Goal: Transaction & Acquisition: Purchase product/service

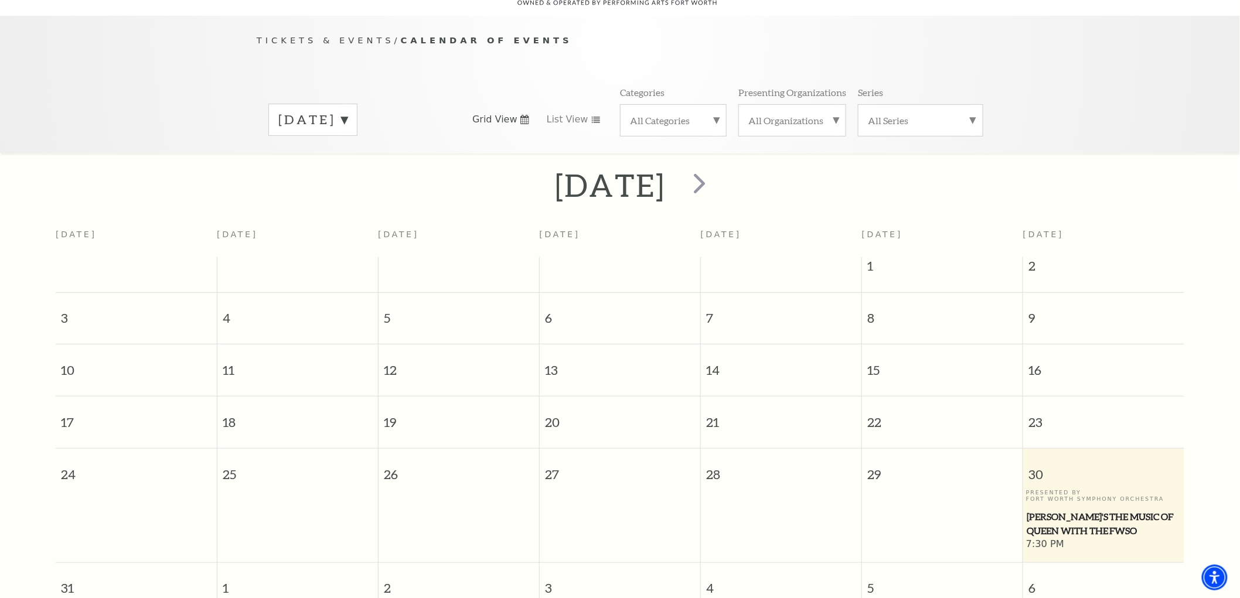
scroll to position [103, 0]
click at [347, 110] on label "August 2025" at bounding box center [312, 119] width 69 height 18
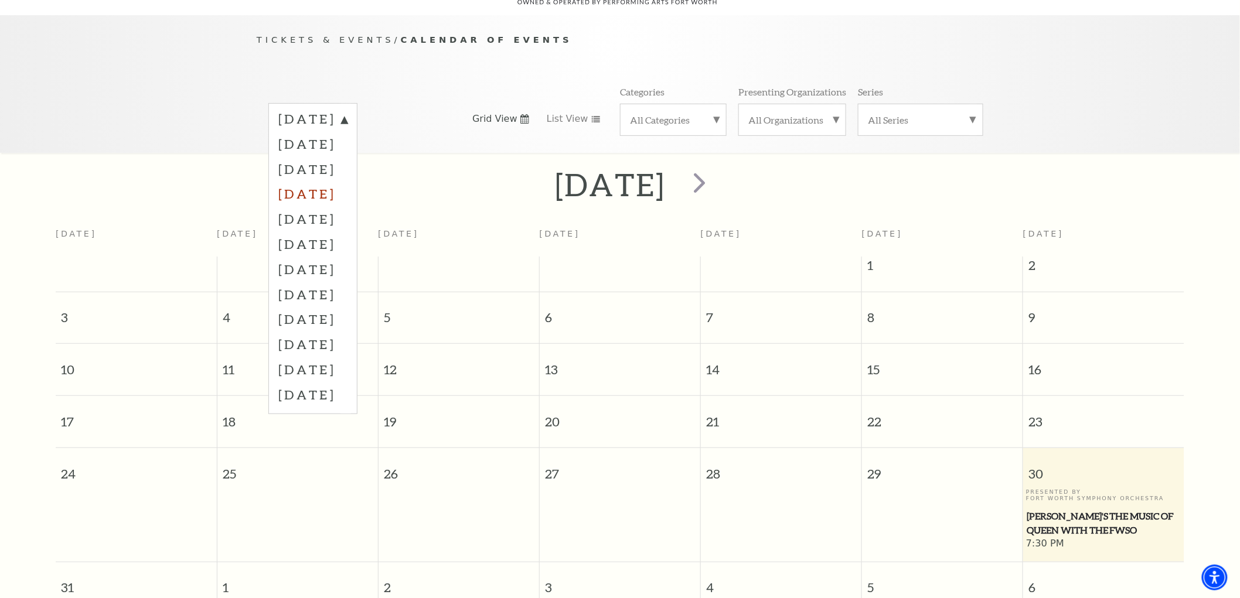
click at [343, 181] on label "November 2025" at bounding box center [312, 193] width 69 height 25
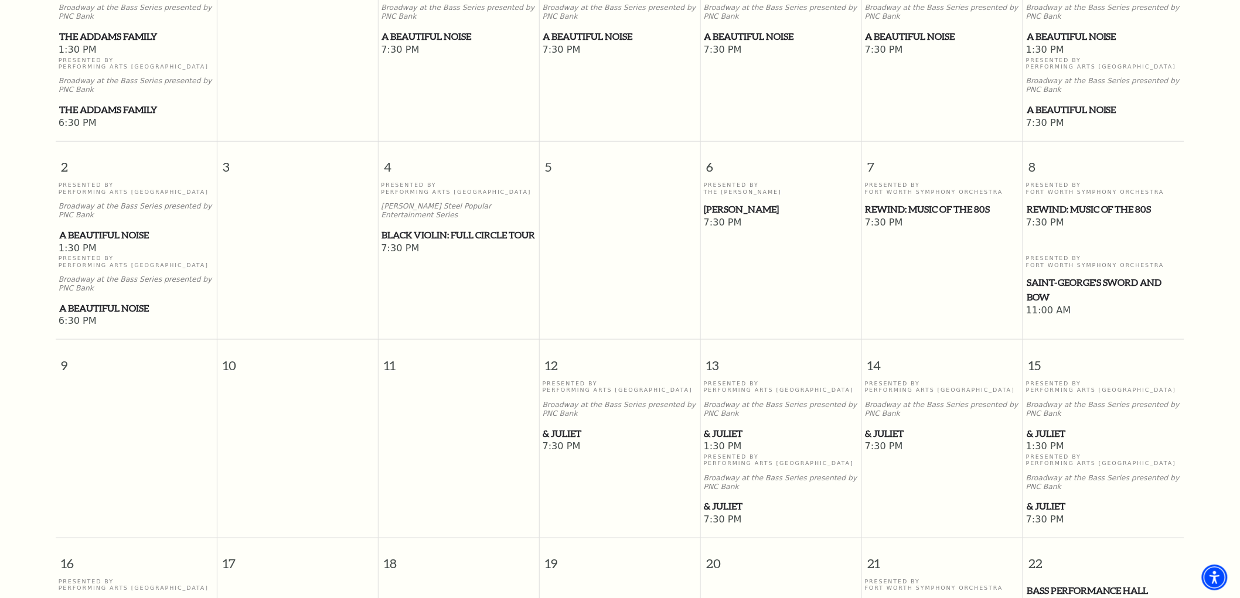
scroll to position [559, 0]
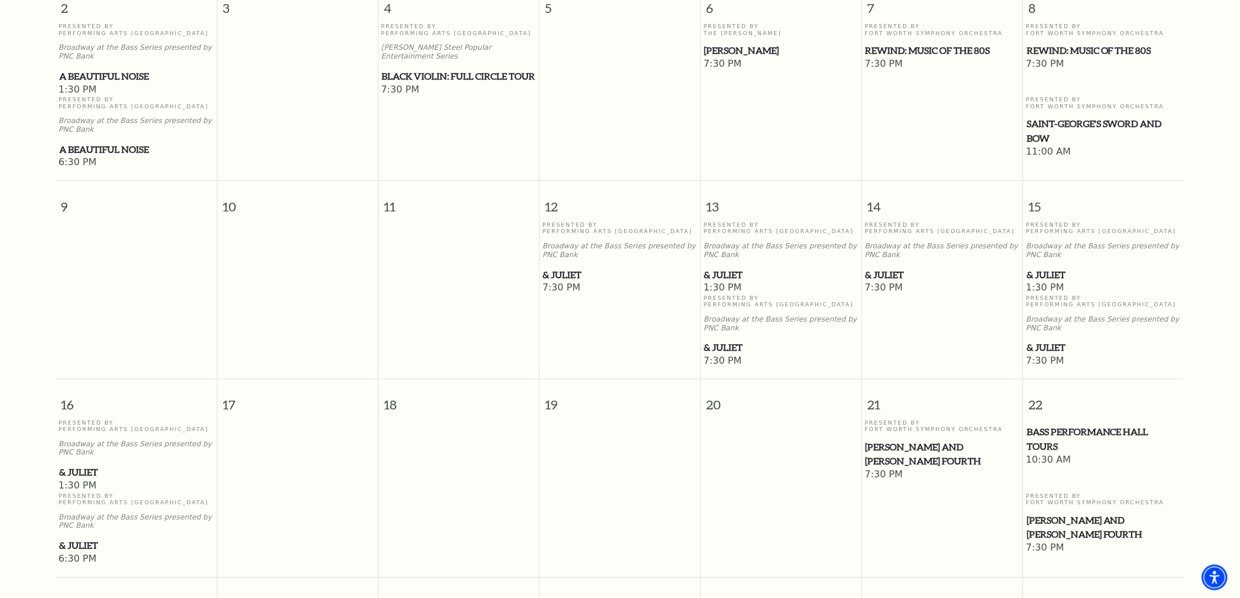
click at [734, 268] on span "& Juliet" at bounding box center [781, 275] width 154 height 15
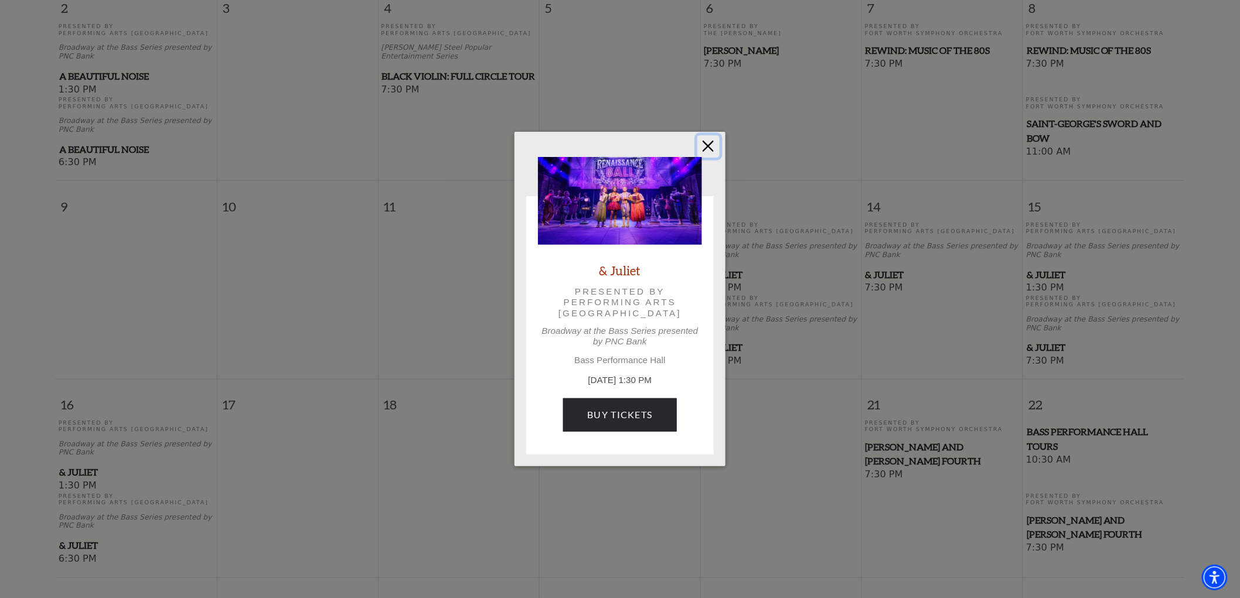
click at [714, 143] on button "Close" at bounding box center [708, 146] width 22 height 22
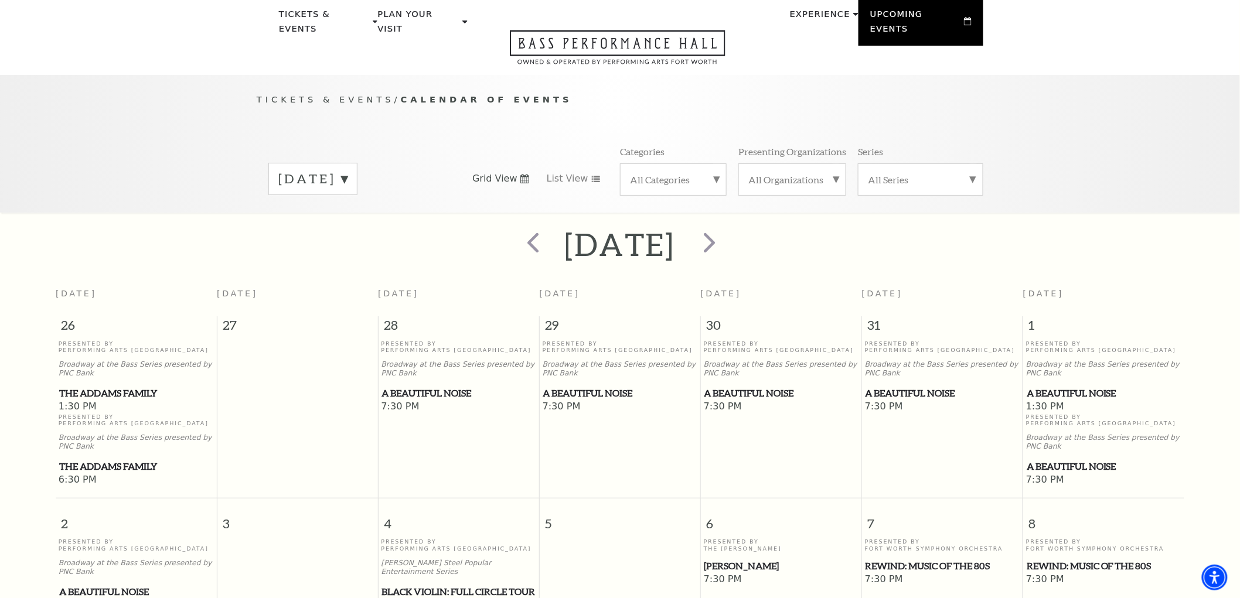
scroll to position [38, 0]
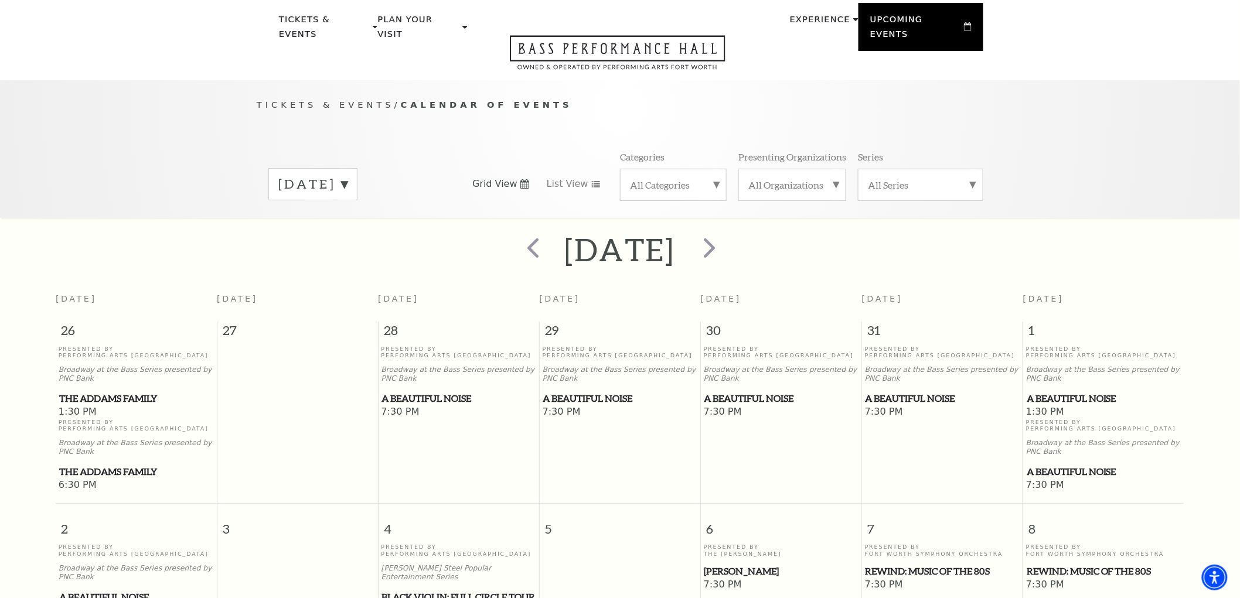
click at [734, 391] on span "A Beautiful Noise" at bounding box center [781, 398] width 154 height 15
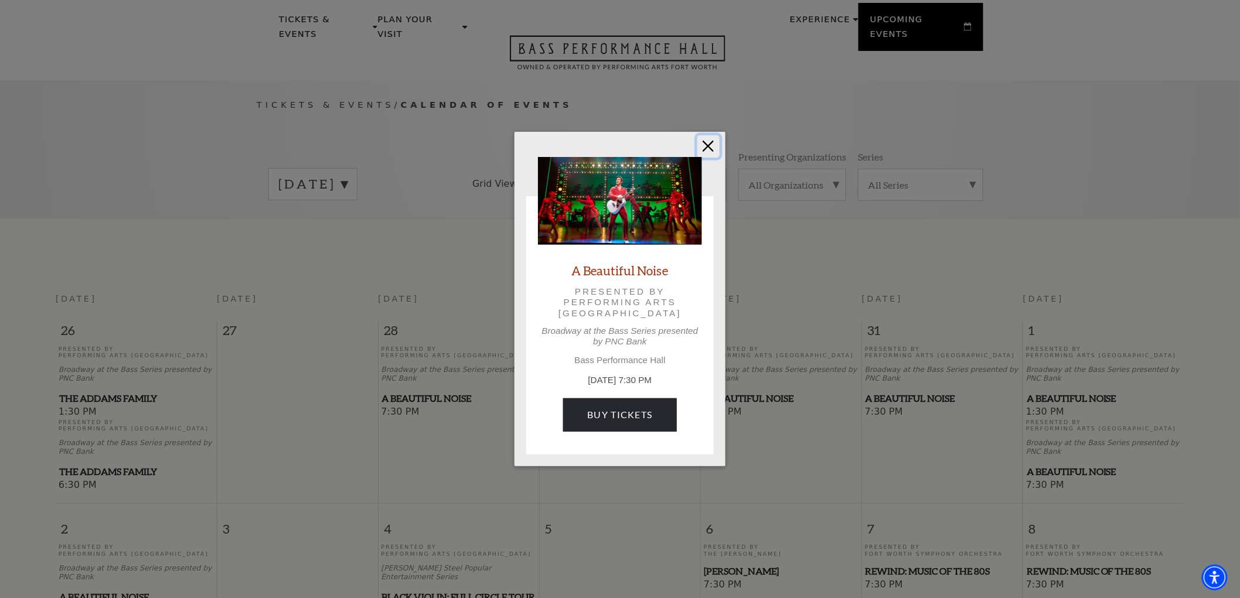
click at [705, 141] on button "Close" at bounding box center [708, 146] width 22 height 22
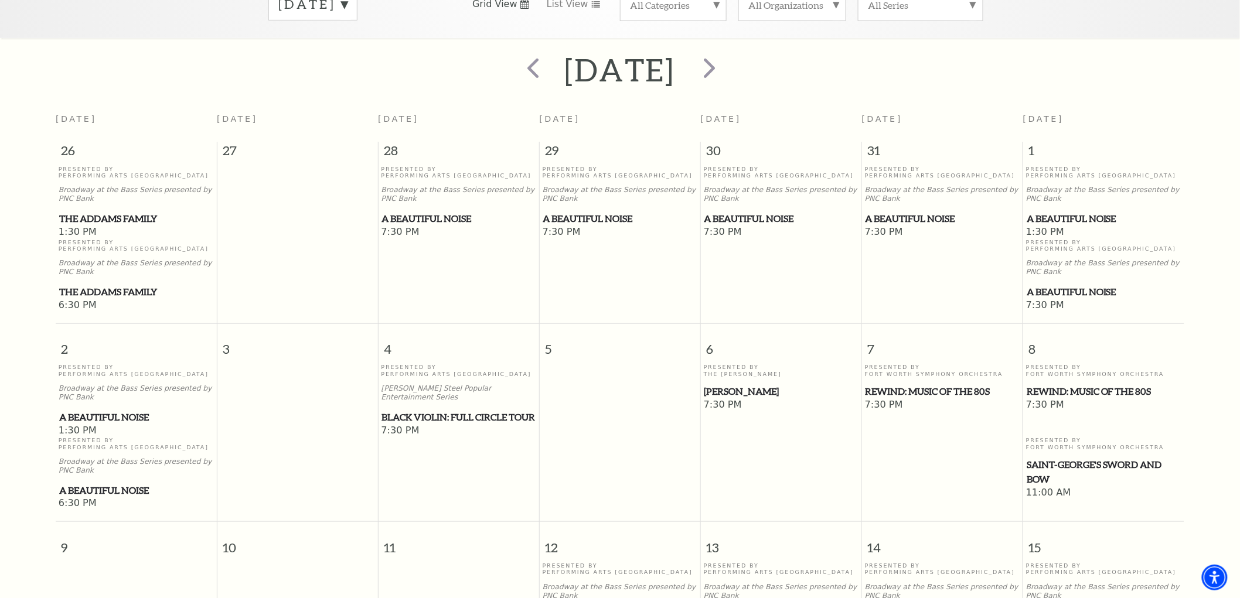
scroll to position [233, 0]
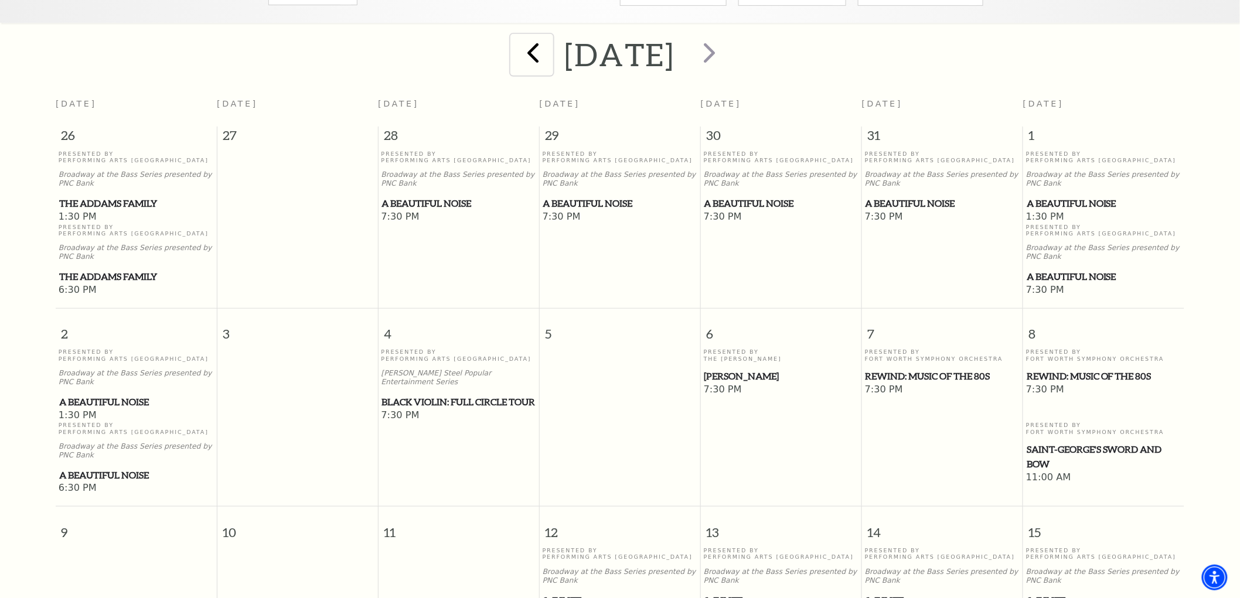
click at [517, 43] on span "prev" at bounding box center [533, 52] width 33 height 33
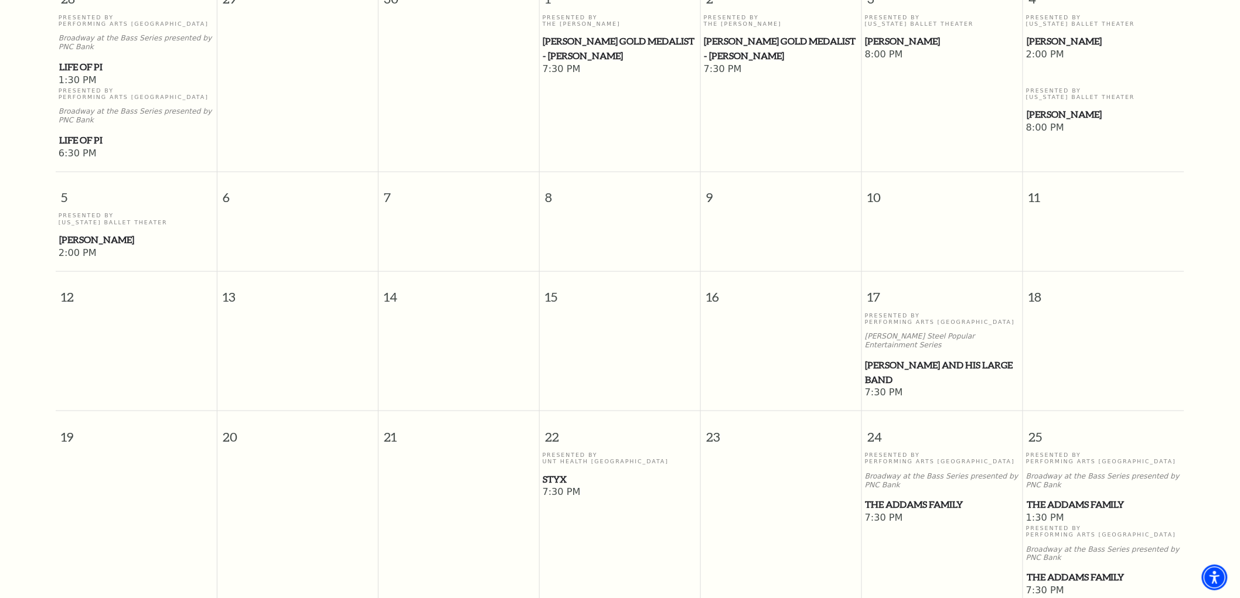
scroll to position [494, 0]
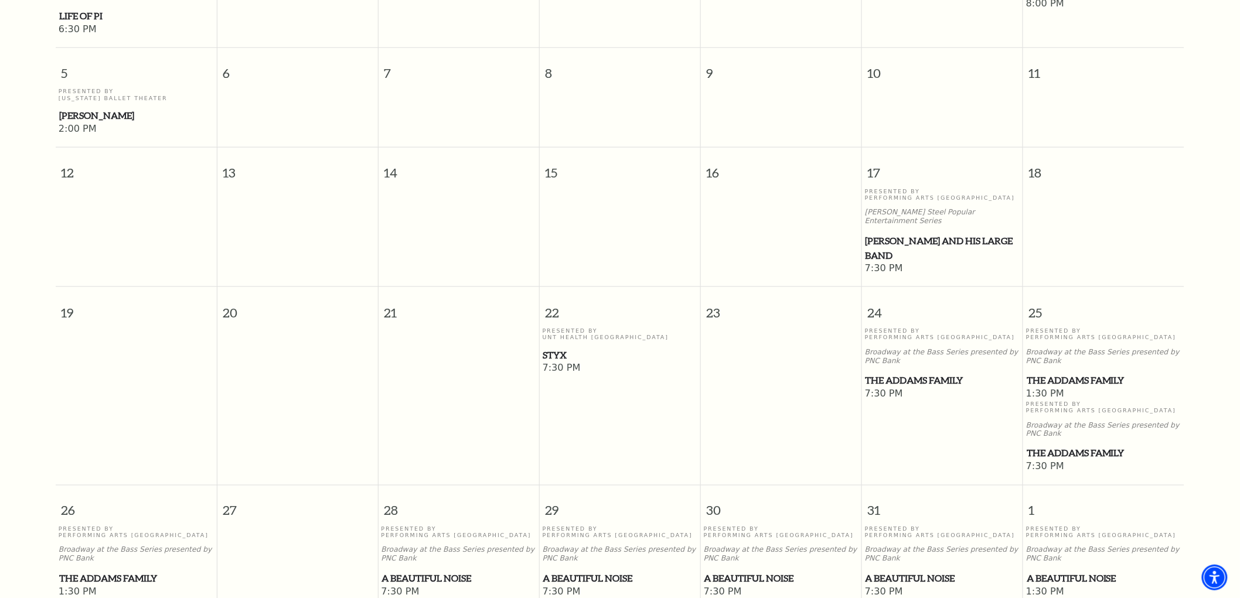
click at [902, 373] on span "The Addams Family" at bounding box center [942, 380] width 154 height 15
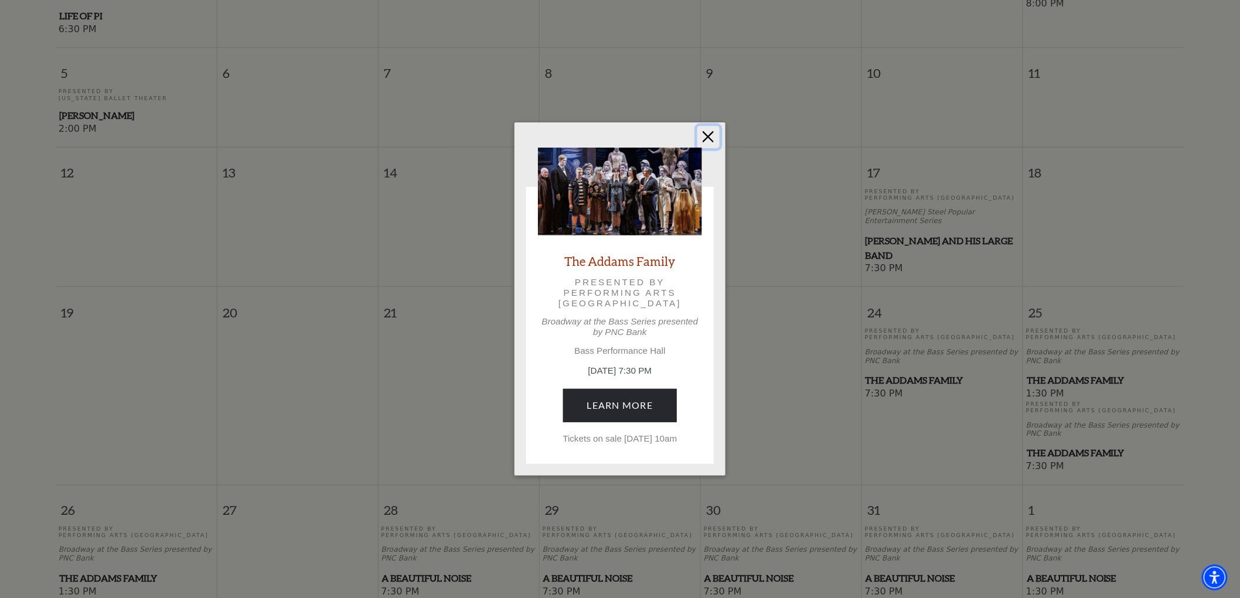
click at [700, 131] on button "Close" at bounding box center [708, 137] width 22 height 22
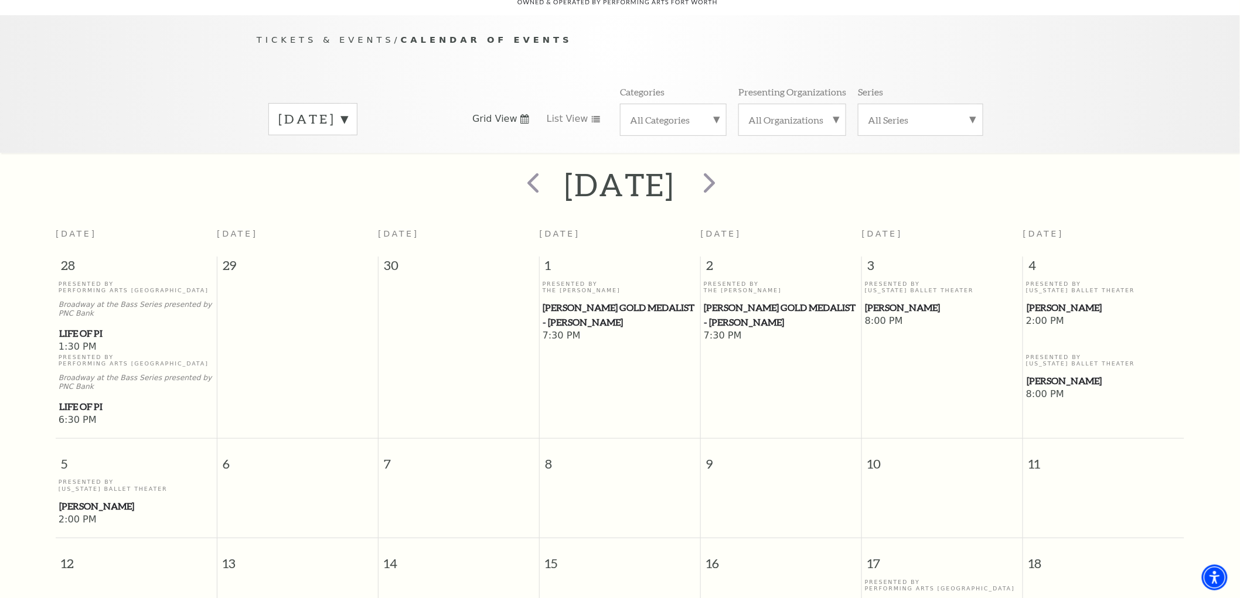
scroll to position [0, 0]
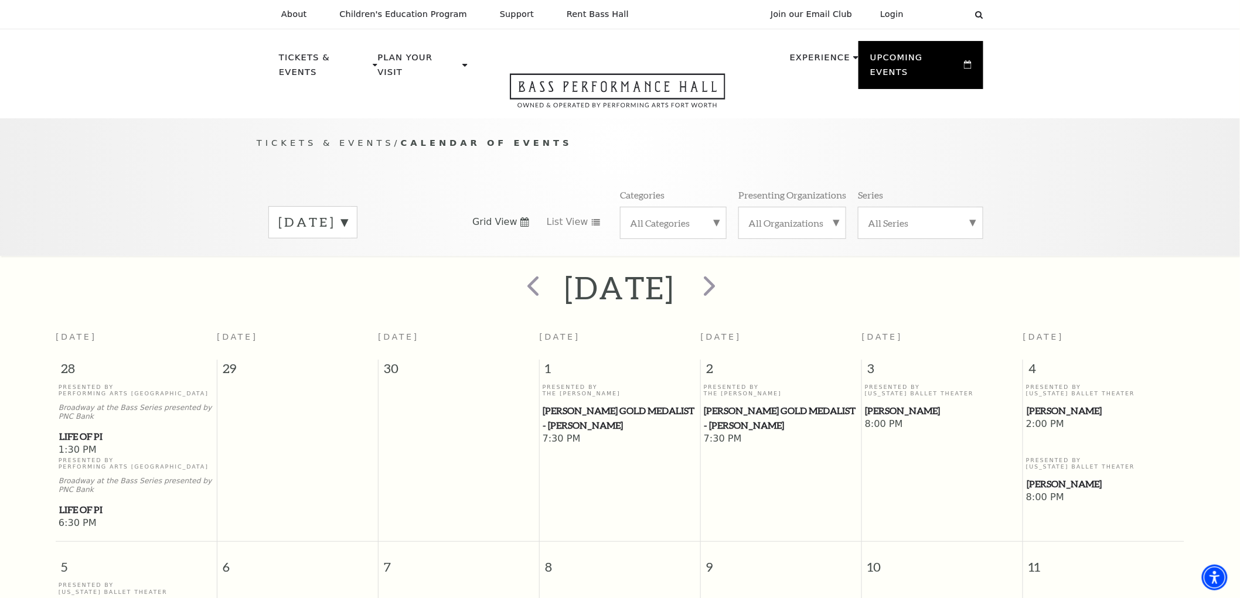
click at [347, 213] on label "October 2025" at bounding box center [312, 222] width 69 height 18
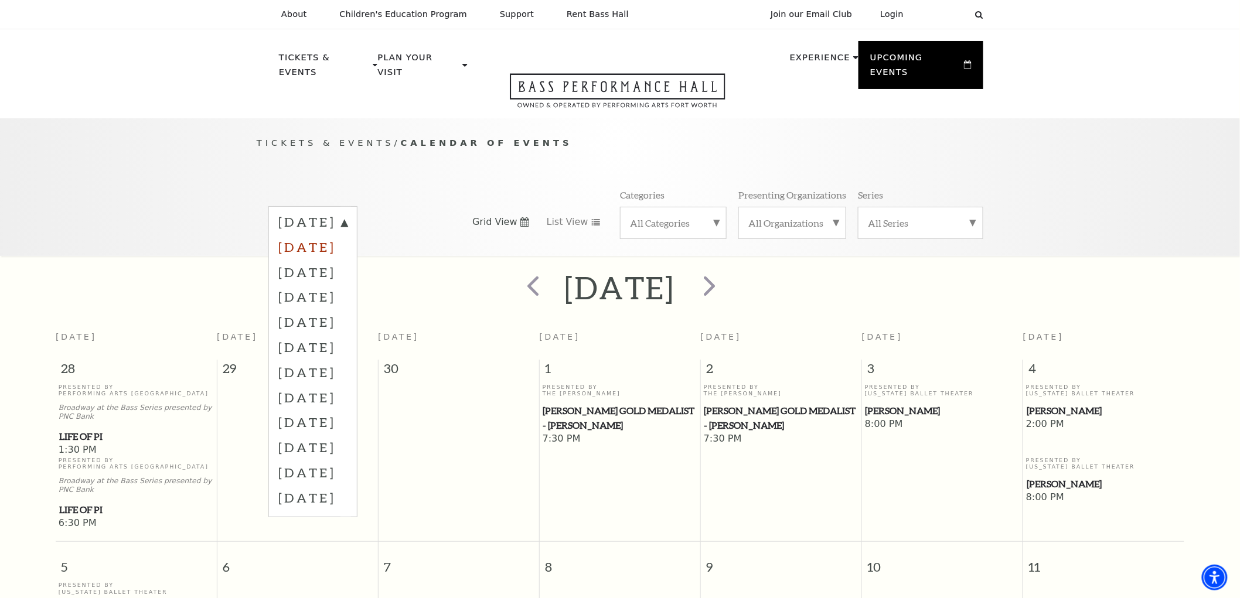
click at [347, 240] on label "September 2025" at bounding box center [312, 246] width 69 height 25
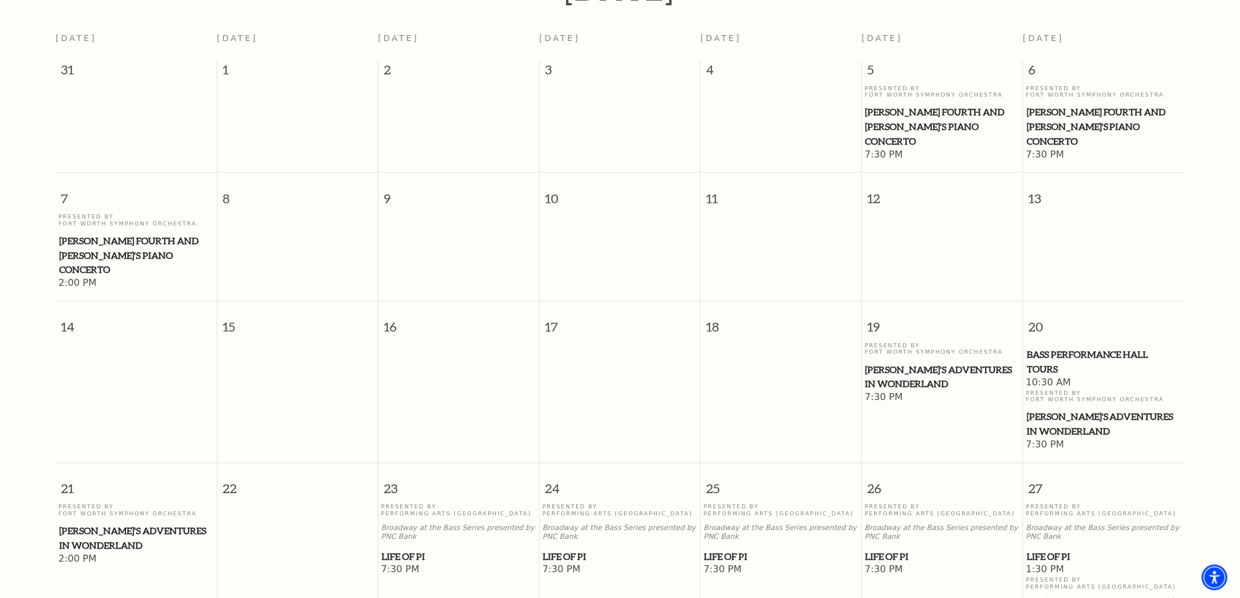
scroll to position [559, 0]
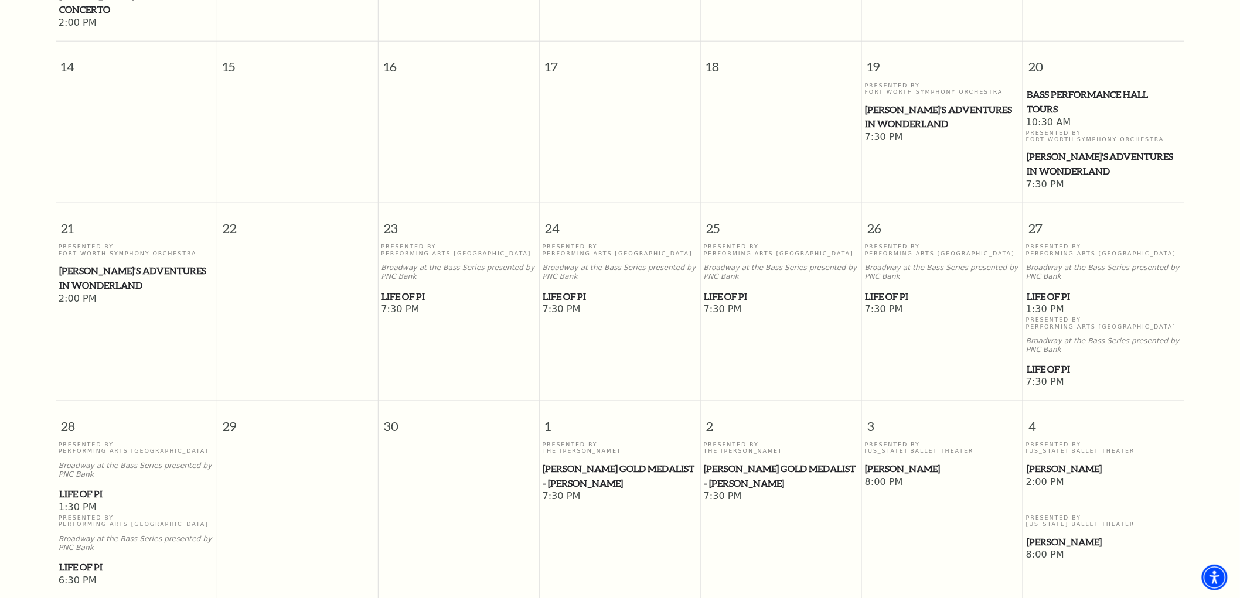
click at [887, 289] on span "Life of Pi" at bounding box center [942, 296] width 154 height 15
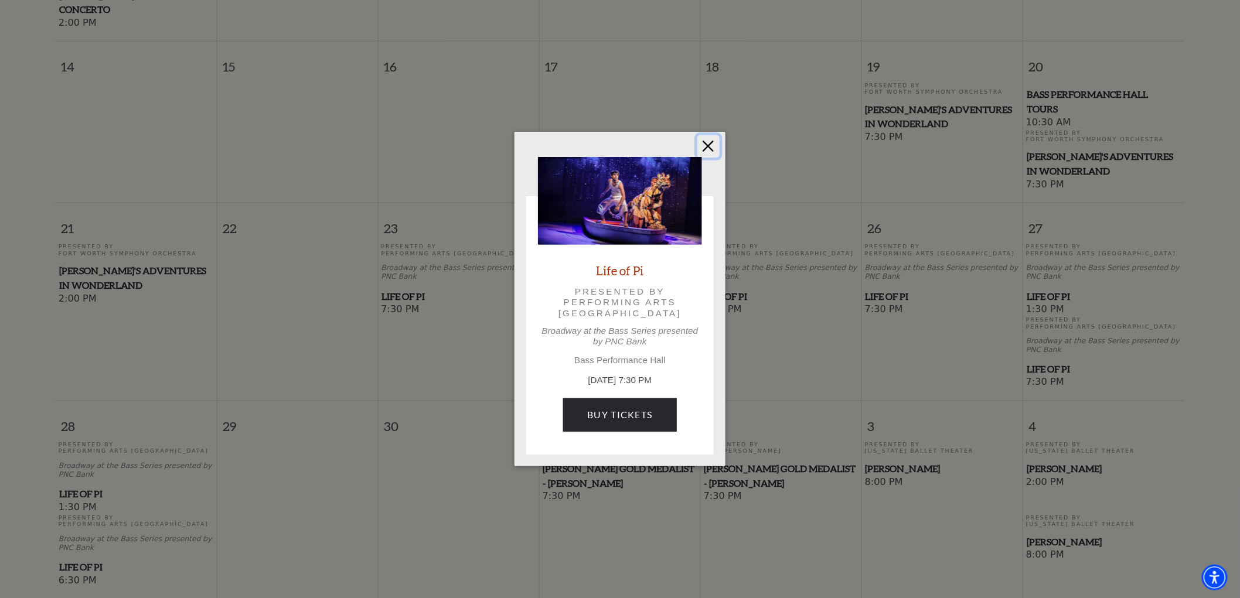
click at [709, 142] on button "Close" at bounding box center [708, 146] width 22 height 22
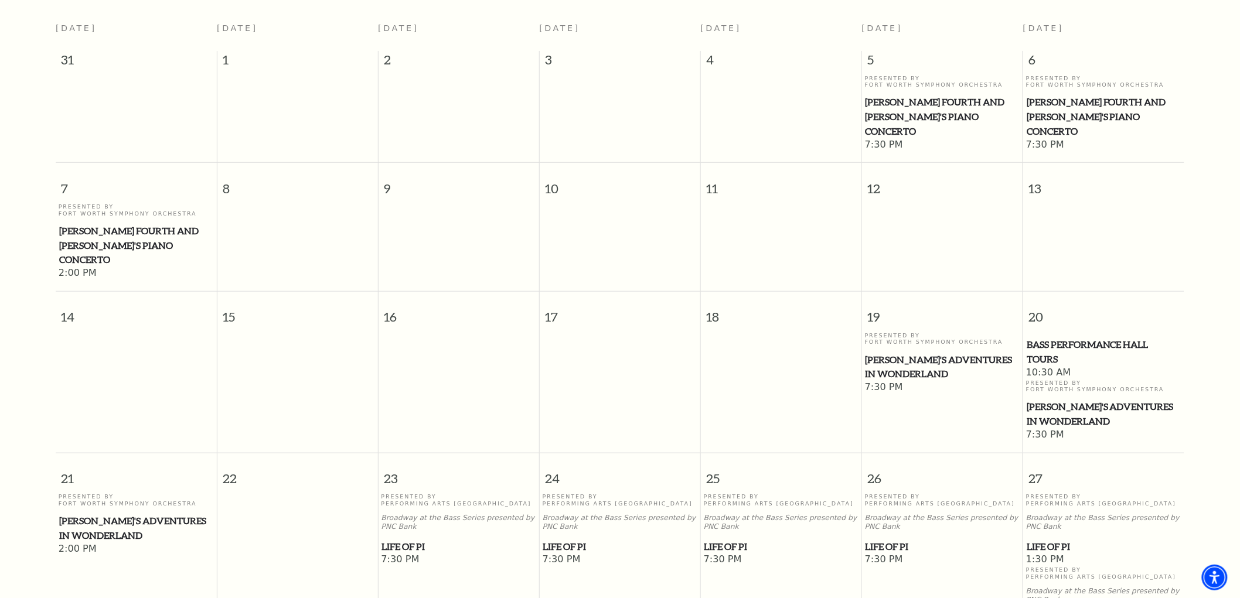
scroll to position [233, 0]
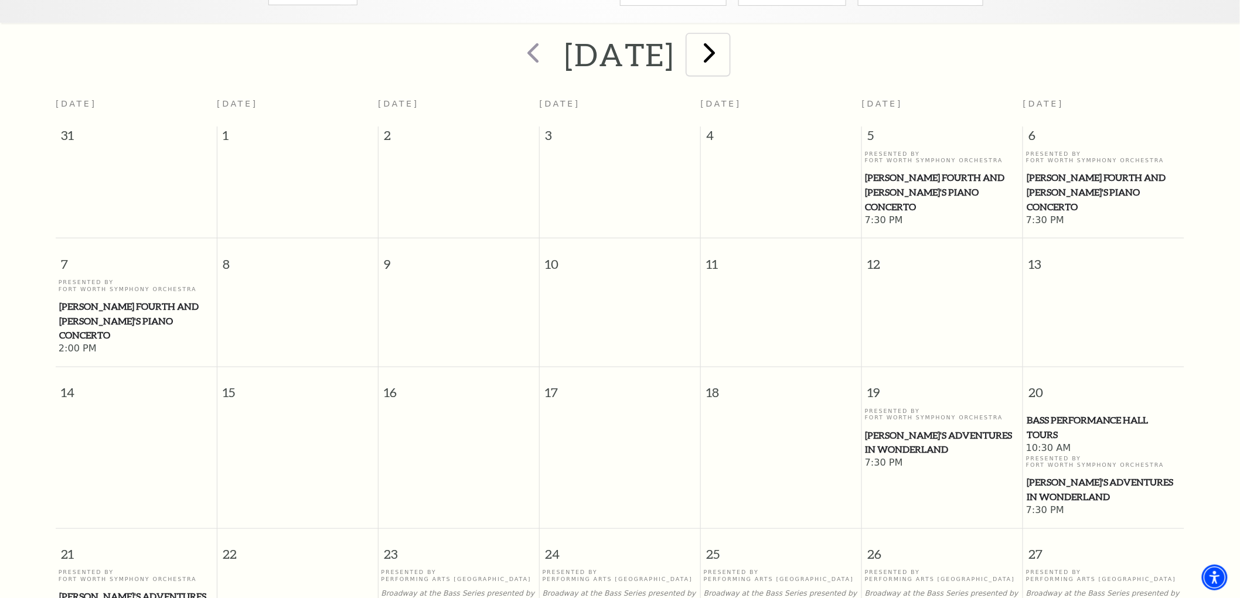
click at [726, 36] on span "next" at bounding box center [709, 52] width 33 height 33
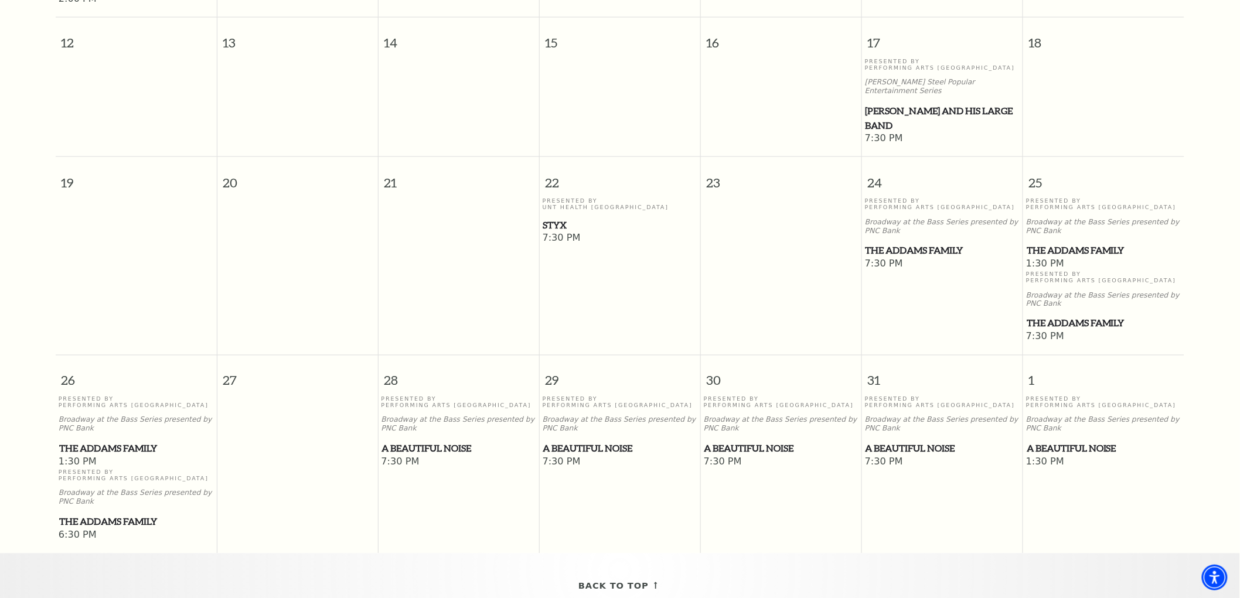
scroll to position [494, 0]
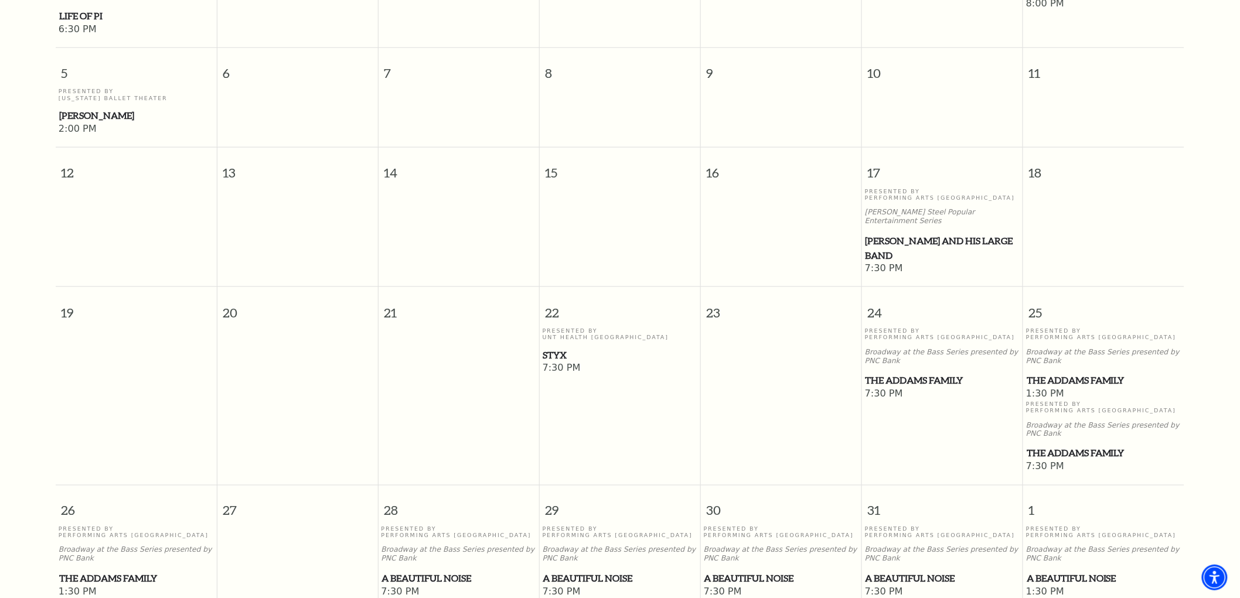
click at [872, 234] on span "Lyle Lovett and his Large Band" at bounding box center [942, 248] width 154 height 29
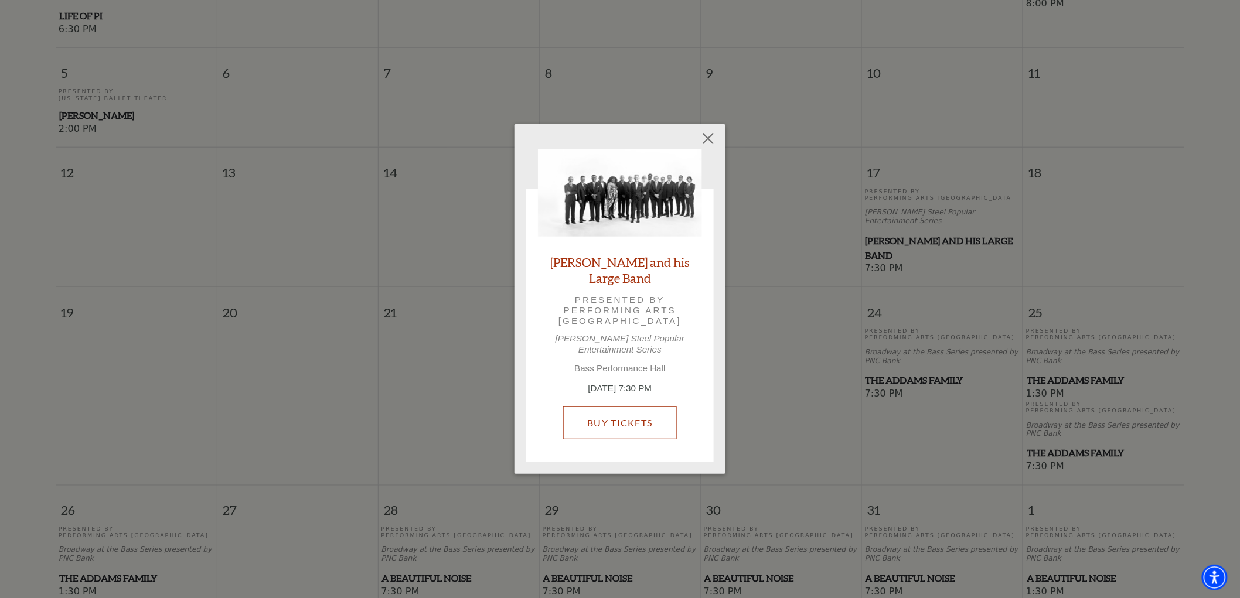
click at [634, 417] on link "Buy Tickets" at bounding box center [619, 423] width 113 height 33
click at [711, 148] on button "Close" at bounding box center [708, 138] width 22 height 22
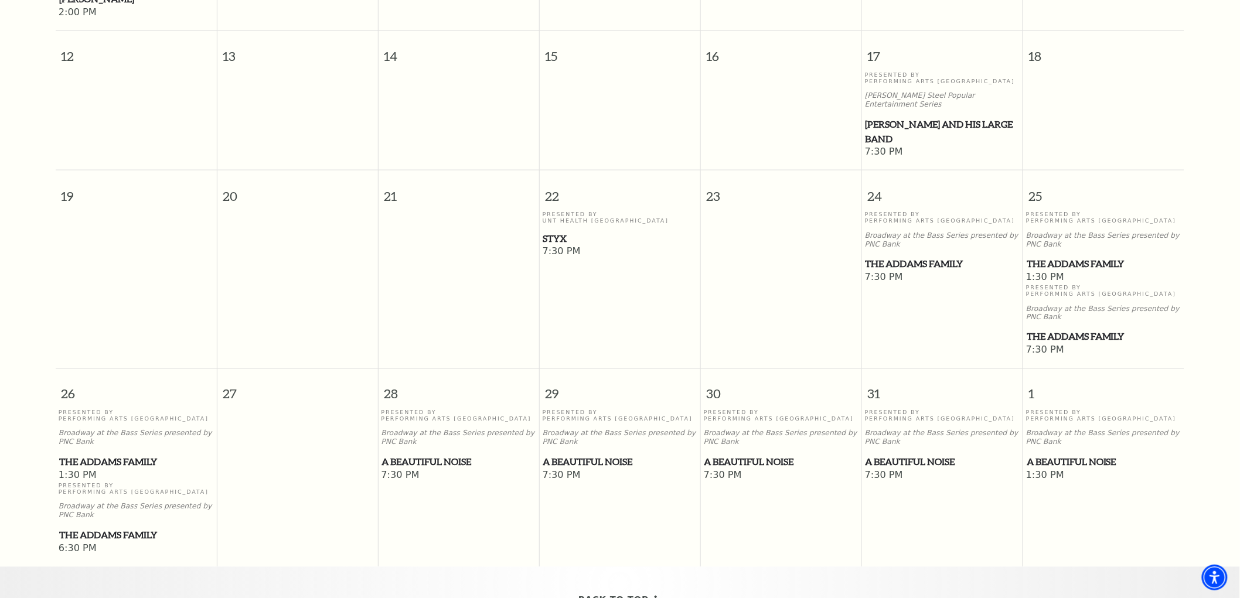
scroll to position [689, 0]
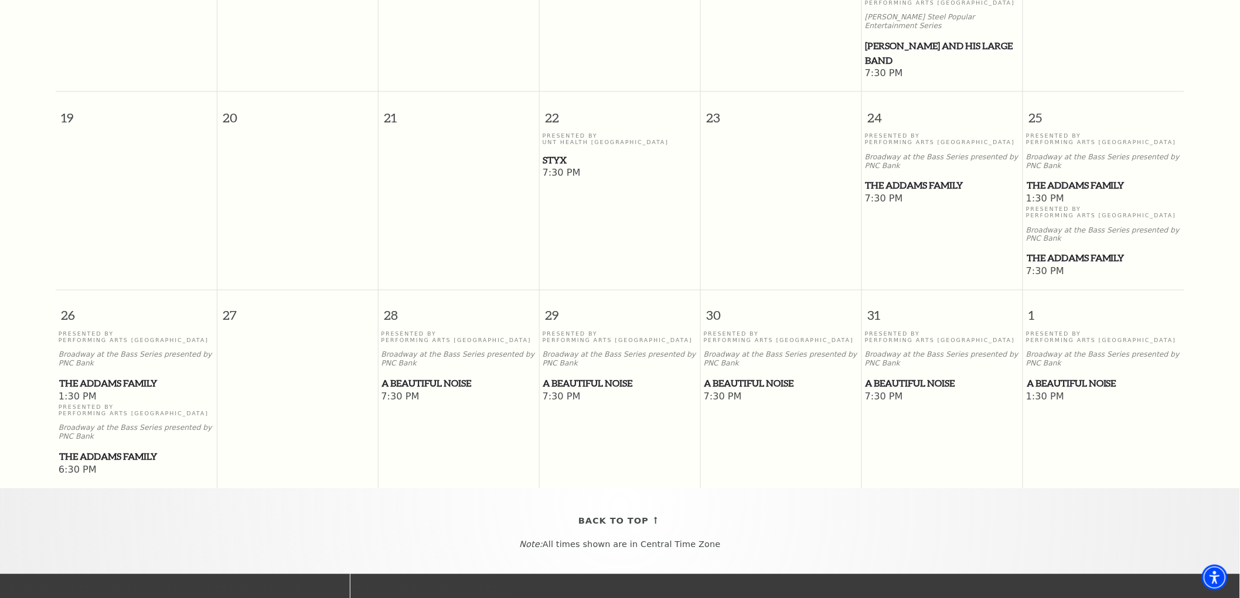
click at [893, 178] on span "The Addams Family" at bounding box center [942, 185] width 154 height 15
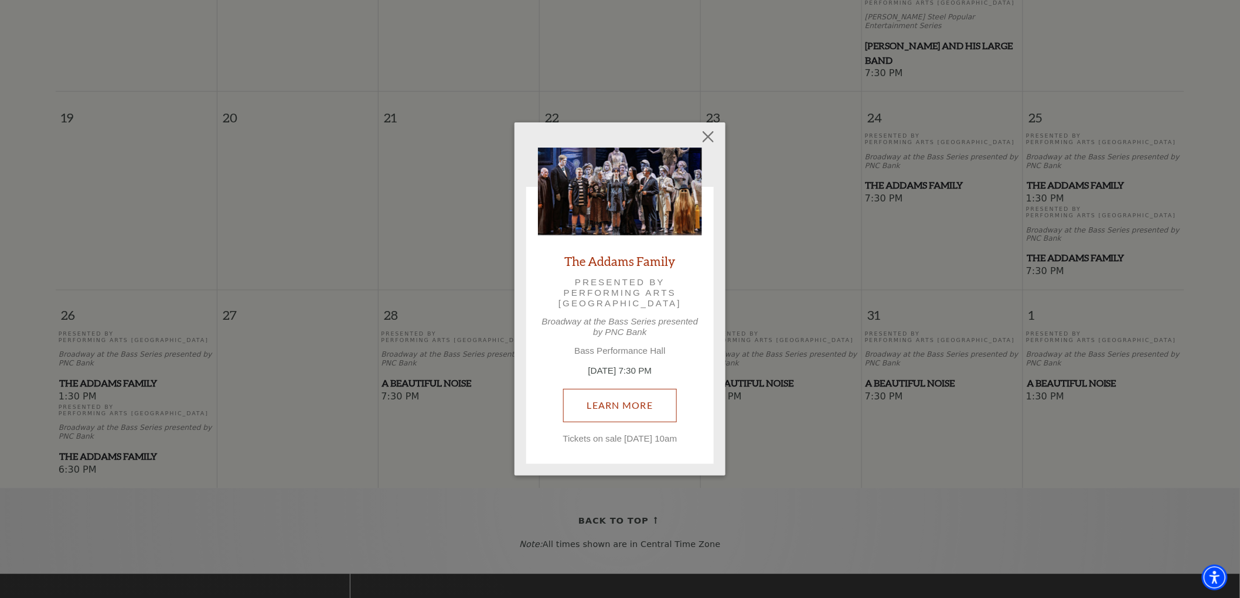
click at [606, 407] on link "Learn More" at bounding box center [620, 405] width 114 height 33
click at [713, 126] on button "Close" at bounding box center [708, 137] width 22 height 22
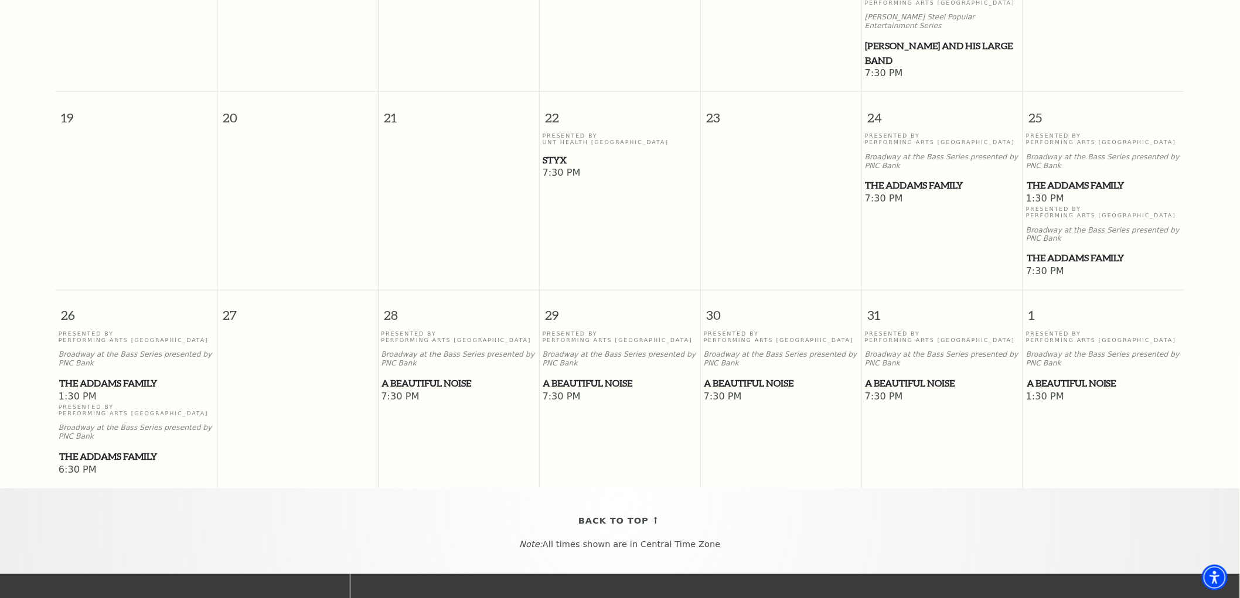
click at [772, 377] on span "A Beautiful Noise" at bounding box center [781, 384] width 154 height 15
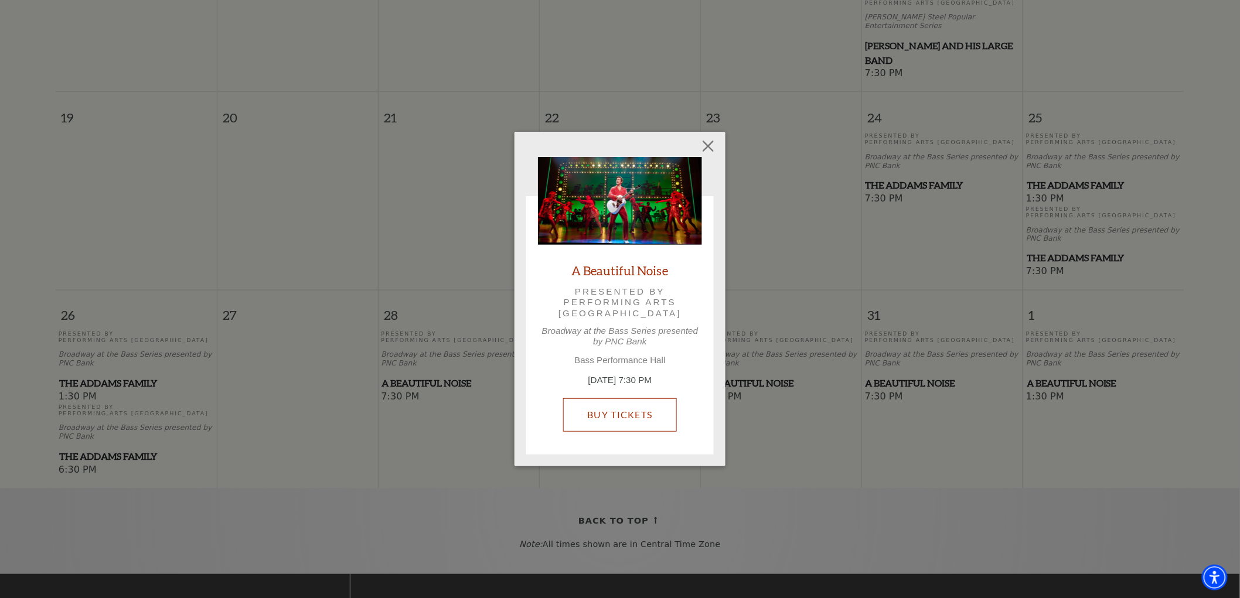
click at [617, 424] on link "Buy Tickets" at bounding box center [619, 414] width 113 height 33
drag, startPoint x: 707, startPoint y: 138, endPoint x: 684, endPoint y: 121, distance: 28.1
click at [708, 138] on button "Close" at bounding box center [708, 146] width 22 height 22
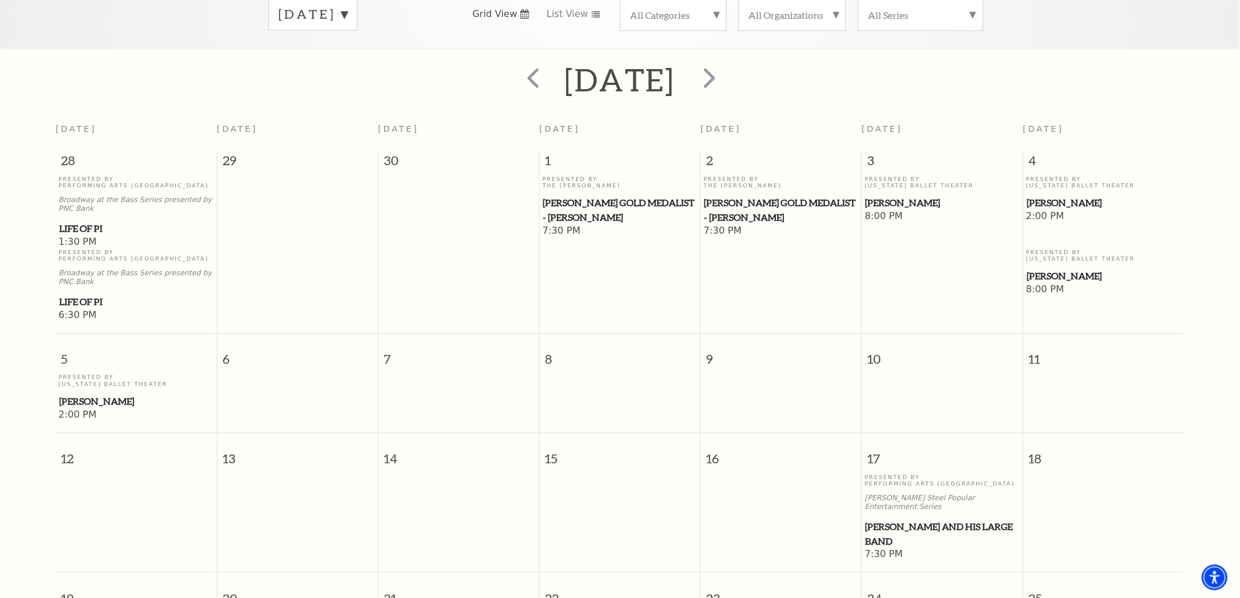
scroll to position [168, 0]
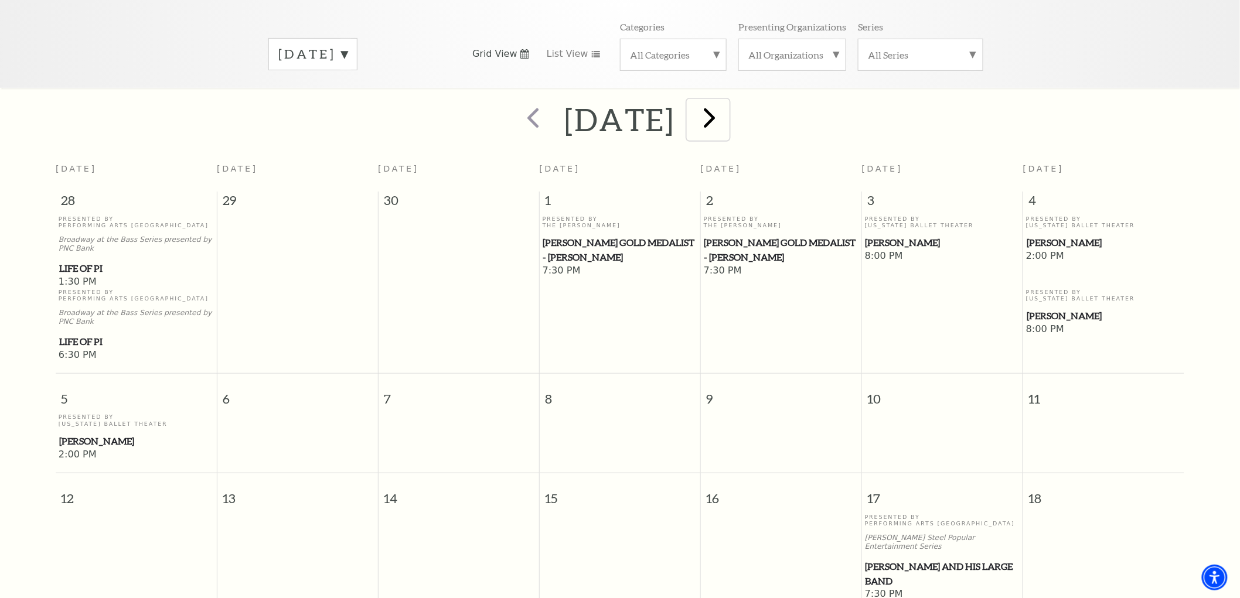
click at [726, 110] on span "next" at bounding box center [709, 117] width 33 height 33
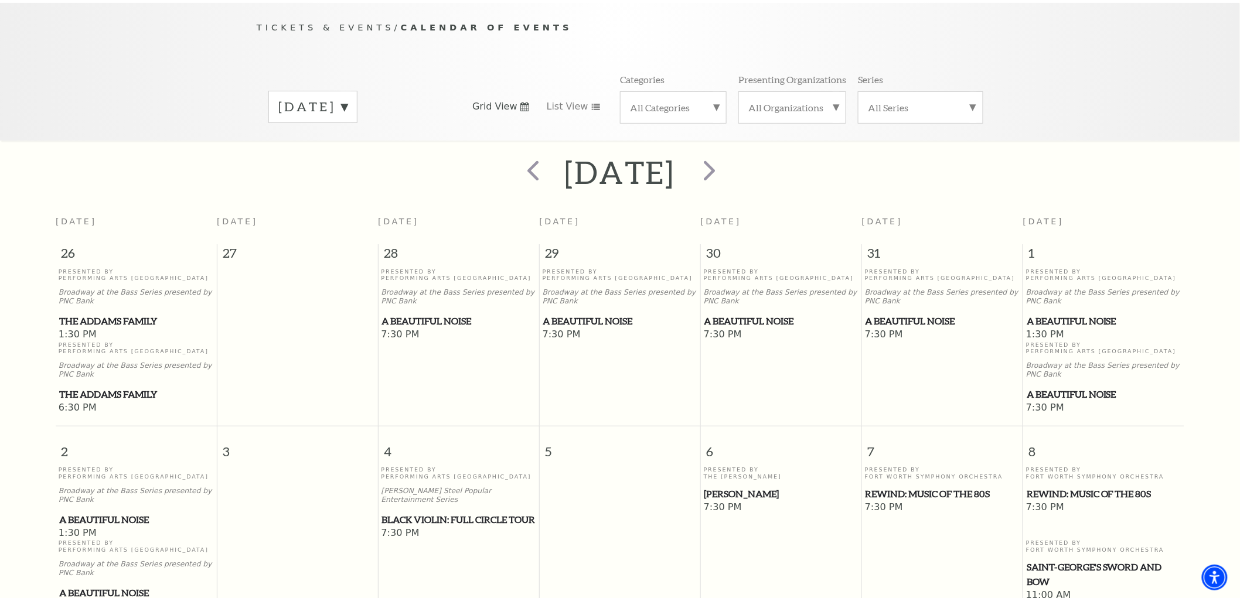
scroll to position [103, 0]
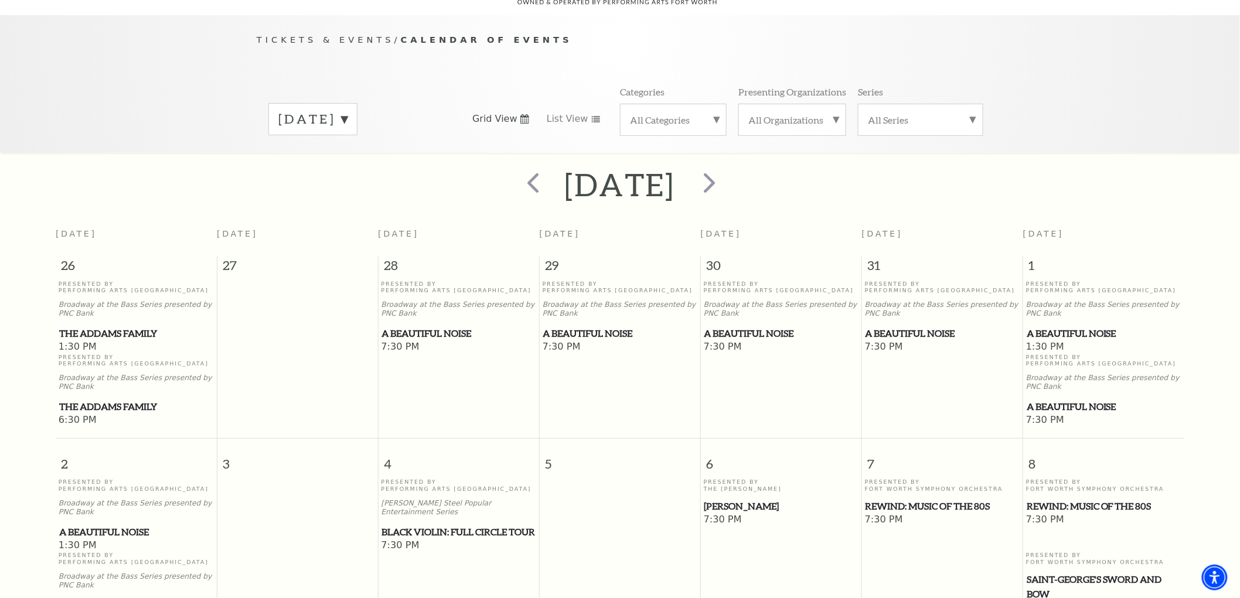
click at [413, 525] on span "Black Violin: Full Circle Tour" at bounding box center [459, 532] width 154 height 15
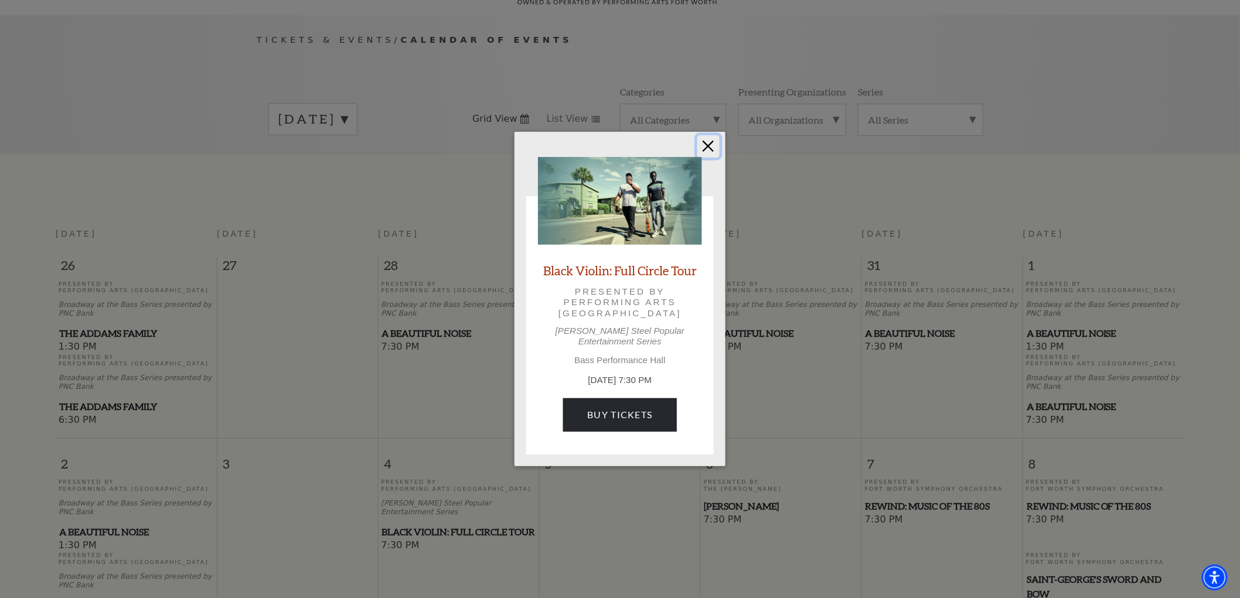
click at [713, 151] on button "Close" at bounding box center [708, 146] width 22 height 22
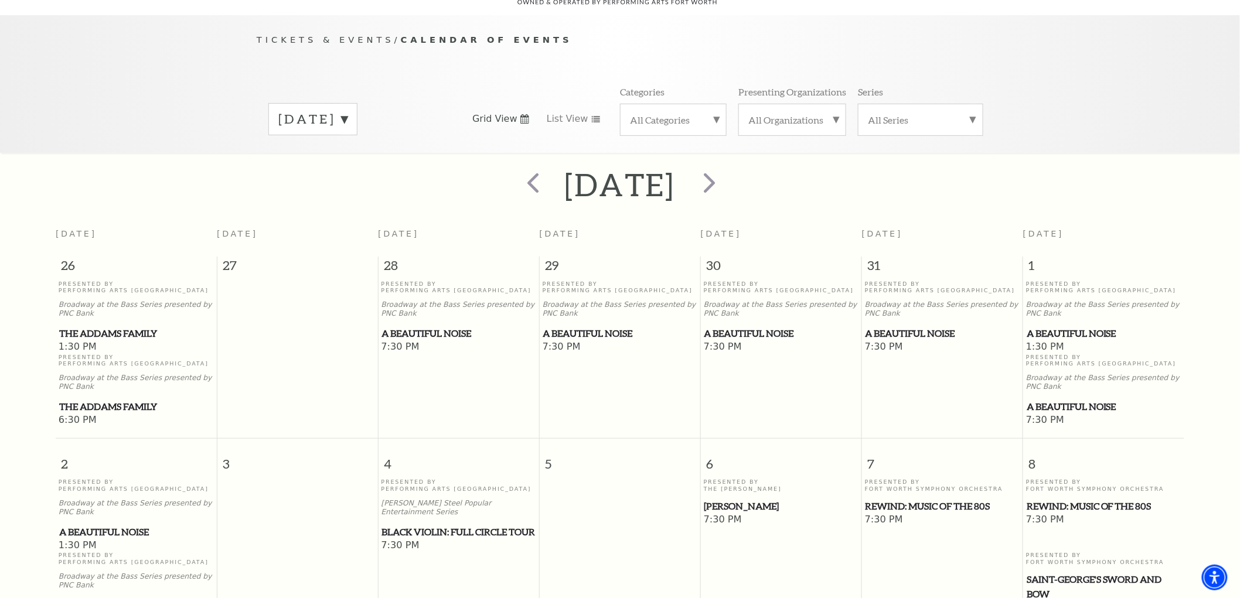
scroll to position [299, 0]
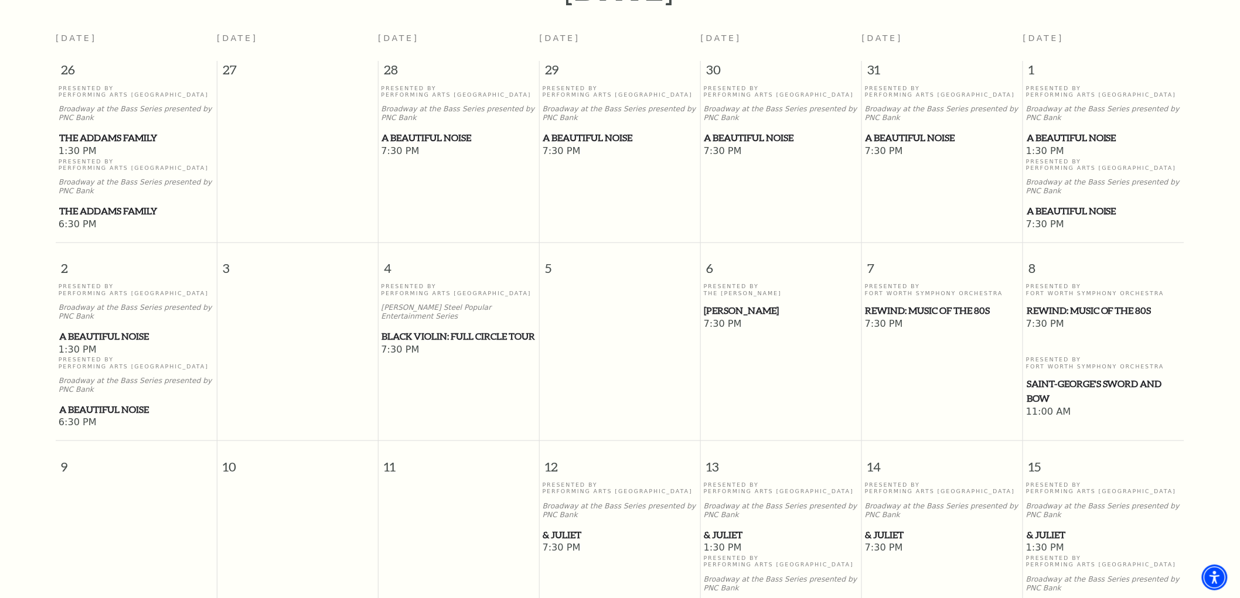
click at [727, 534] on span "& Juliet" at bounding box center [781, 535] width 154 height 15
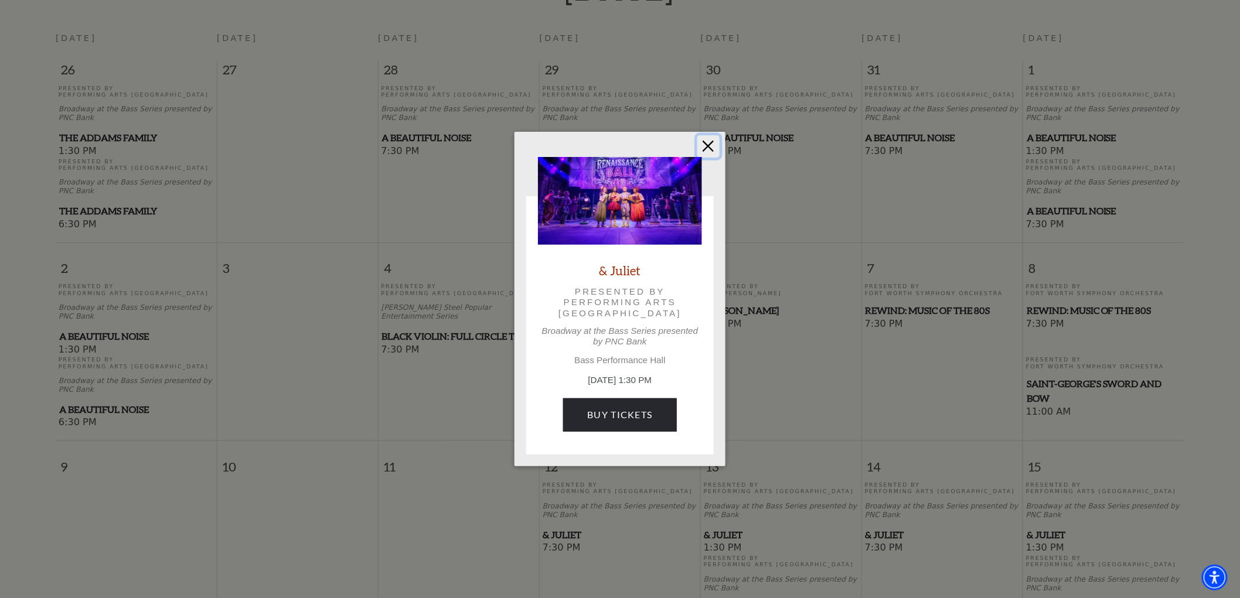
click at [709, 139] on button "Close" at bounding box center [708, 146] width 22 height 22
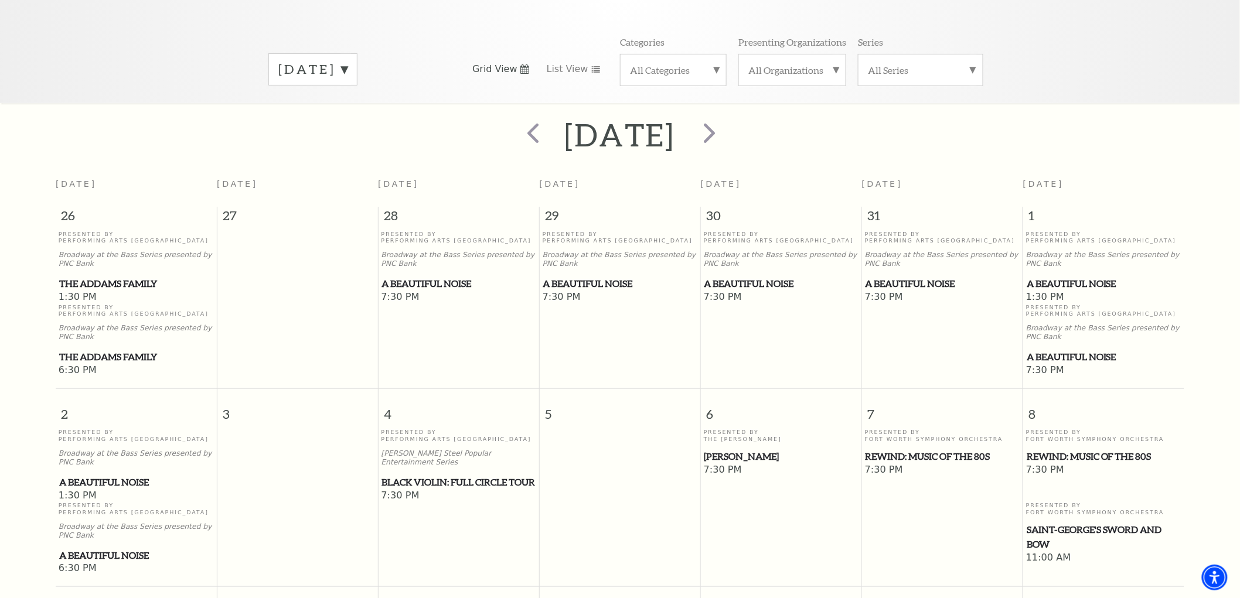
scroll to position [38, 0]
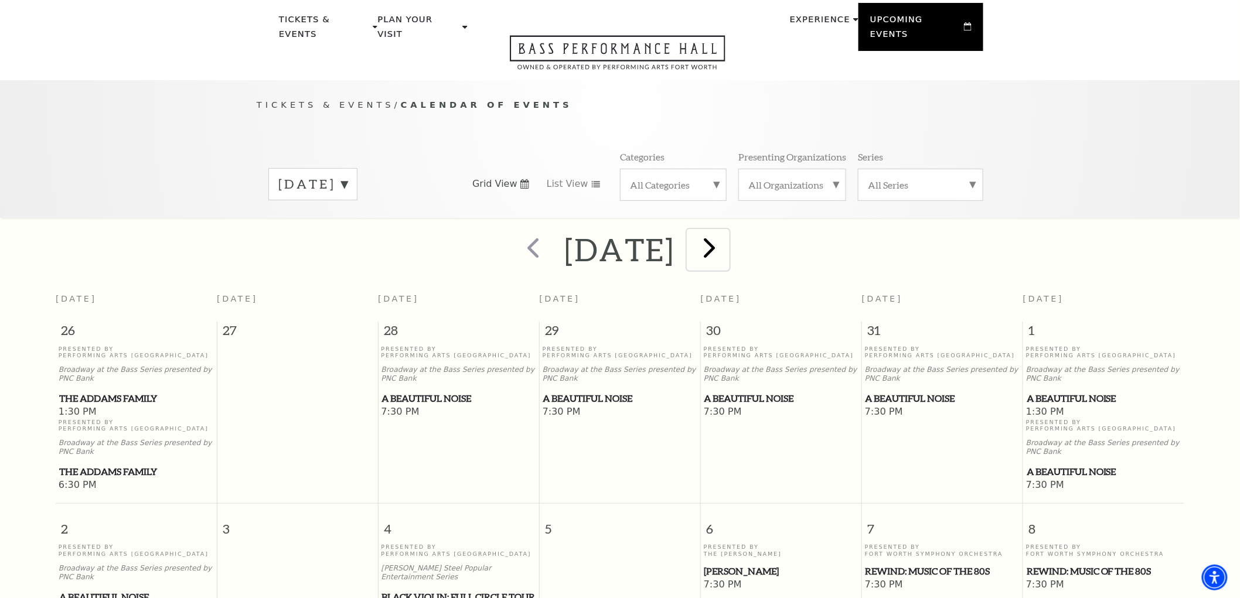
click at [726, 241] on span "next" at bounding box center [709, 247] width 33 height 33
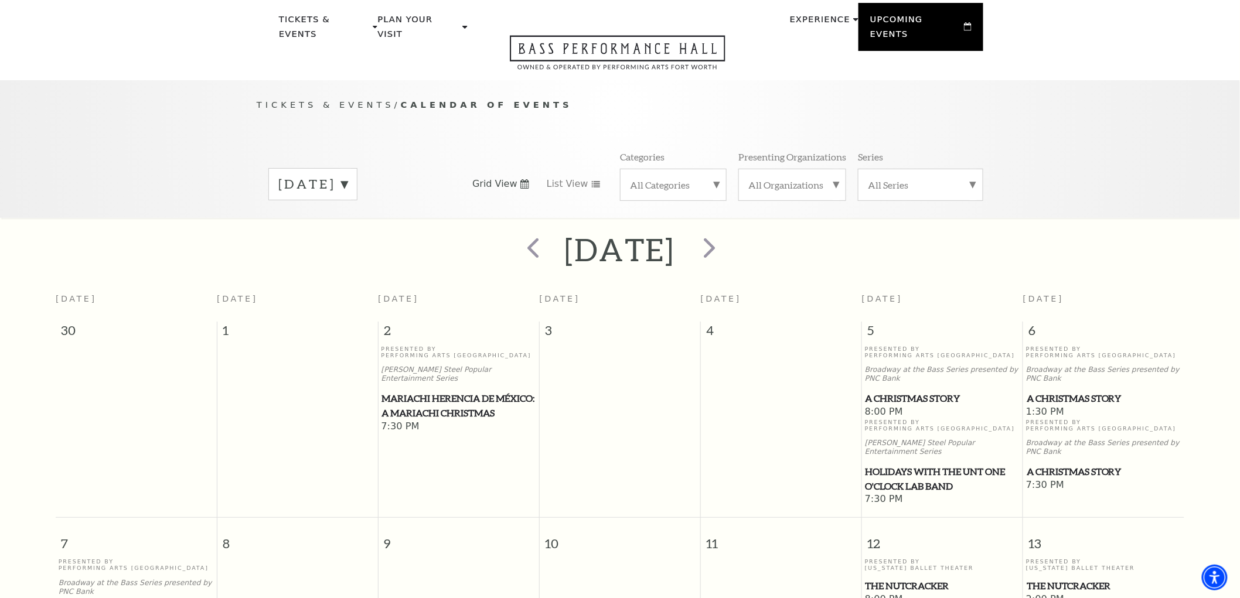
scroll to position [103, 0]
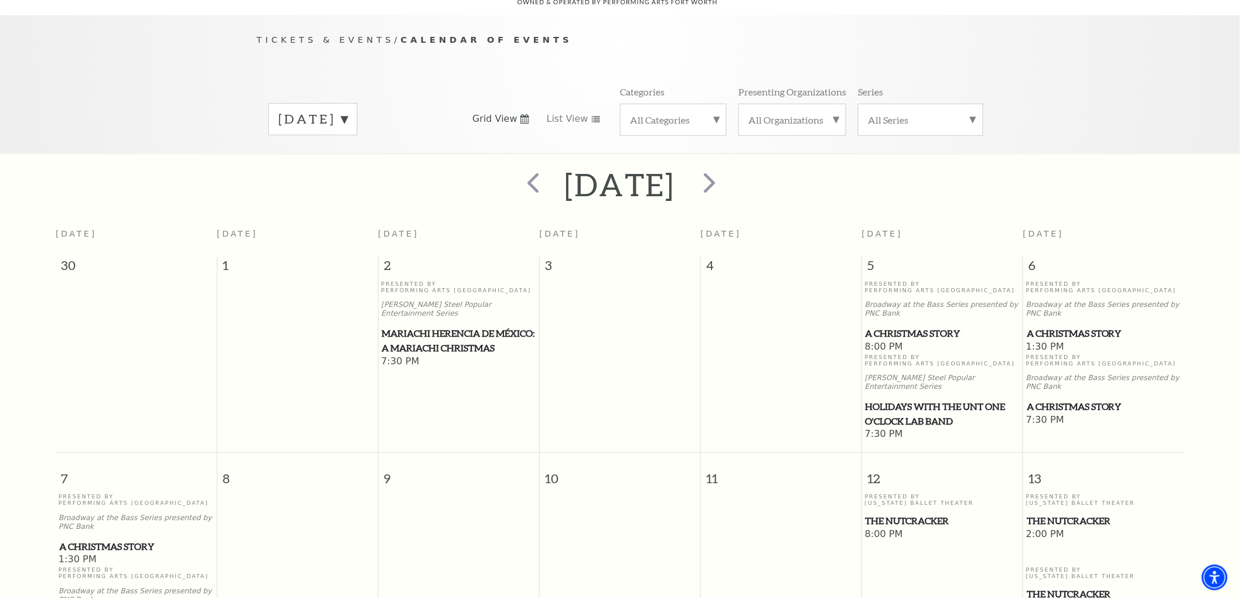
click at [418, 326] on span "Mariachi Herencia de México: A Mariachi Christmas" at bounding box center [459, 340] width 154 height 29
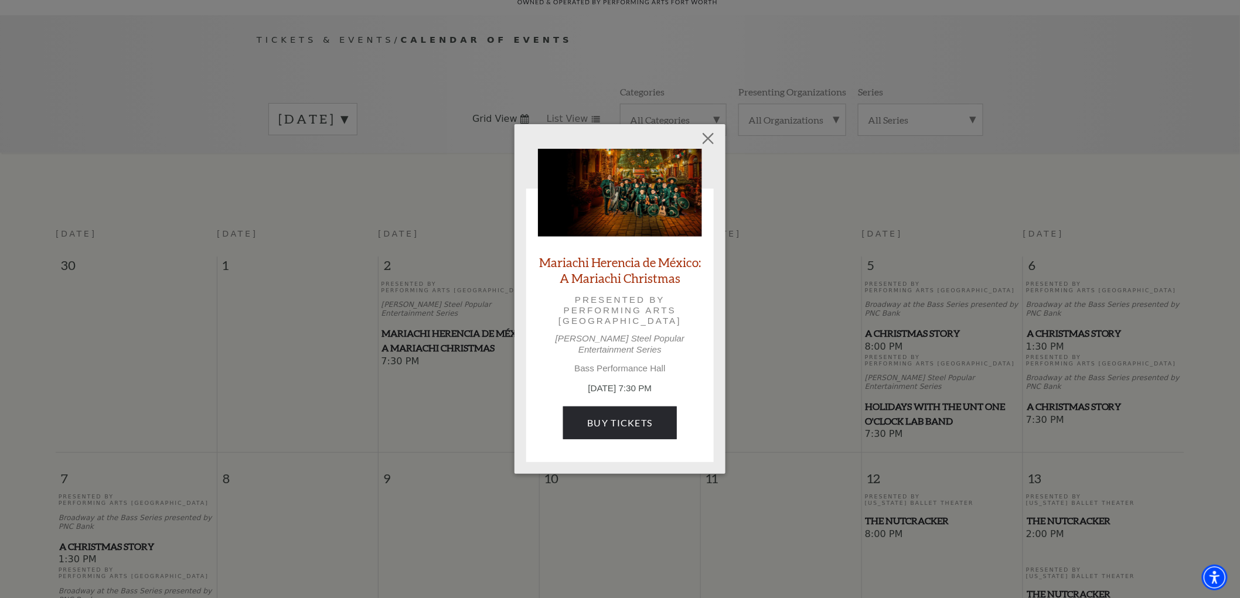
click at [619, 388] on p "December 2, 7:30 PM" at bounding box center [620, 388] width 164 height 13
click at [621, 416] on link "Buy Tickets" at bounding box center [619, 423] width 113 height 33
click at [704, 137] on button "Close" at bounding box center [708, 138] width 22 height 22
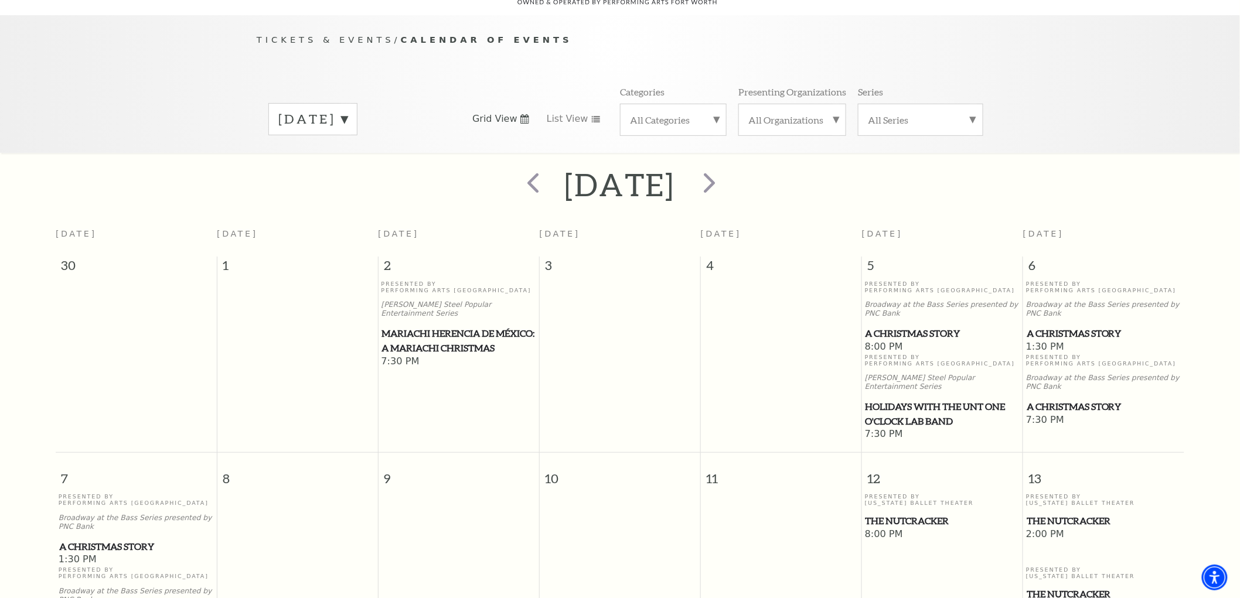
click at [932, 326] on span "A Christmas Story" at bounding box center [942, 333] width 154 height 15
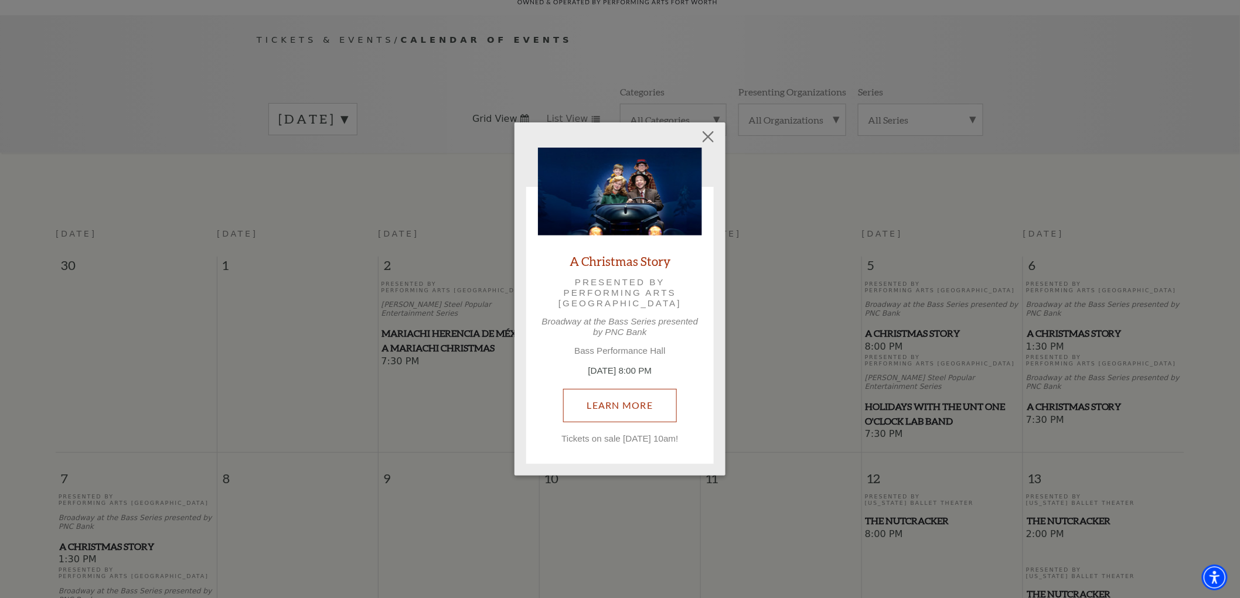
click at [600, 408] on link "Learn More" at bounding box center [620, 405] width 114 height 33
click at [707, 130] on button "Close" at bounding box center [708, 137] width 22 height 22
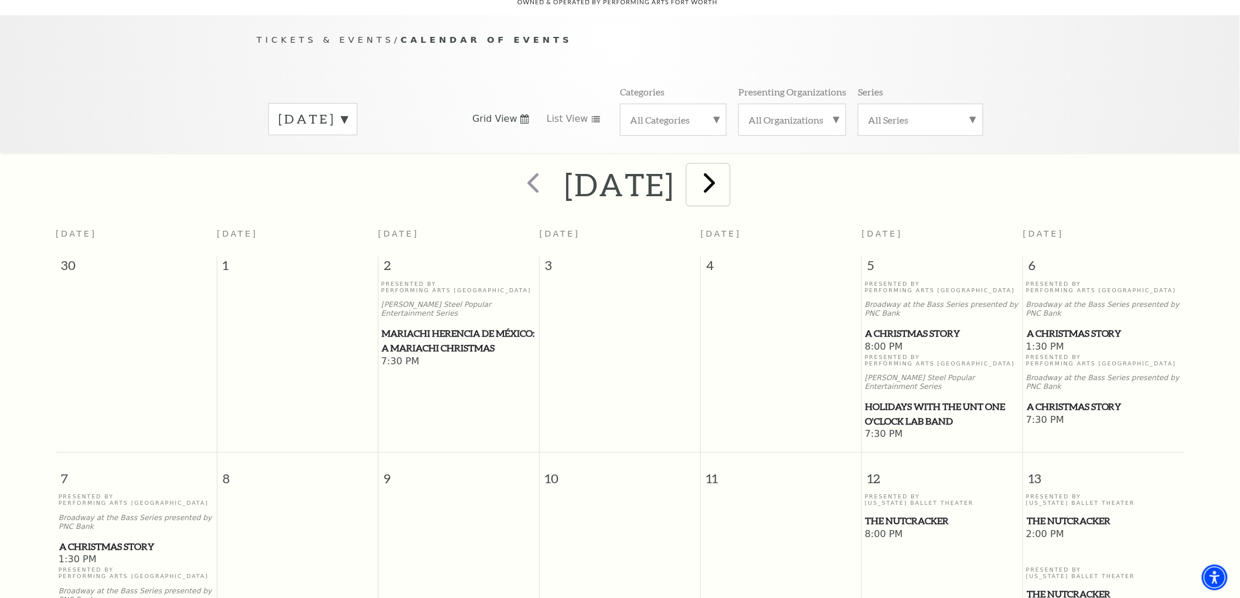
click at [726, 166] on span "next" at bounding box center [709, 182] width 33 height 33
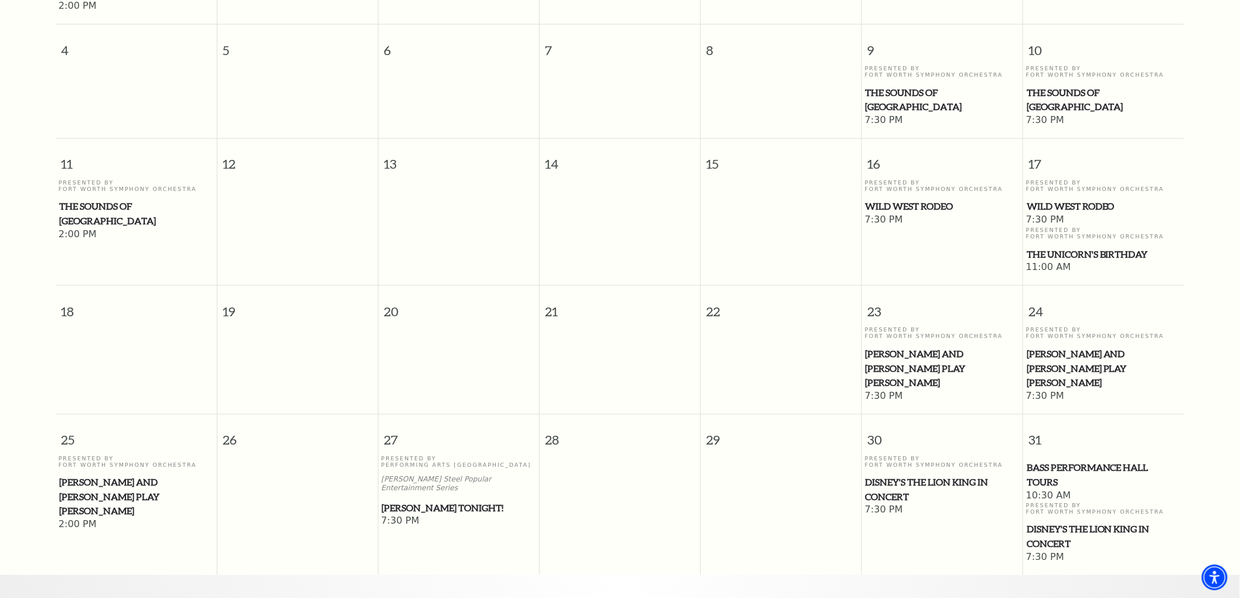
scroll to position [494, 0]
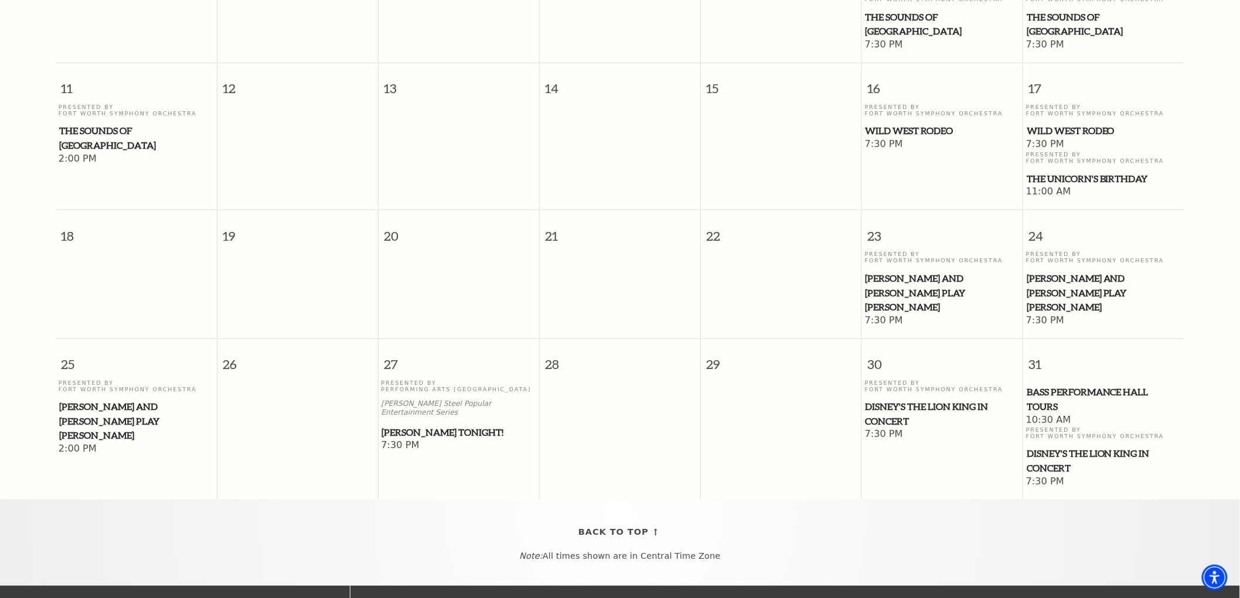
click at [418, 425] on span "Mark Twain Tonight!" at bounding box center [459, 432] width 154 height 15
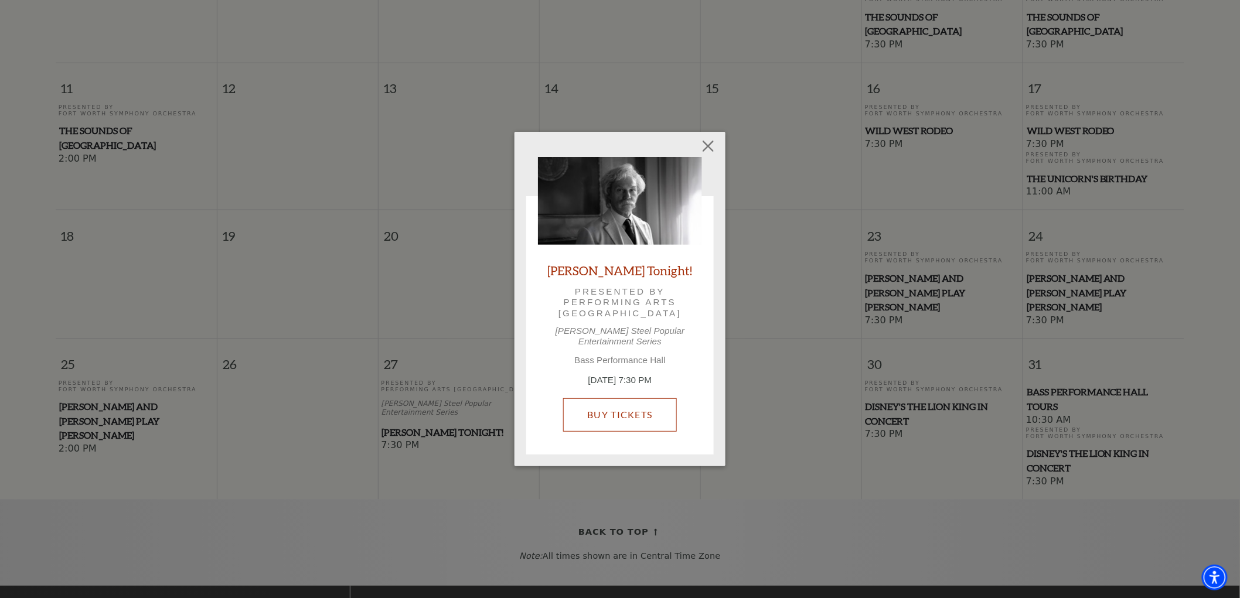
click at [598, 418] on link "Buy Tickets" at bounding box center [619, 414] width 113 height 33
click at [718, 148] on button "Close" at bounding box center [708, 146] width 22 height 22
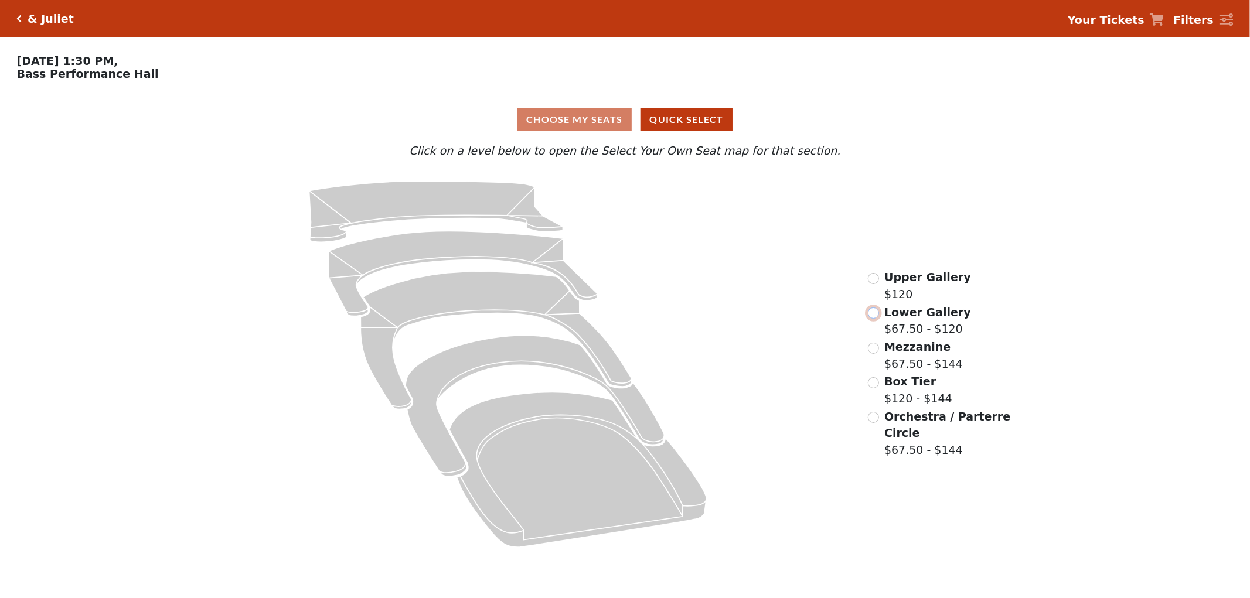
click at [871, 314] on input "radio" at bounding box center [873, 313] width 11 height 11
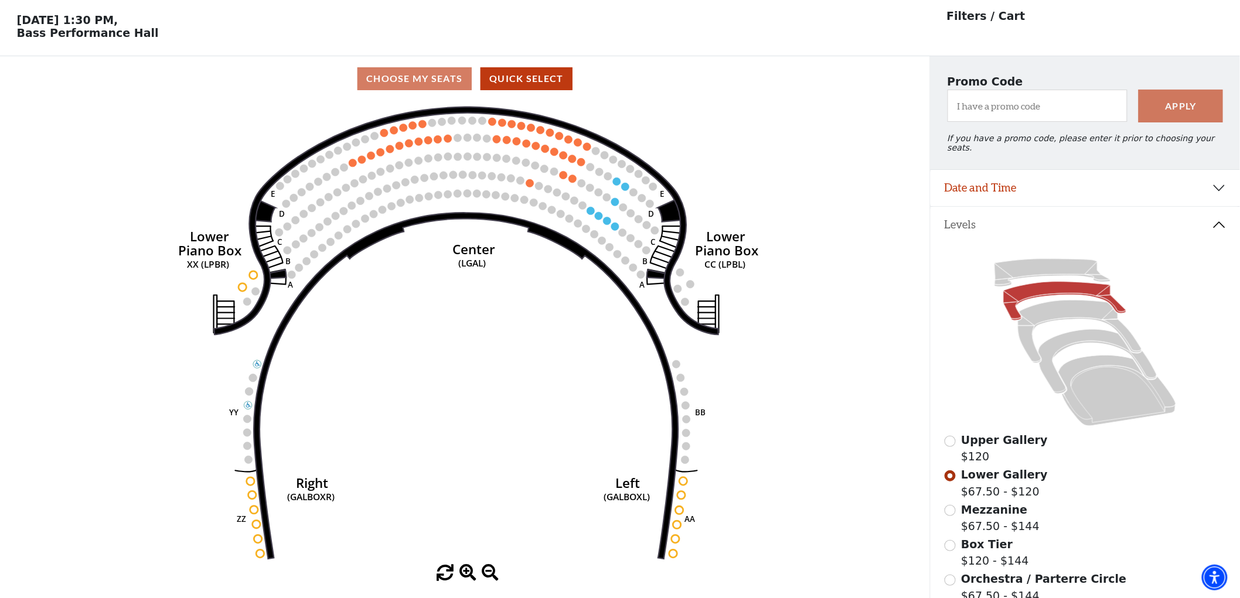
scroll to position [54, 0]
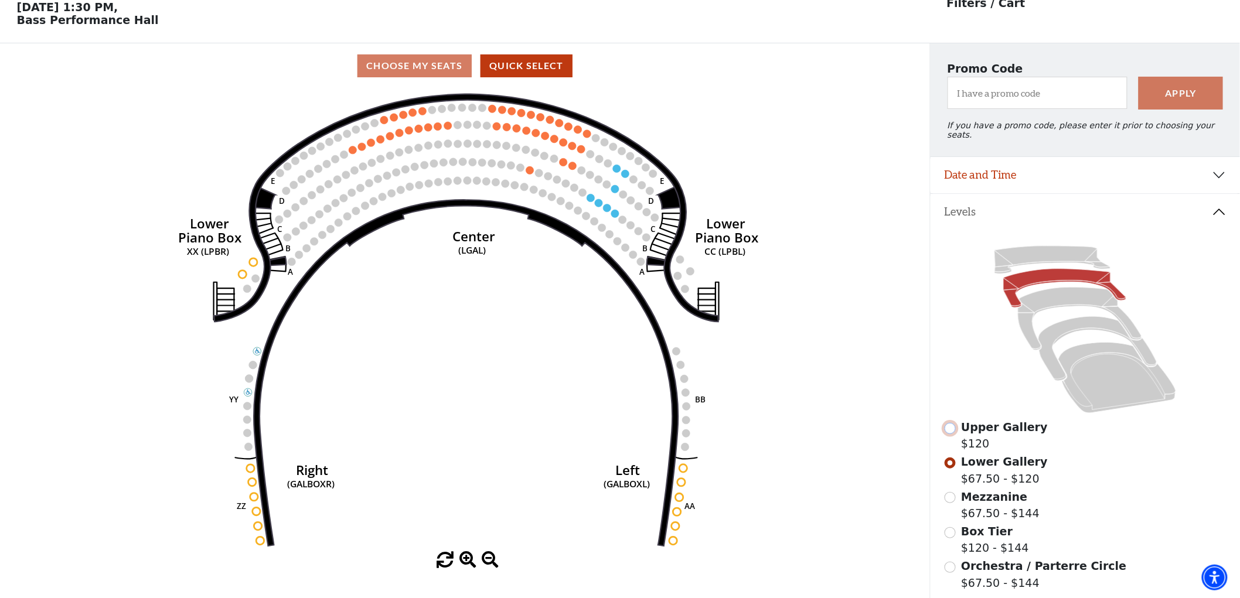
click at [951, 423] on input "Upper Gallery$120\a" at bounding box center [949, 428] width 11 height 11
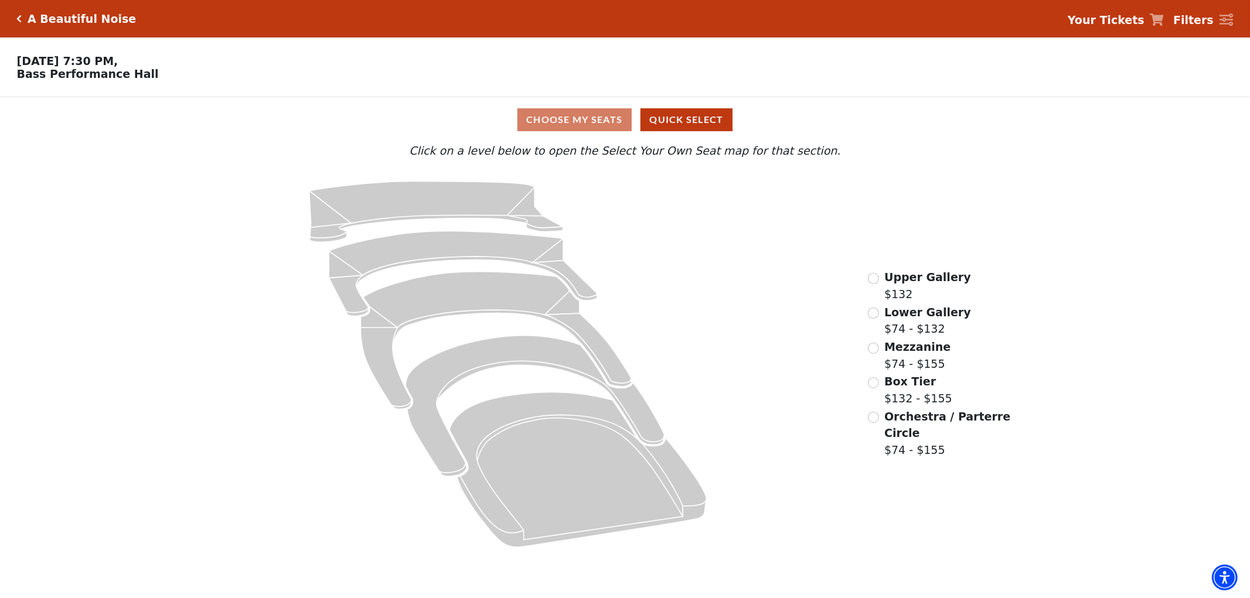
click at [868, 320] on div "Lower Gallery $74 - $132" at bounding box center [919, 320] width 103 height 33
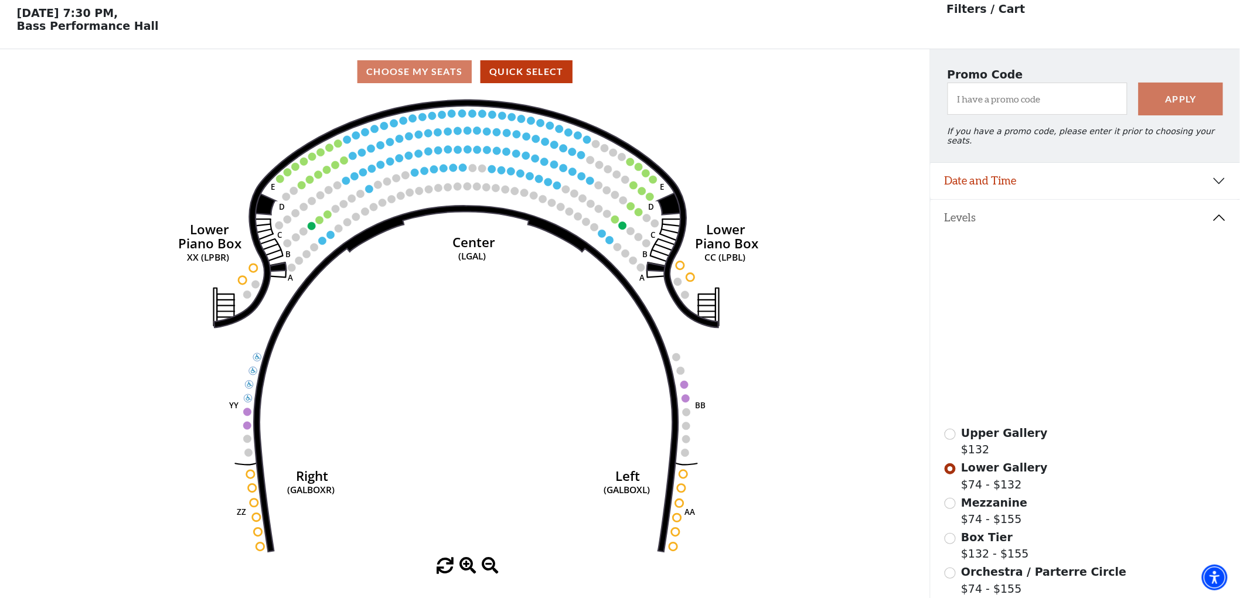
scroll to position [54, 0]
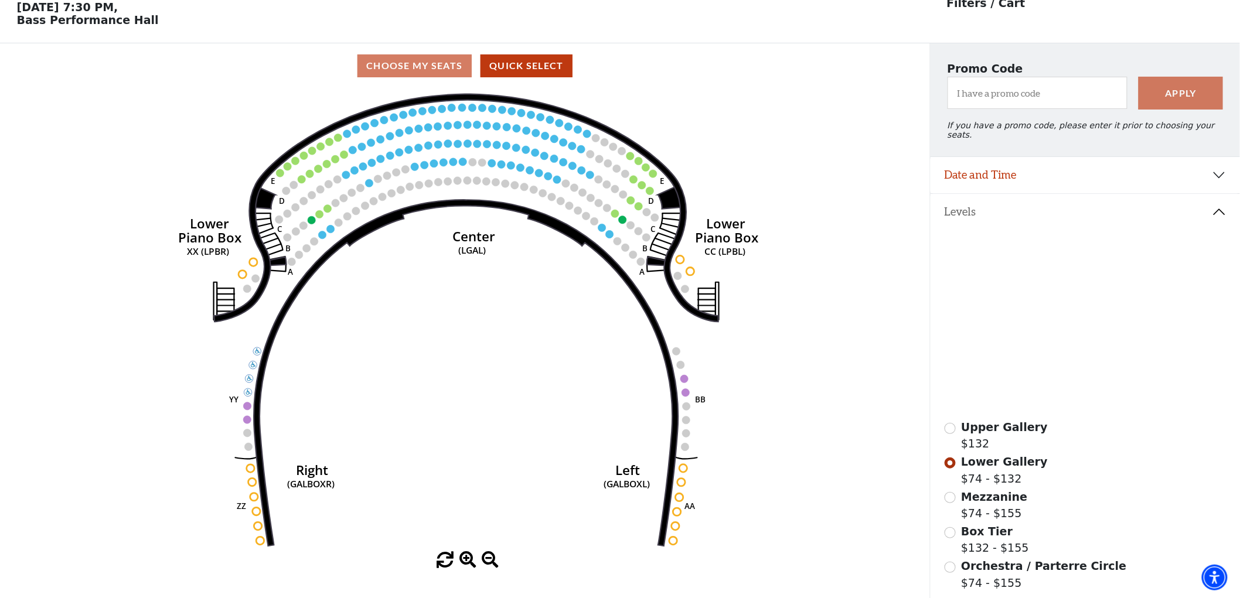
click at [953, 428] on div "Upper Gallery $132" at bounding box center [1085, 435] width 282 height 33
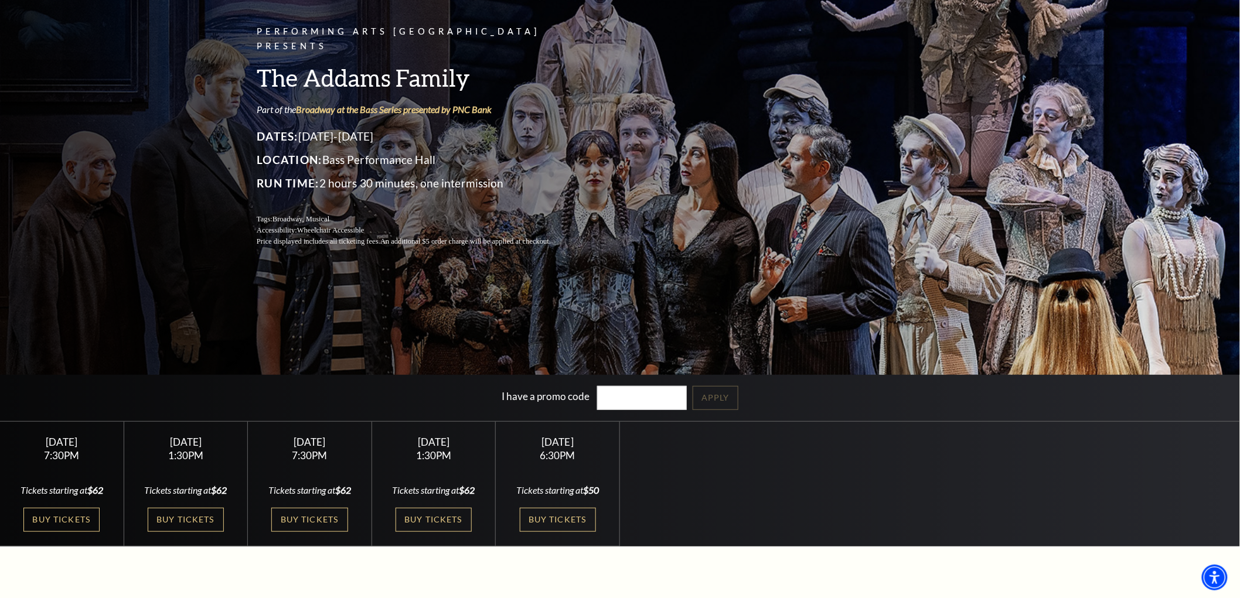
scroll to position [195, 0]
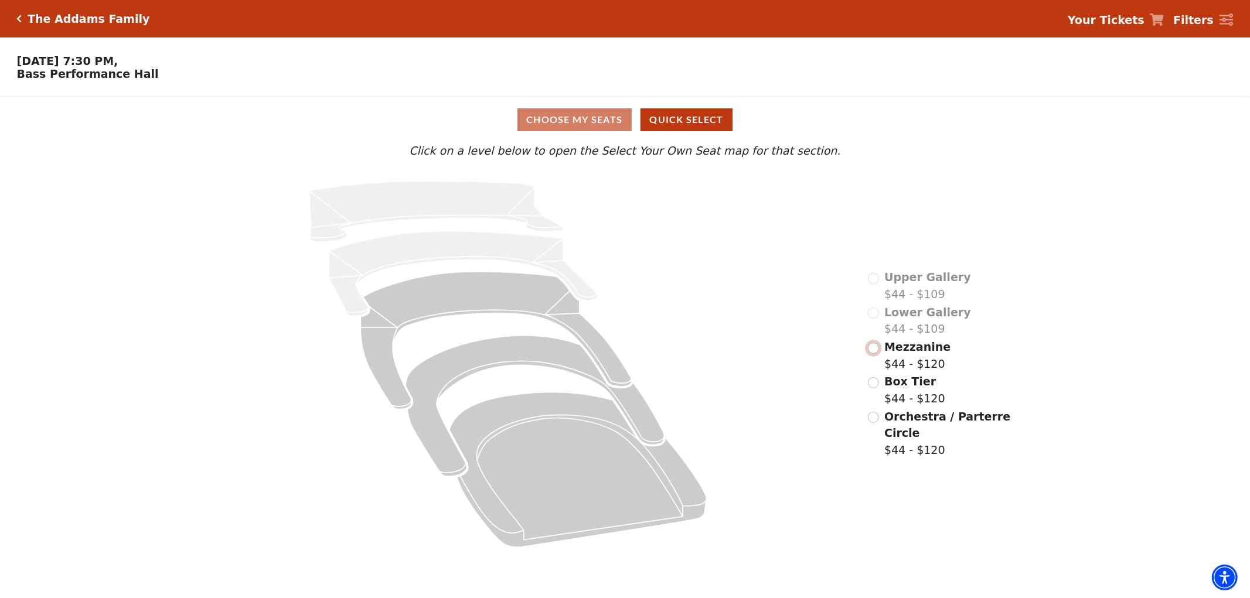
click at [874, 354] on input "radio" at bounding box center [873, 348] width 11 height 11
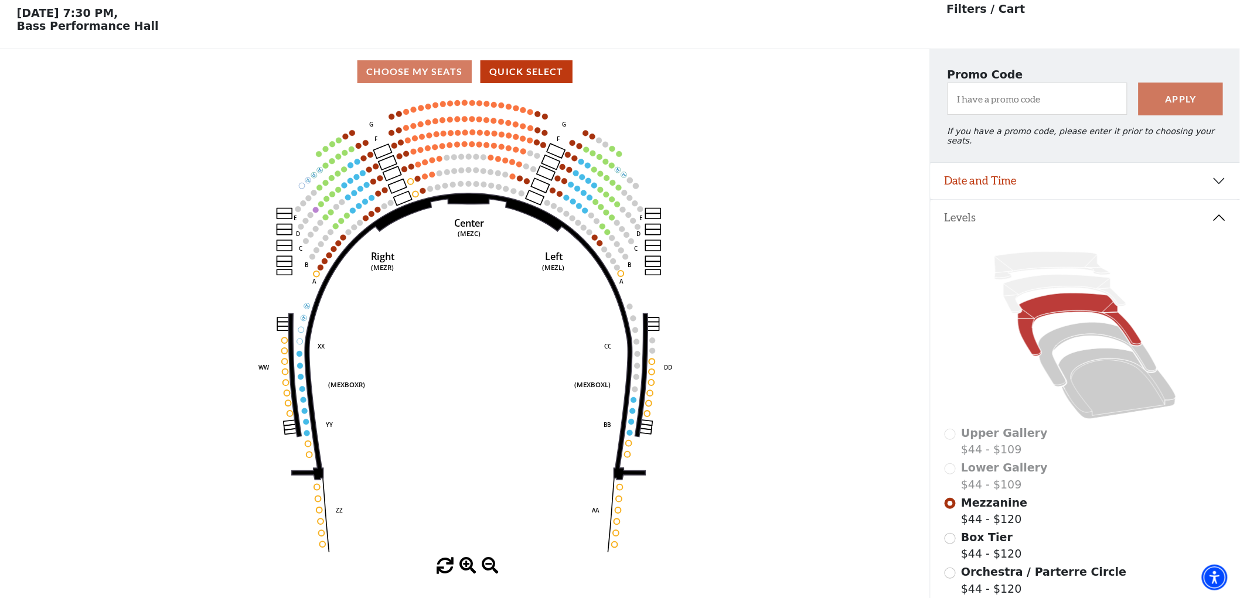
scroll to position [54, 0]
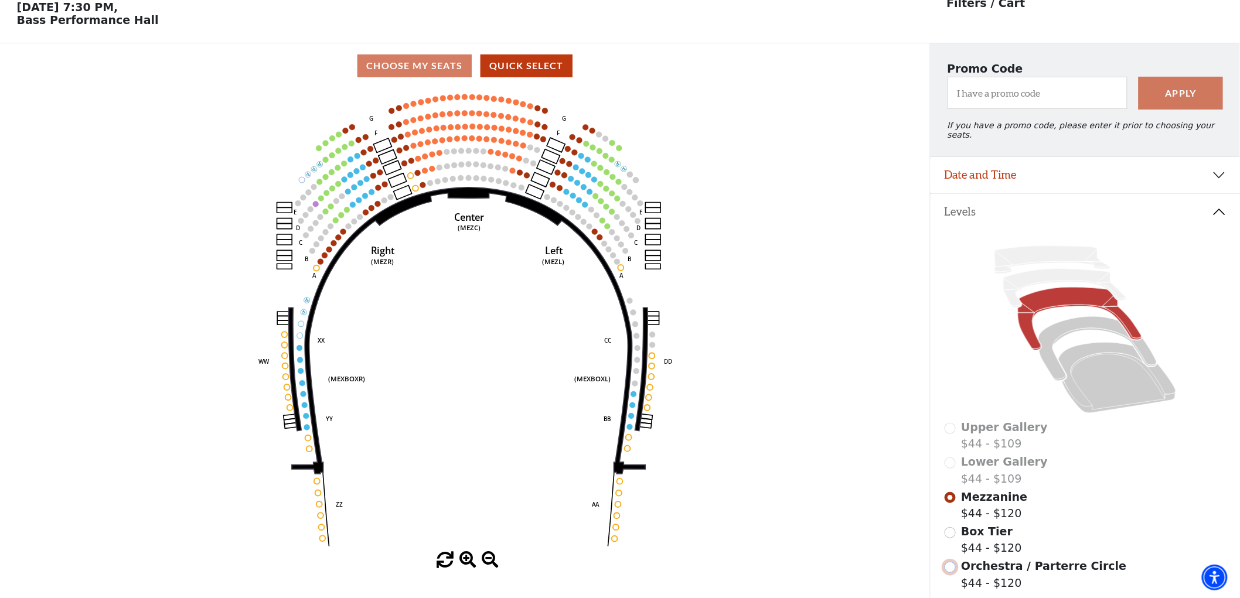
click at [950, 563] on input "Orchestra / Parterre Circle$44 - $120\a" at bounding box center [949, 567] width 11 height 11
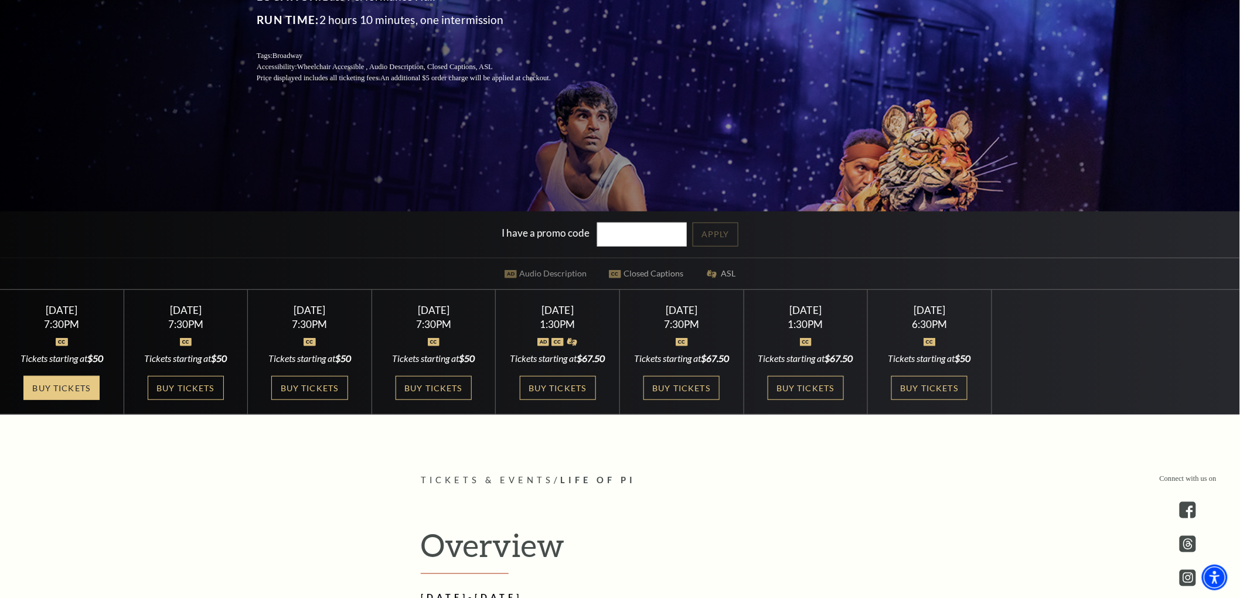
drag, startPoint x: 63, startPoint y: 396, endPoint x: 71, endPoint y: 397, distance: 8.2
click at [62, 396] on link "Buy Tickets" at bounding box center [61, 388] width 76 height 24
click at [164, 396] on link "Buy Tickets" at bounding box center [186, 388] width 76 height 24
click at [289, 395] on link "Buy Tickets" at bounding box center [309, 388] width 76 height 24
click at [429, 388] on link "Buy Tickets" at bounding box center [433, 388] width 76 height 24
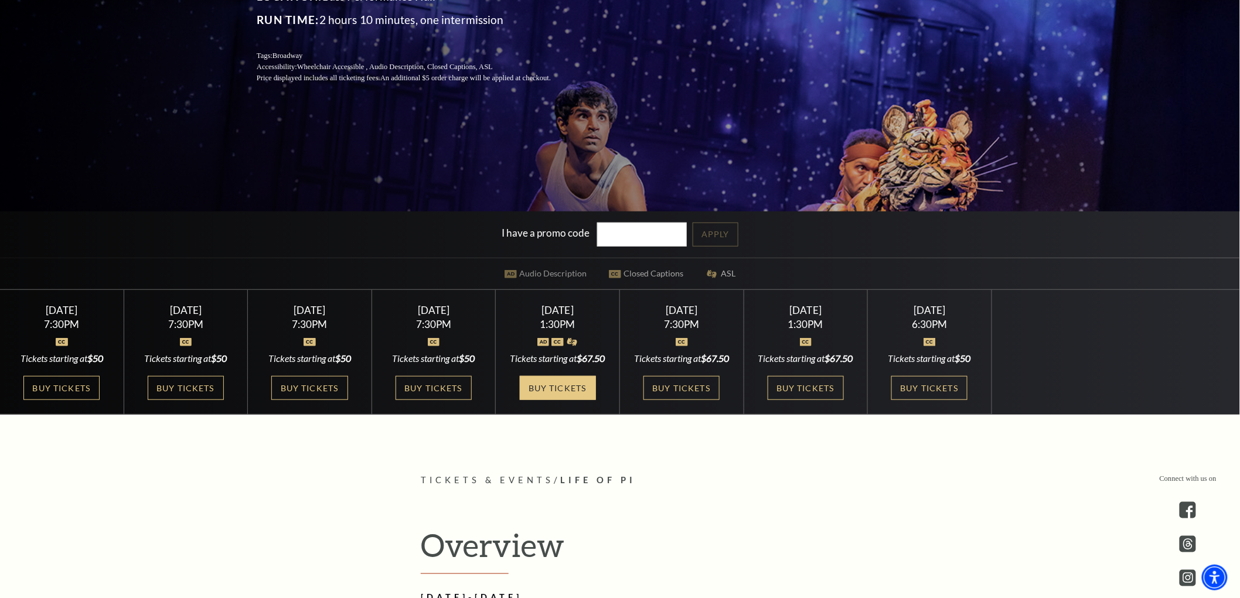
click at [570, 400] on link "Buy Tickets" at bounding box center [558, 388] width 76 height 24
click at [682, 400] on link "Buy Tickets" at bounding box center [681, 388] width 76 height 24
click at [796, 400] on link "Buy Tickets" at bounding box center [805, 388] width 76 height 24
click at [947, 400] on link "Buy Tickets" at bounding box center [929, 388] width 76 height 24
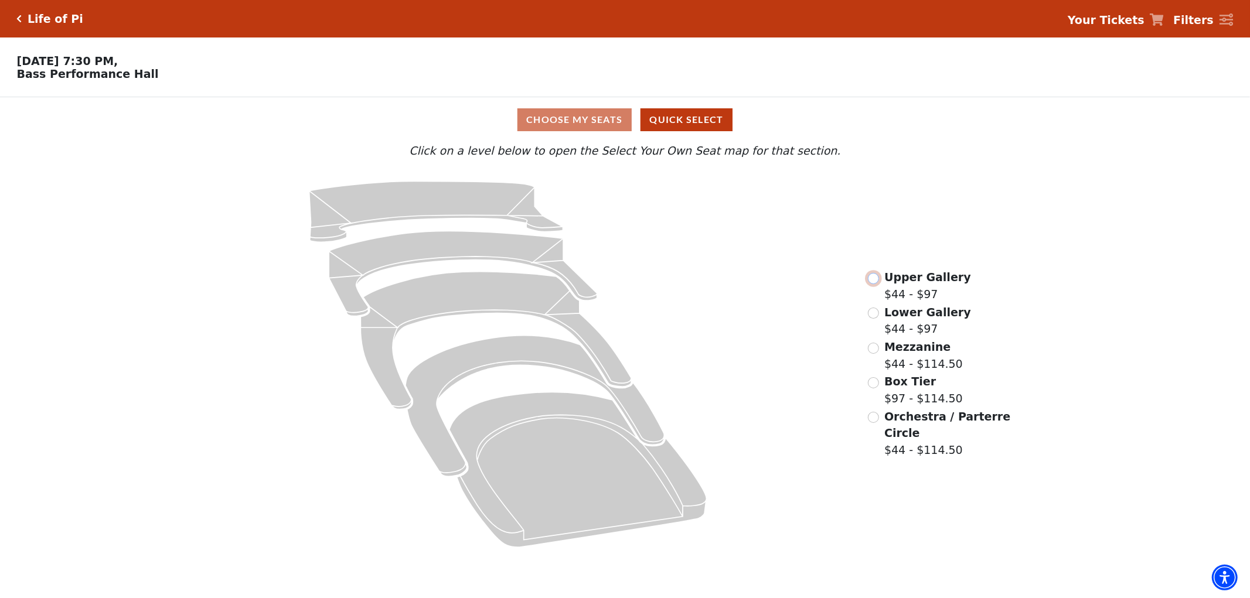
click at [874, 284] on input "Upper Gallery$44 - $97\a" at bounding box center [873, 278] width 11 height 11
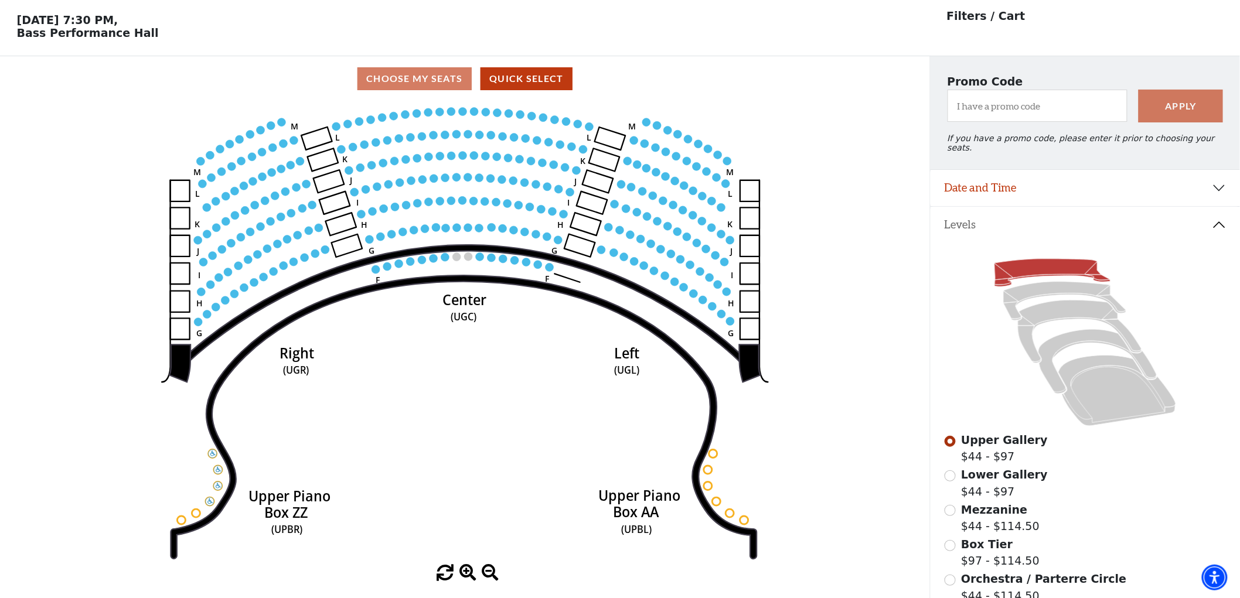
scroll to position [54, 0]
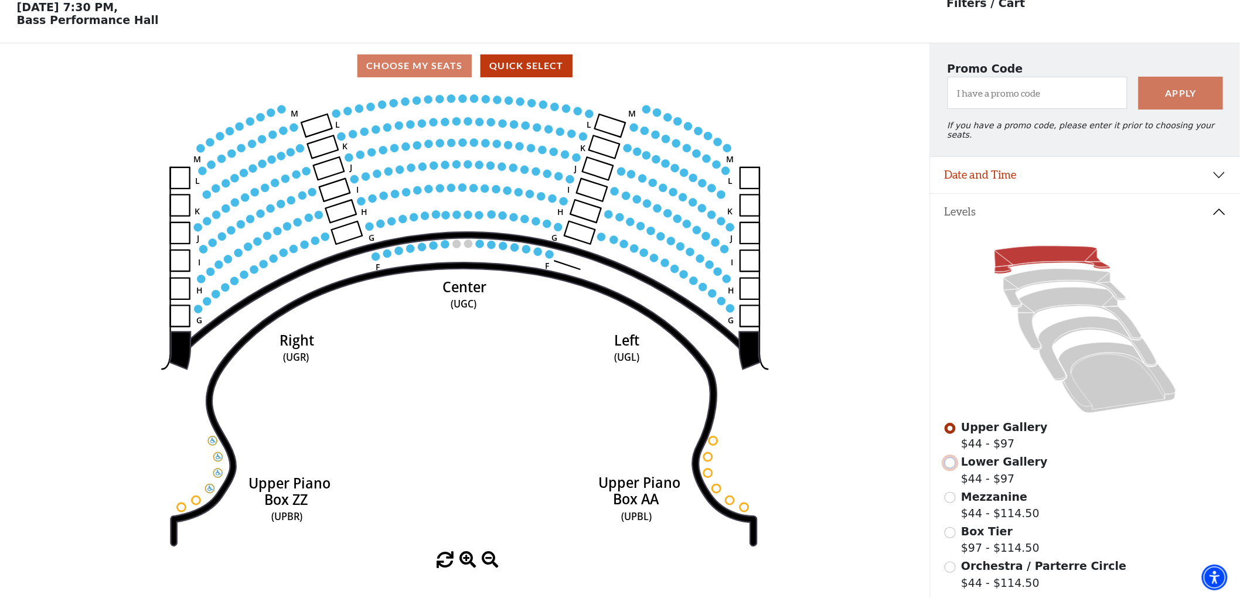
click at [953, 458] on input "Lower Gallery$44 - $97\a" at bounding box center [949, 463] width 11 height 11
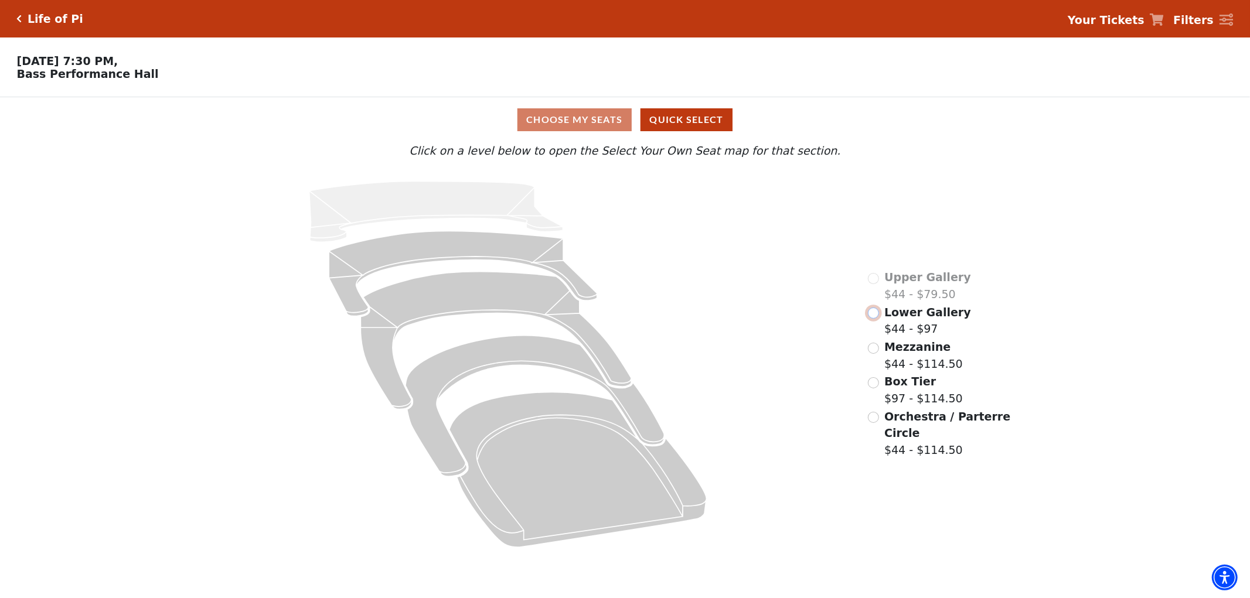
click at [874, 319] on input "Lower Gallery$44 - $97\a" at bounding box center [873, 313] width 11 height 11
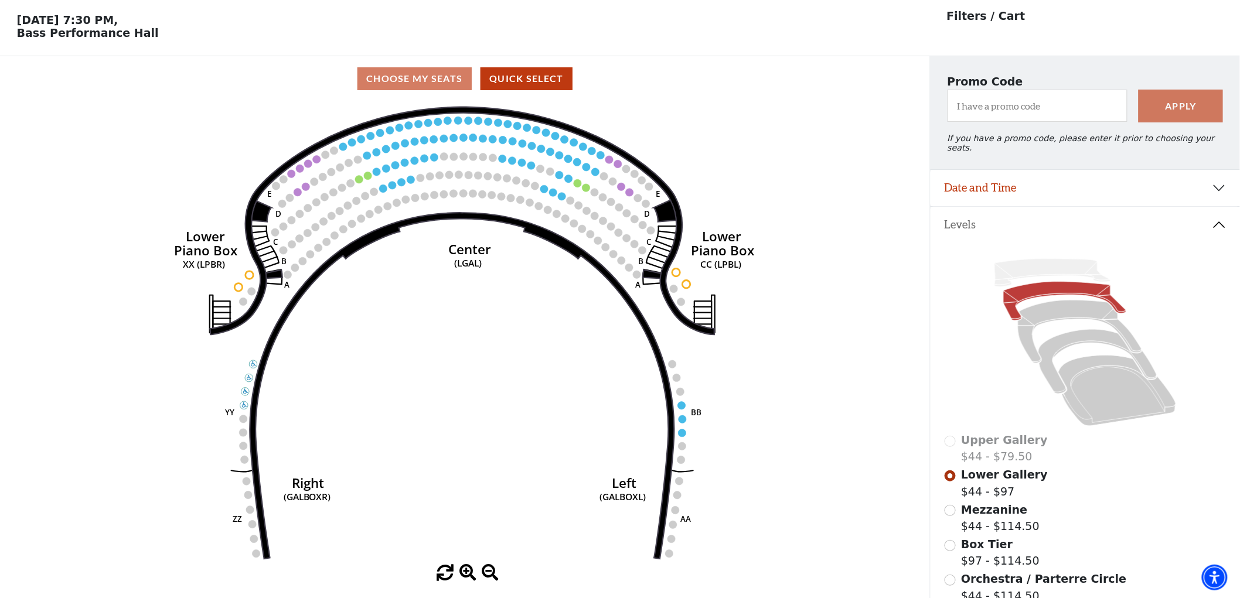
scroll to position [54, 0]
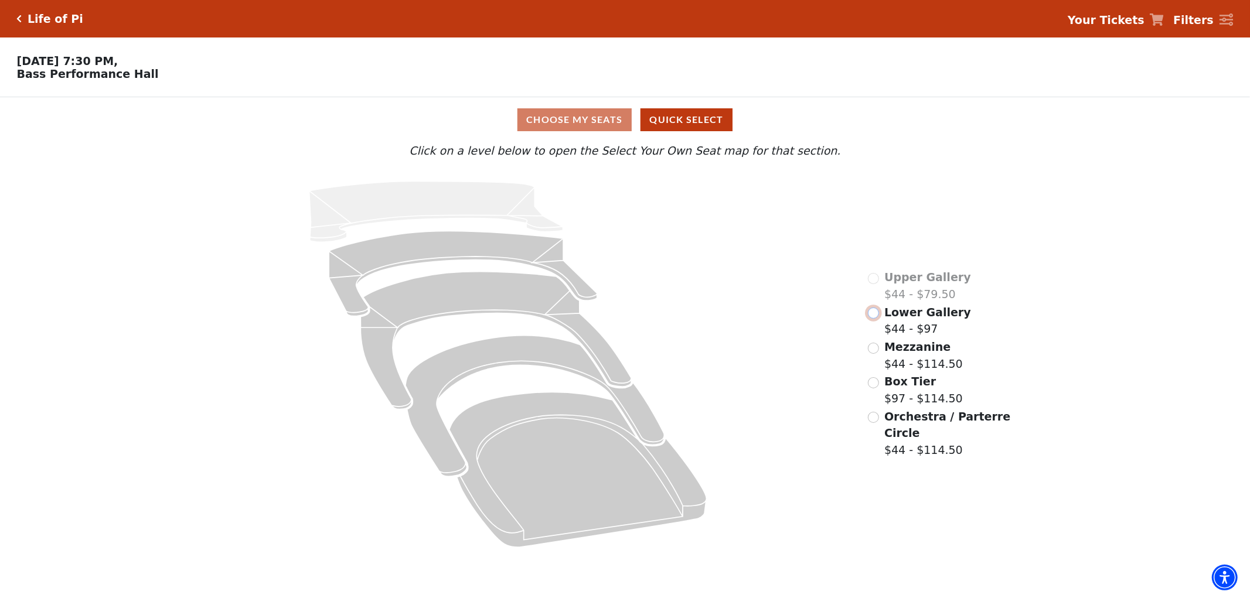
click at [876, 319] on input "Lower Gallery$44 - $97\a" at bounding box center [873, 313] width 11 height 11
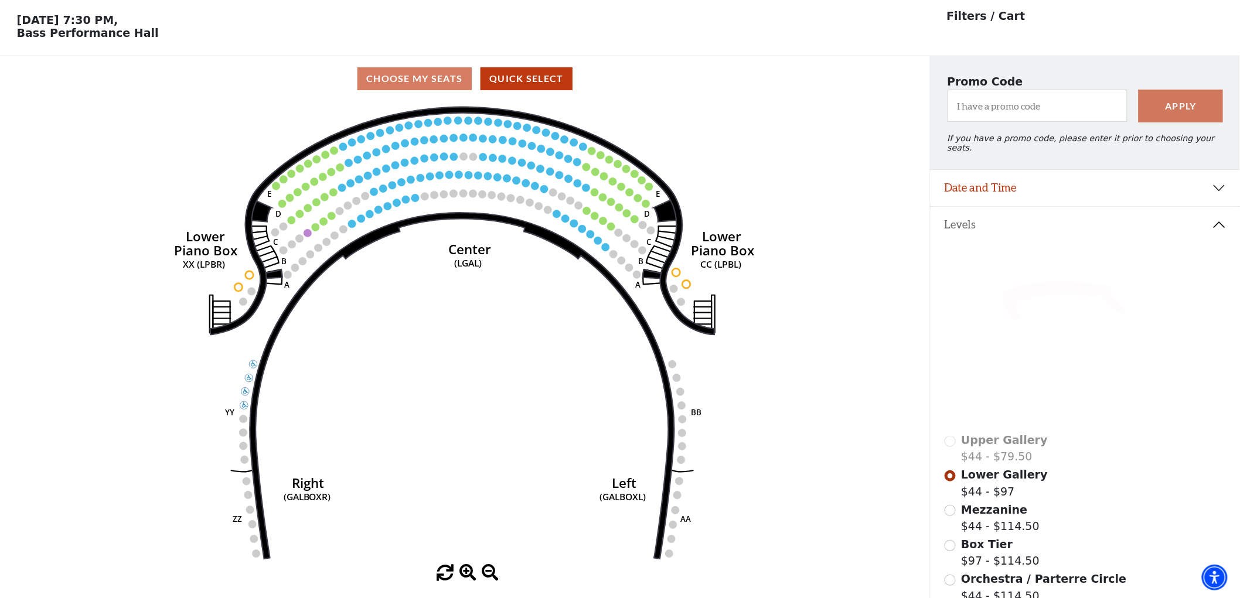
scroll to position [54, 0]
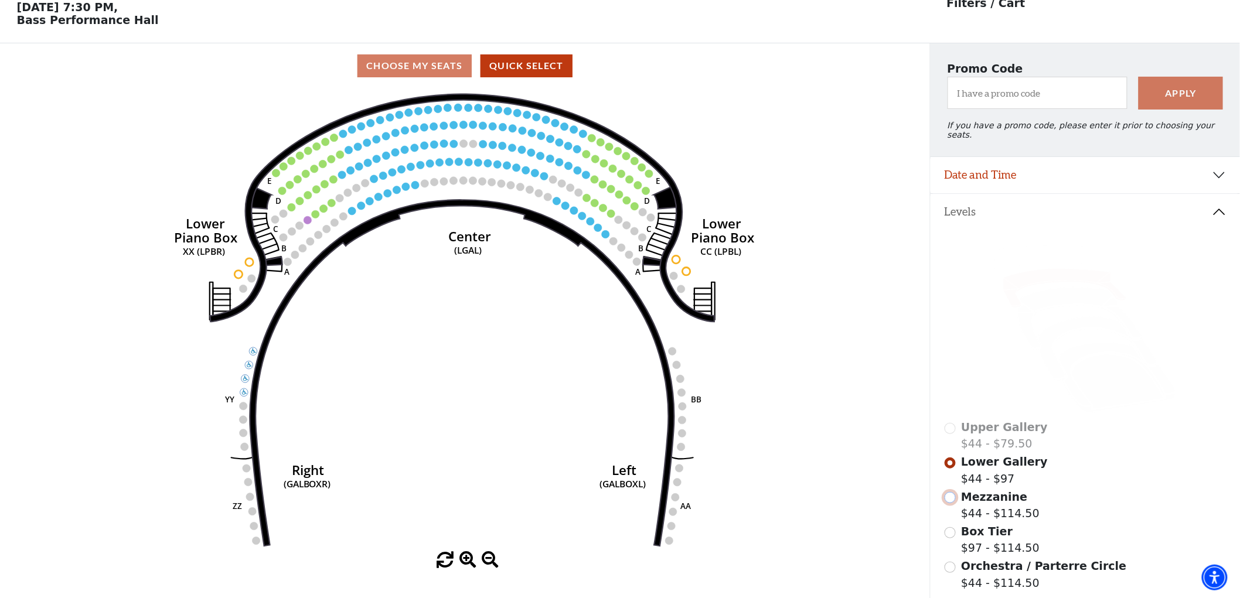
click at [953, 495] on input "Mezzanine$44 - $114.50\a" at bounding box center [949, 497] width 11 height 11
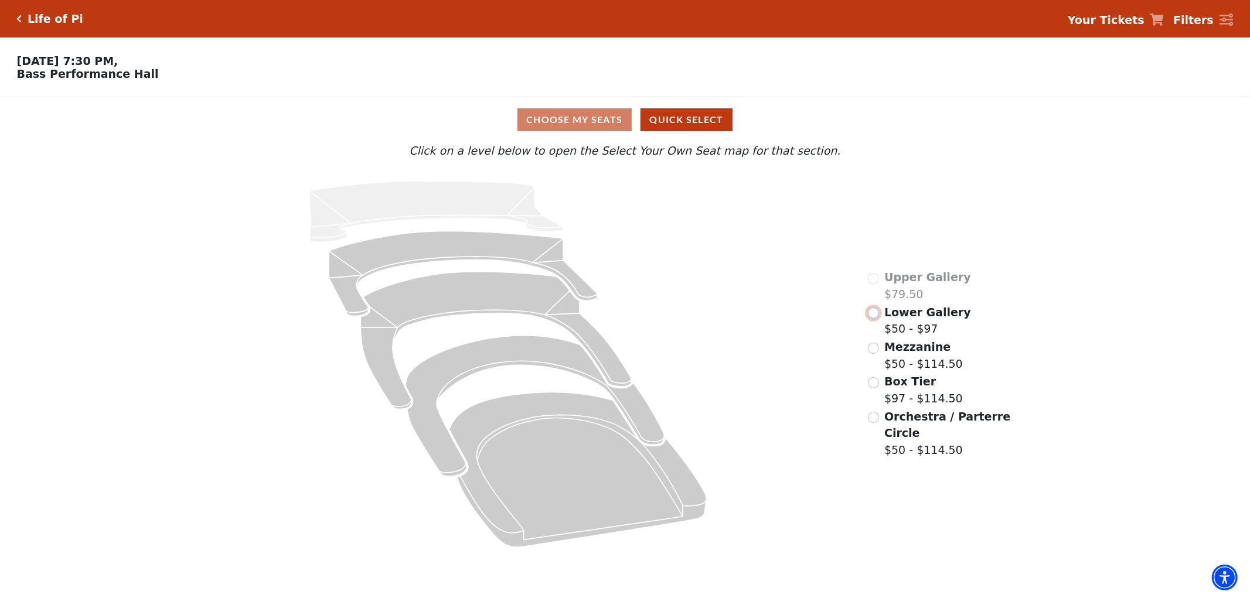
click at [871, 318] on input "Lower Gallery$50 - $97\a" at bounding box center [873, 313] width 11 height 11
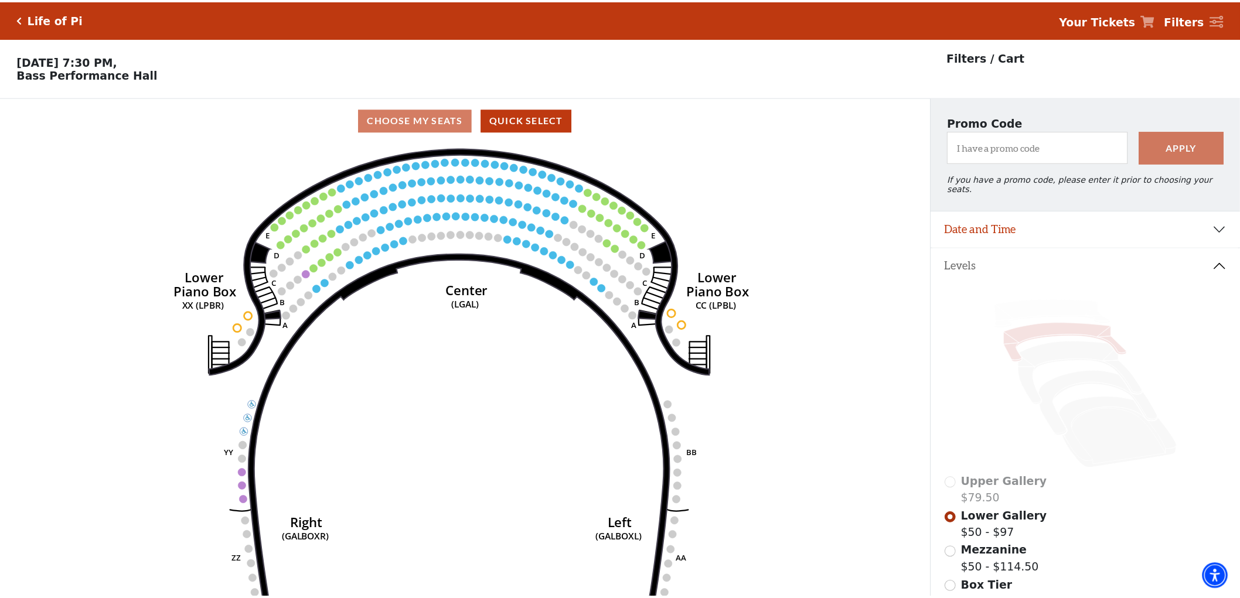
scroll to position [54, 0]
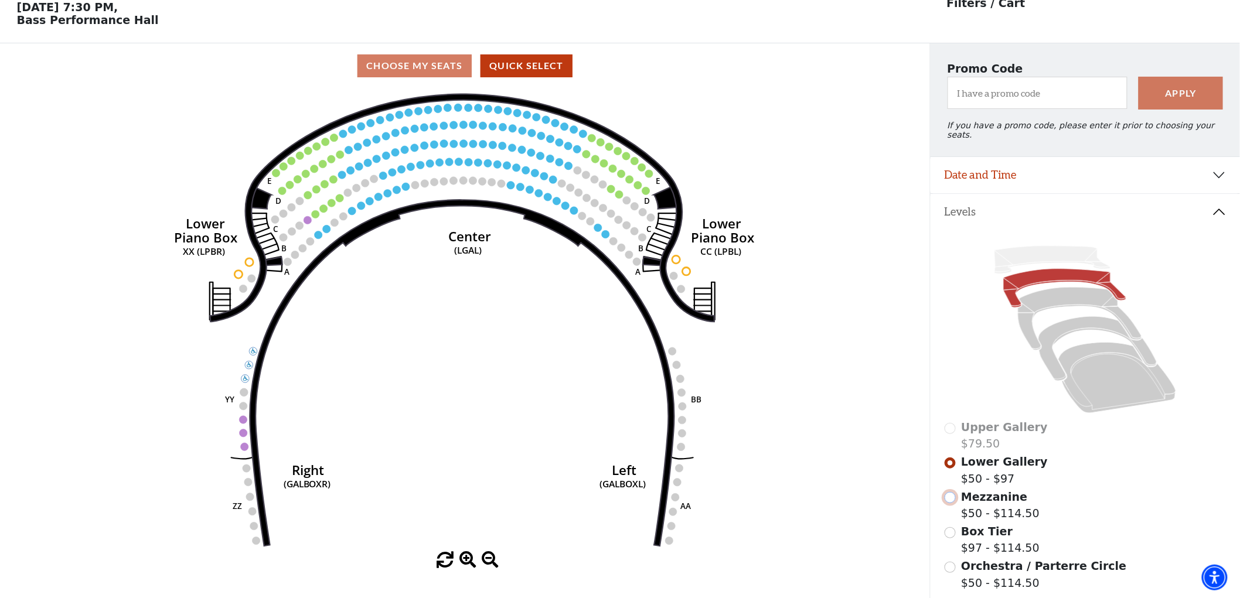
click at [952, 494] on input "Mezzanine$50 - $114.50\a" at bounding box center [949, 497] width 11 height 11
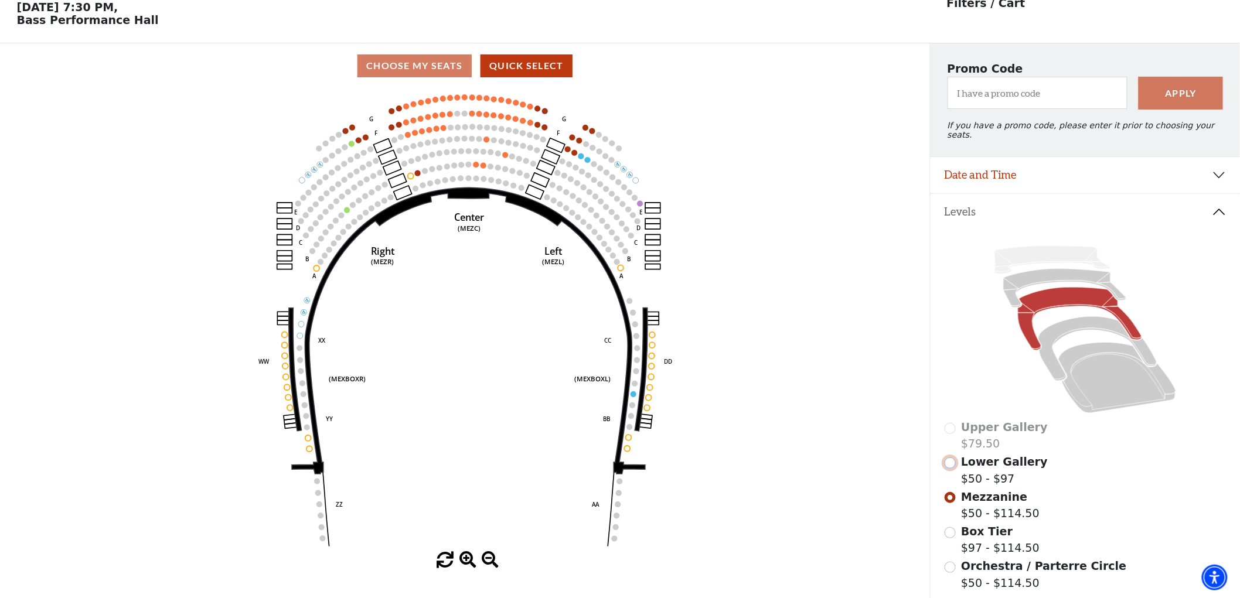
click at [950, 458] on input "Lower Gallery$50 - $97\a" at bounding box center [949, 463] width 11 height 11
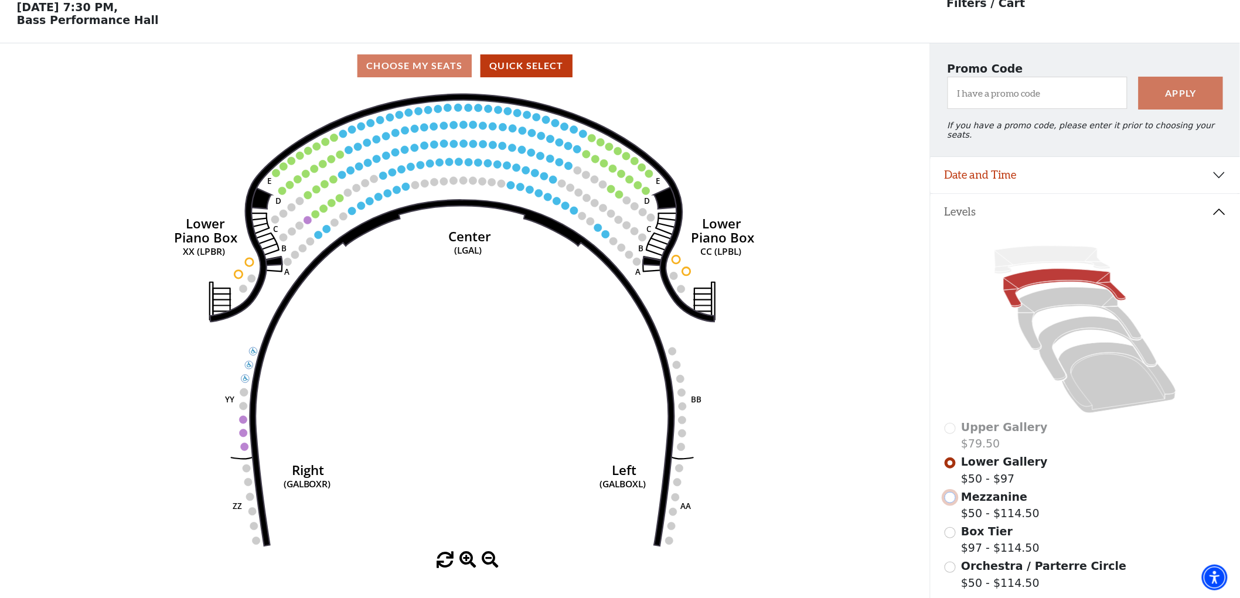
click at [950, 493] on input "Mezzanine$50 - $114.50\a" at bounding box center [949, 497] width 11 height 11
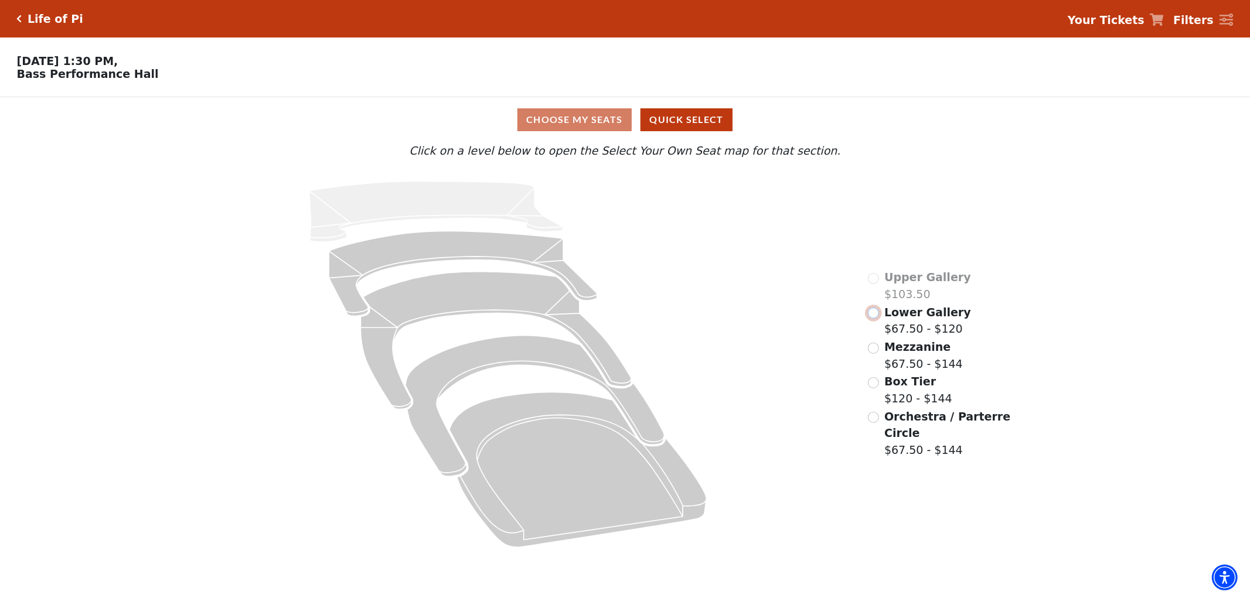
click at [871, 318] on input "Lower Gallery$67.50 - $120\a" at bounding box center [873, 313] width 11 height 11
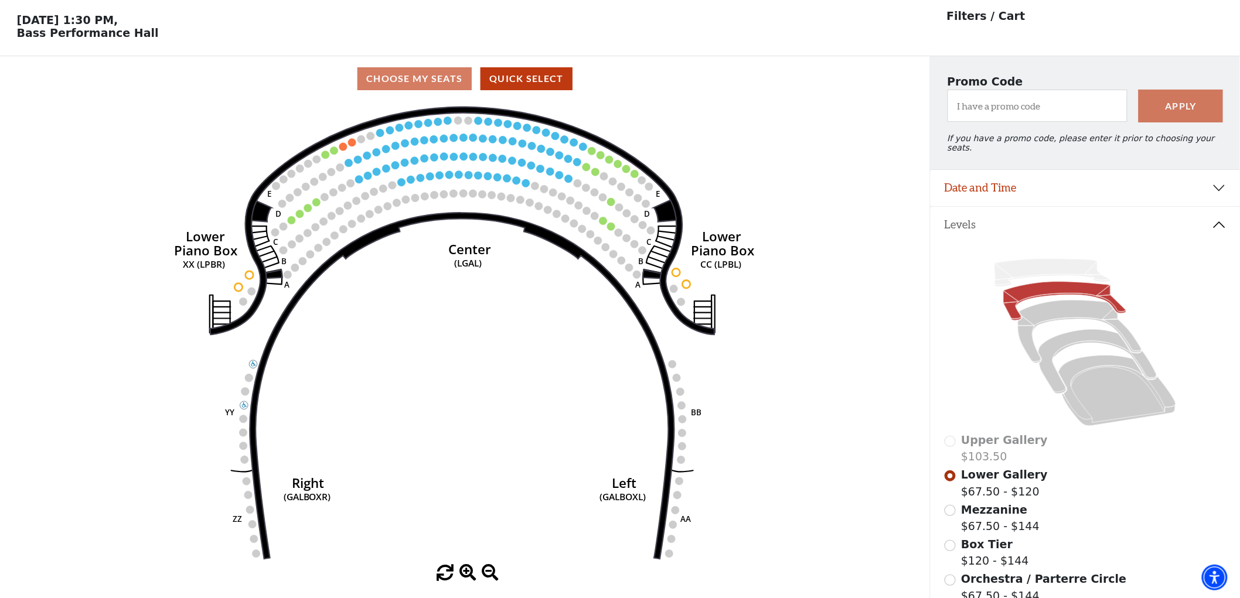
scroll to position [54, 0]
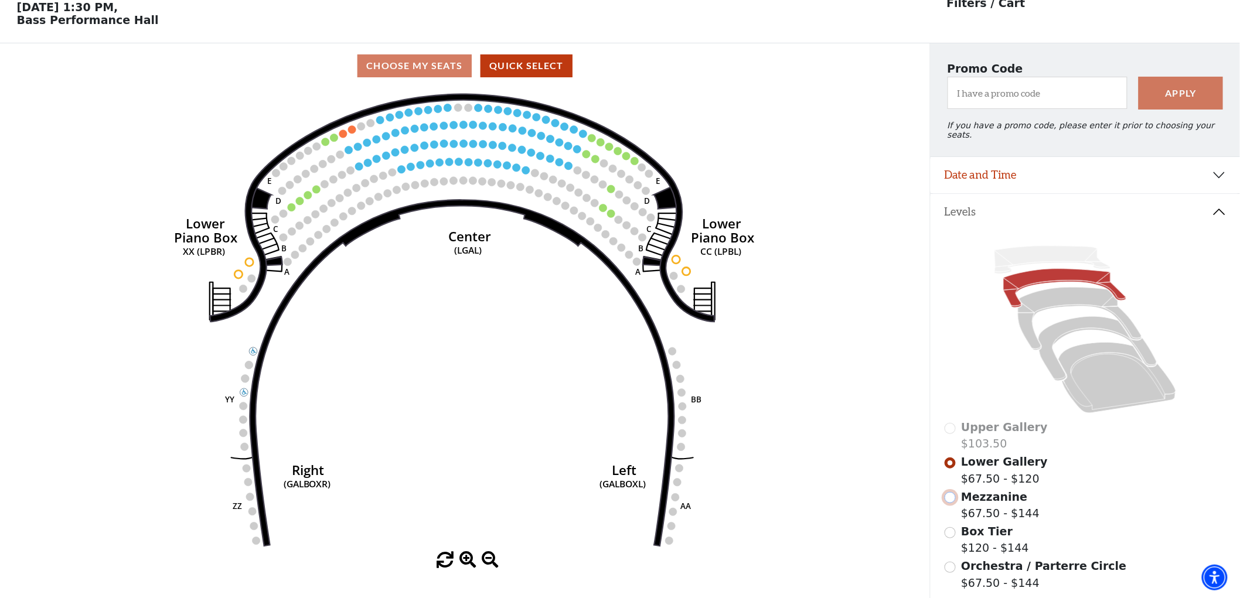
click at [946, 494] on input "Mezzanine$67.50 - $144\a" at bounding box center [949, 497] width 11 height 11
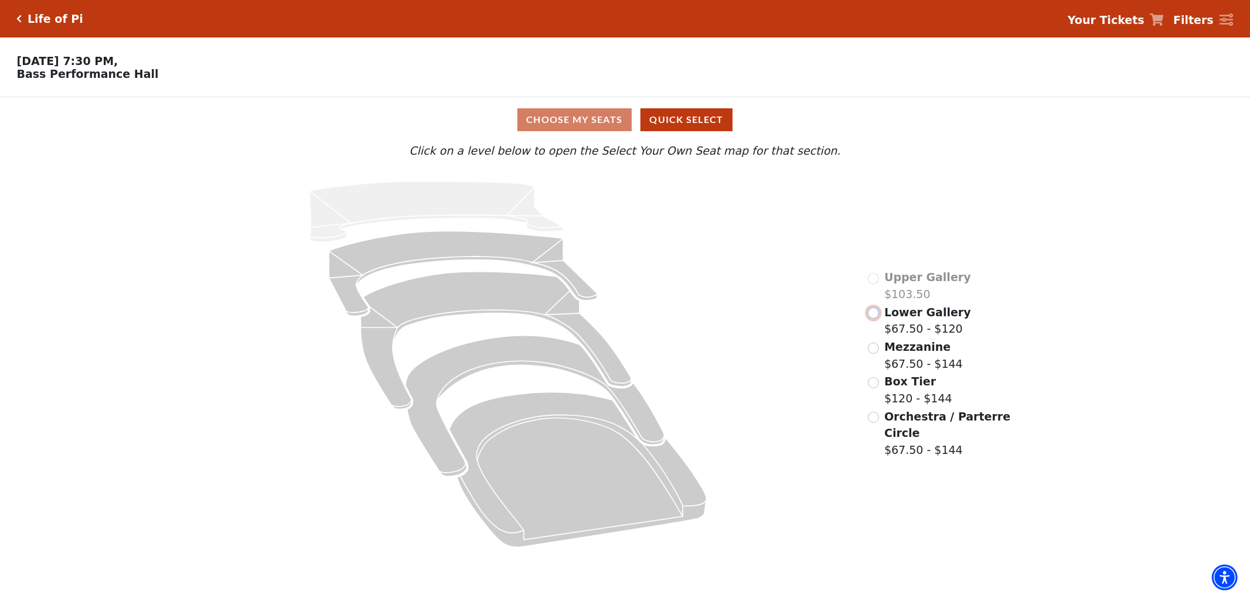
click at [871, 318] on input "Lower Gallery$67.50 - $120\a" at bounding box center [873, 313] width 11 height 11
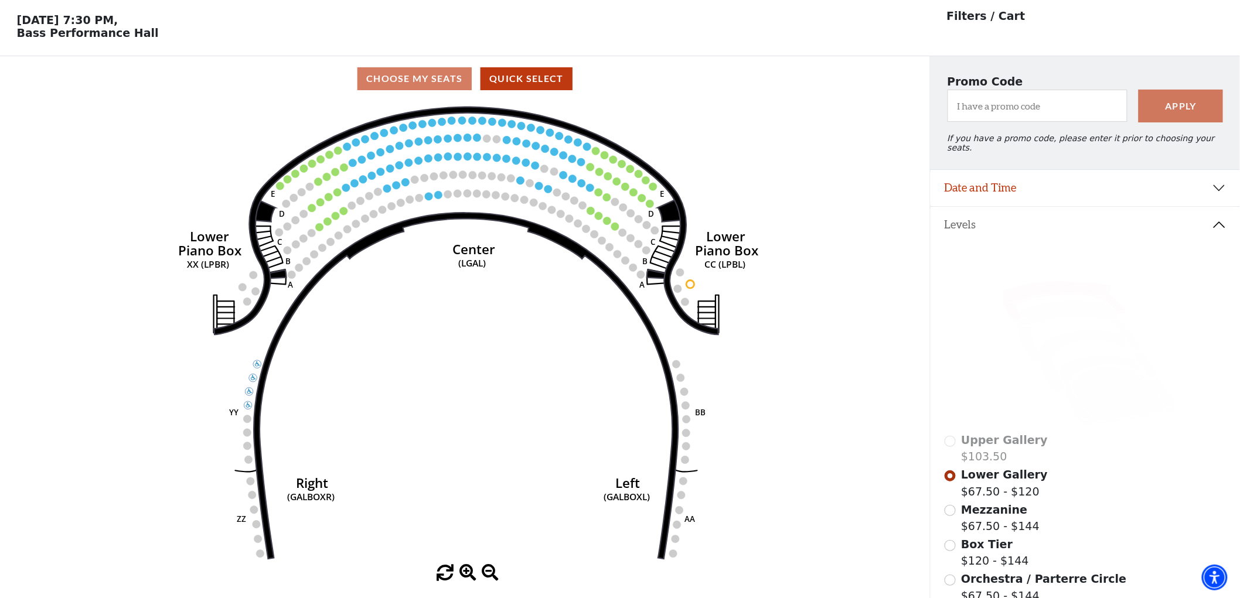
scroll to position [54, 0]
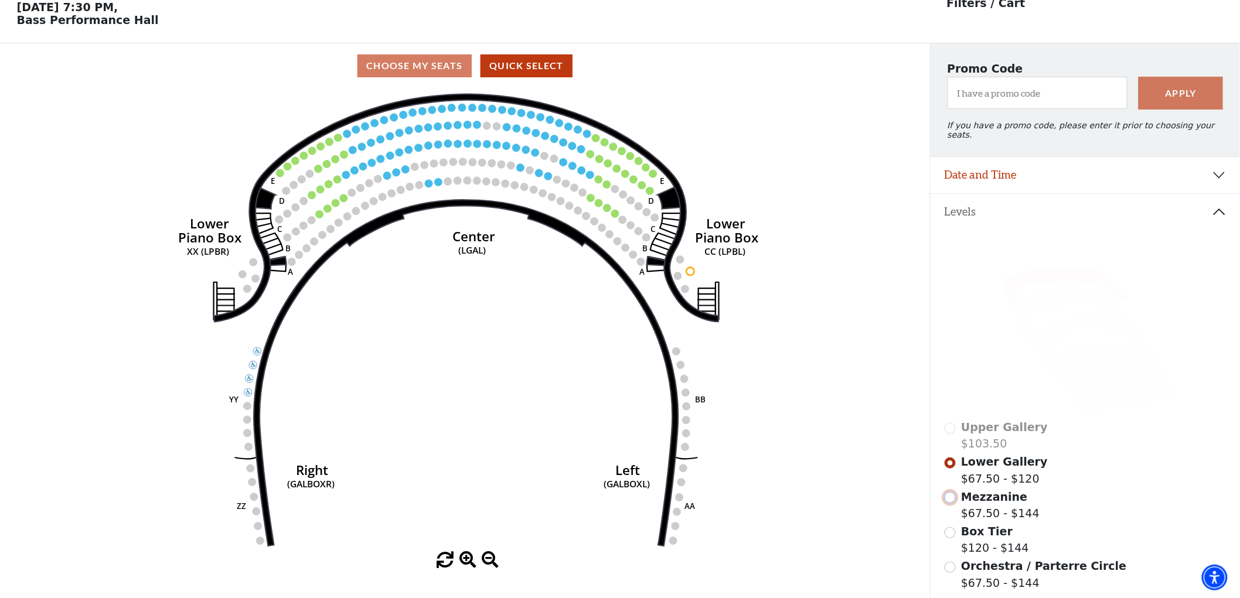
click at [953, 492] on input "Mezzanine$67.50 - $144\a" at bounding box center [949, 497] width 11 height 11
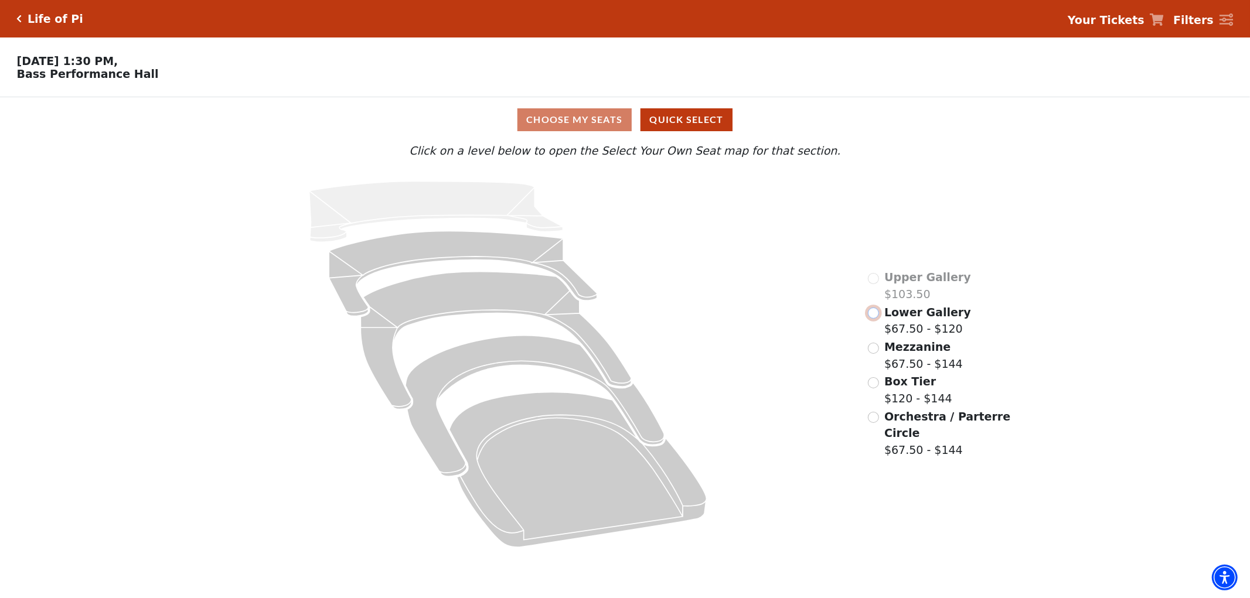
click at [871, 318] on input "Lower Gallery$67.50 - $120\a" at bounding box center [873, 313] width 11 height 11
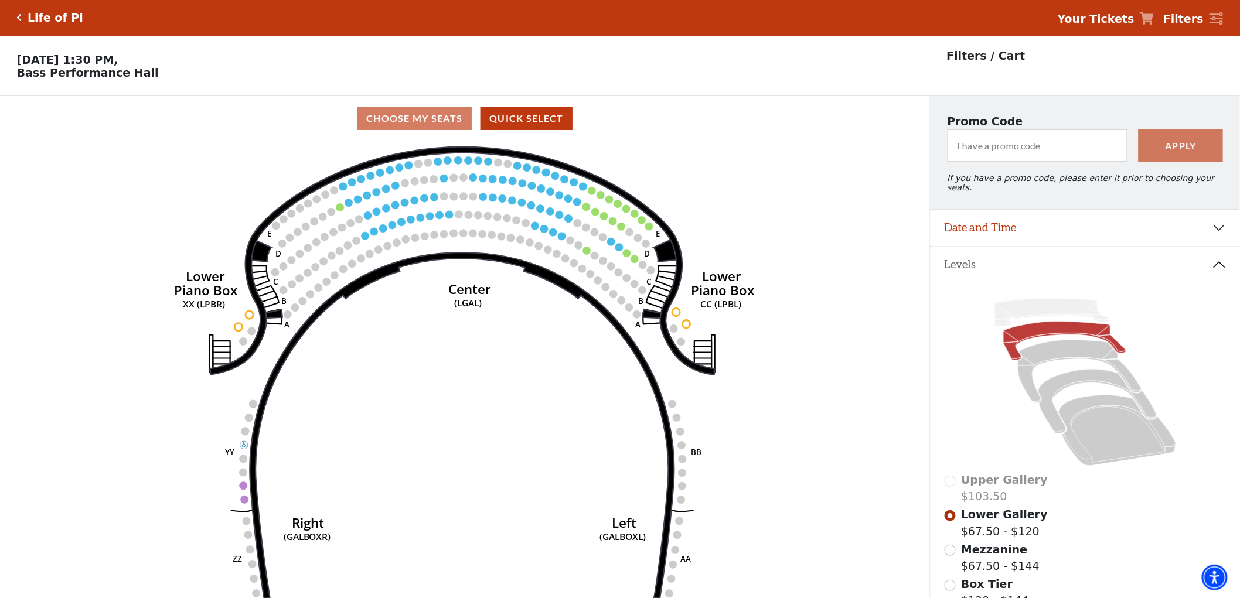
scroll to position [54, 0]
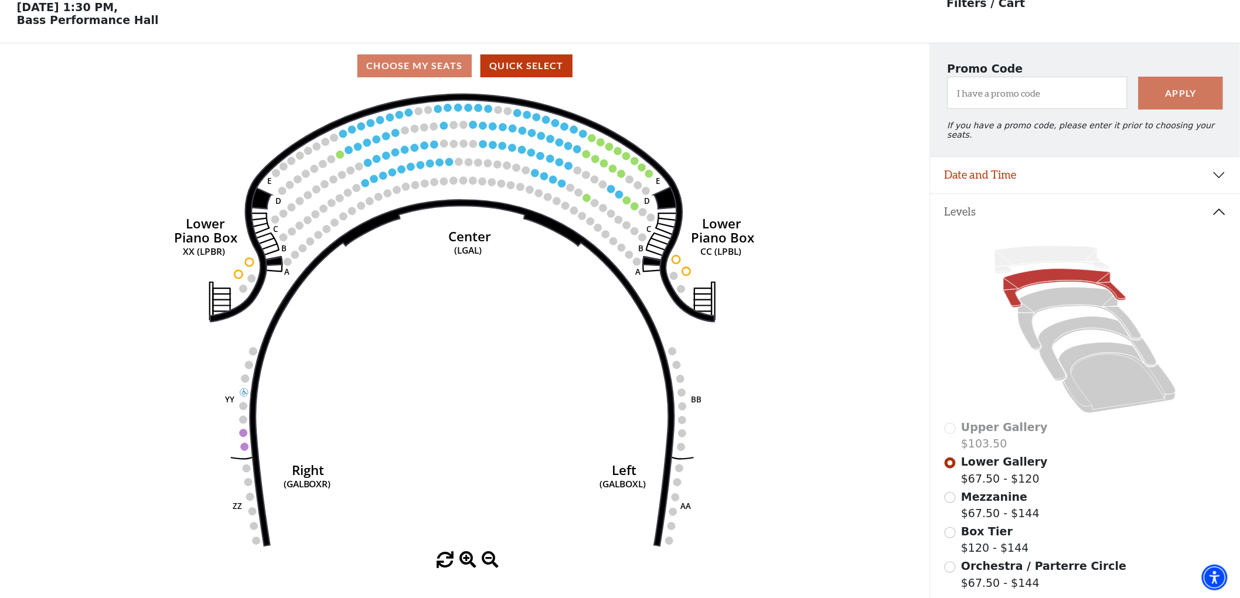
click at [956, 498] on div "Mezzanine $67.50 - $144" at bounding box center [1085, 505] width 282 height 33
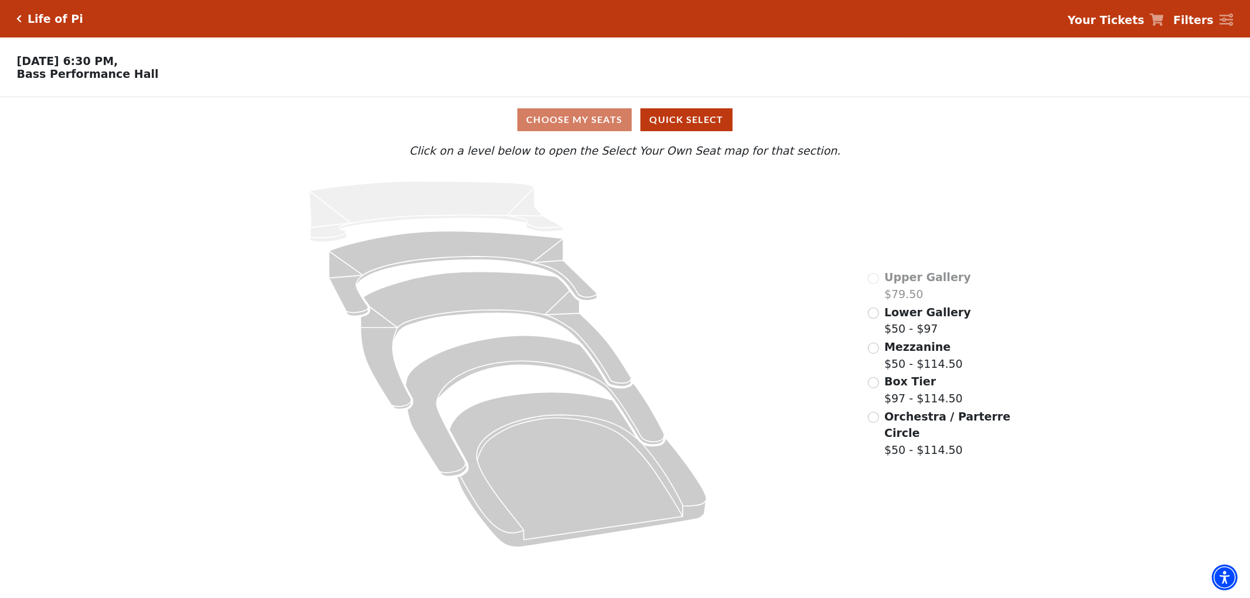
click at [879, 316] on div "Lower Gallery $50 - $97" at bounding box center [919, 320] width 103 height 33
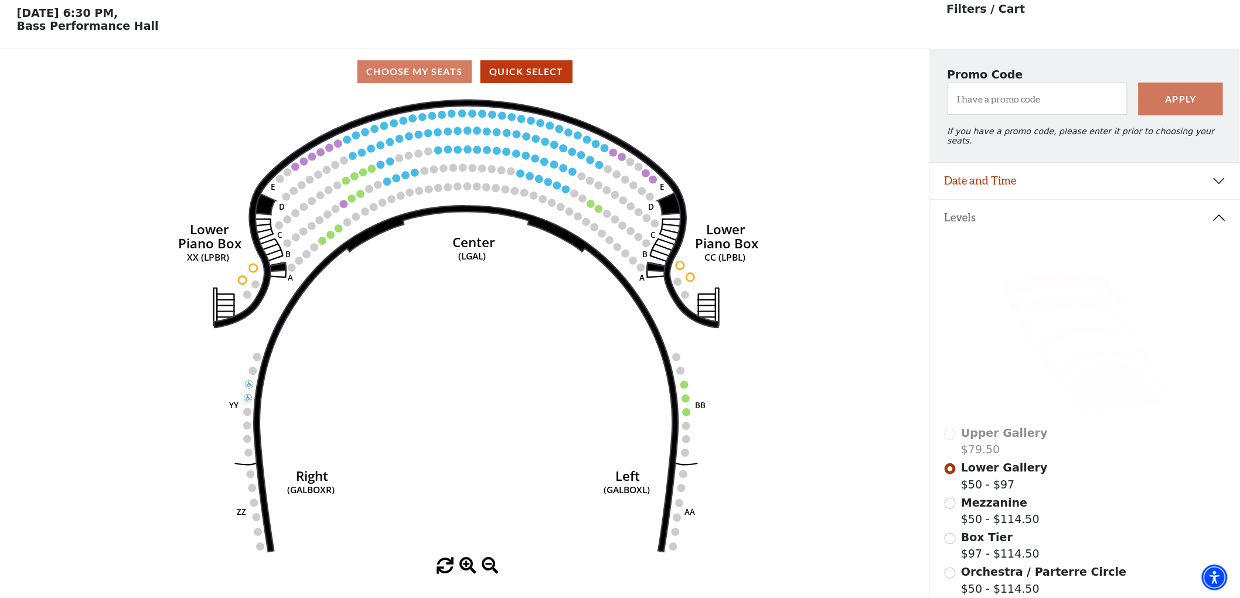
scroll to position [54, 0]
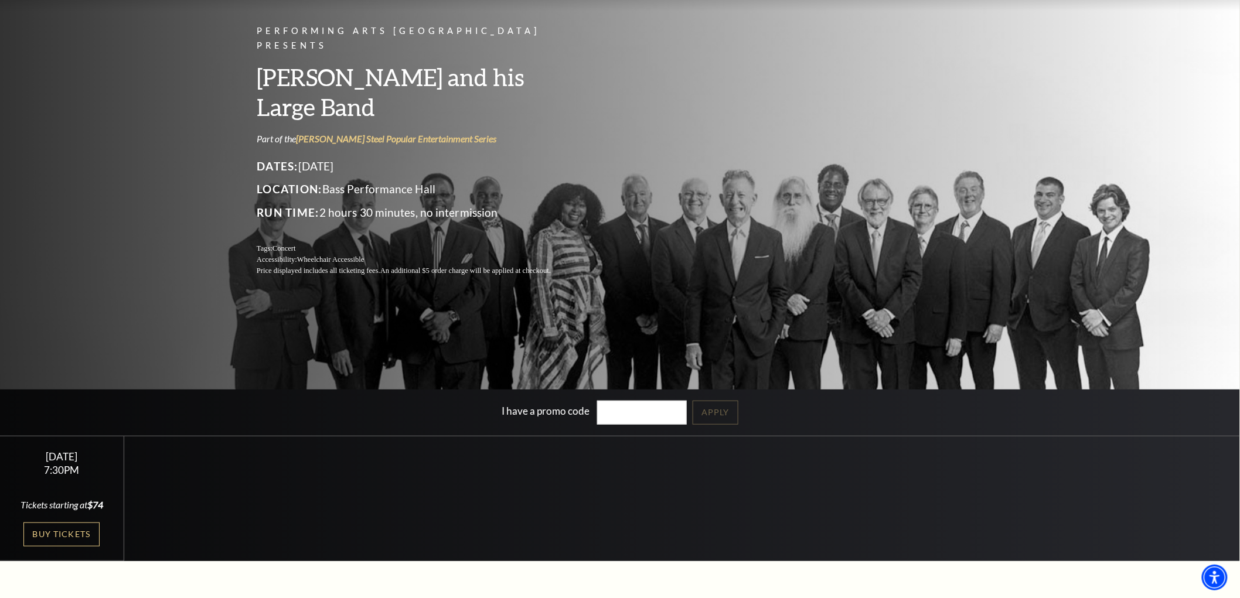
scroll to position [130, 0]
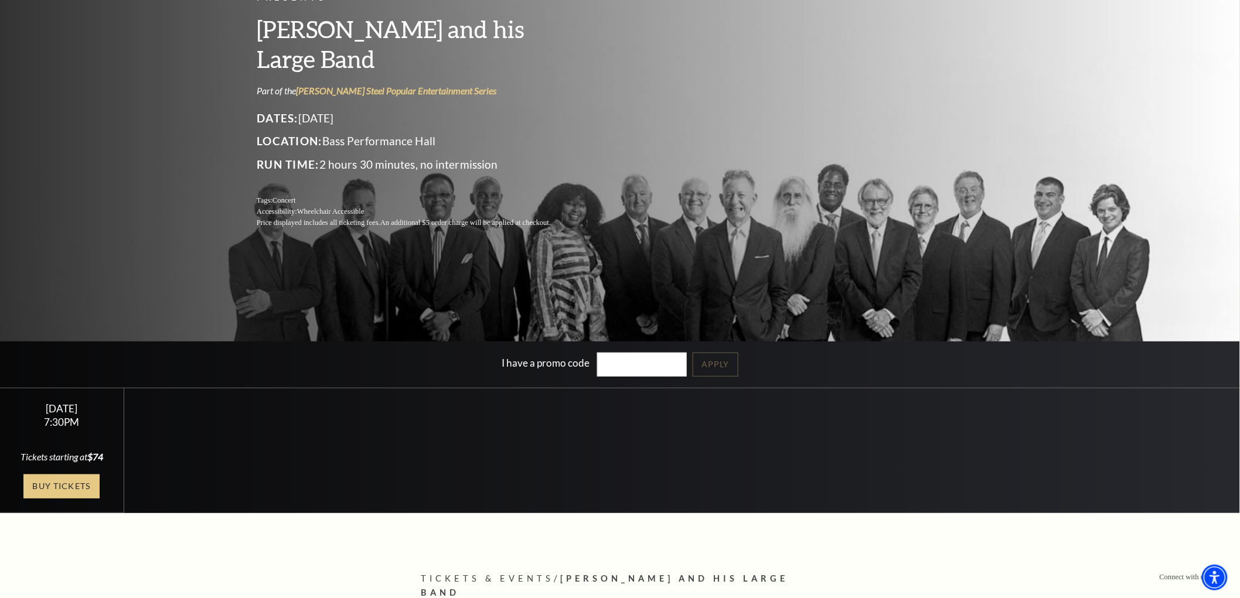
click at [67, 483] on link "Buy Tickets" at bounding box center [61, 487] width 76 height 24
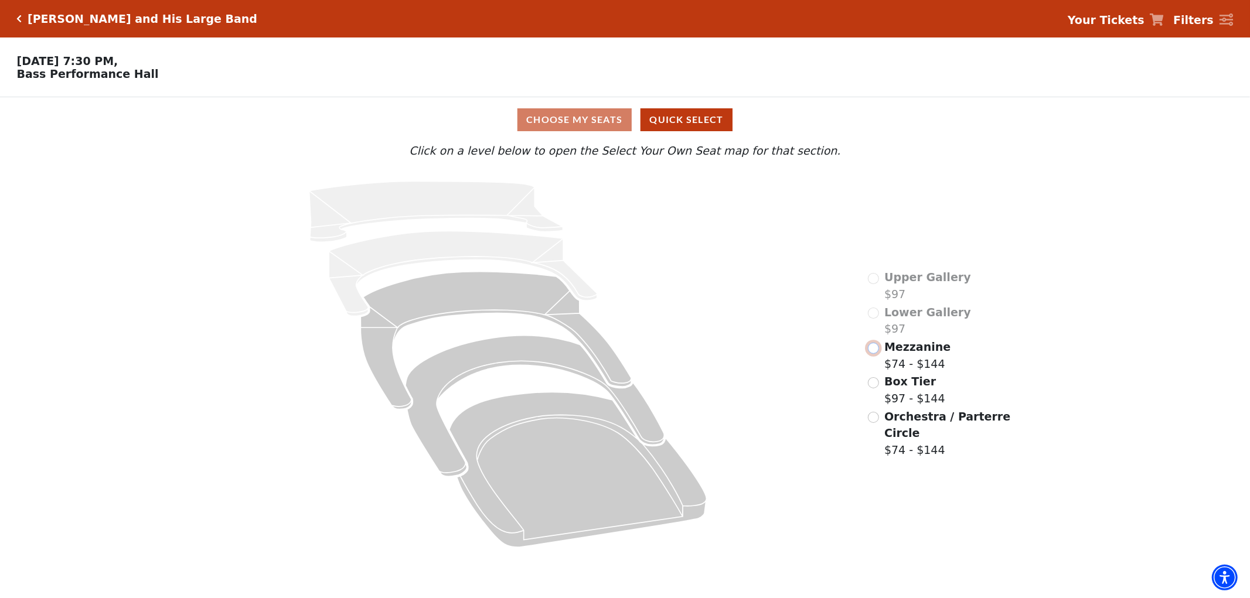
click at [869, 354] on input "Mezzanine$74 - $144\a" at bounding box center [873, 348] width 11 height 11
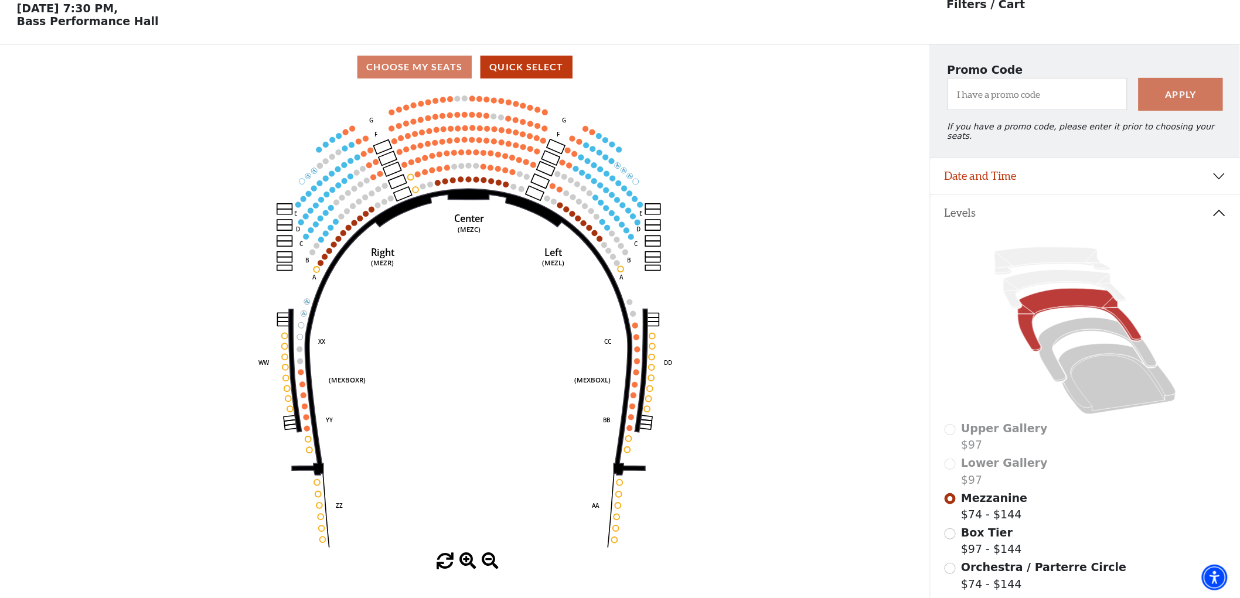
scroll to position [54, 0]
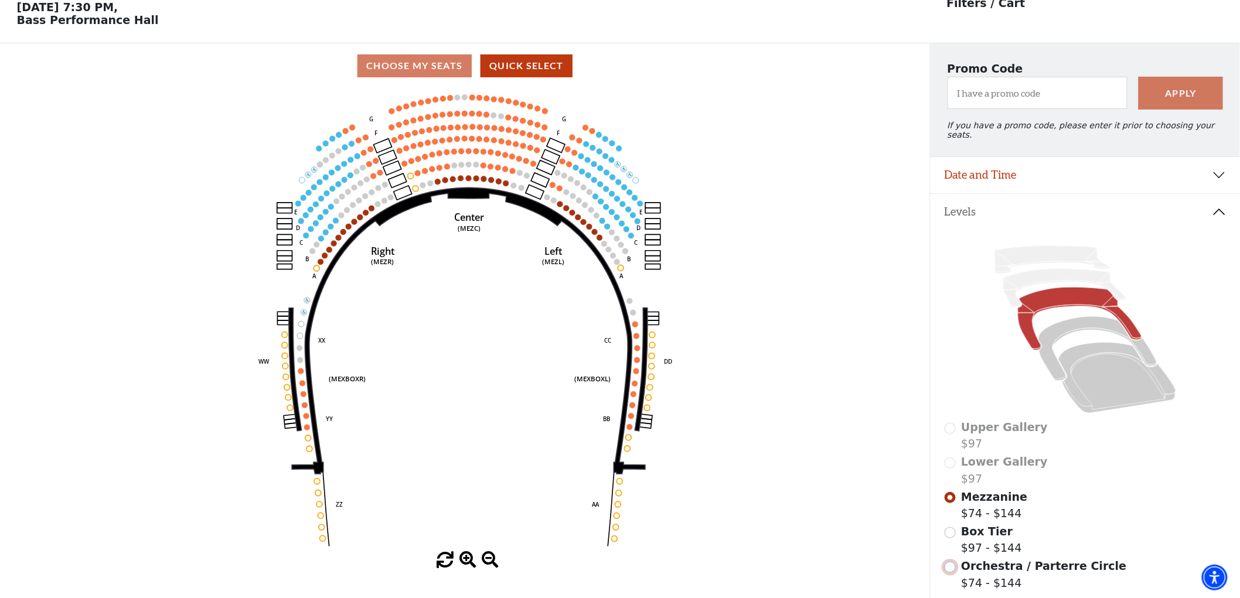
click at [947, 562] on input "Orchestra / Parterre Circle$74 - $144\a" at bounding box center [949, 567] width 11 height 11
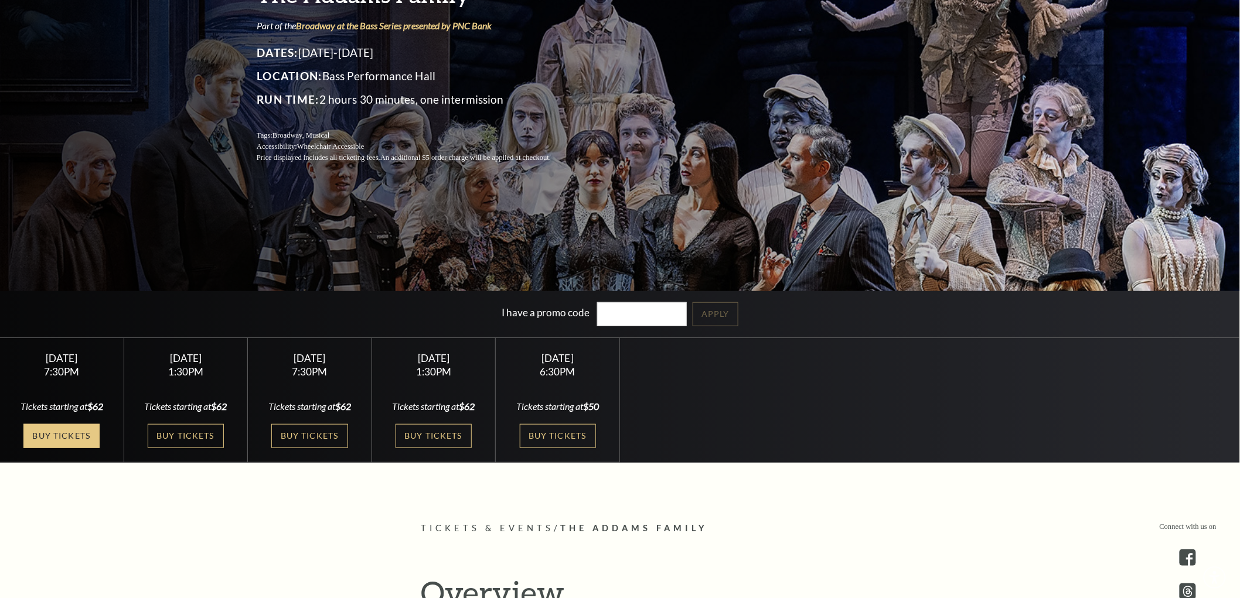
click at [79, 438] on link "Buy Tickets" at bounding box center [61, 436] width 76 height 24
click at [202, 438] on link "Buy Tickets" at bounding box center [186, 436] width 76 height 24
click at [289, 431] on link "Buy Tickets" at bounding box center [309, 436] width 76 height 24
click at [405, 434] on link "Buy Tickets" at bounding box center [433, 436] width 76 height 24
click at [558, 437] on link "Buy Tickets" at bounding box center [558, 436] width 76 height 24
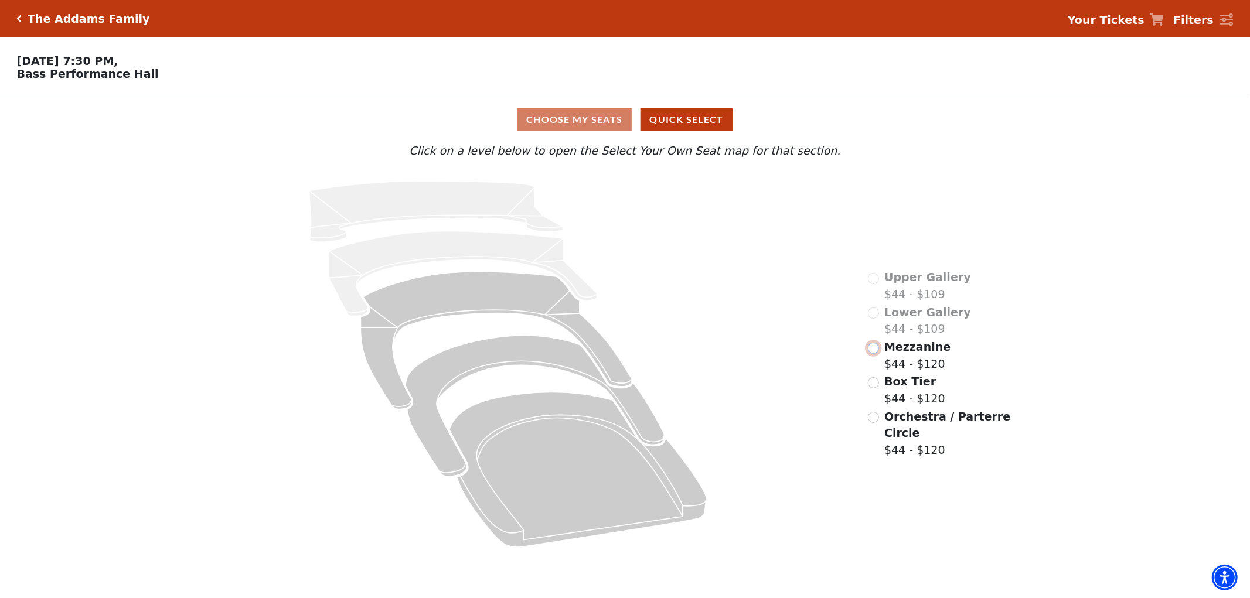
click at [873, 354] on input "Mezzanine$44 - $120\a" at bounding box center [873, 348] width 11 height 11
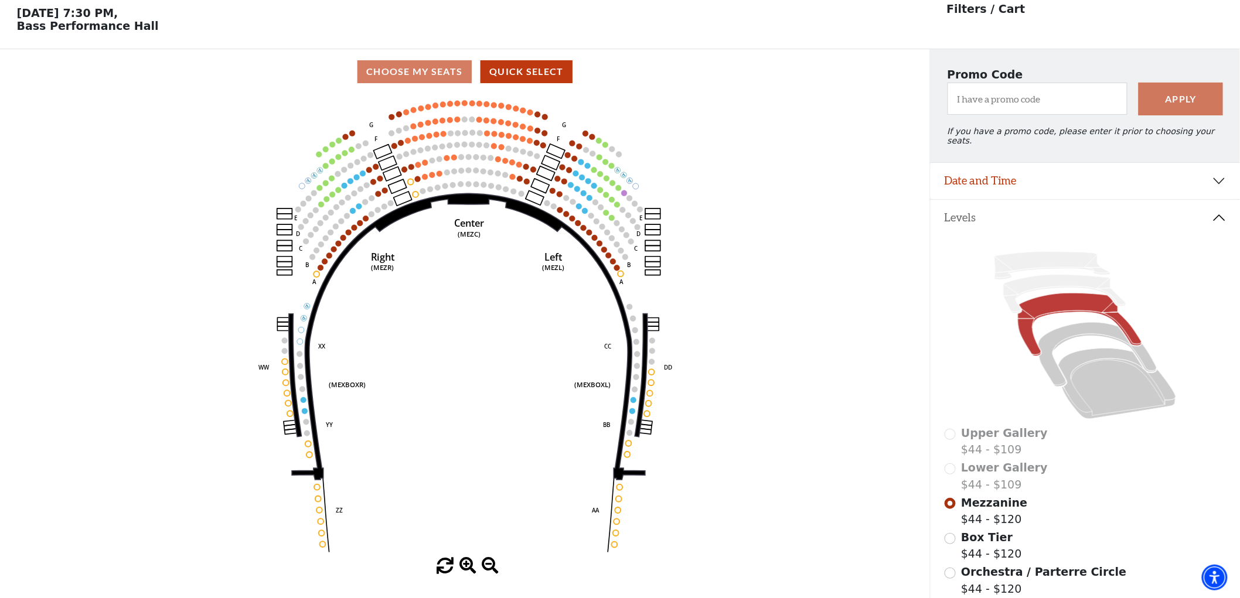
scroll to position [54, 0]
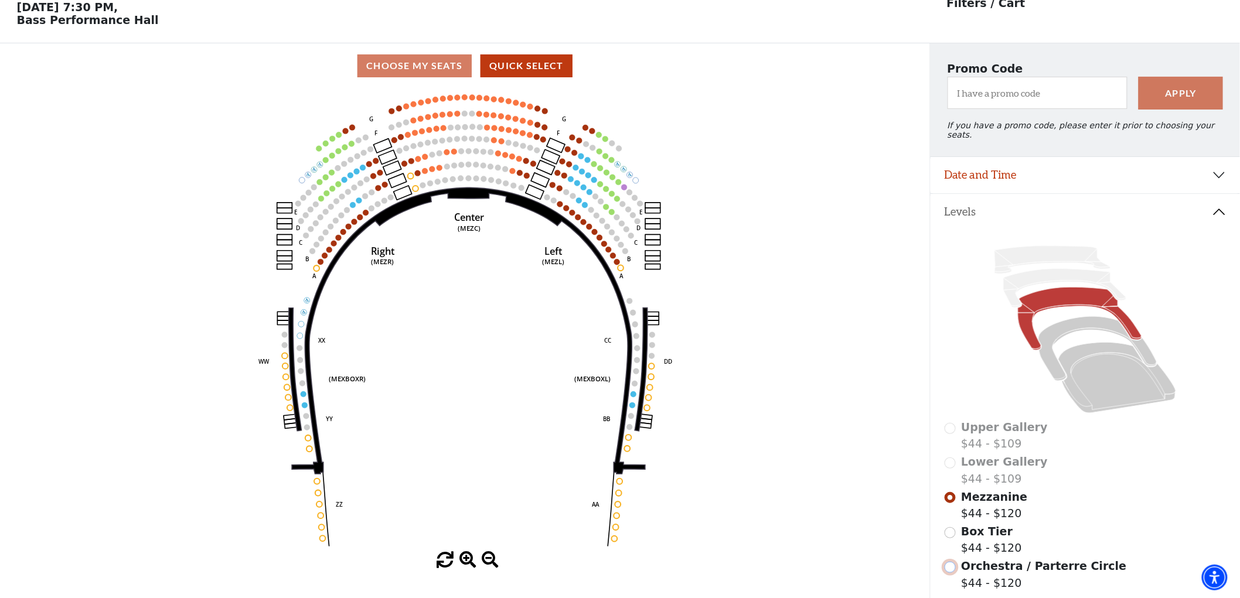
click at [945, 562] on input "Orchestra / Parterre Circle$44 - $120\a" at bounding box center [949, 567] width 11 height 11
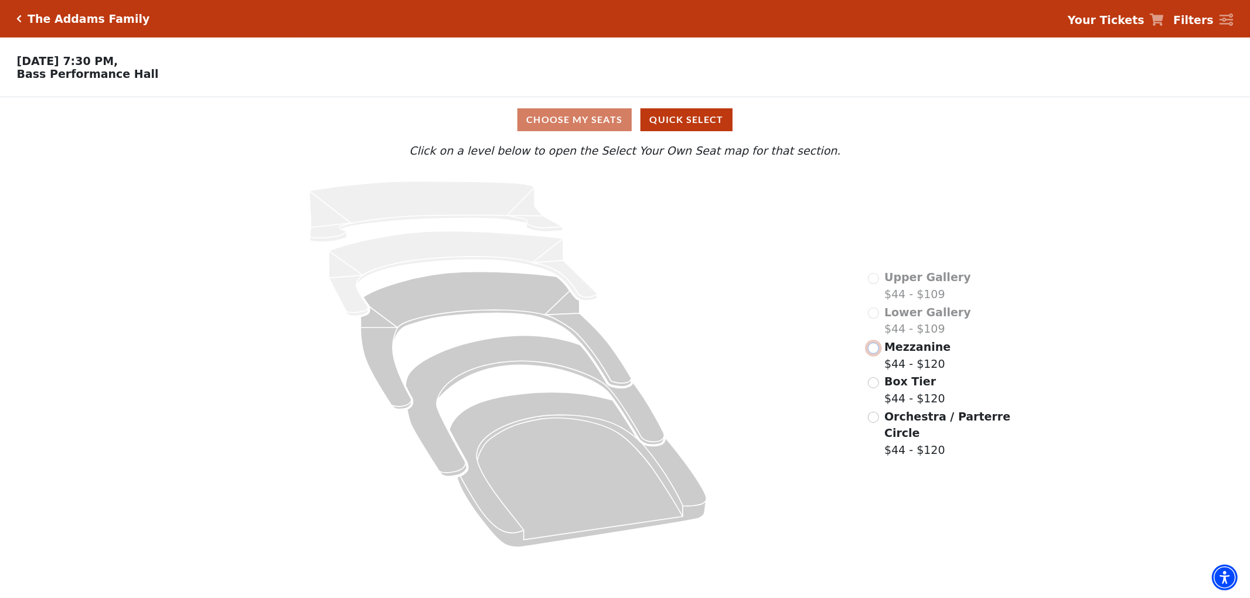
click at [872, 354] on input "Mezzanine$44 - $120\a" at bounding box center [873, 348] width 11 height 11
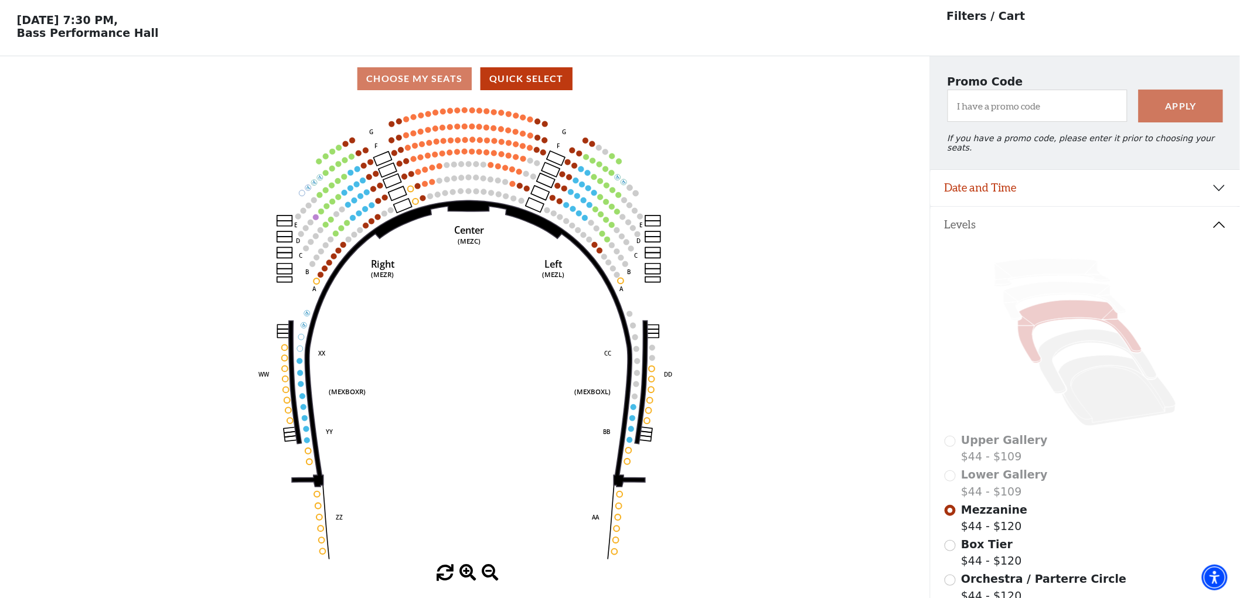
scroll to position [54, 0]
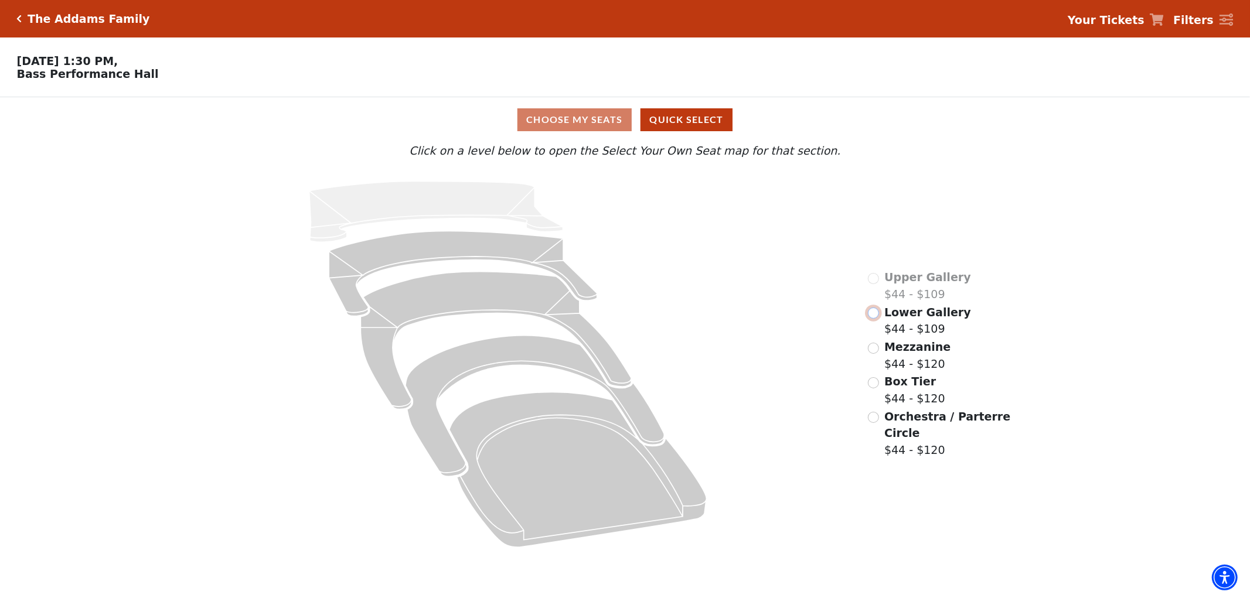
click at [871, 319] on input "Lower Gallery$44 - $109\a" at bounding box center [873, 313] width 11 height 11
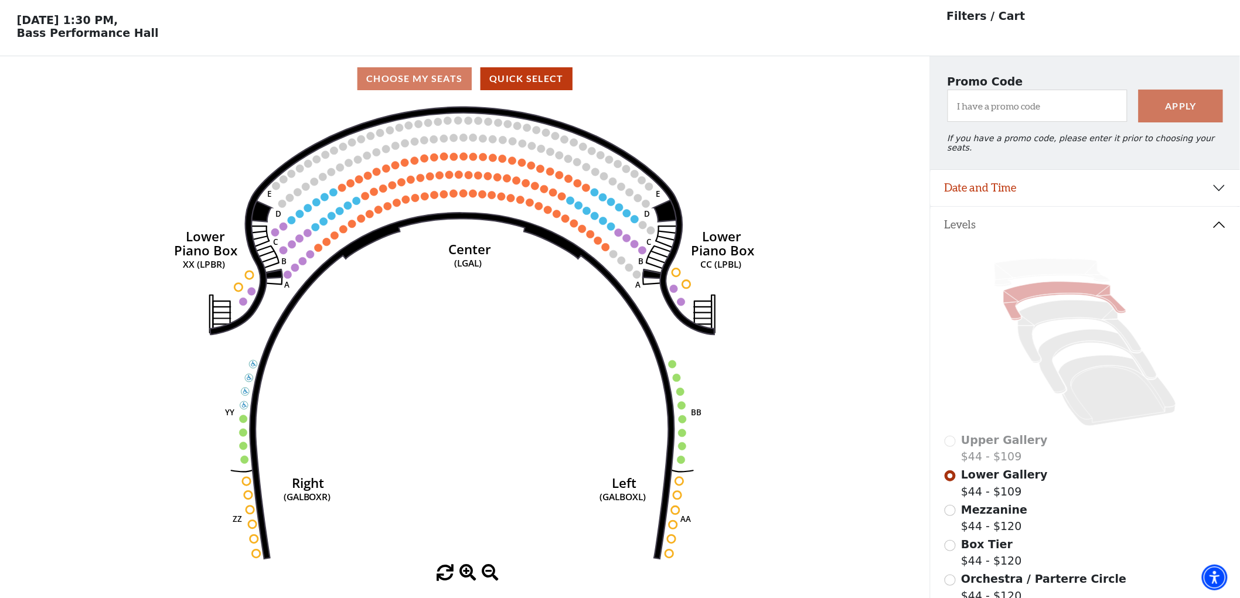
scroll to position [54, 0]
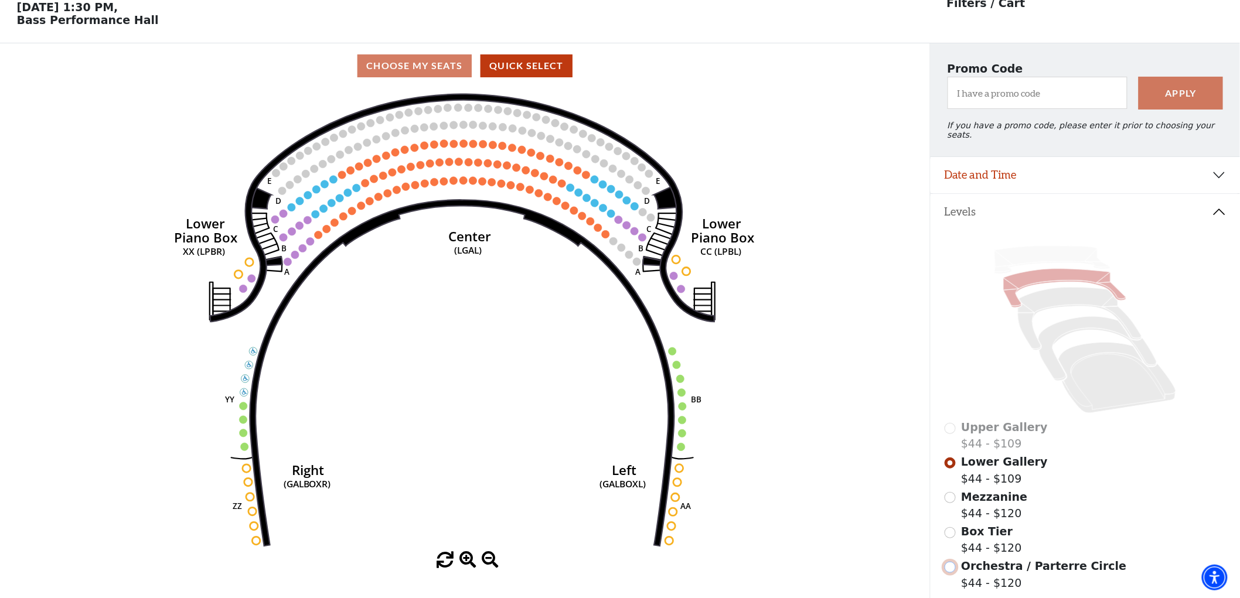
click at [951, 562] on input "Orchestra / Parterre Circle$44 - $120\a" at bounding box center [949, 567] width 11 height 11
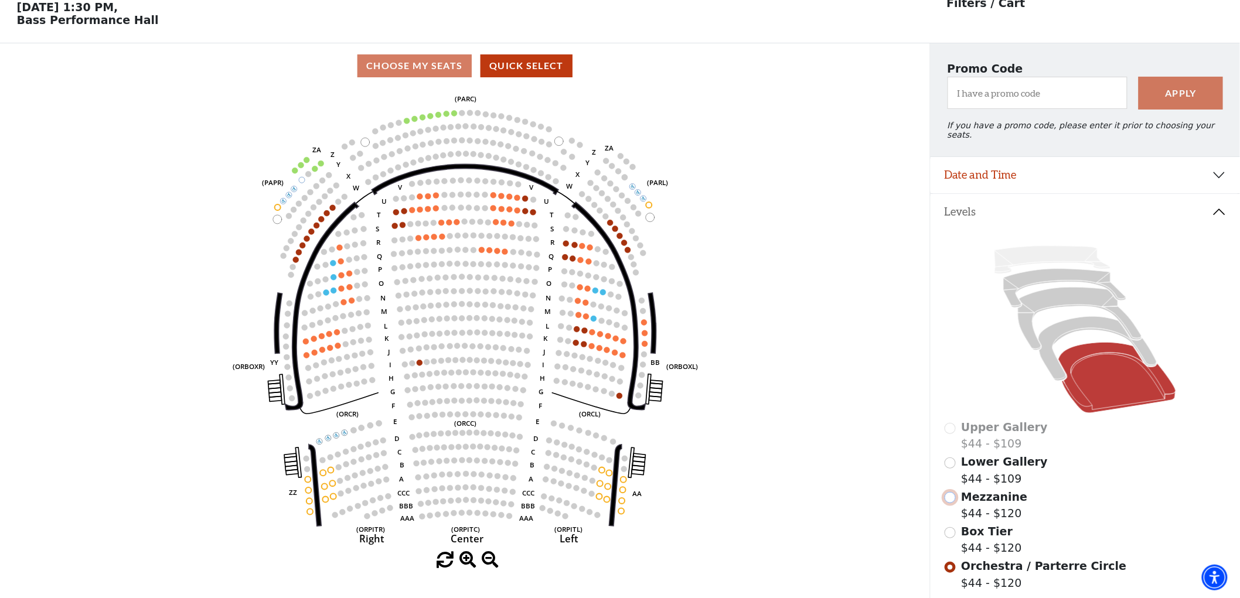
click at [947, 493] on input "Mezzanine$44 - $120\a" at bounding box center [949, 497] width 11 height 11
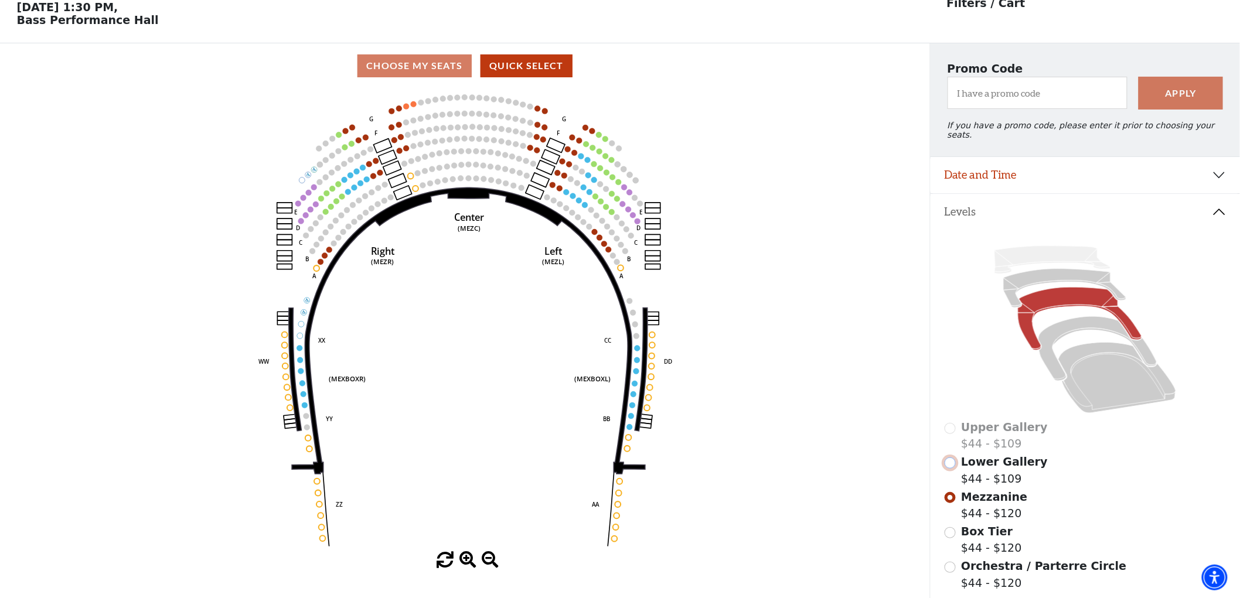
click at [950, 463] on input "Lower Gallery$44 - $109\a" at bounding box center [949, 463] width 11 height 11
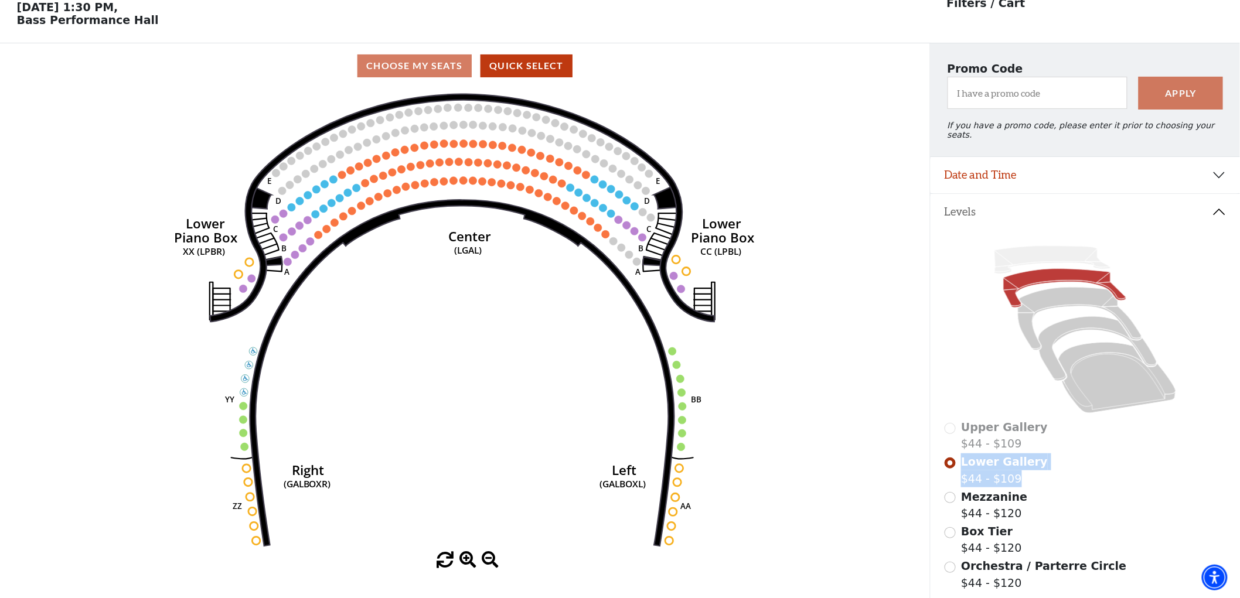
drag, startPoint x: 1044, startPoint y: 462, endPoint x: 961, endPoint y: 460, distance: 83.2
click at [961, 460] on div "Lower Gallery $44 - $109" at bounding box center [1085, 469] width 282 height 33
click at [1049, 468] on div "Lower Gallery $44 - $109" at bounding box center [1085, 469] width 282 height 33
drag, startPoint x: 959, startPoint y: 459, endPoint x: 1031, endPoint y: 457, distance: 72.1
click at [1031, 457] on div "Lower Gallery $44 - $109" at bounding box center [1085, 469] width 282 height 33
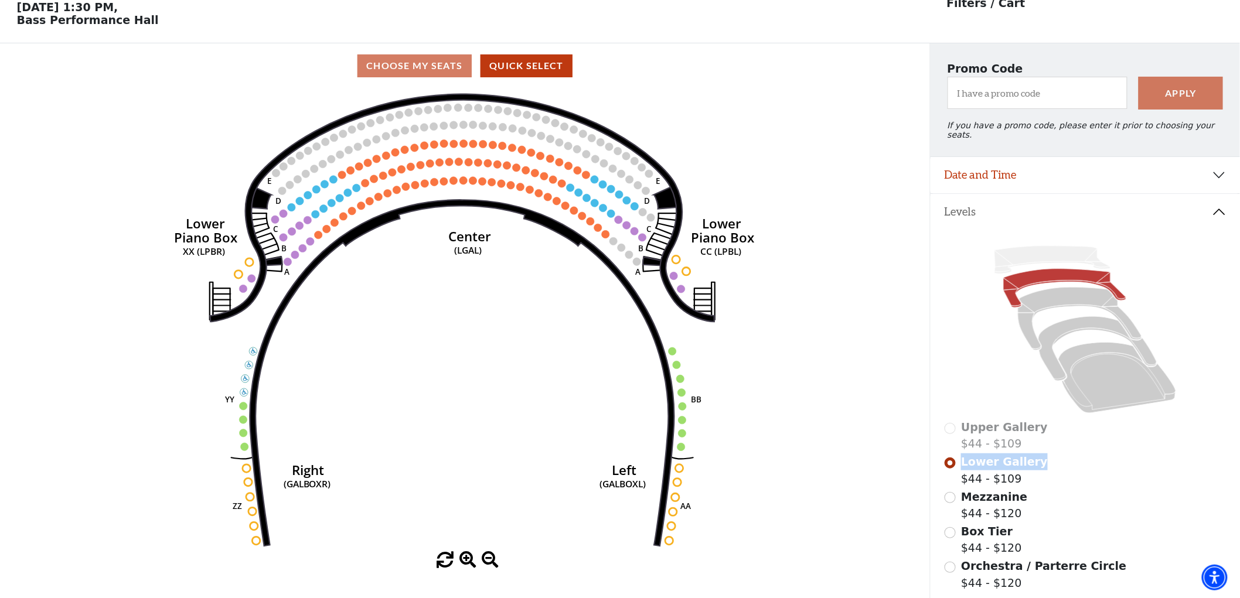
copy span "Lower Gallery"
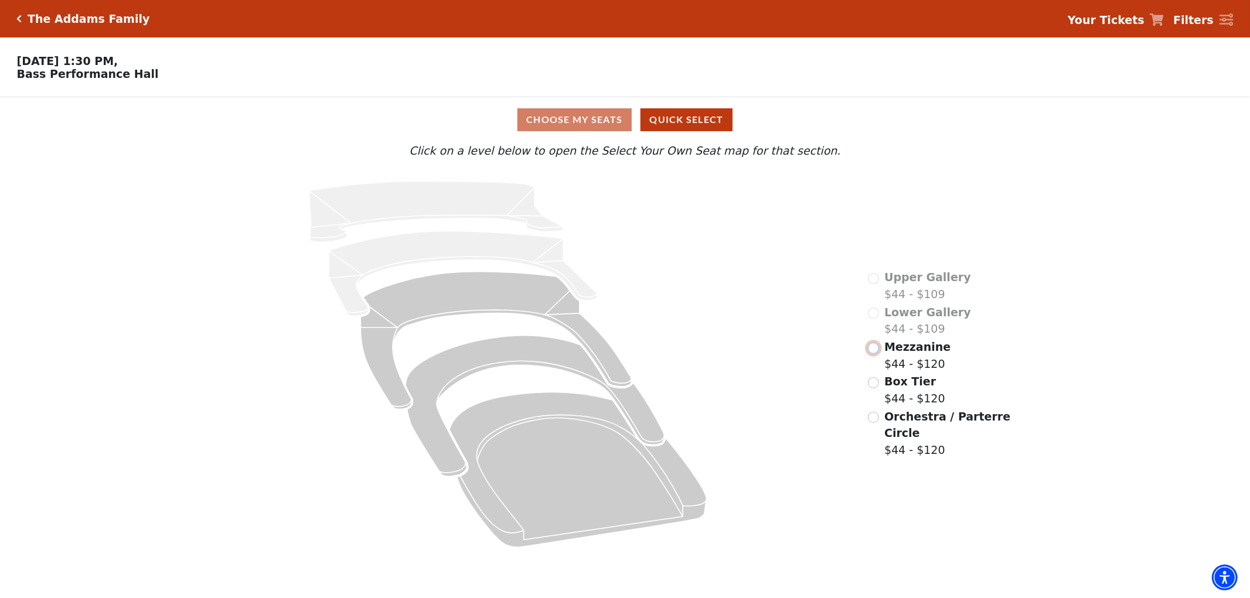
click at [872, 354] on input "Mezzanine$44 - $120\a" at bounding box center [873, 348] width 11 height 11
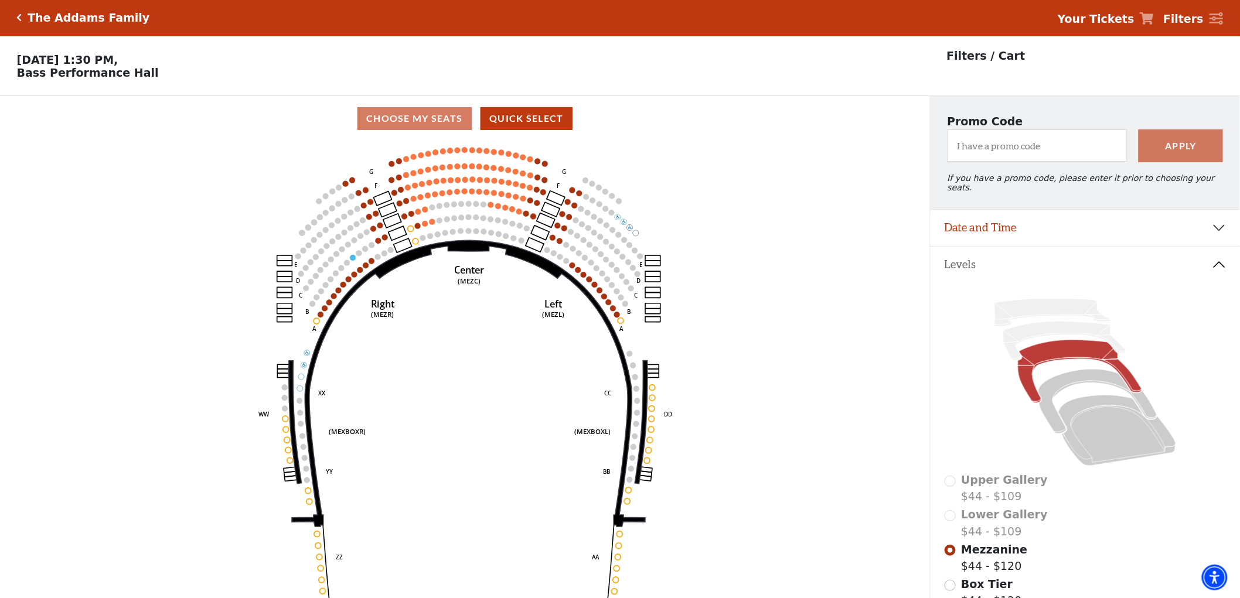
scroll to position [54, 0]
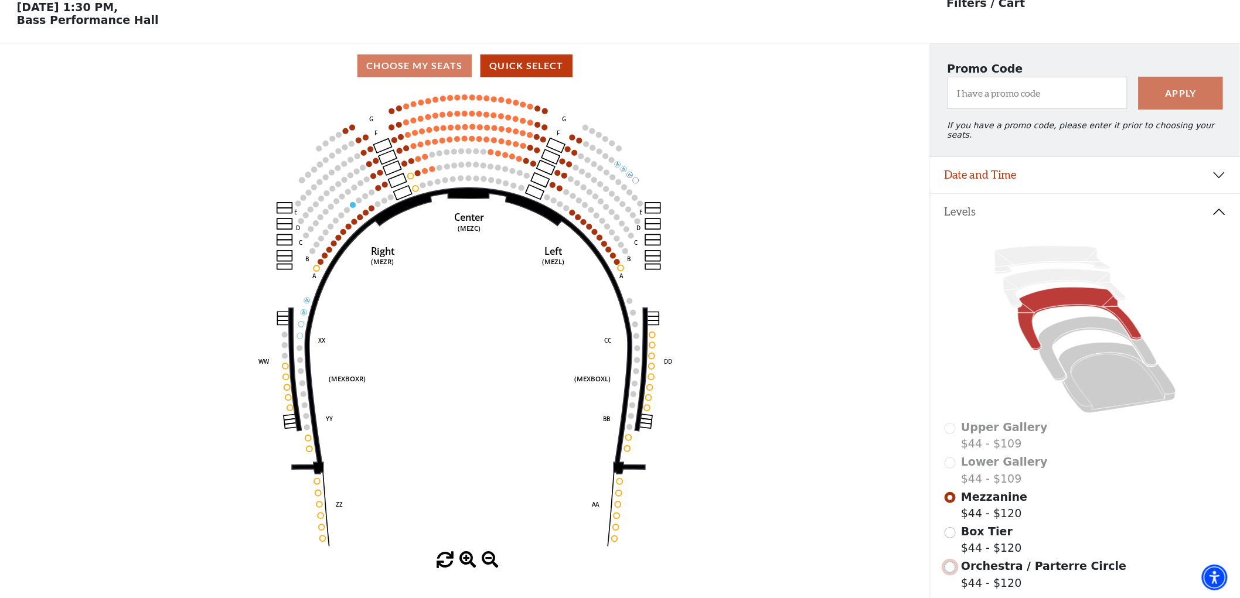
click at [950, 565] on input "Orchestra / Parterre Circle$44 - $120\a" at bounding box center [949, 567] width 11 height 11
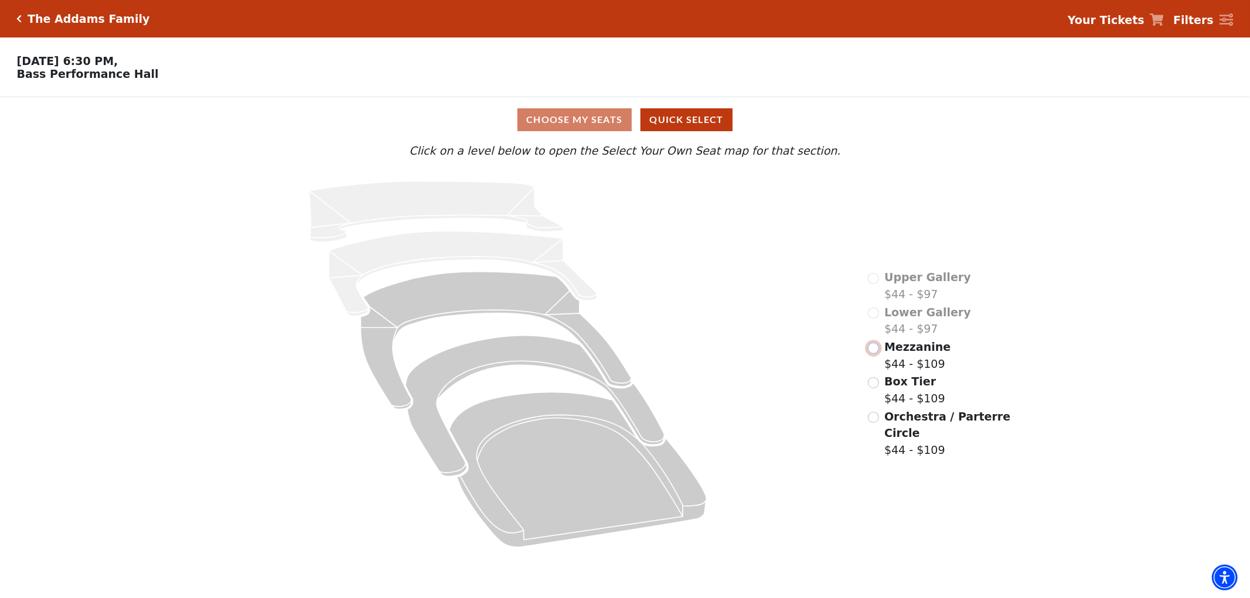
click at [872, 354] on input "Mezzanine$44 - $109\a" at bounding box center [873, 348] width 11 height 11
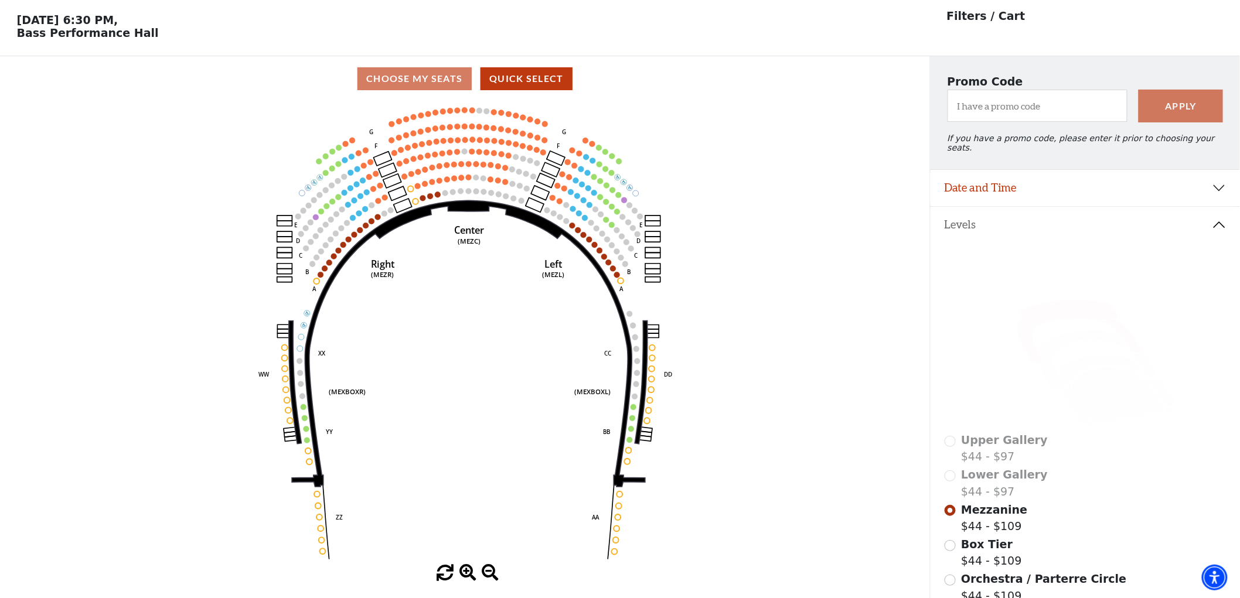
scroll to position [54, 0]
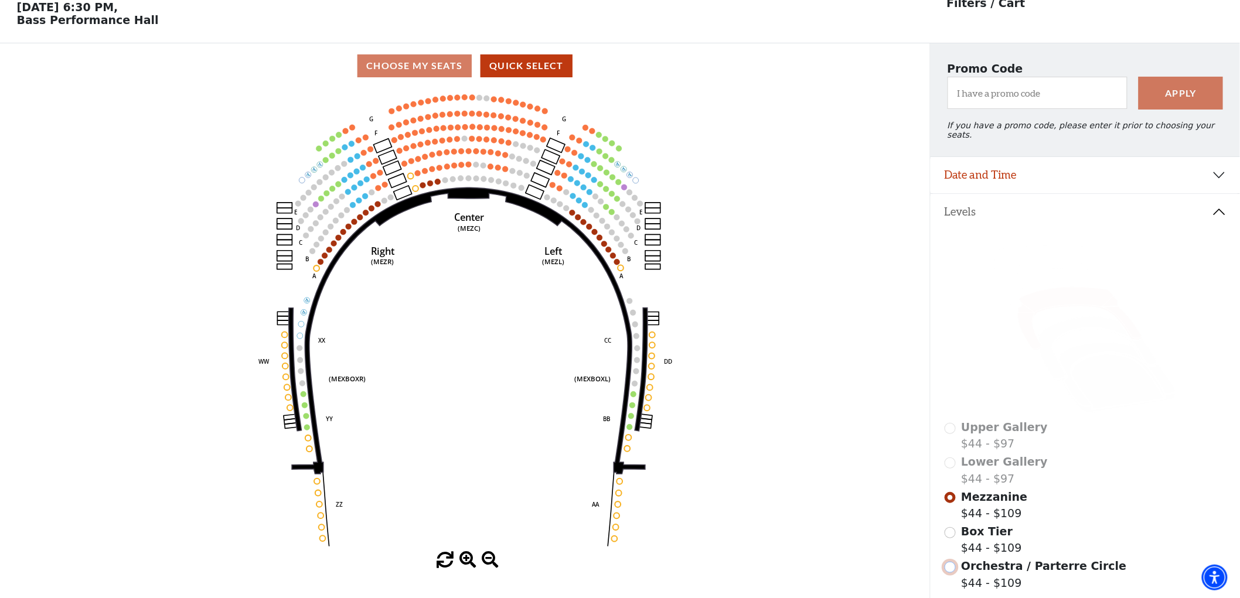
click at [953, 562] on input "Orchestra / Parterre Circle$44 - $109\a" at bounding box center [949, 567] width 11 height 11
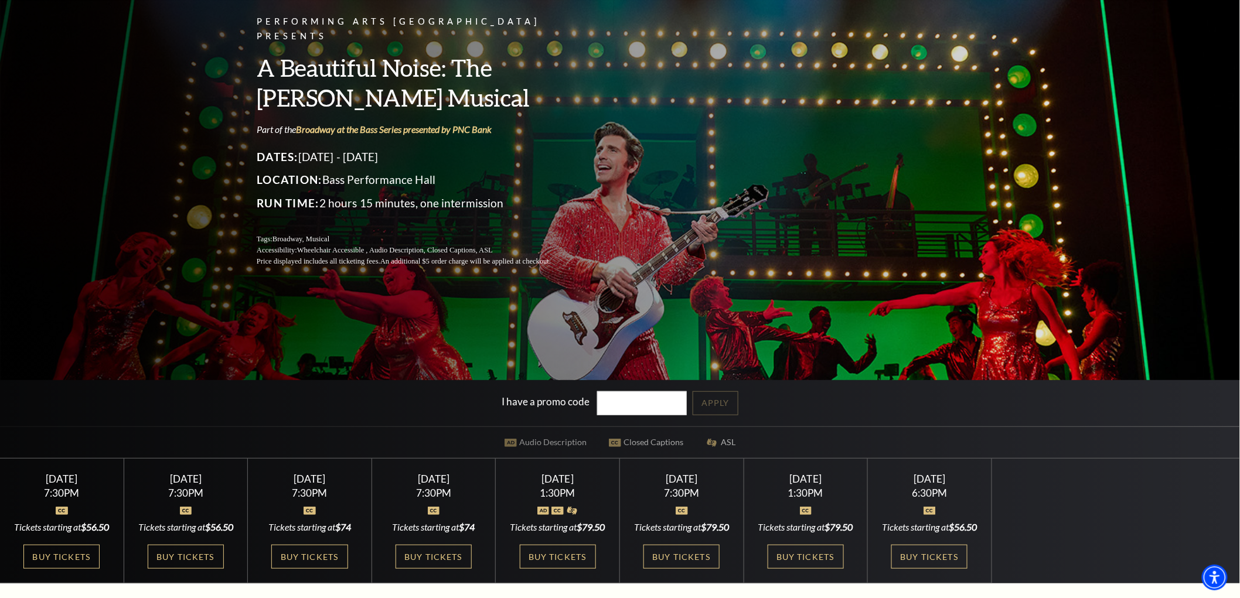
scroll to position [260, 0]
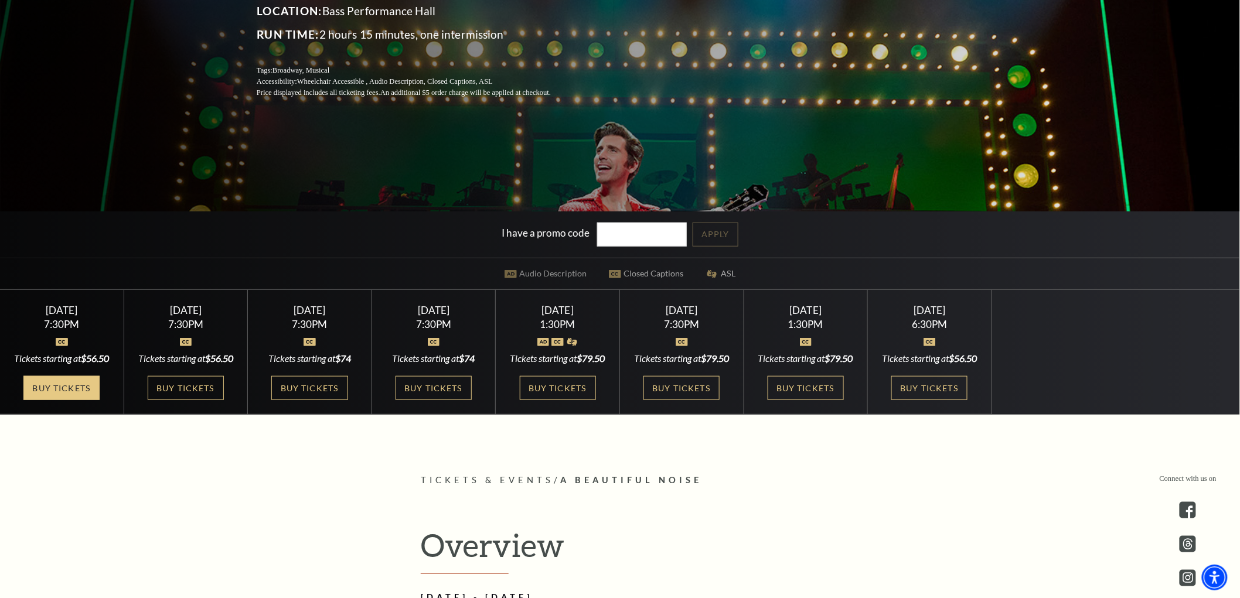
click at [71, 400] on link "Buy Tickets" at bounding box center [61, 388] width 76 height 24
click at [168, 400] on link "Buy Tickets" at bounding box center [186, 388] width 76 height 24
click at [308, 394] on link "Buy Tickets" at bounding box center [309, 388] width 76 height 24
click at [449, 381] on link "Buy Tickets" at bounding box center [433, 388] width 76 height 24
click at [559, 400] on link "Buy Tickets" at bounding box center [558, 388] width 76 height 24
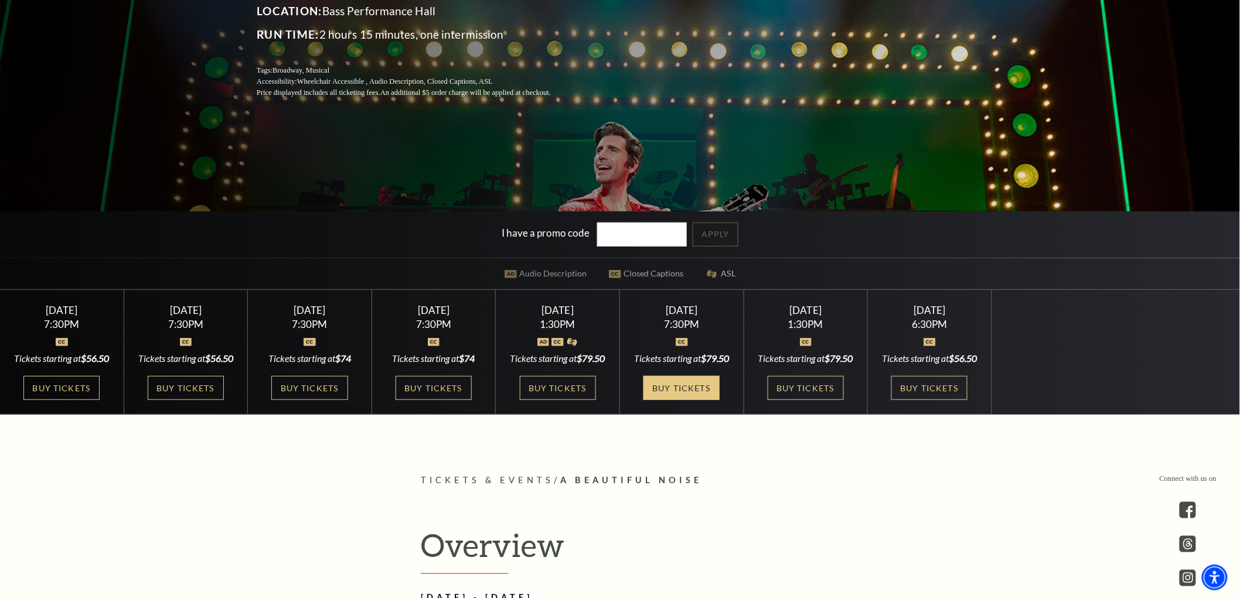
click at [664, 400] on link "Buy Tickets" at bounding box center [681, 388] width 76 height 24
click at [795, 399] on link "Buy Tickets" at bounding box center [805, 388] width 76 height 24
click at [919, 398] on link "Buy Tickets" at bounding box center [929, 388] width 76 height 24
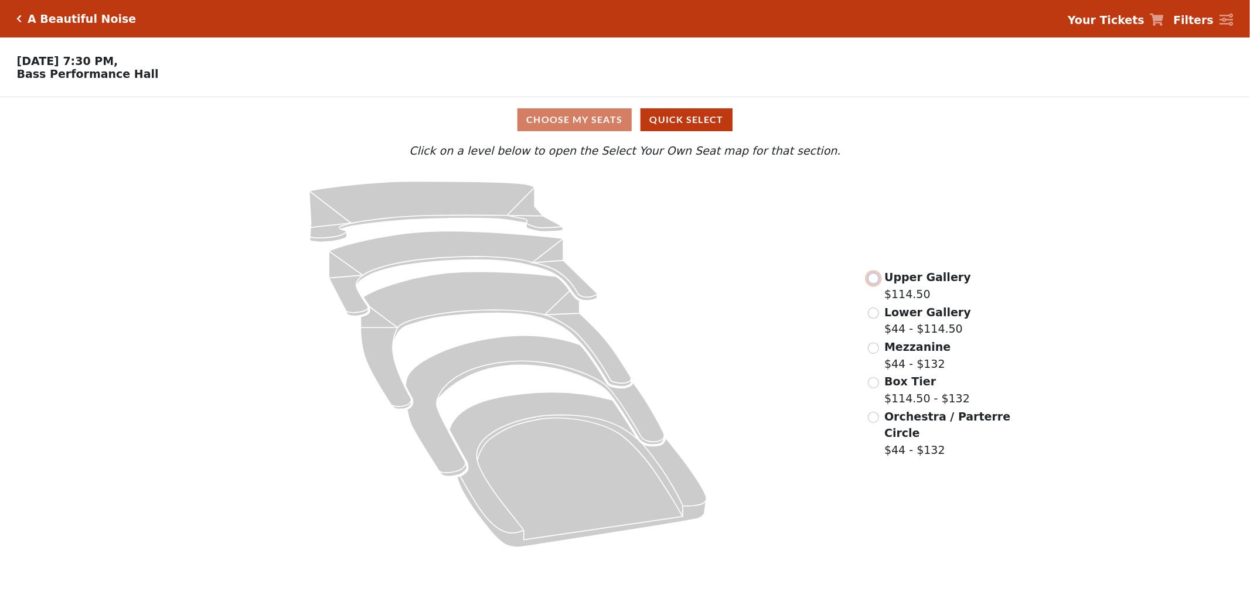
click at [872, 279] on input "radio" at bounding box center [873, 278] width 11 height 11
click at [871, 279] on input "Upper Gallery$132\a" at bounding box center [873, 278] width 11 height 11
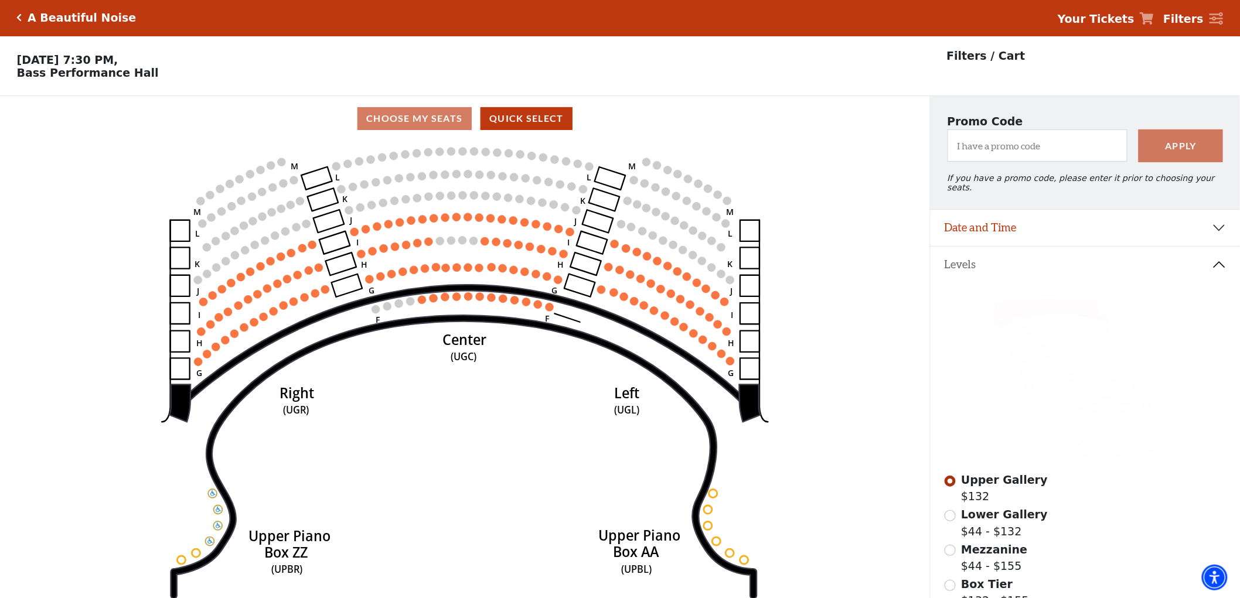
scroll to position [54, 0]
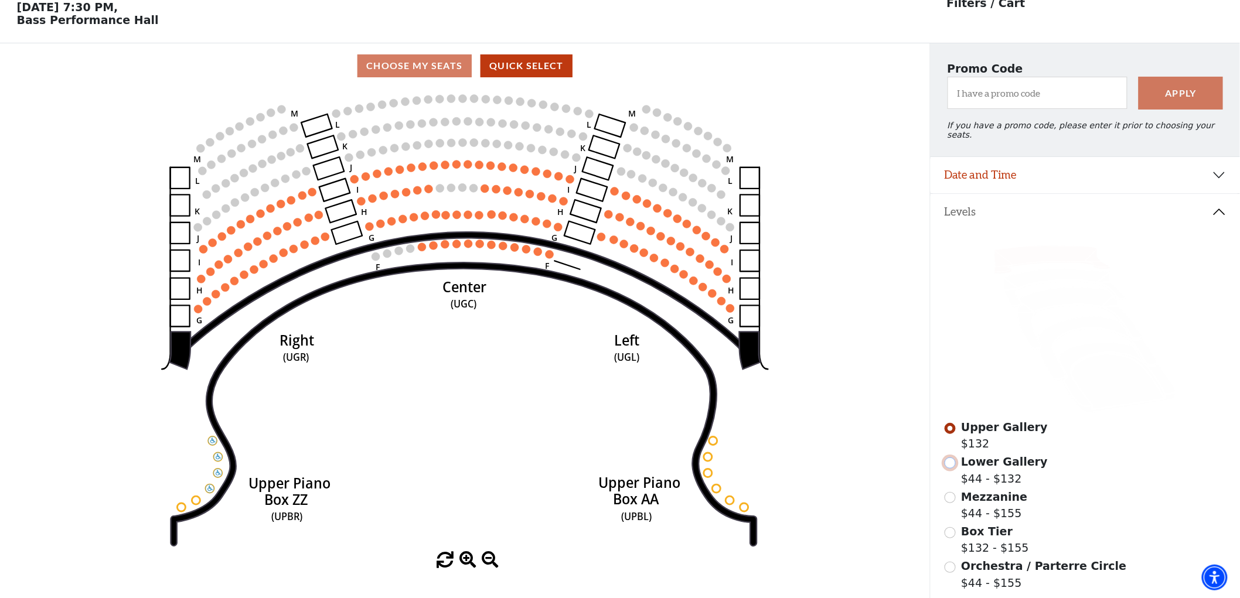
click at [950, 460] on input "Lower Gallery$44 - $132\a" at bounding box center [949, 463] width 11 height 11
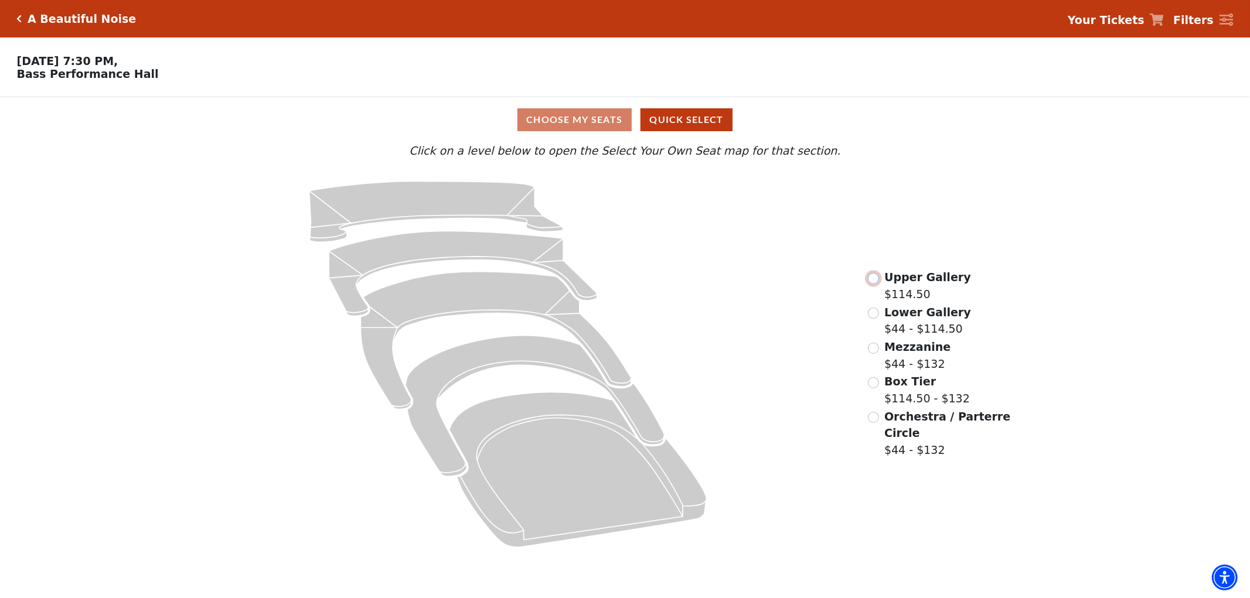
click at [871, 279] on input "Upper Gallery$114.50\a" at bounding box center [873, 278] width 11 height 11
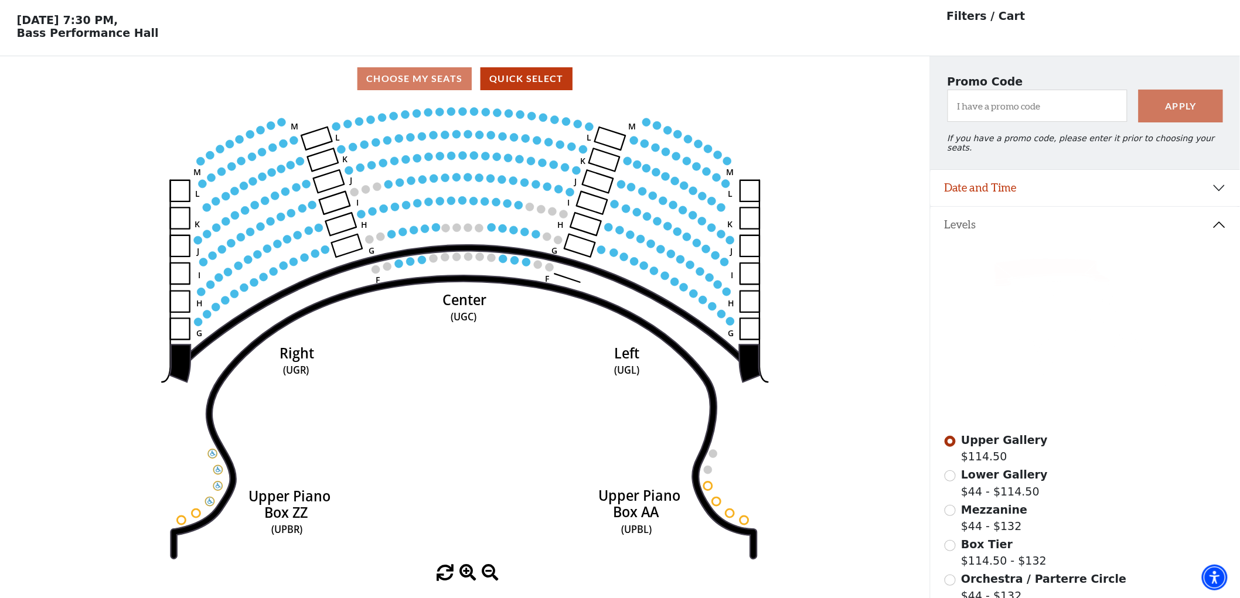
scroll to position [54, 0]
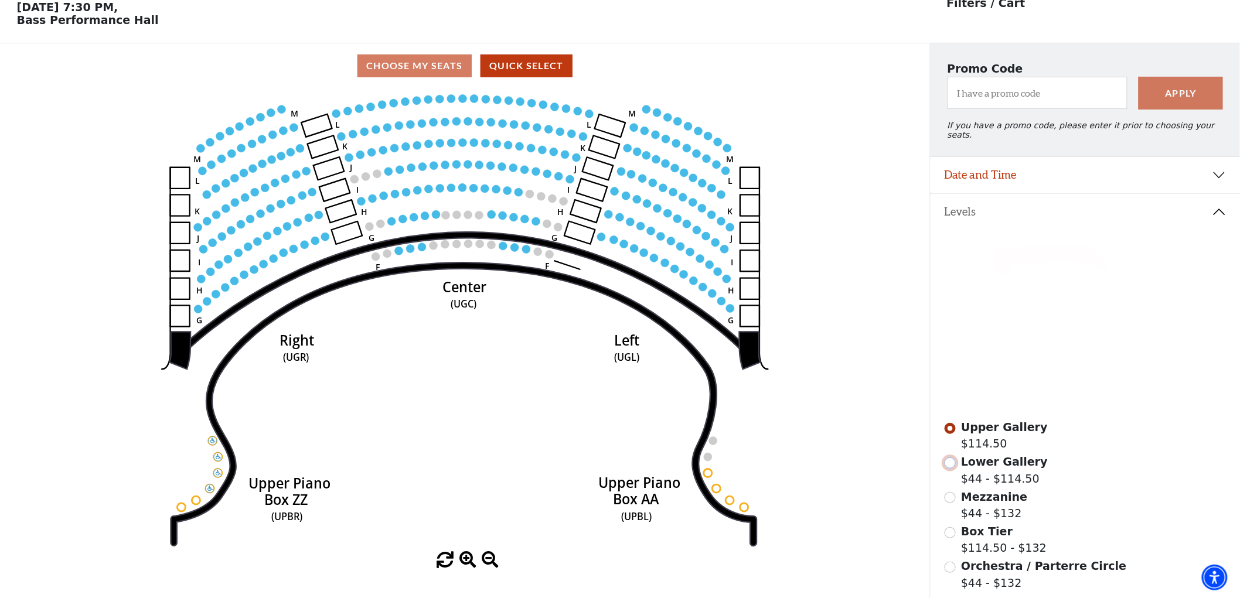
click at [949, 461] on input "Lower Gallery$44 - $114.50\a" at bounding box center [949, 463] width 11 height 11
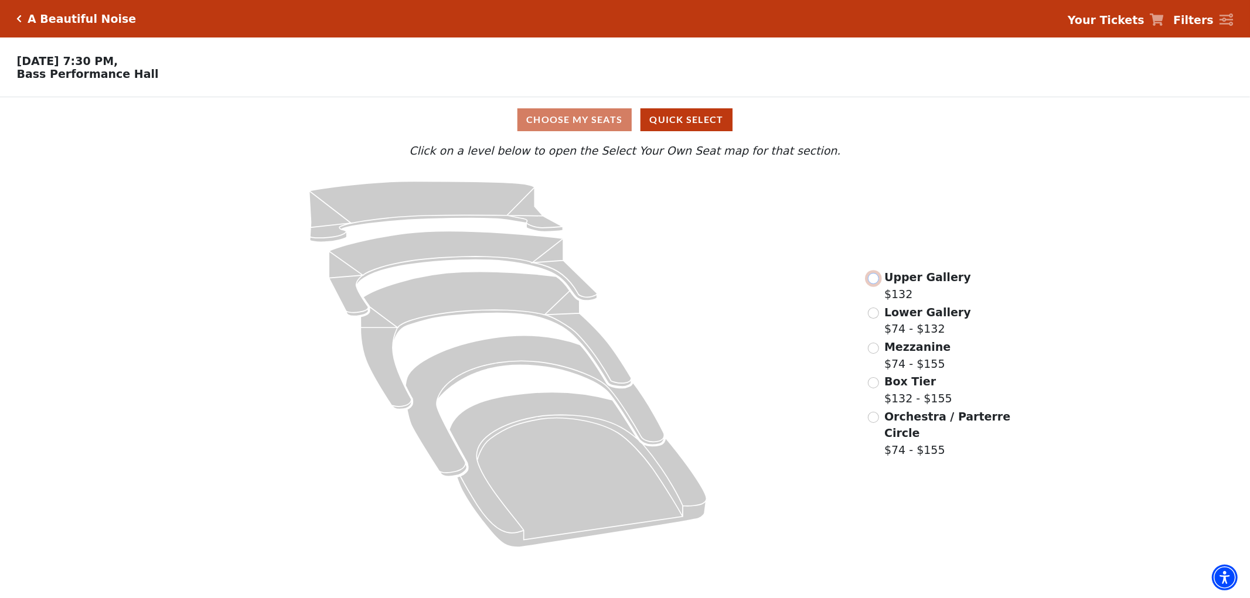
click at [871, 279] on input "Upper Gallery$132\a" at bounding box center [873, 278] width 11 height 11
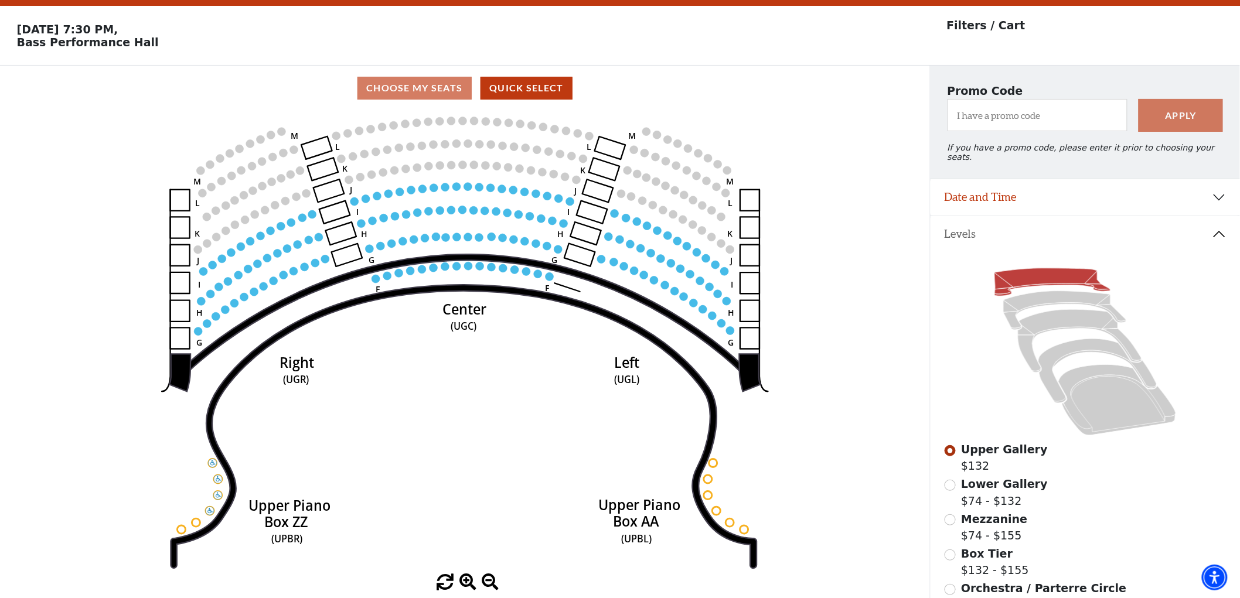
scroll to position [54, 0]
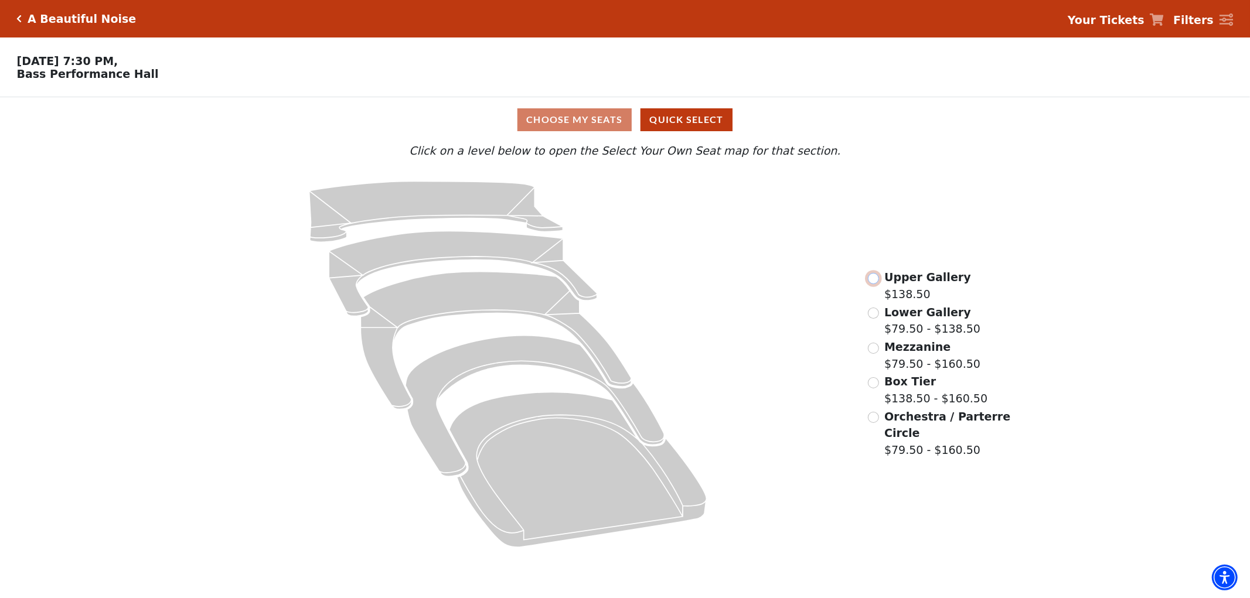
click at [871, 279] on input "Upper Gallery$138.50\a" at bounding box center [873, 278] width 11 height 11
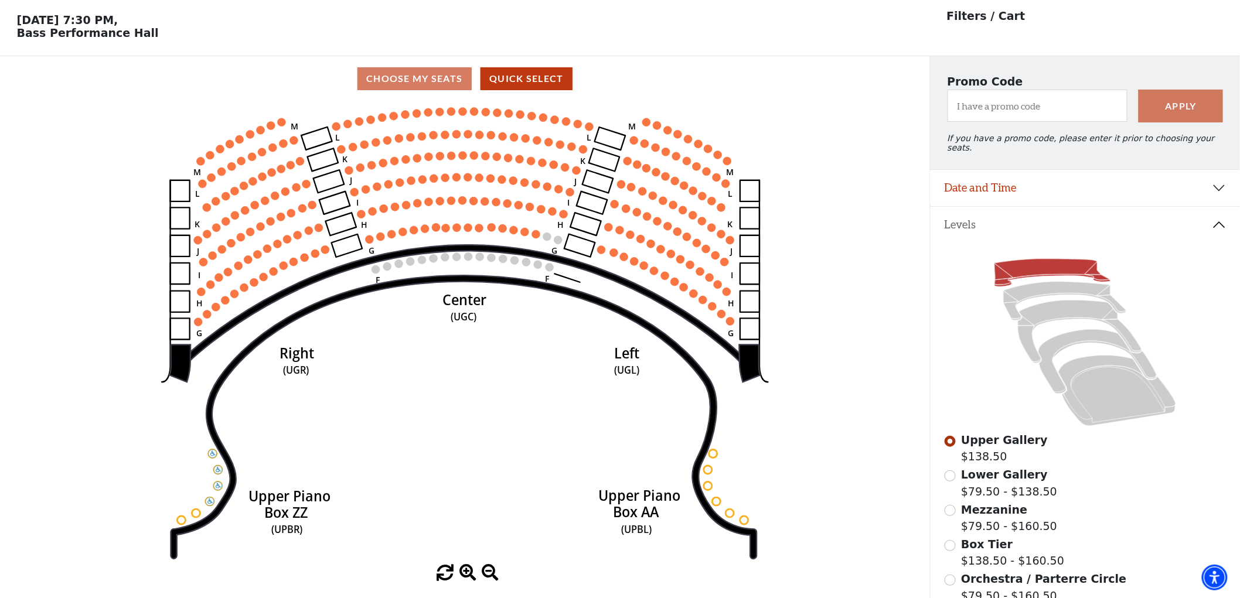
scroll to position [54, 0]
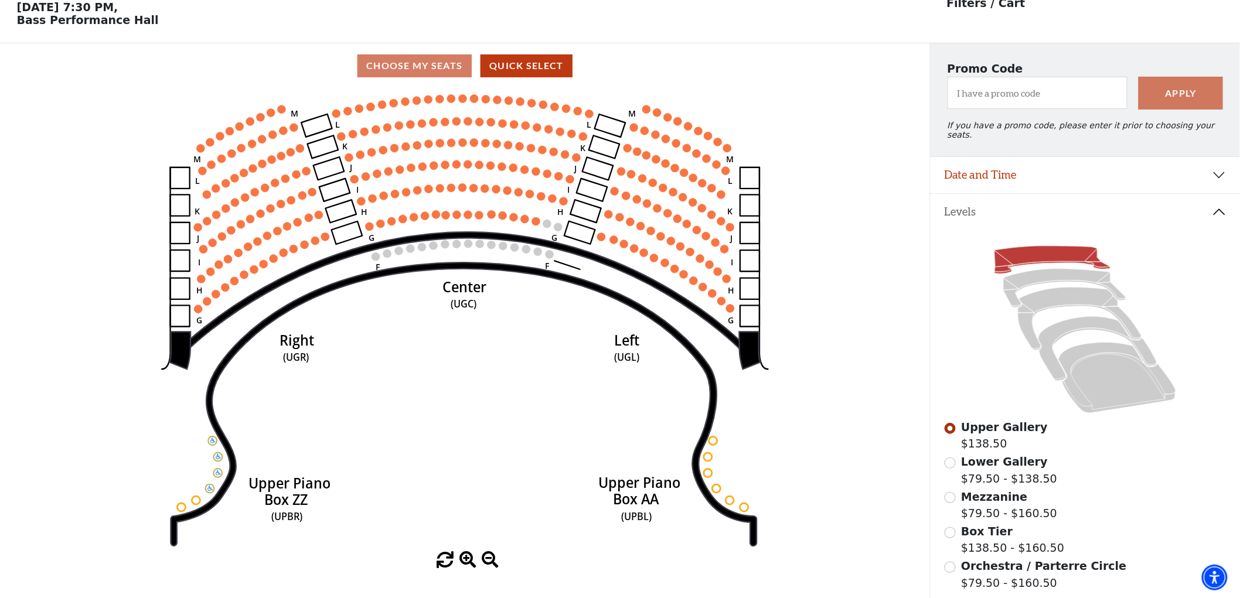
click at [957, 458] on div "Lower Gallery $79.50 - $138.50" at bounding box center [1085, 469] width 282 height 33
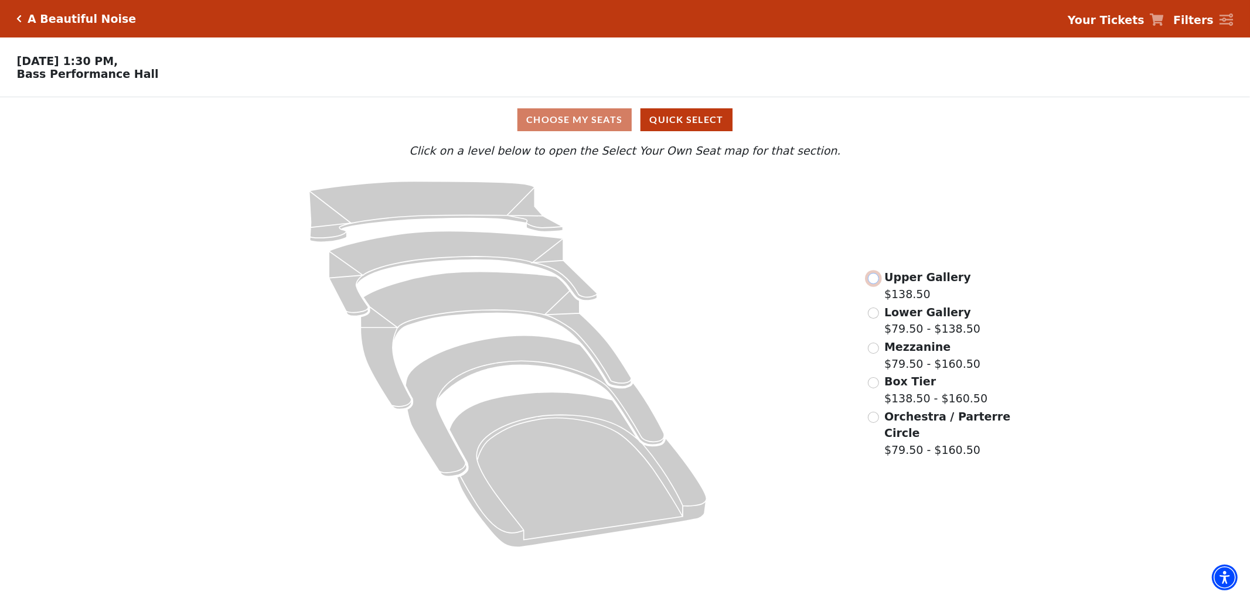
click at [871, 279] on input "Upper Gallery$138.50\a" at bounding box center [873, 278] width 11 height 11
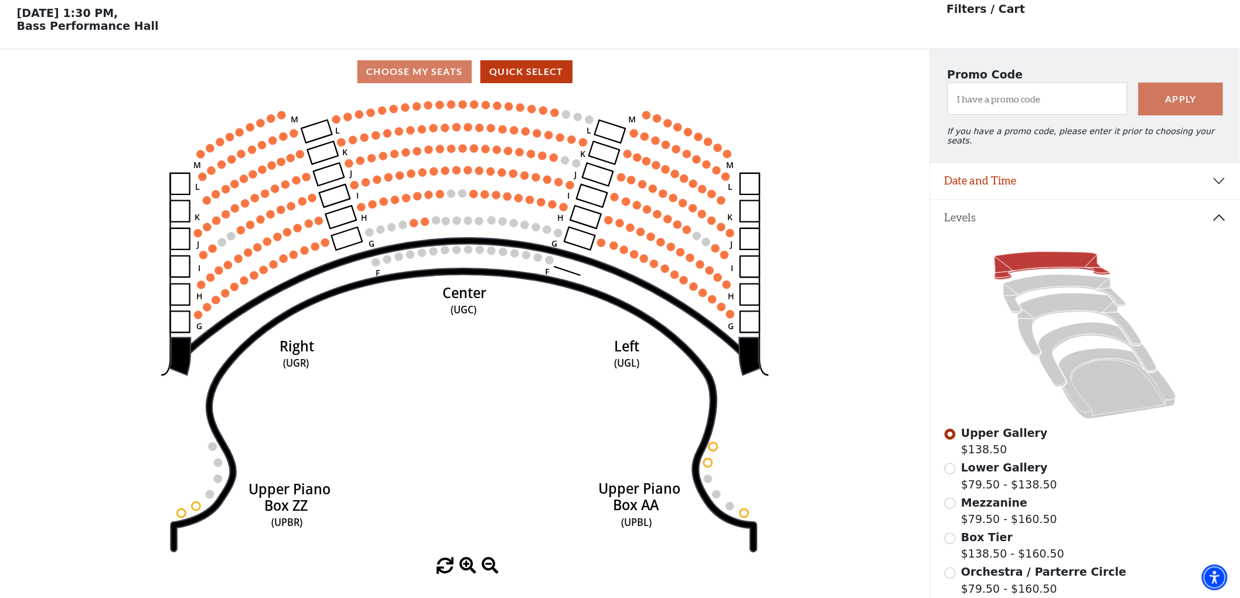
scroll to position [54, 0]
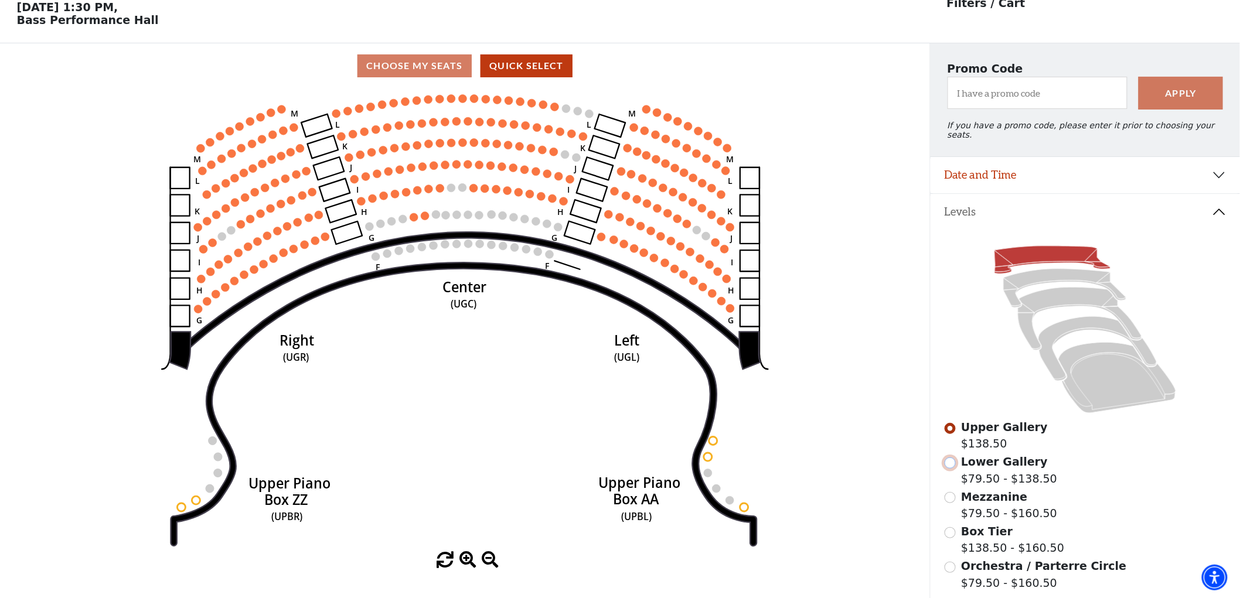
click at [950, 461] on input "Lower Gallery$79.50 - $138.50\a" at bounding box center [949, 463] width 11 height 11
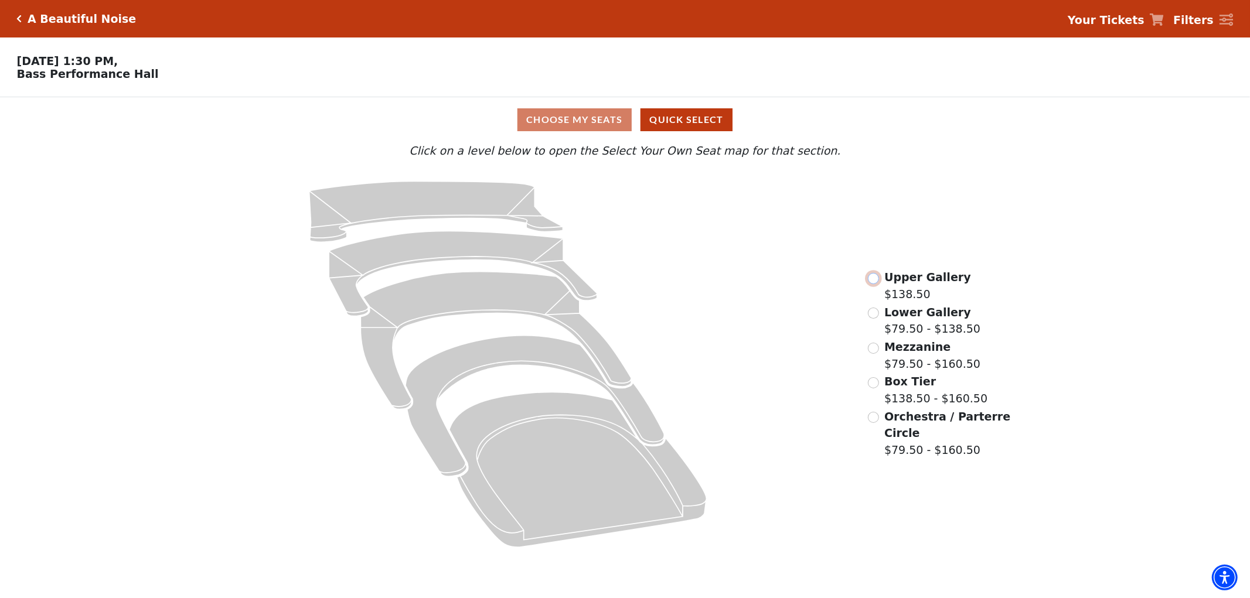
click at [874, 280] on input "Upper Gallery$138.50\a" at bounding box center [873, 278] width 11 height 11
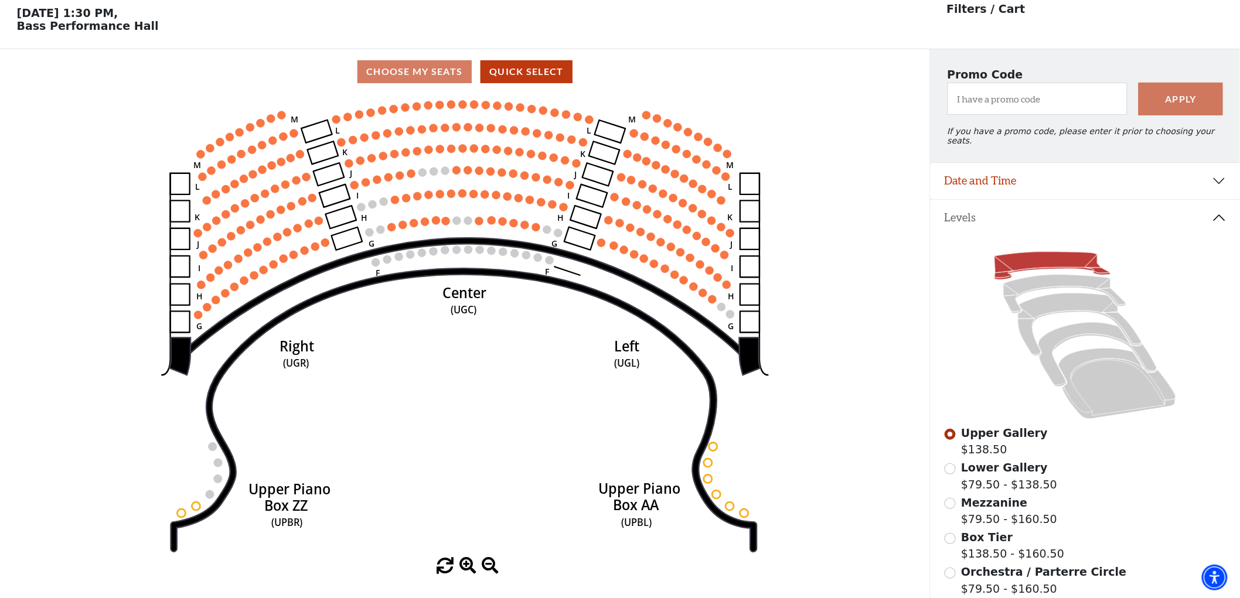
scroll to position [54, 0]
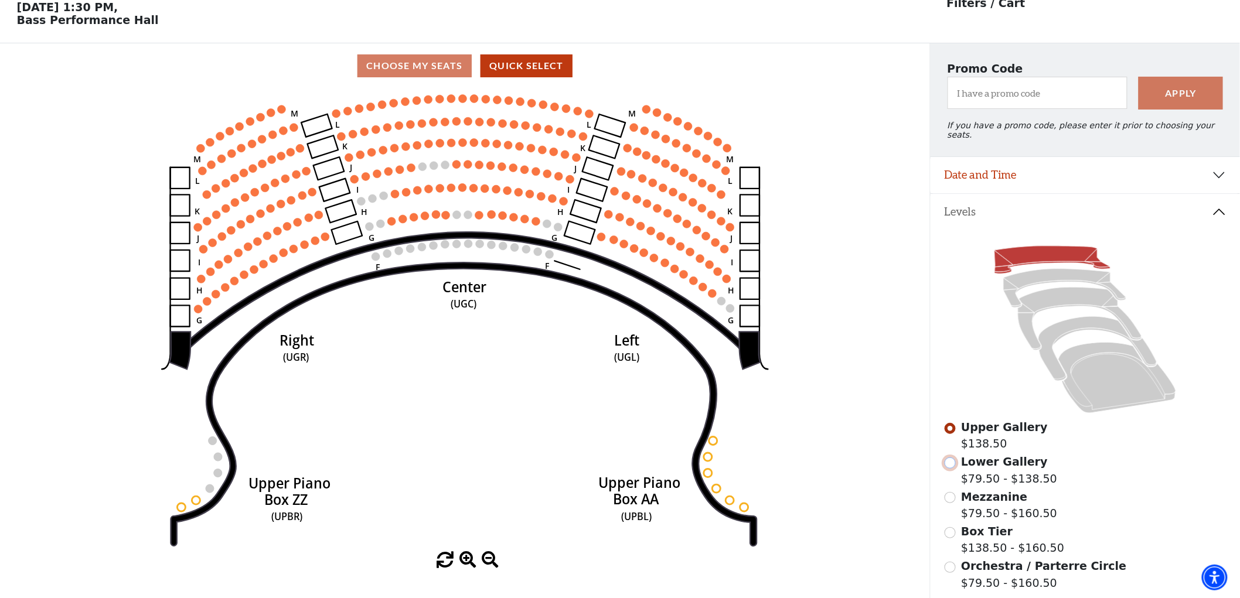
click at [950, 460] on input "Lower Gallery$79.50 - $138.50\a" at bounding box center [949, 463] width 11 height 11
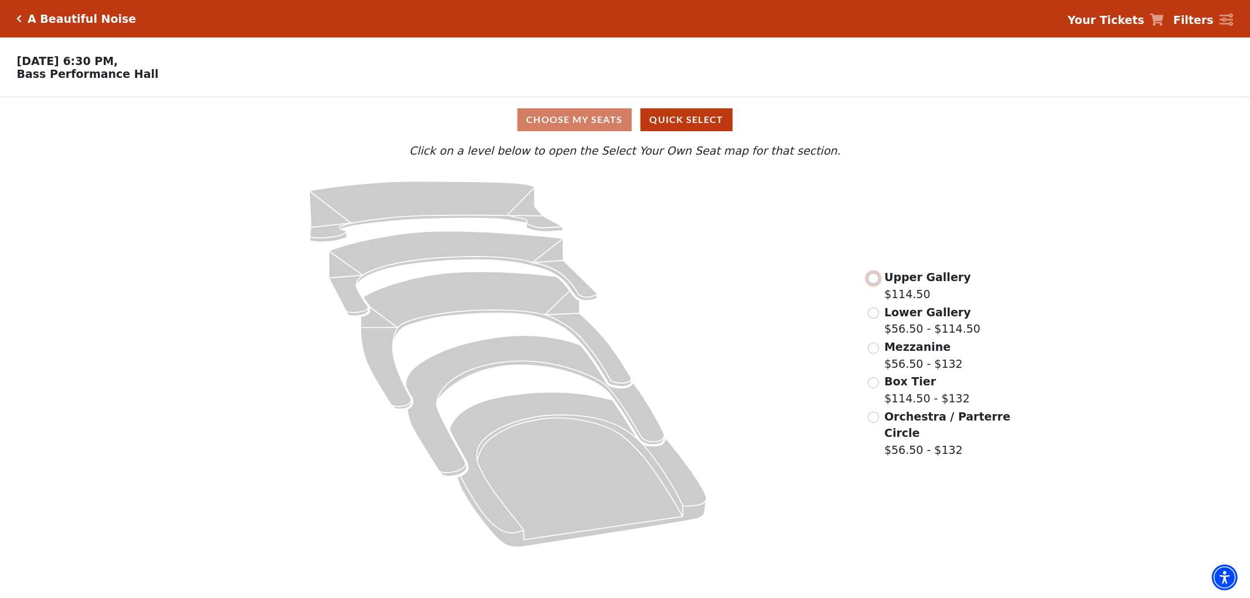
click at [874, 280] on input "Upper Gallery$114.50\a" at bounding box center [873, 278] width 11 height 11
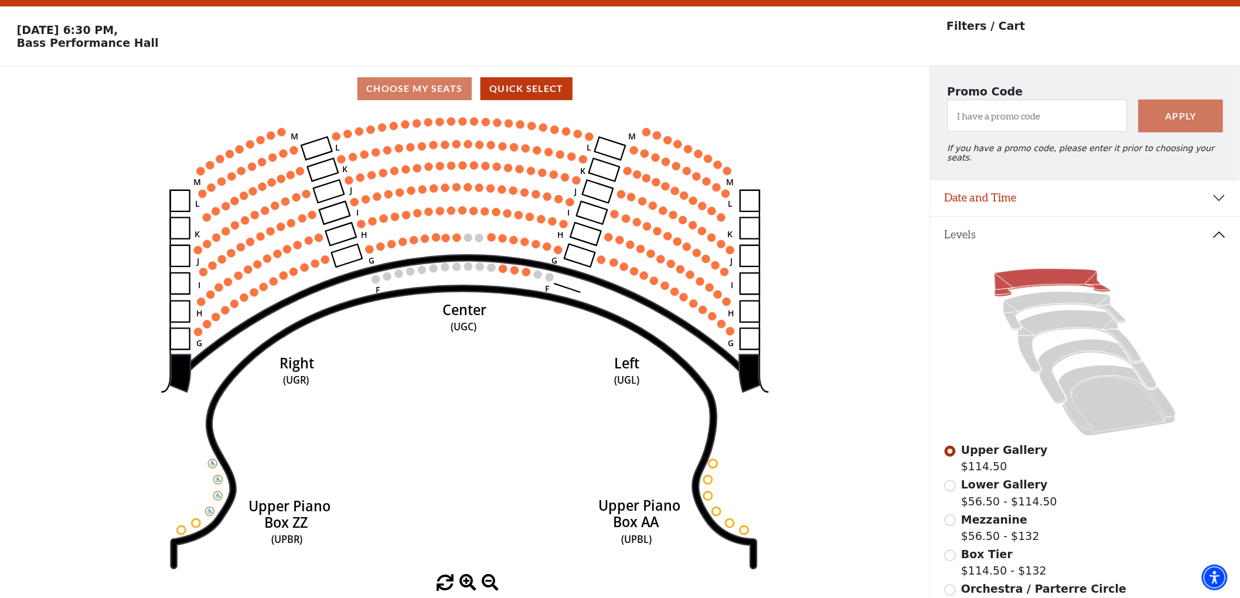
scroll to position [54, 0]
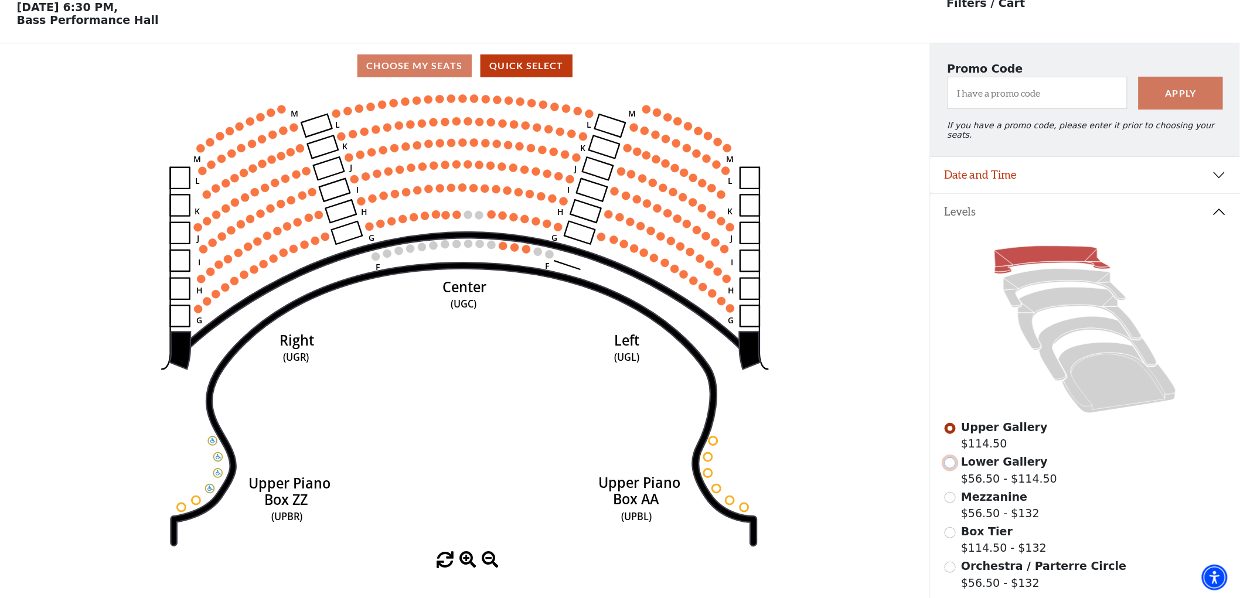
click at [951, 460] on input "Lower Gallery$56.50 - $114.50\a" at bounding box center [949, 463] width 11 height 11
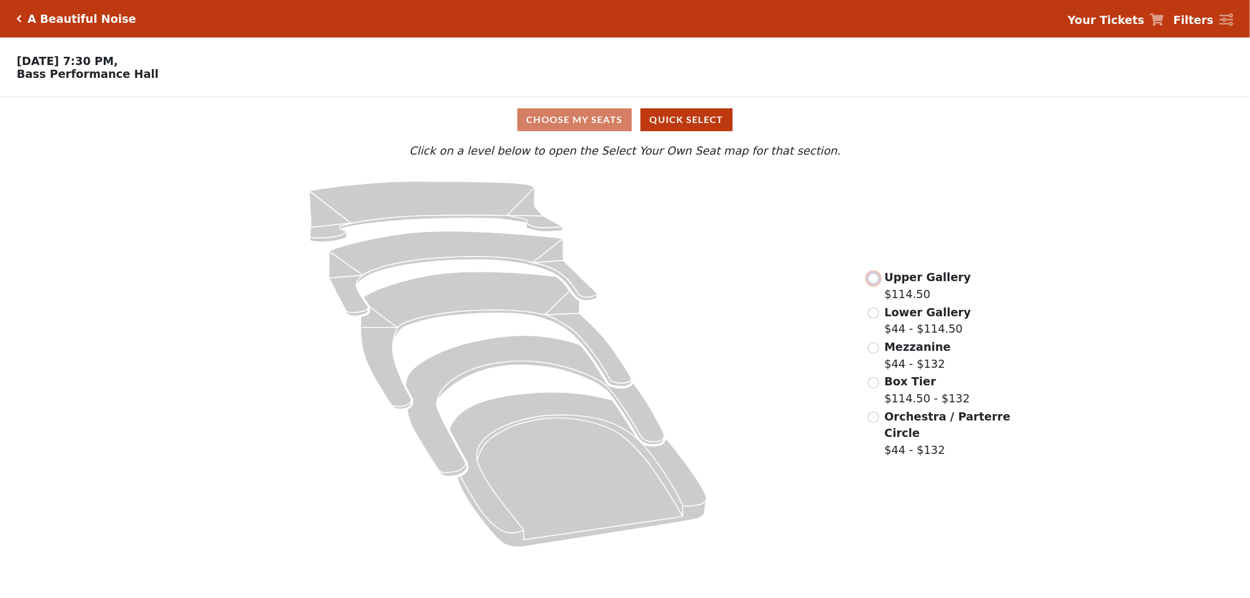
click at [873, 277] on input "radio" at bounding box center [873, 278] width 11 height 11
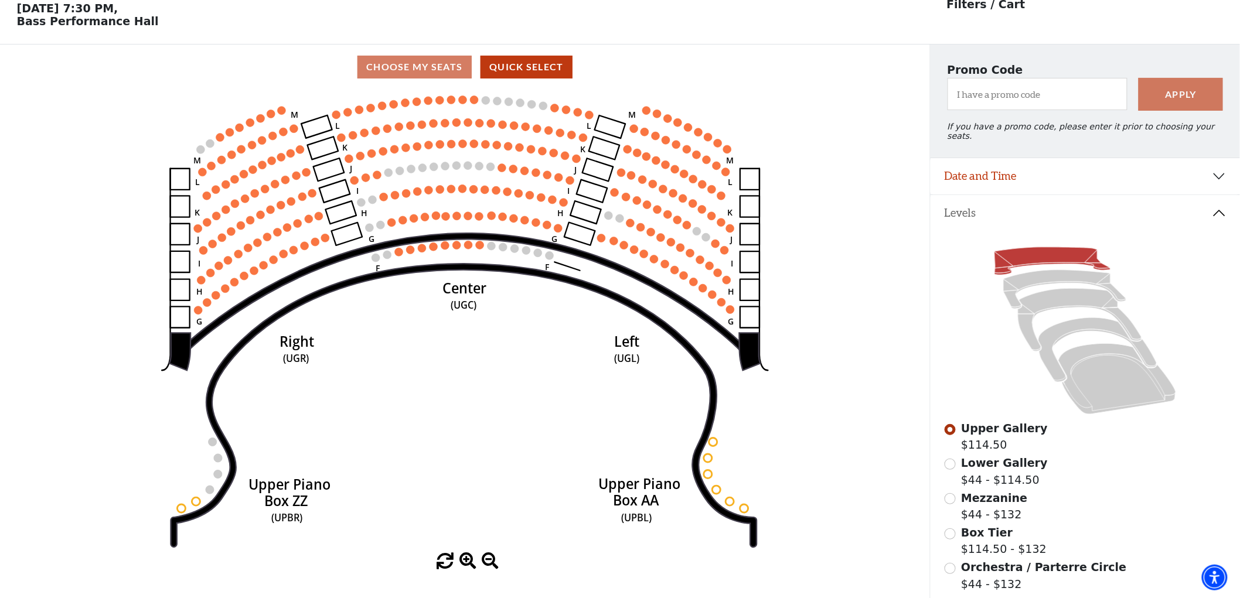
scroll to position [54, 0]
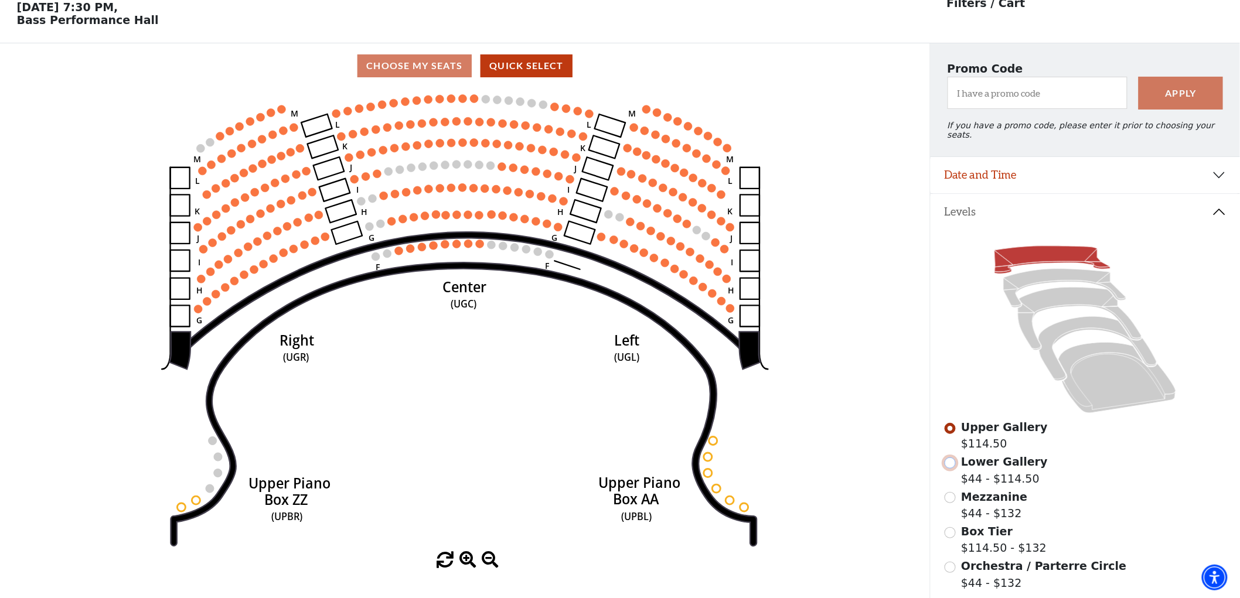
click at [950, 463] on input "Lower Gallery$44 - $114.50\a" at bounding box center [949, 463] width 11 height 11
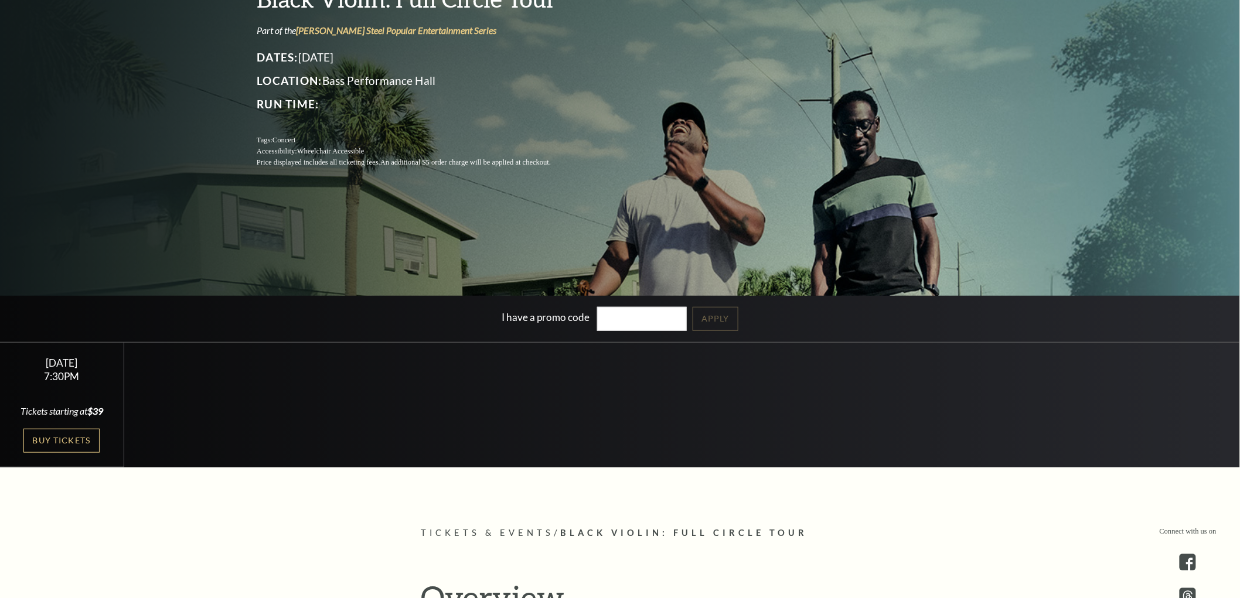
scroll to position [195, 0]
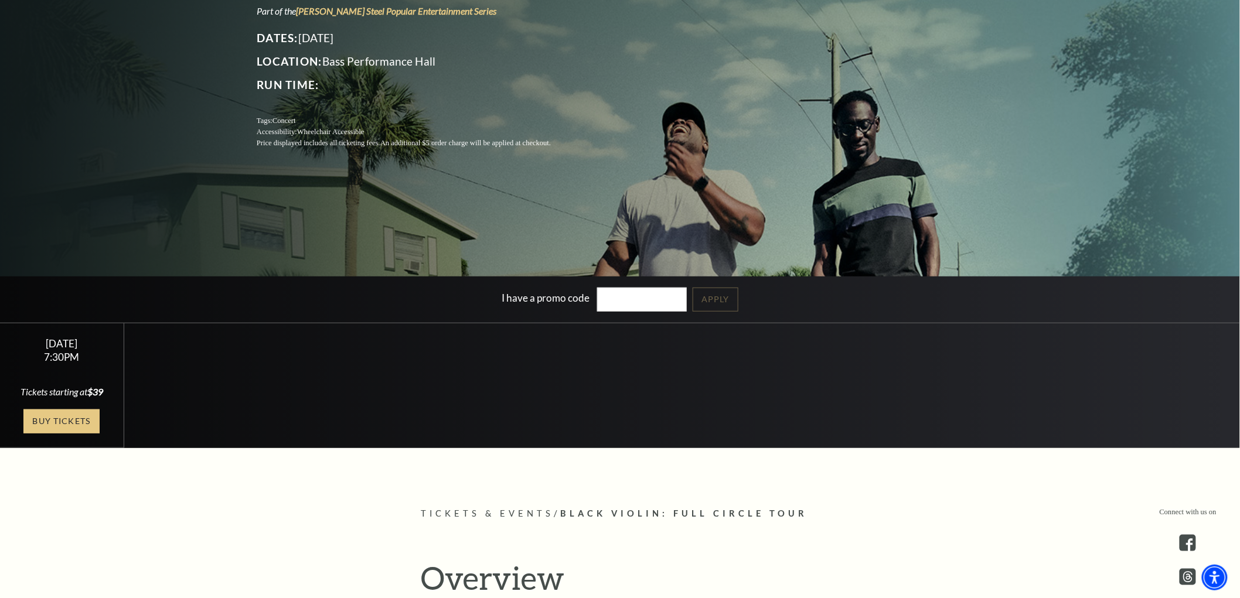
click at [77, 415] on link "Buy Tickets" at bounding box center [61, 422] width 76 height 24
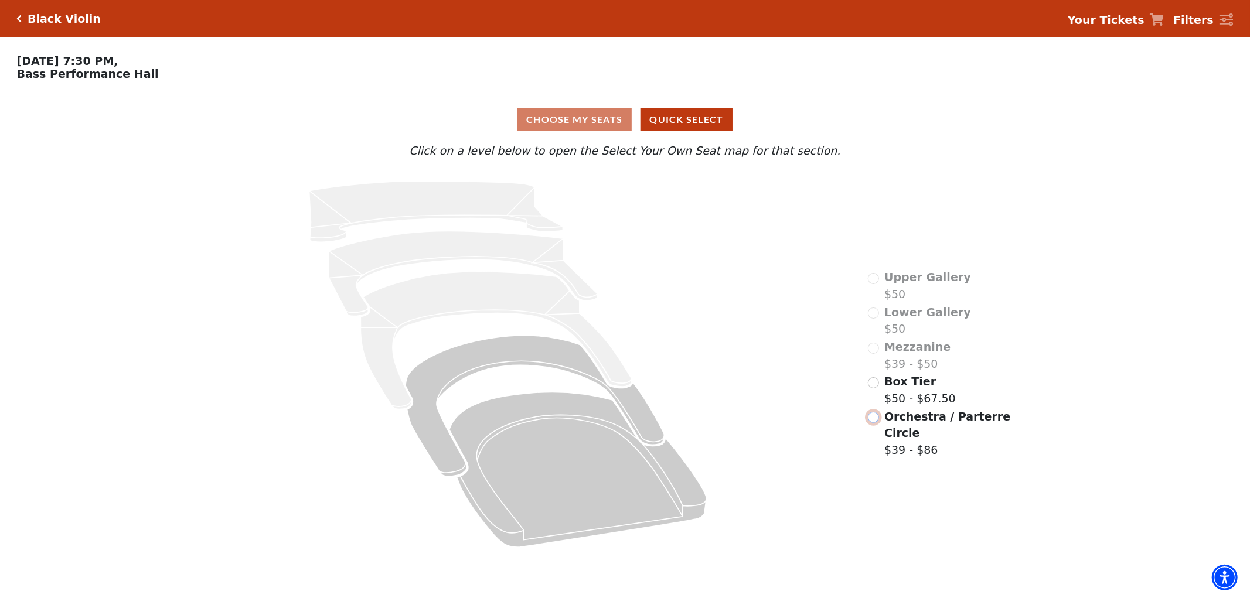
click at [873, 421] on input "Orchestra / Parterre Circle$39 - $86\a" at bounding box center [873, 417] width 11 height 11
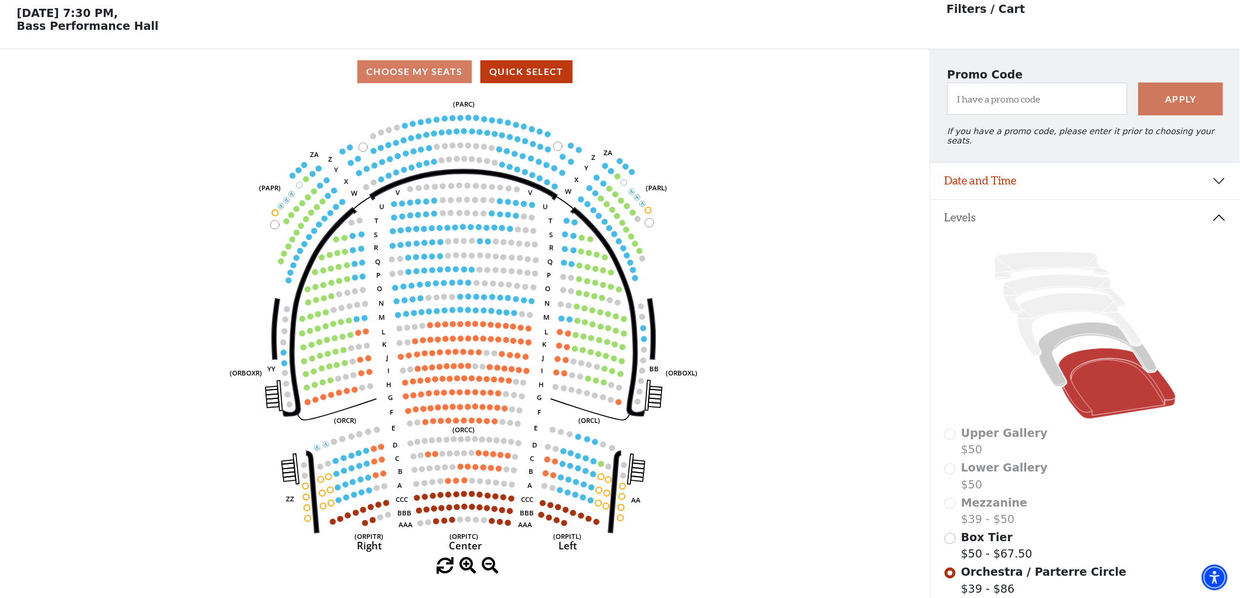
scroll to position [54, 0]
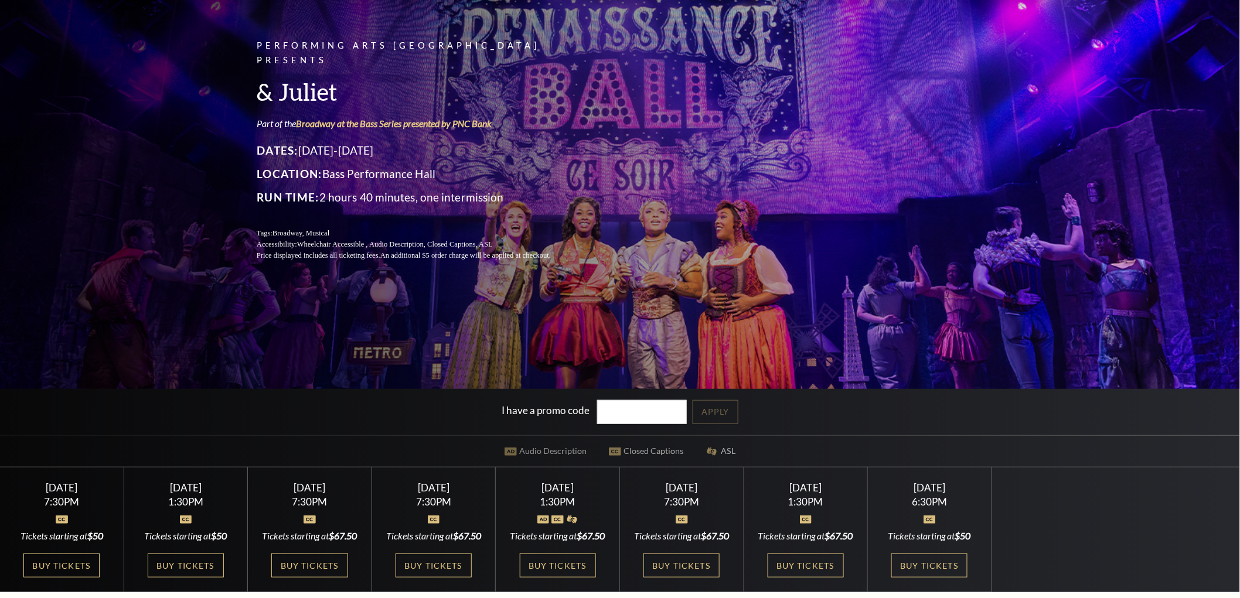
scroll to position [195, 0]
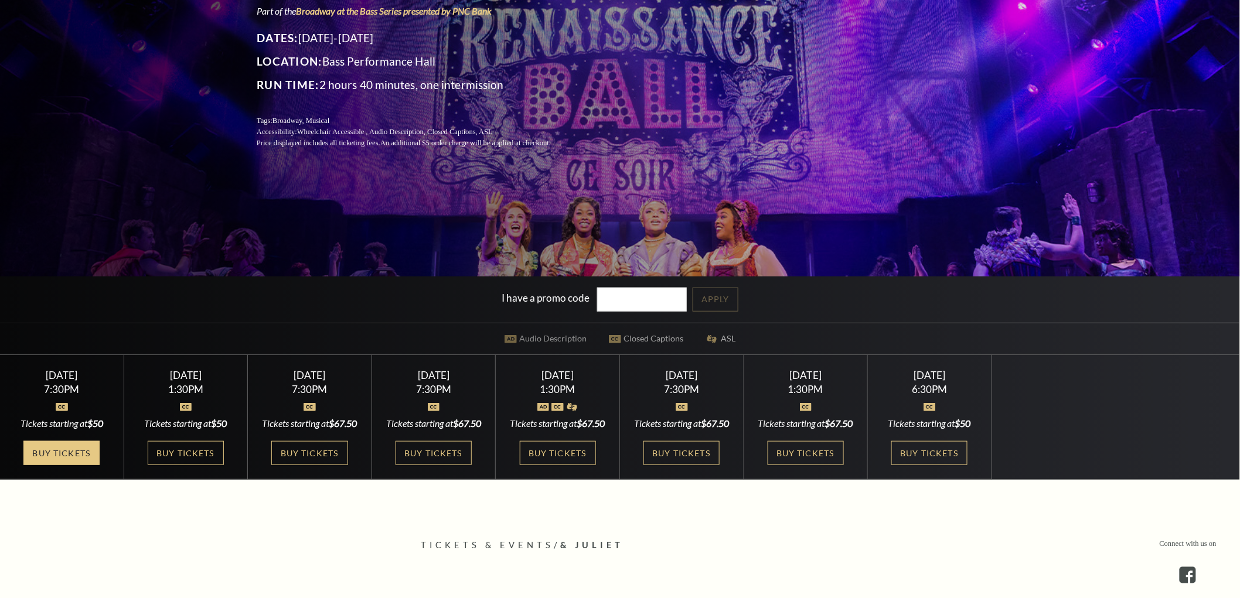
click at [67, 464] on link "Buy Tickets" at bounding box center [61, 453] width 76 height 24
click at [185, 465] on link "Buy Tickets" at bounding box center [186, 453] width 76 height 24
click at [268, 465] on div "Buy Tickets" at bounding box center [309, 453] width 95 height 24
drag, startPoint x: 302, startPoint y: 477, endPoint x: 381, endPoint y: 465, distance: 80.0
click at [303, 465] on link "Buy Tickets" at bounding box center [309, 453] width 76 height 24
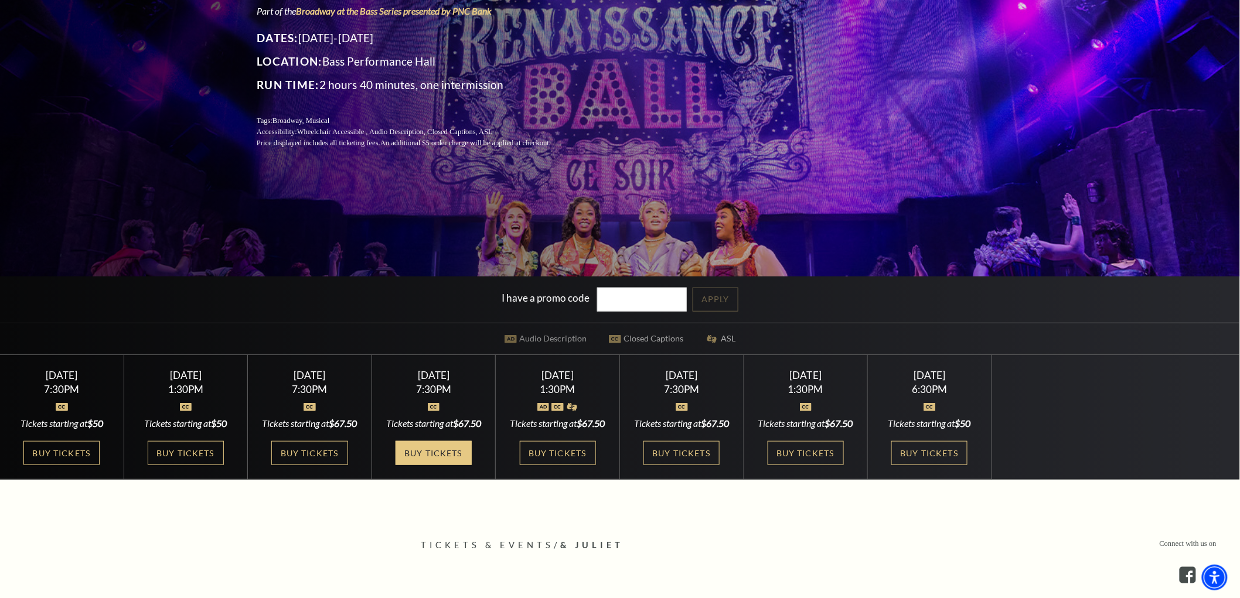
click at [457, 453] on link "Buy Tickets" at bounding box center [433, 453] width 76 height 24
drag, startPoint x: 560, startPoint y: 482, endPoint x: 629, endPoint y: 477, distance: 69.9
click at [559, 465] on link "Buy Tickets" at bounding box center [558, 453] width 76 height 24
click at [678, 465] on link "Buy Tickets" at bounding box center [681, 453] width 76 height 24
click at [810, 465] on link "Buy Tickets" at bounding box center [805, 453] width 76 height 24
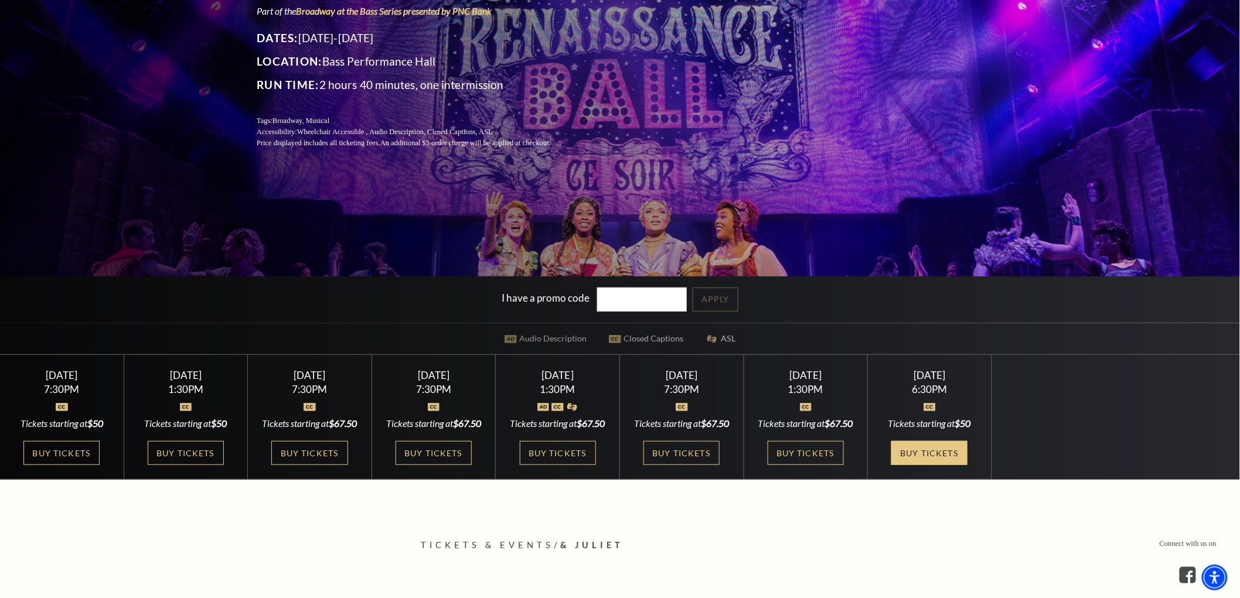
click at [941, 455] on link "Buy Tickets" at bounding box center [929, 453] width 76 height 24
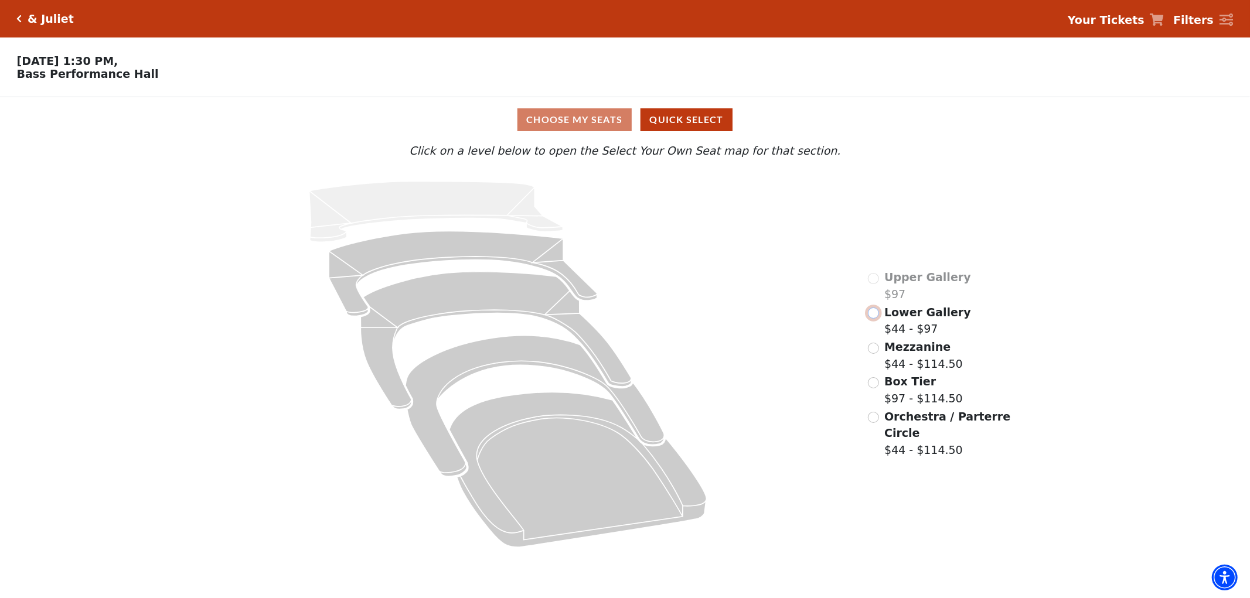
click at [876, 314] on input "Lower Gallery$44 - $97\a" at bounding box center [873, 313] width 11 height 11
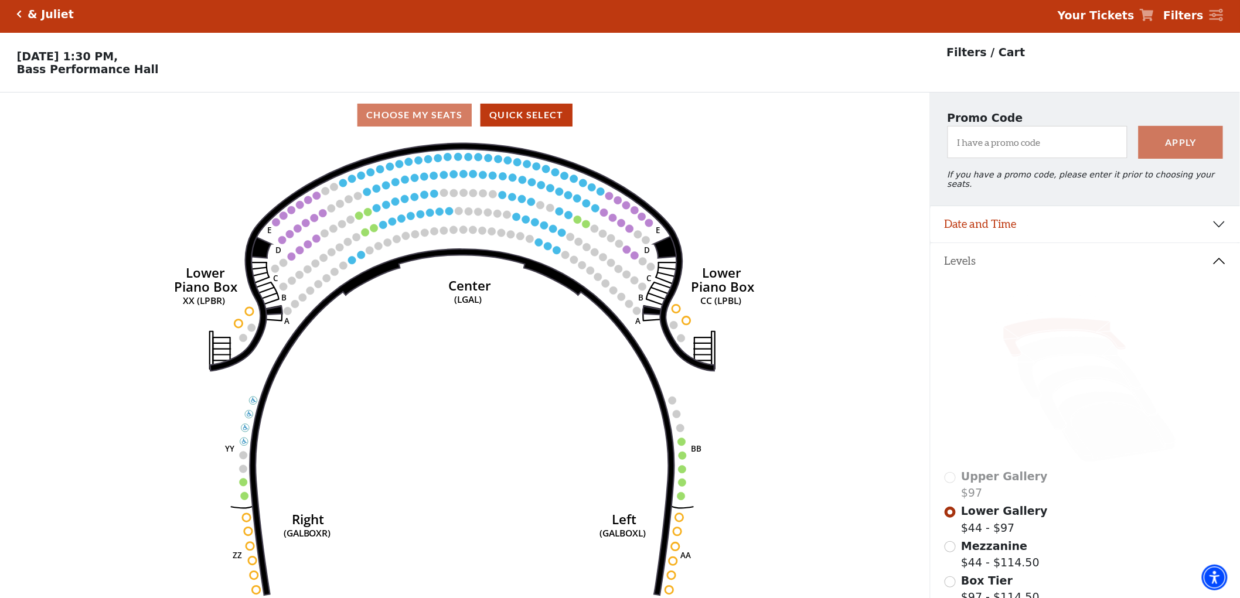
scroll to position [54, 0]
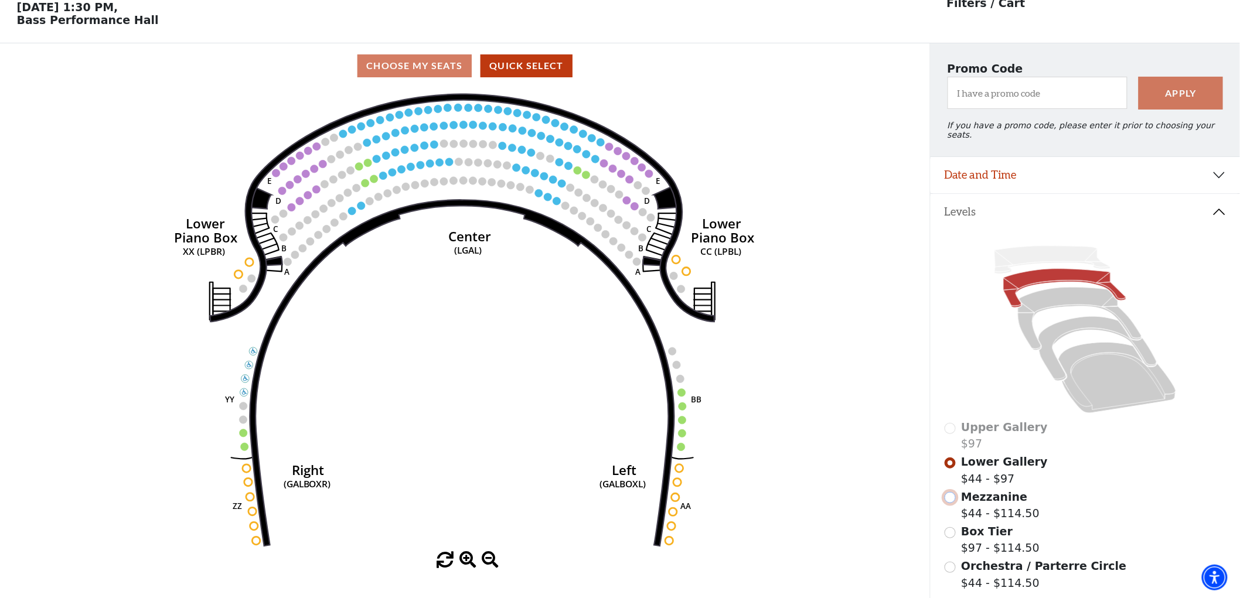
click at [951, 492] on input "Mezzanine$44 - $114.50\a" at bounding box center [949, 497] width 11 height 11
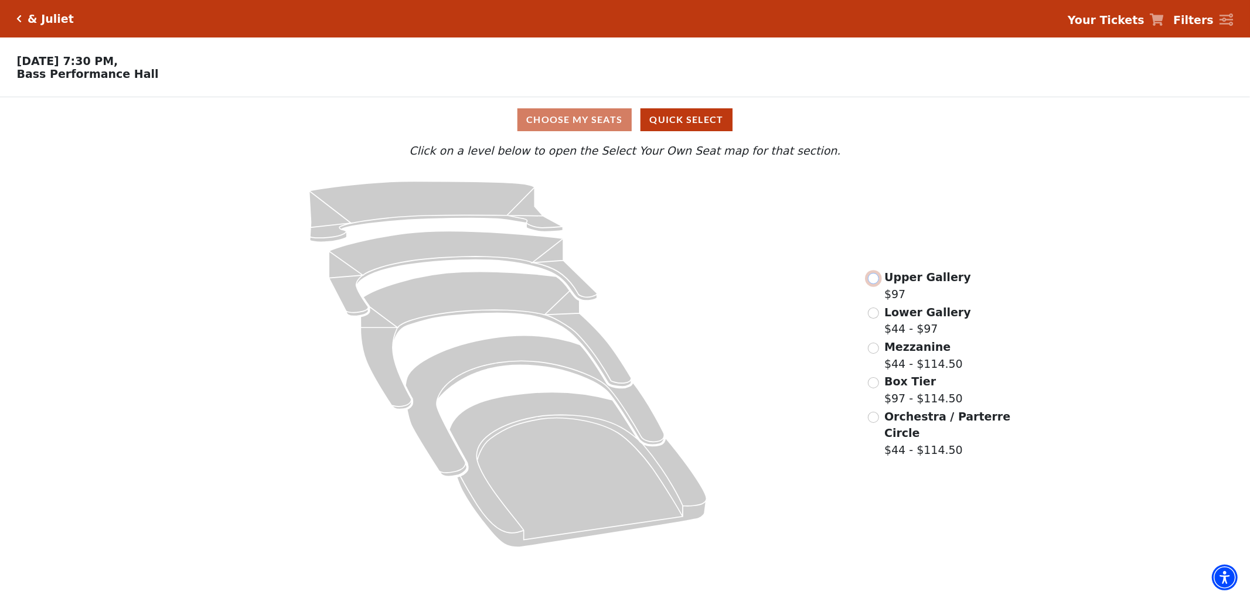
click at [875, 282] on input "Upper Gallery$97\a" at bounding box center [873, 278] width 11 height 11
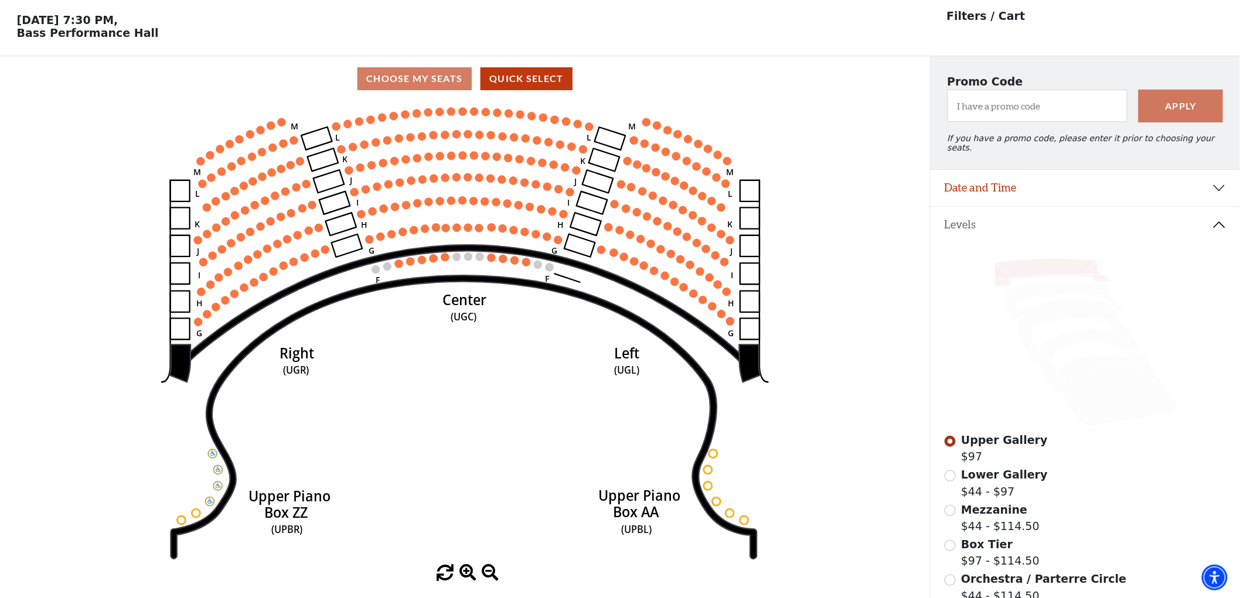
scroll to position [54, 0]
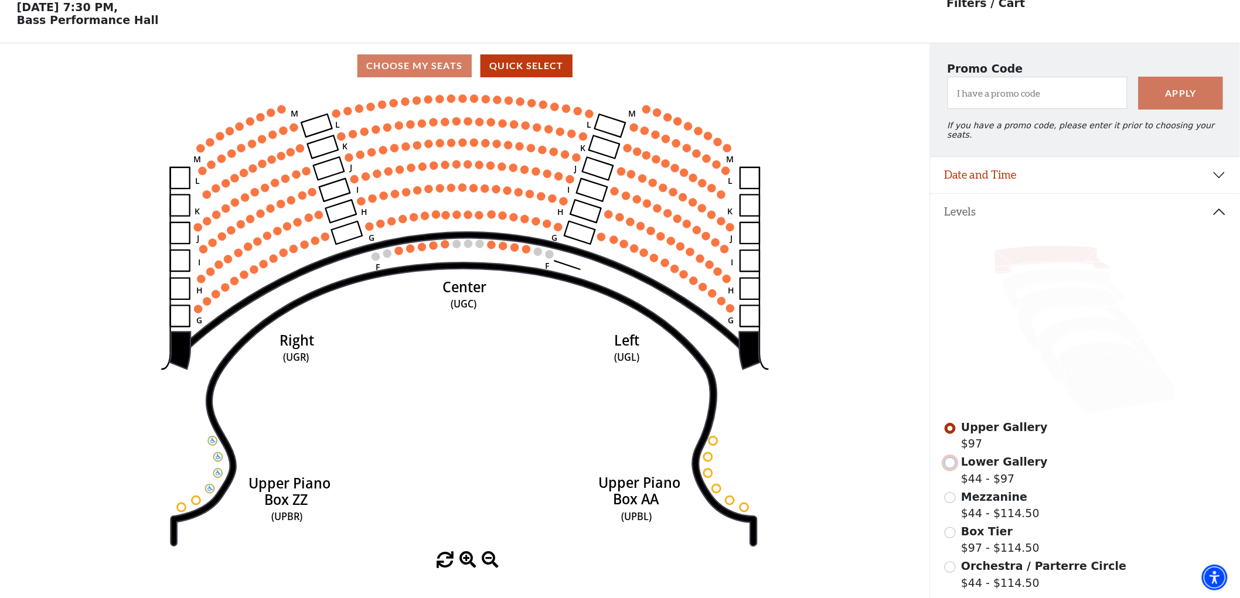
click at [950, 460] on input "Lower Gallery$44 - $97\a" at bounding box center [949, 463] width 11 height 11
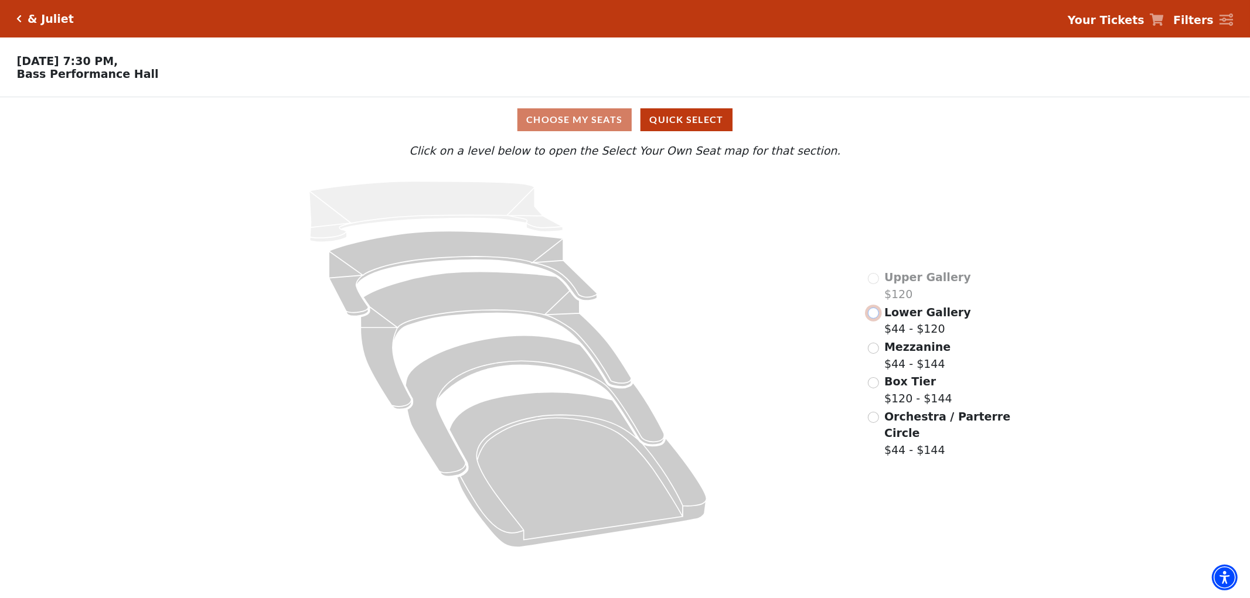
click at [876, 314] on input "Lower Gallery$44 - $120\a" at bounding box center [873, 313] width 11 height 11
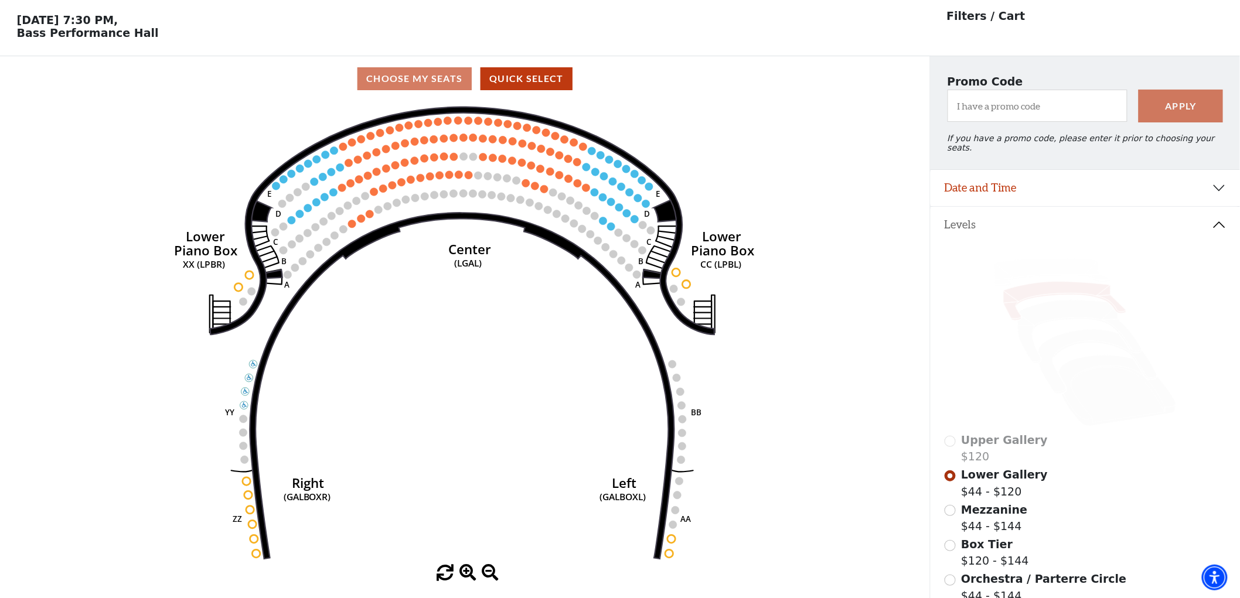
scroll to position [54, 0]
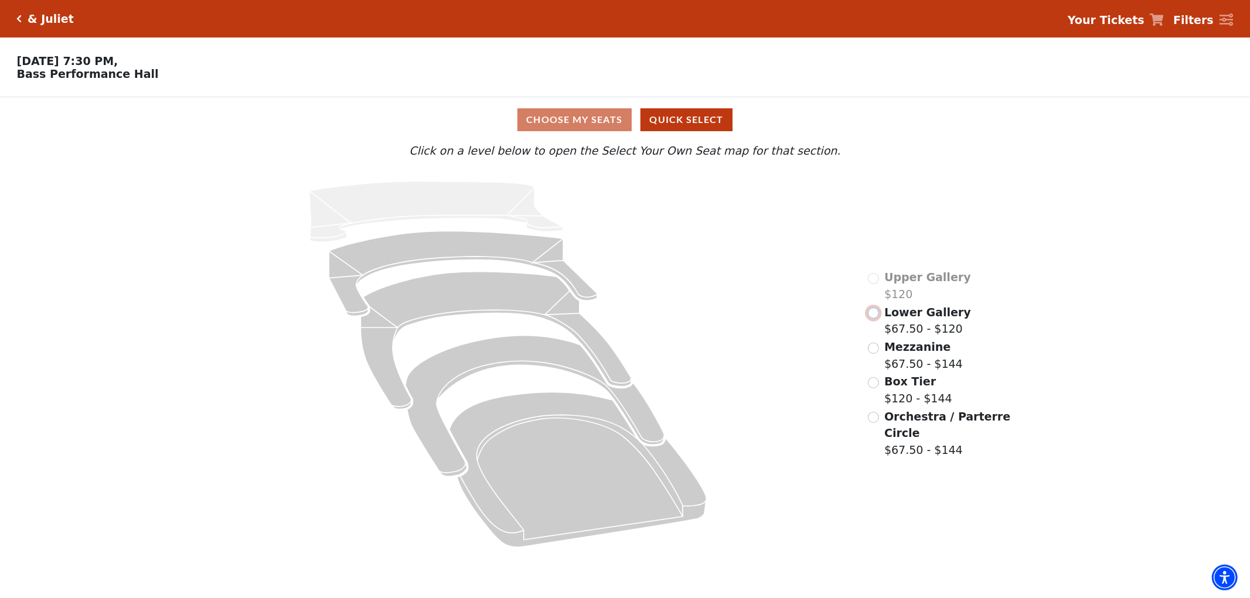
click at [874, 315] on input "Lower Gallery$67.50 - $120\a" at bounding box center [873, 313] width 11 height 11
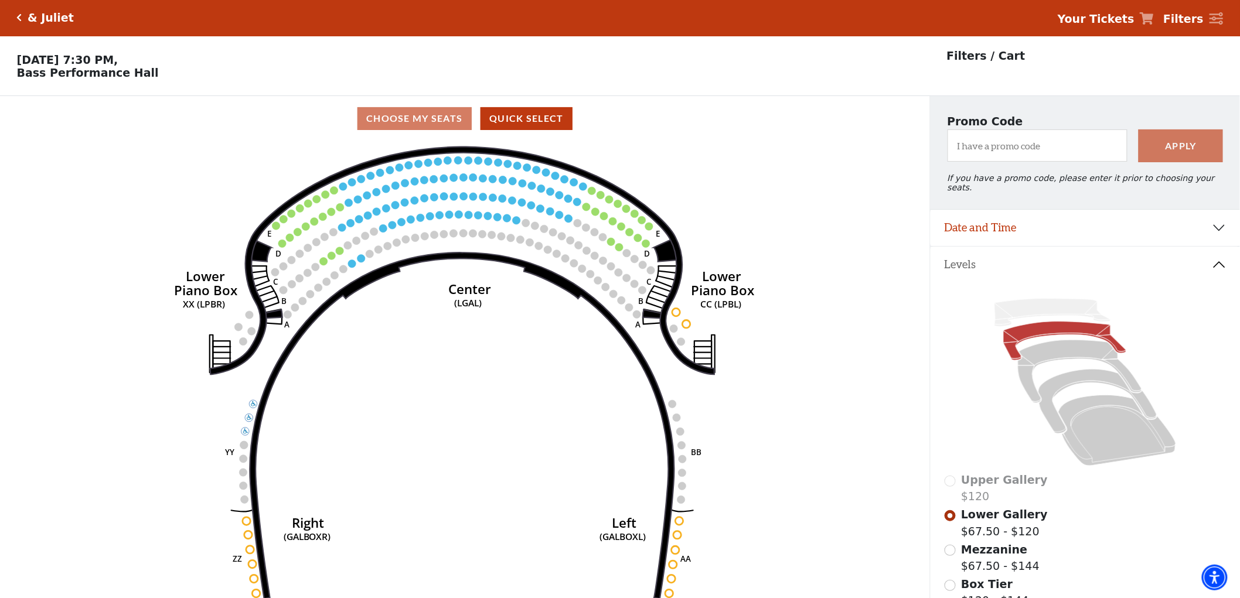
scroll to position [54, 0]
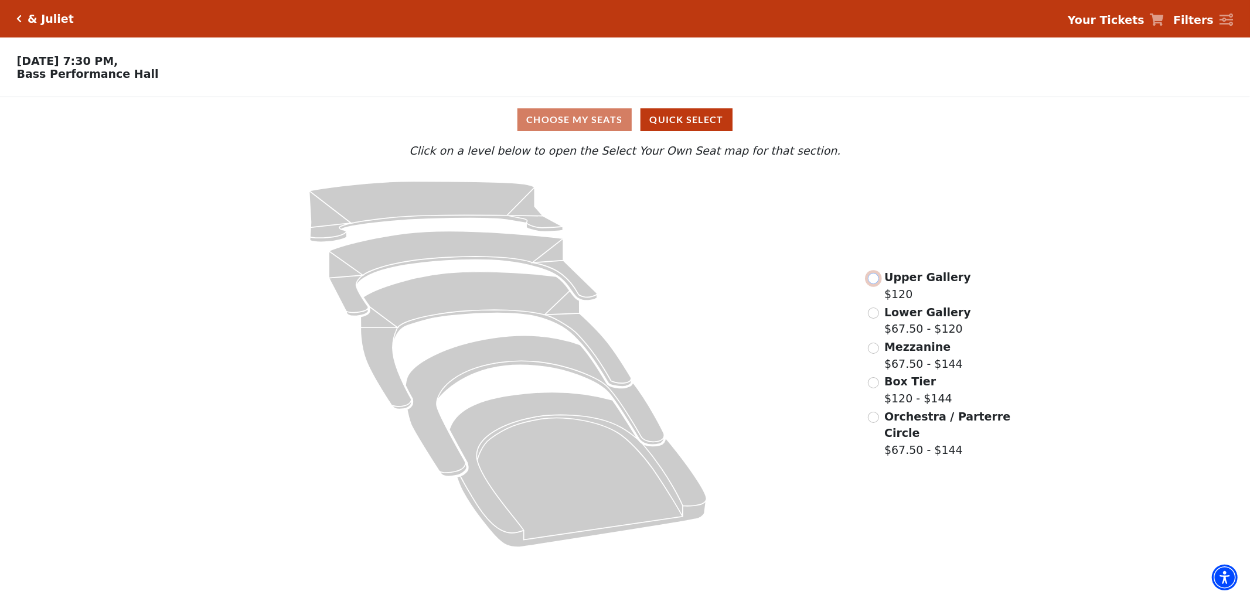
click at [872, 283] on input "Upper Gallery$120\a" at bounding box center [873, 278] width 11 height 11
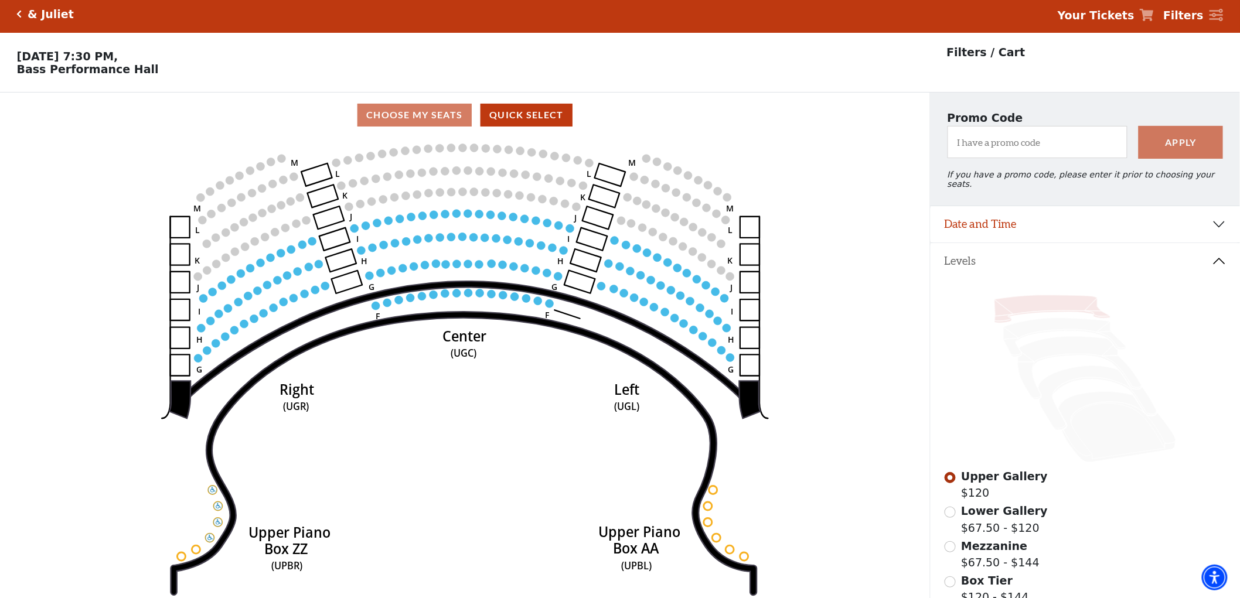
scroll to position [54, 0]
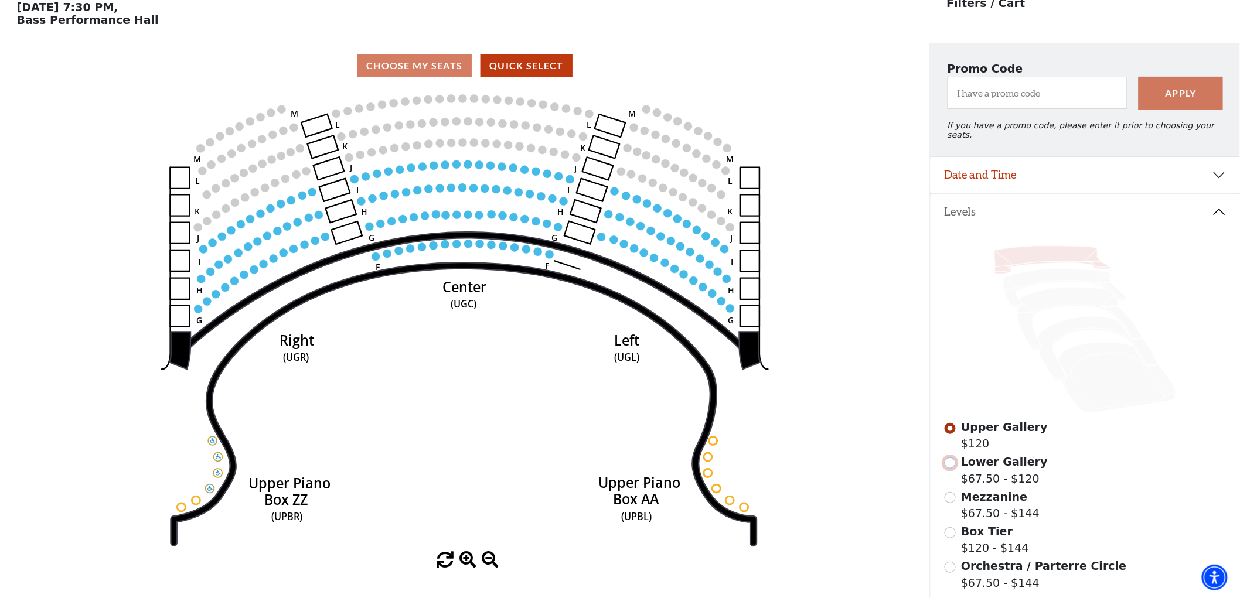
click at [950, 460] on input "Lower Gallery$67.50 - $120\a" at bounding box center [949, 463] width 11 height 11
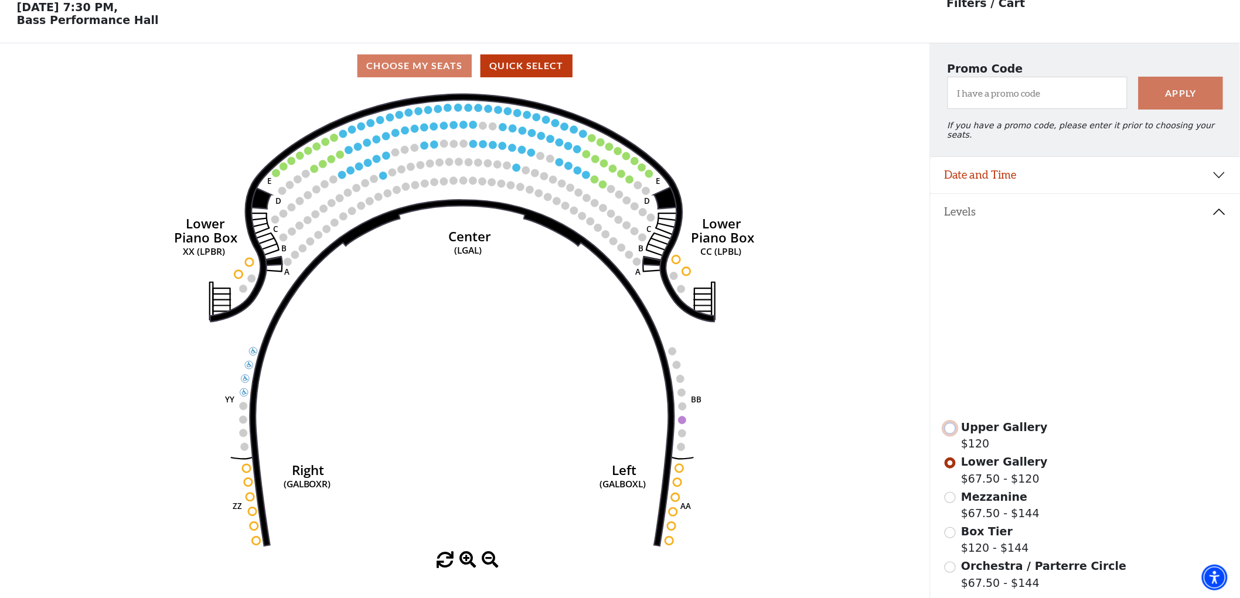
click at [948, 425] on input "Upper Gallery$120\a" at bounding box center [949, 428] width 11 height 11
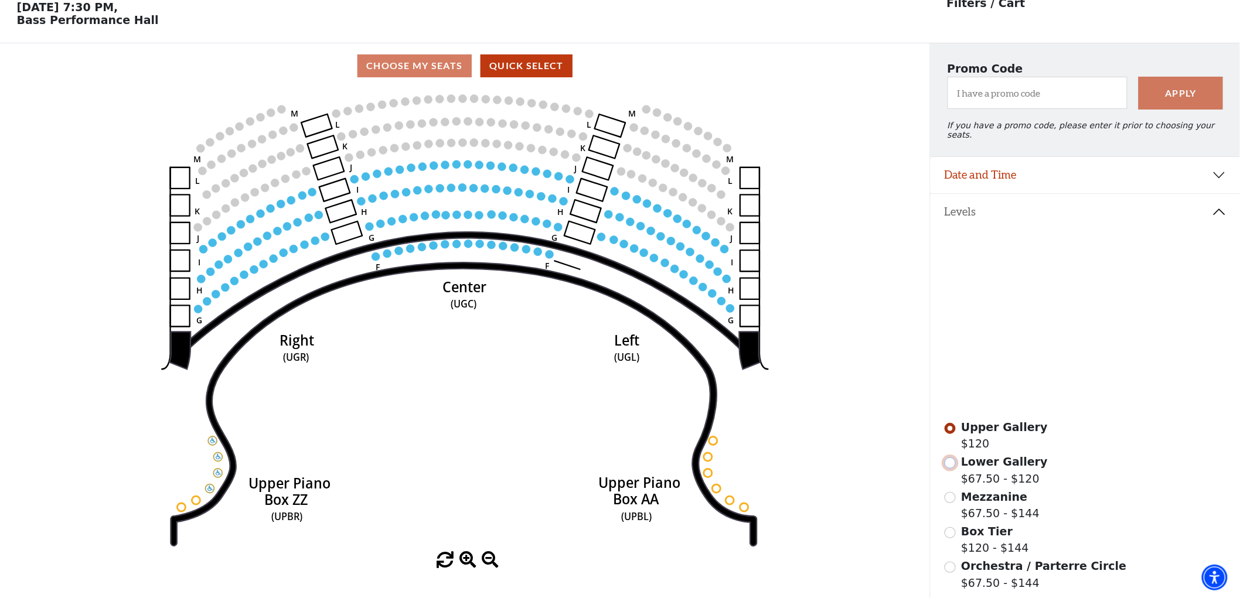
click at [952, 460] on input "Lower Gallery$67.50 - $120\a" at bounding box center [949, 463] width 11 height 11
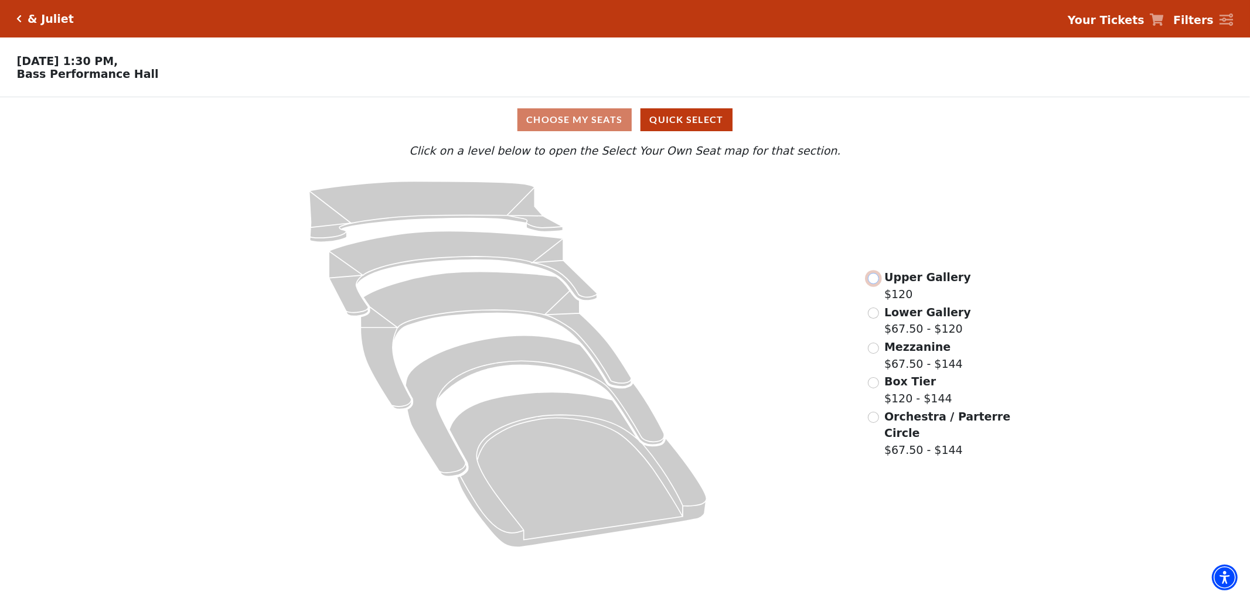
click at [871, 284] on input "Upper Gallery$120\a" at bounding box center [873, 278] width 11 height 11
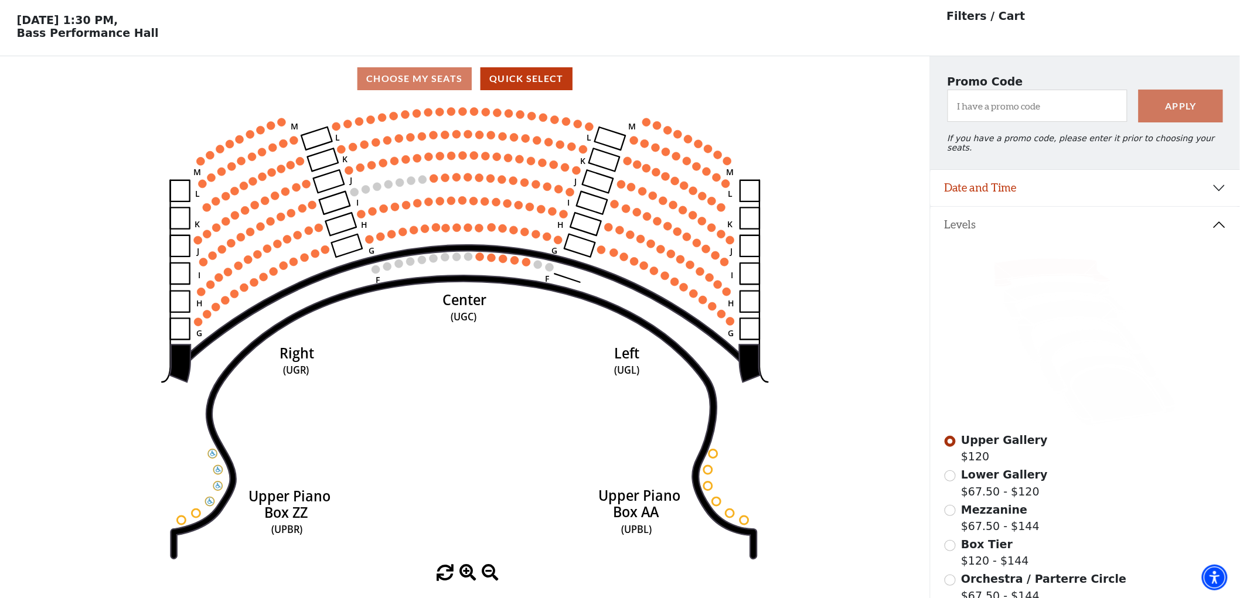
scroll to position [54, 0]
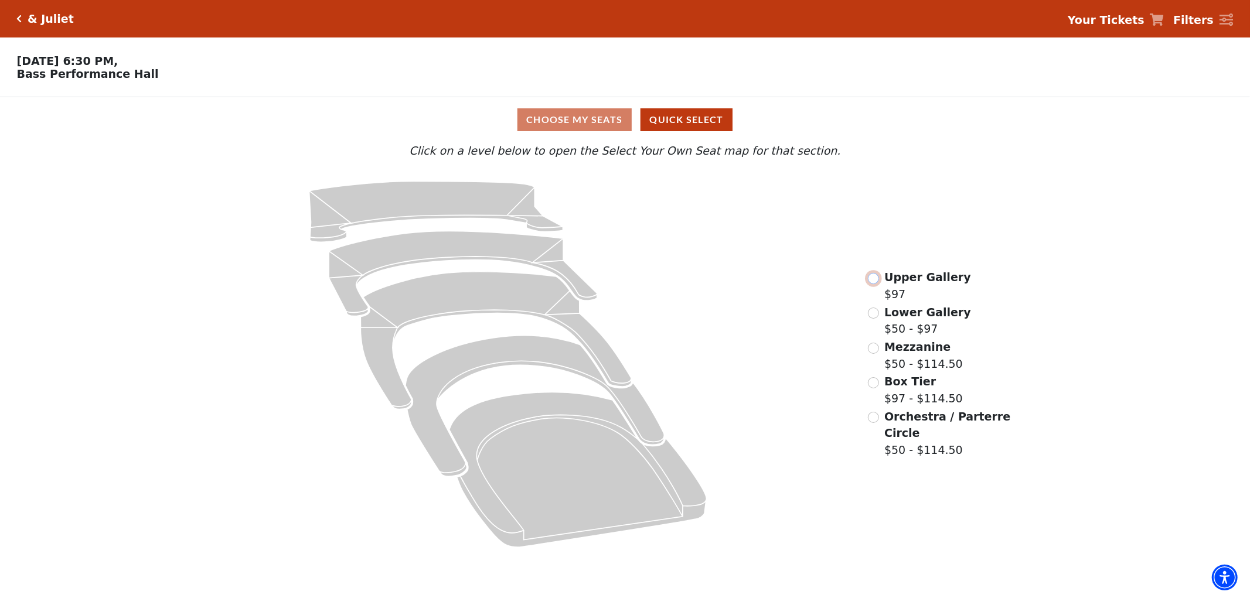
click at [869, 283] on input "Upper Gallery$97\a" at bounding box center [873, 278] width 11 height 11
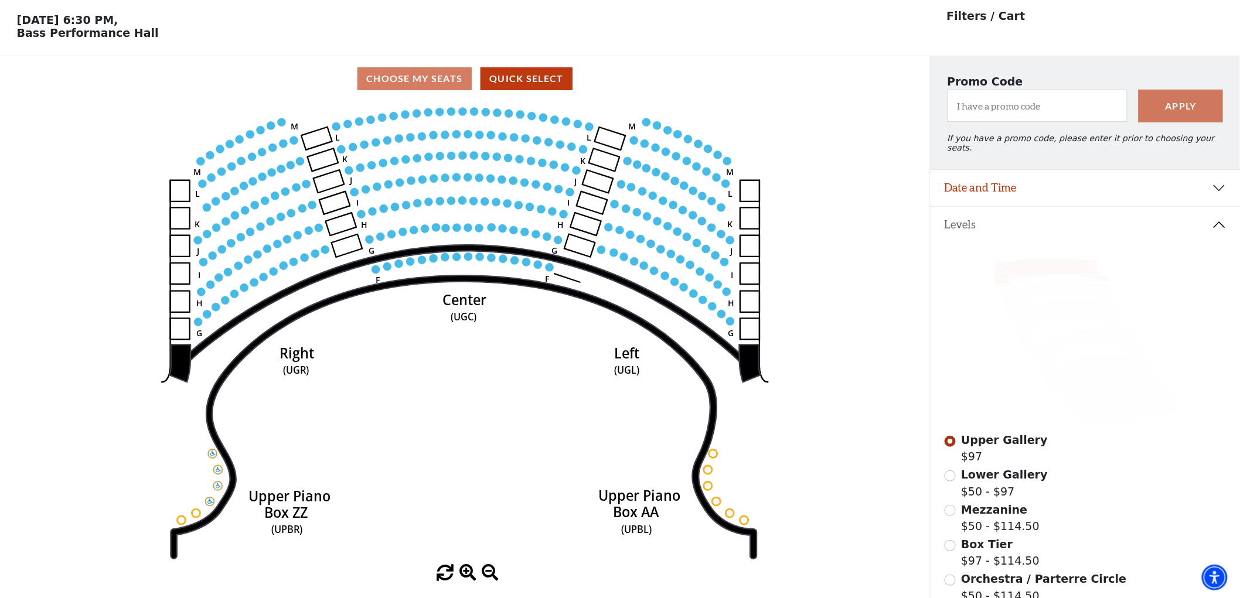
scroll to position [54, 0]
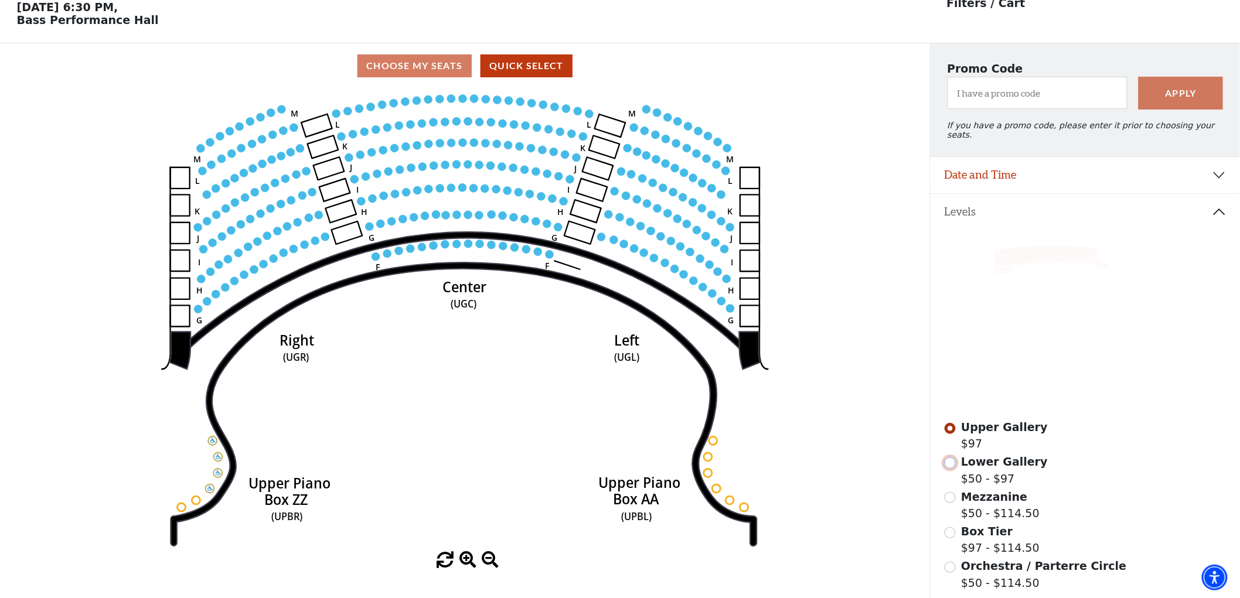
click at [951, 463] on input "Lower Gallery$50 - $97\a" at bounding box center [949, 463] width 11 height 11
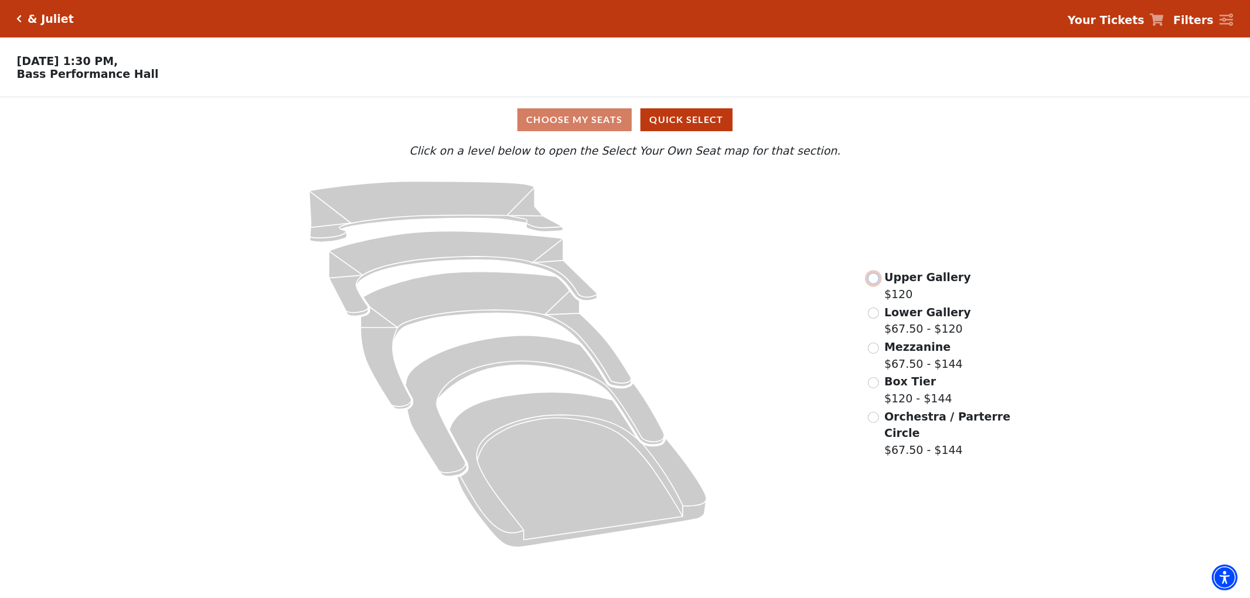
click at [872, 283] on input "Upper Gallery$120\a" at bounding box center [873, 278] width 11 height 11
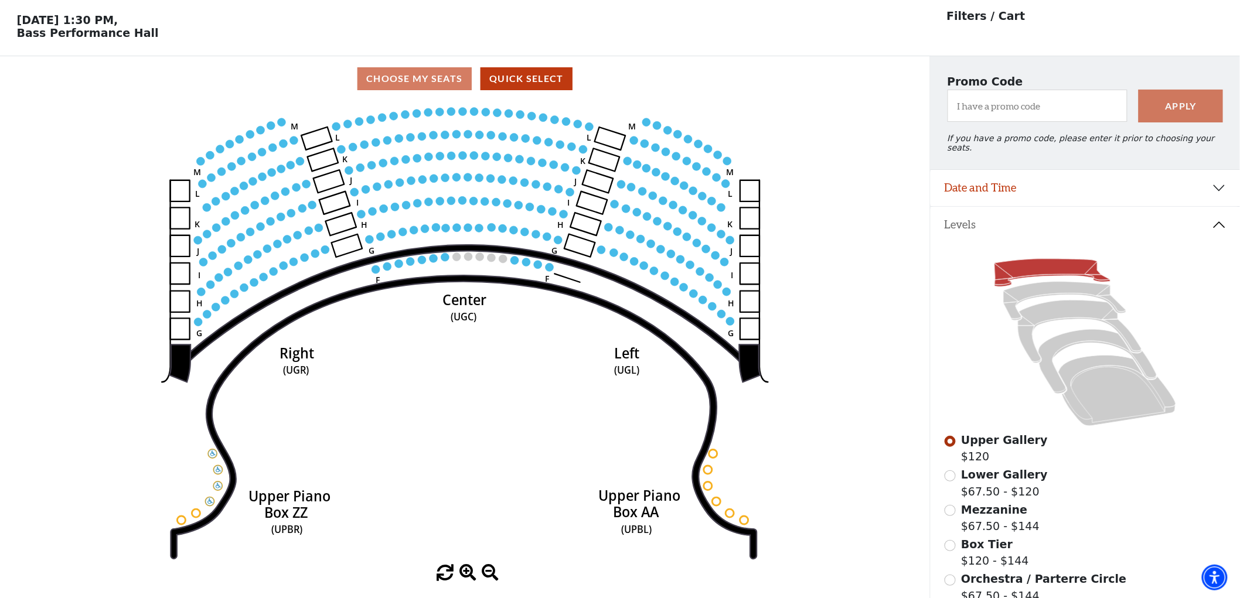
scroll to position [54, 0]
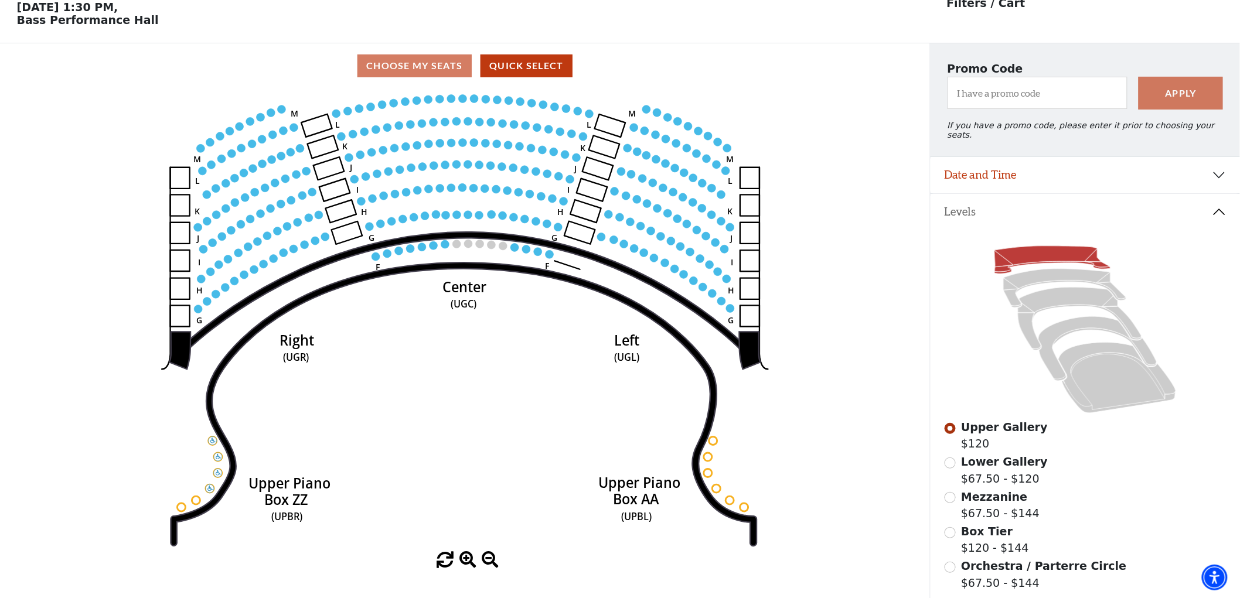
click at [953, 463] on div "Lower Gallery $67.50 - $120" at bounding box center [1085, 469] width 282 height 33
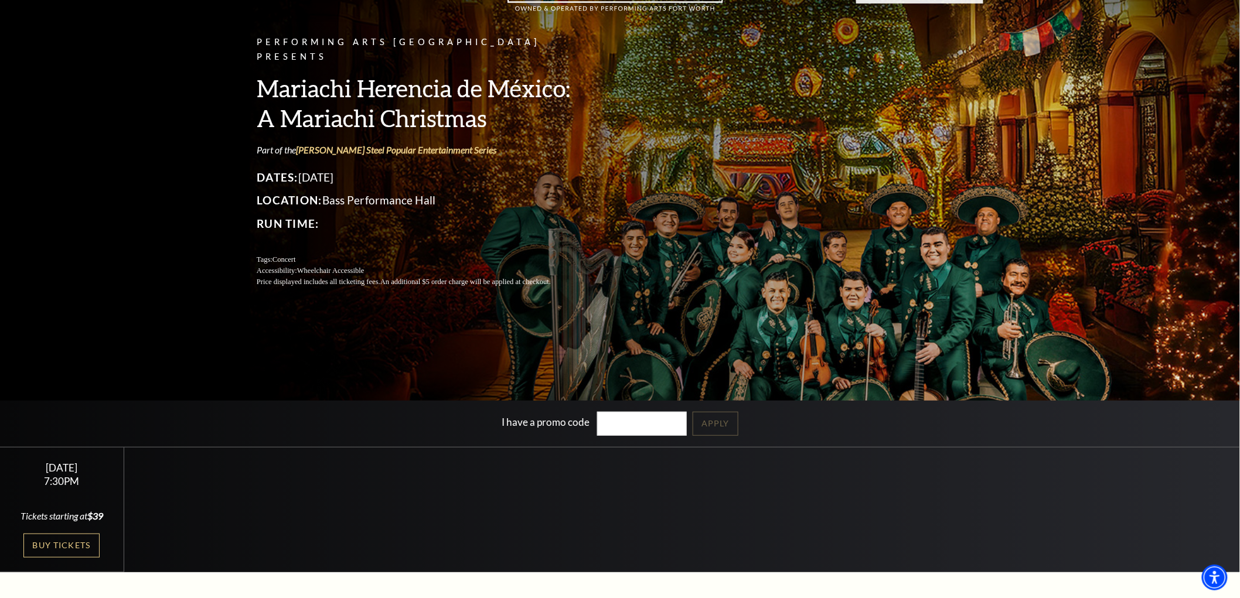
scroll to position [130, 0]
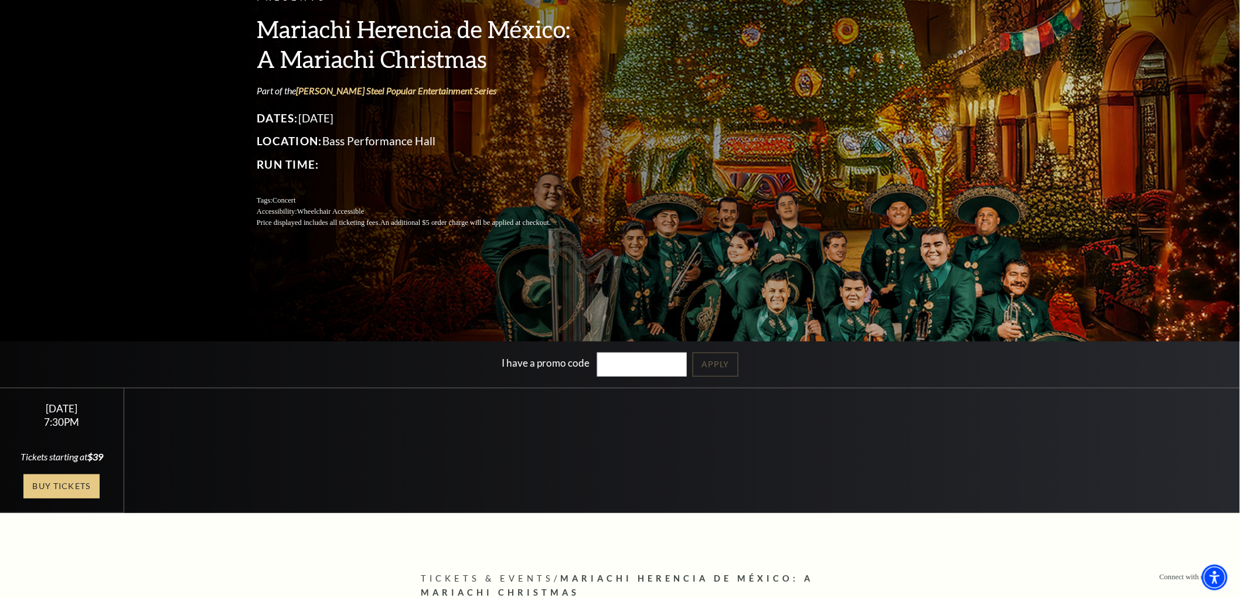
click at [67, 481] on link "Buy Tickets" at bounding box center [61, 487] width 76 height 24
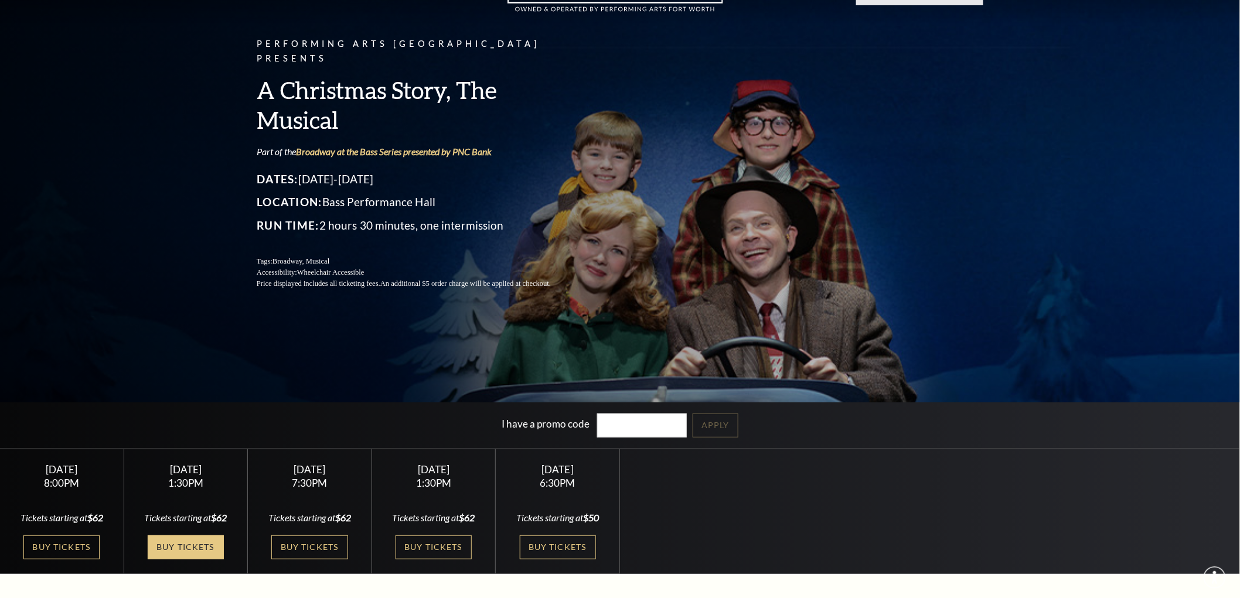
scroll to position [195, 0]
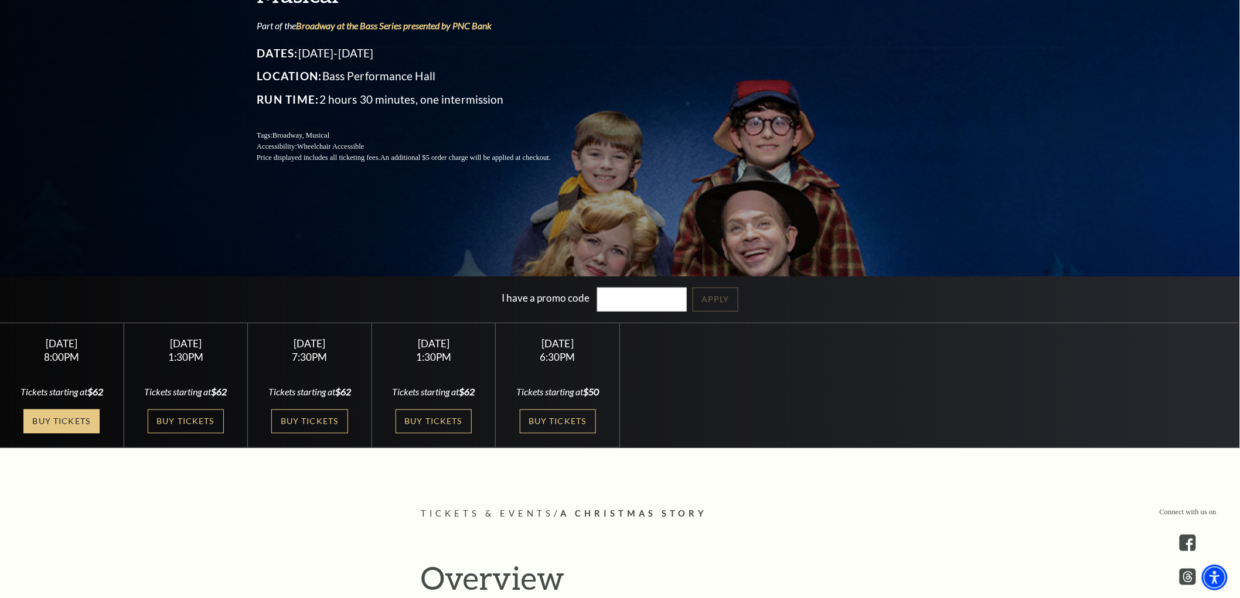
click at [43, 426] on link "Buy Tickets" at bounding box center [61, 422] width 76 height 24
click at [168, 431] on link "Buy Tickets" at bounding box center [186, 422] width 76 height 24
click at [297, 428] on link "Buy Tickets" at bounding box center [309, 422] width 76 height 24
click at [428, 418] on link "Buy Tickets" at bounding box center [433, 422] width 76 height 24
click at [557, 419] on link "Buy Tickets" at bounding box center [558, 422] width 76 height 24
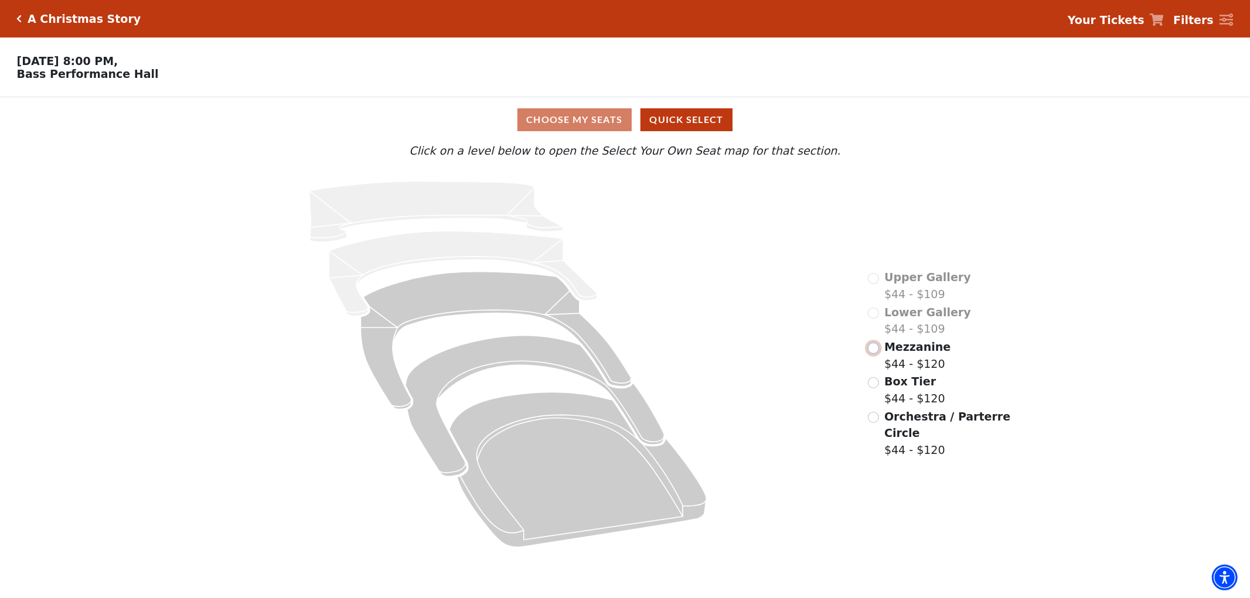
click at [873, 354] on input "Mezzanine$44 - $120\a" at bounding box center [873, 348] width 11 height 11
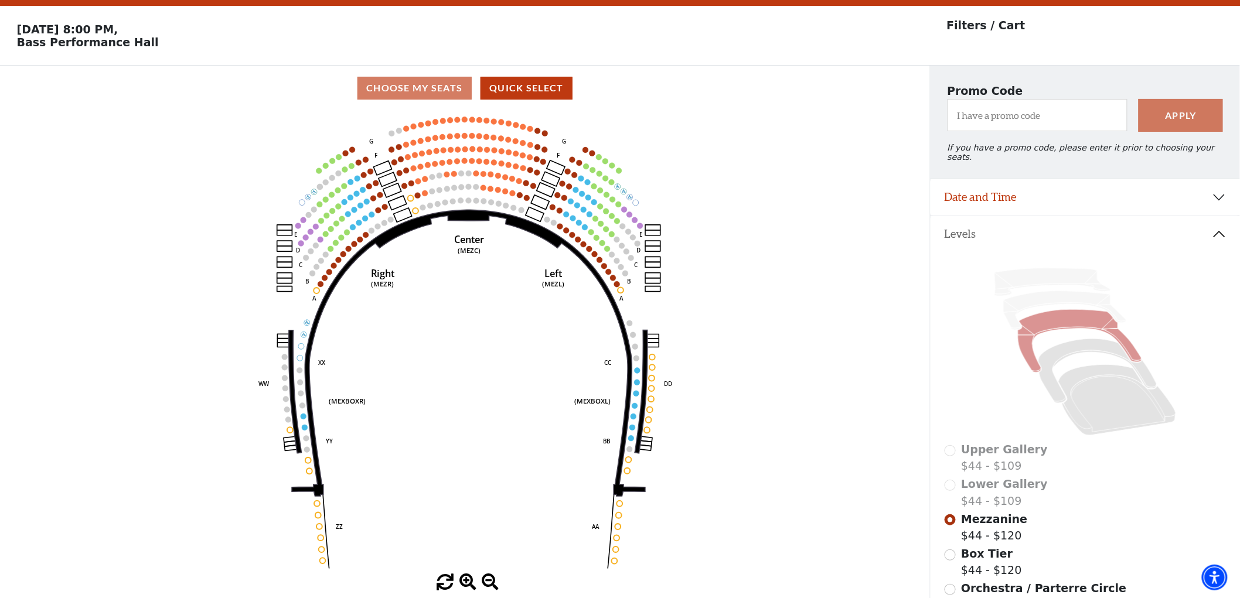
scroll to position [54, 0]
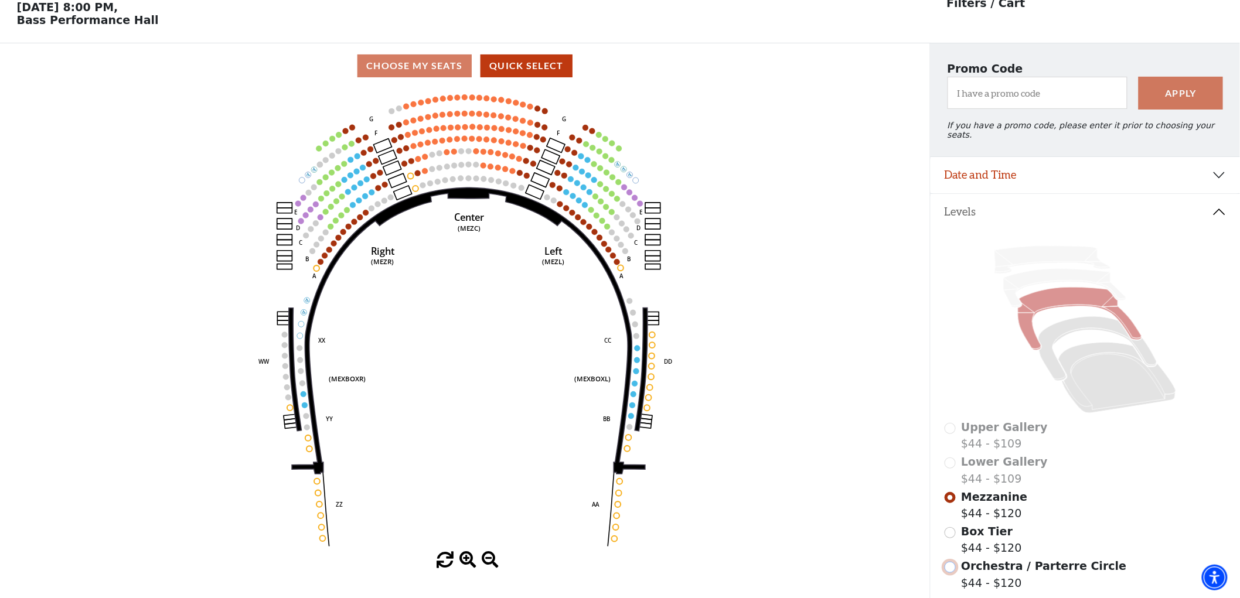
click at [946, 565] on input "Orchestra / Parterre Circle$44 - $120\a" at bounding box center [949, 567] width 11 height 11
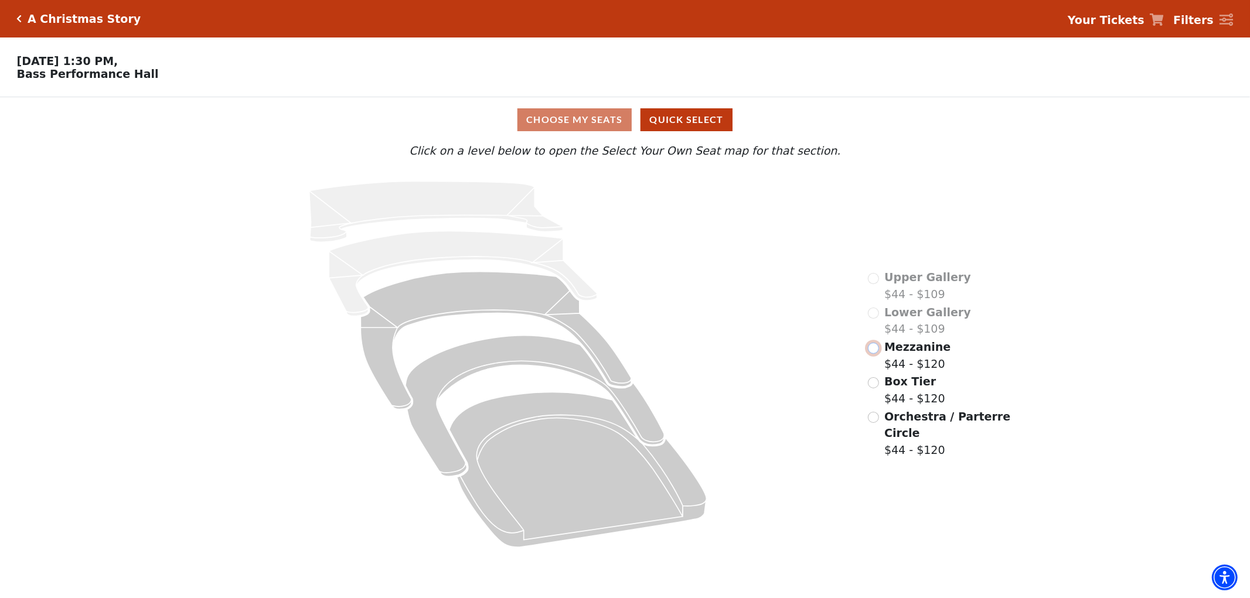
click at [873, 354] on input "Mezzanine$44 - $120\a" at bounding box center [873, 348] width 11 height 11
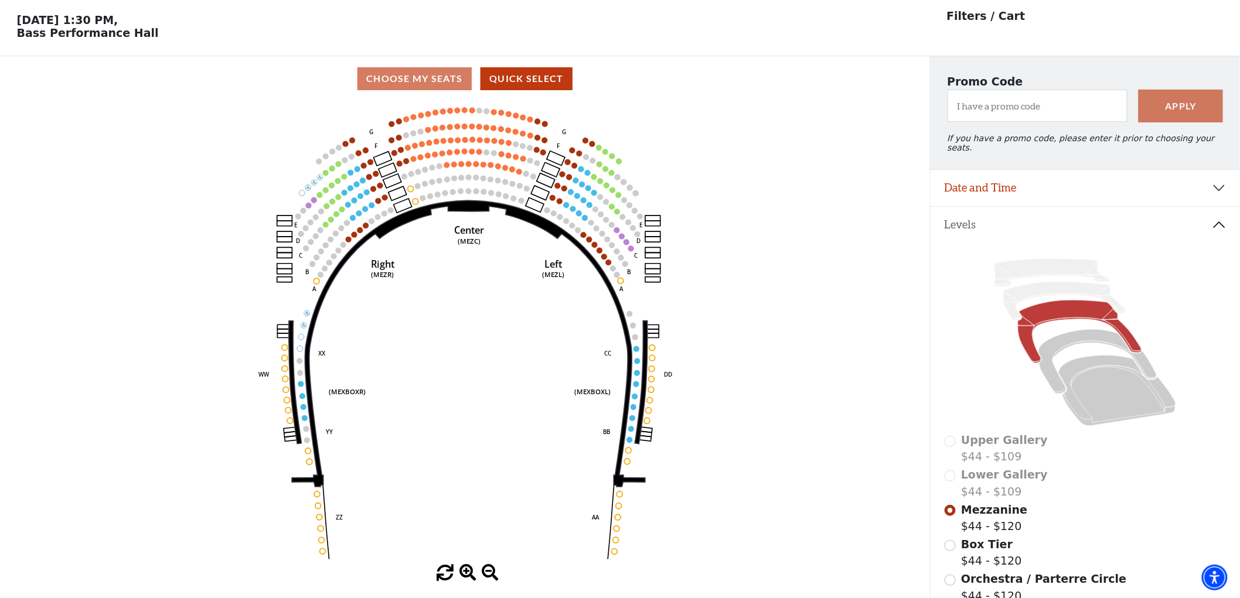
scroll to position [54, 0]
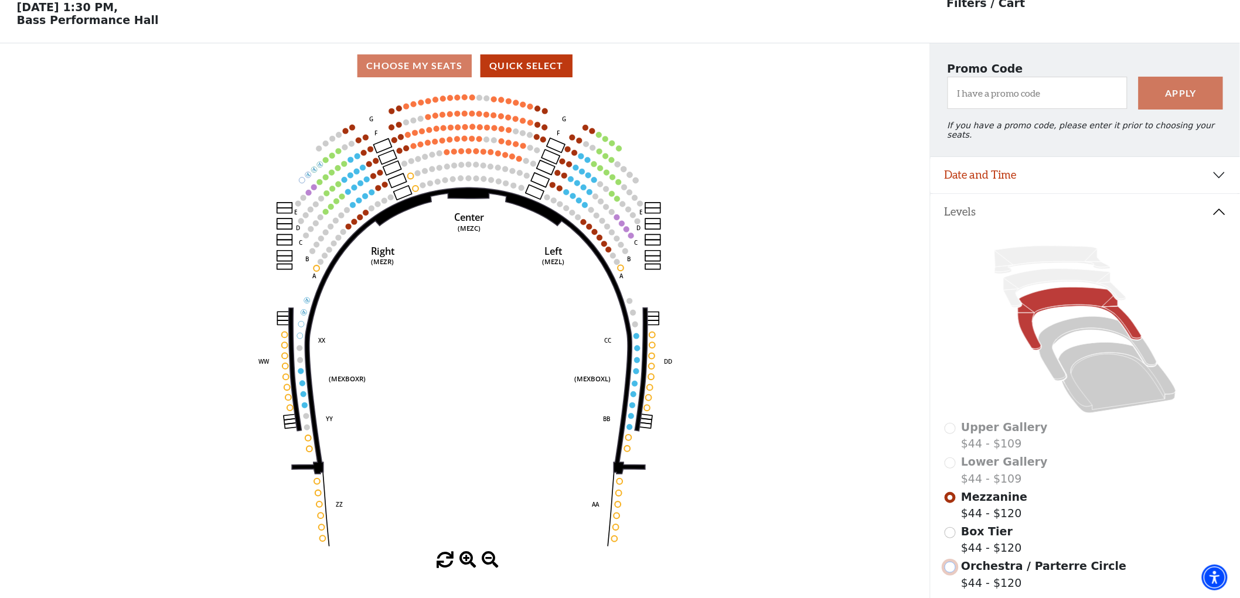
click at [950, 563] on input "Orchestra / Parterre Circle$44 - $120\a" at bounding box center [949, 567] width 11 height 11
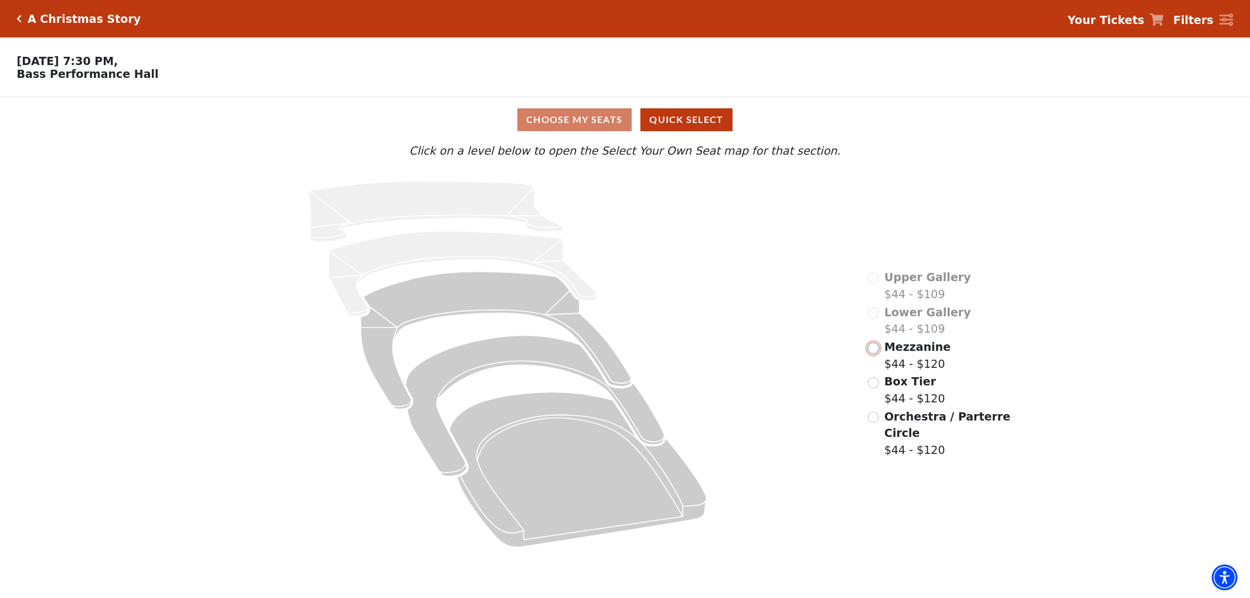
click at [873, 354] on input "Mezzanine$44 - $120\a" at bounding box center [873, 348] width 11 height 11
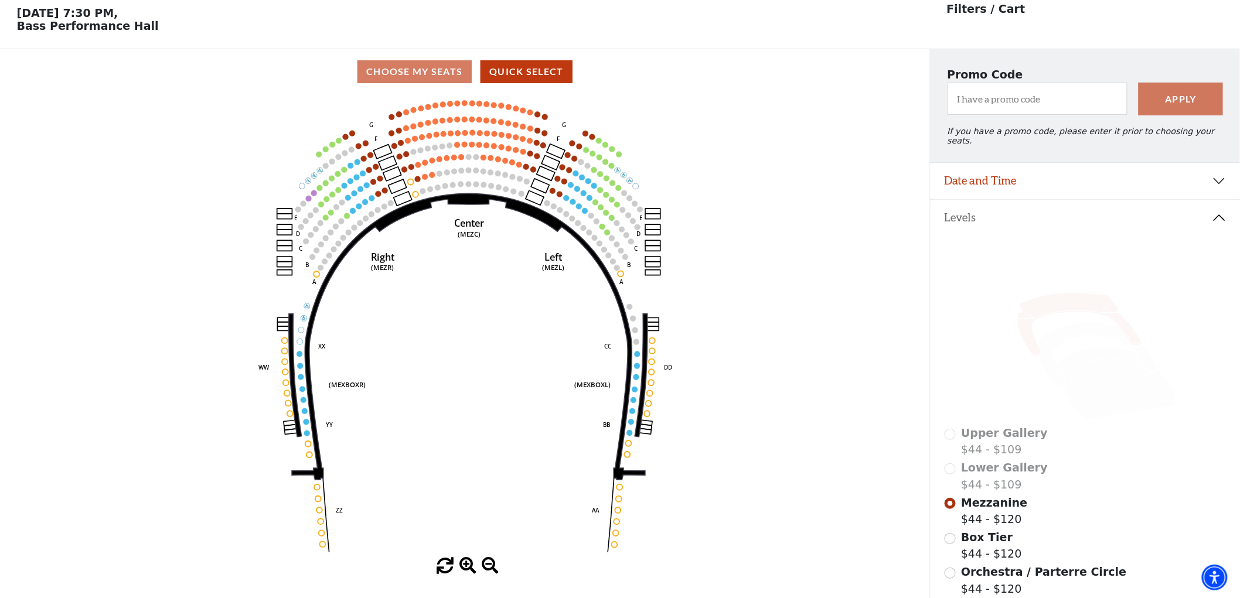
scroll to position [54, 0]
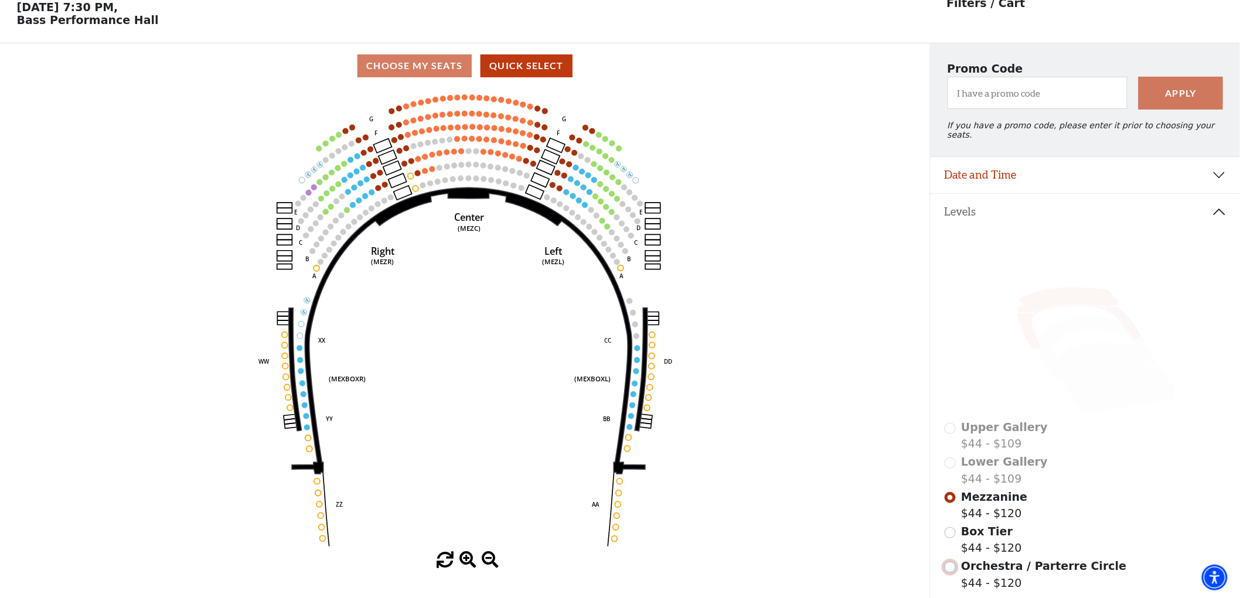
click at [949, 562] on input "Orchestra / Parterre Circle$44 - $120\a" at bounding box center [949, 567] width 11 height 11
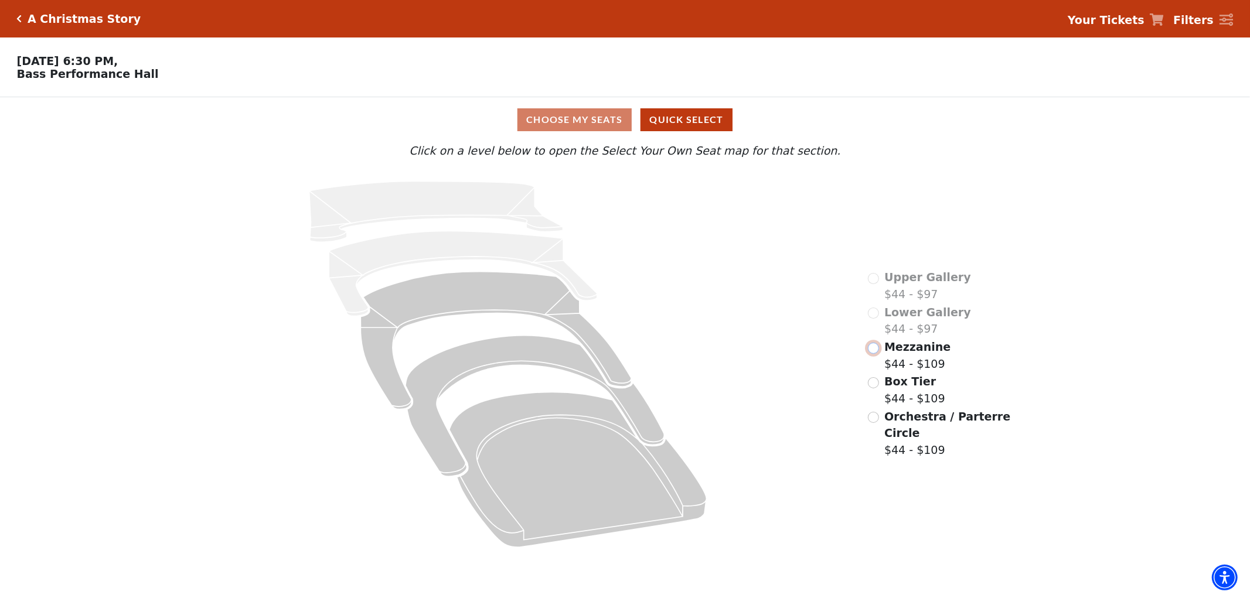
click at [873, 354] on input "Mezzanine$44 - $109\a" at bounding box center [873, 348] width 11 height 11
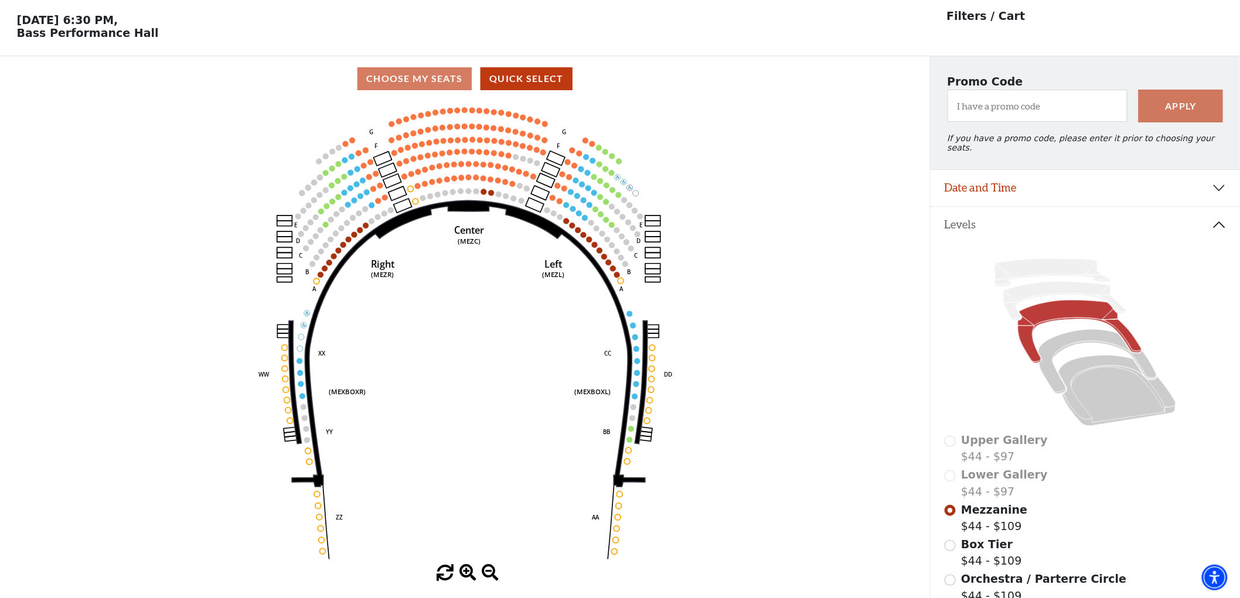
scroll to position [54, 0]
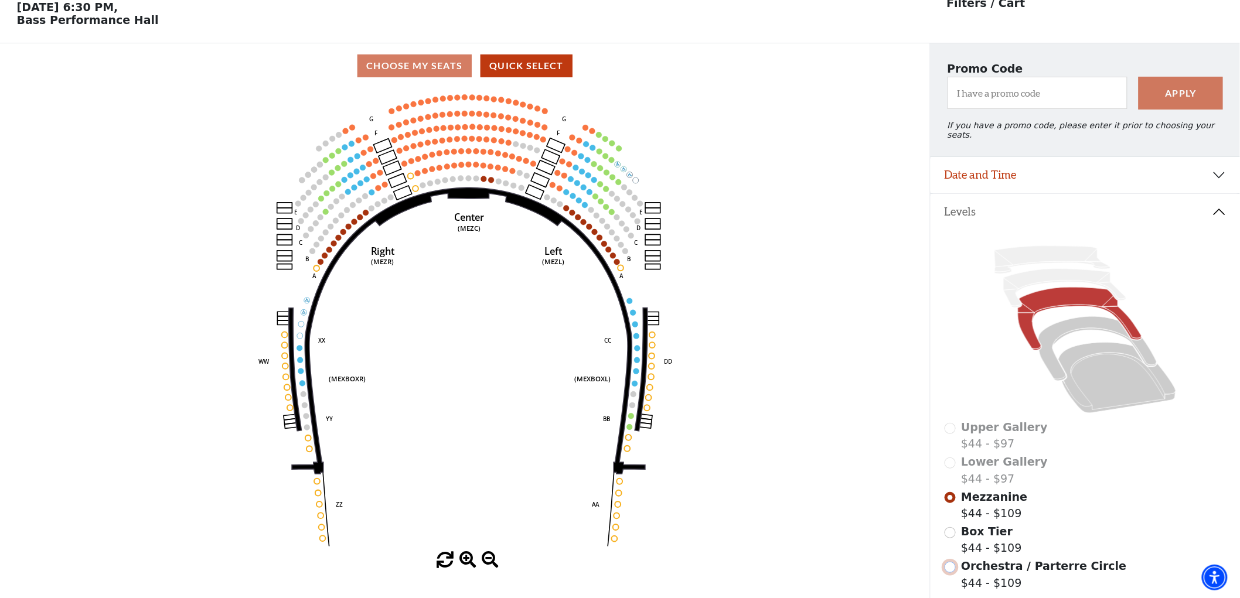
click at [949, 567] on input "Orchestra / Parterre Circle$44 - $109\a" at bounding box center [949, 567] width 11 height 11
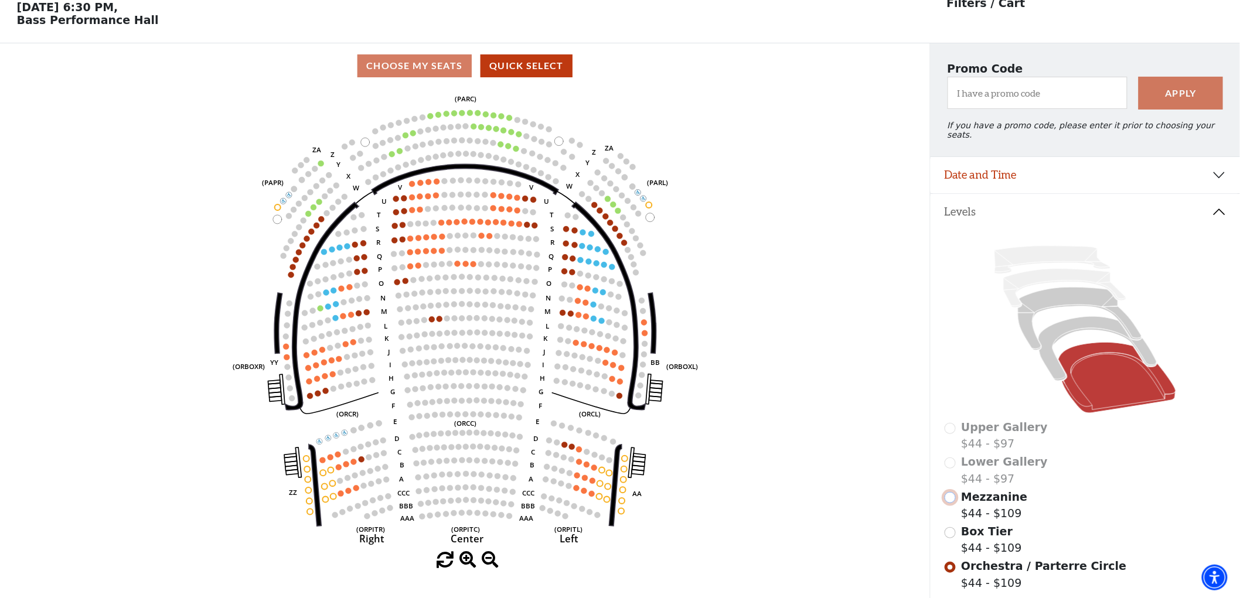
click at [950, 494] on input "Mezzanine$44 - $109\a" at bounding box center [949, 497] width 11 height 11
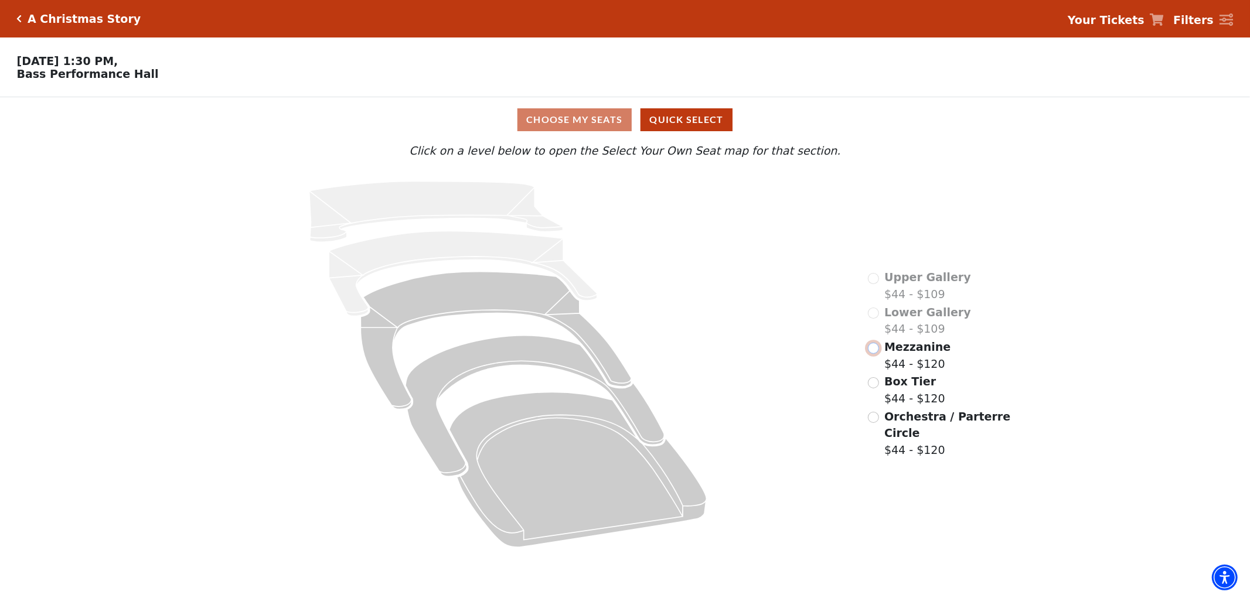
click at [873, 354] on input "Mezzanine$44 - $120\a" at bounding box center [873, 348] width 11 height 11
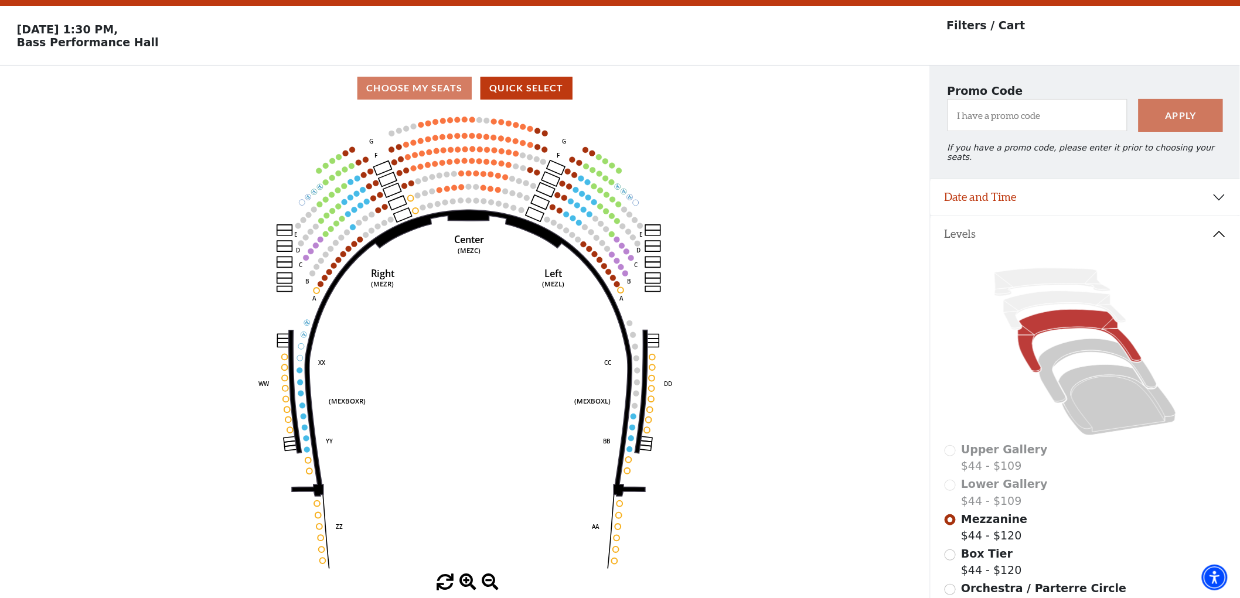
scroll to position [54, 0]
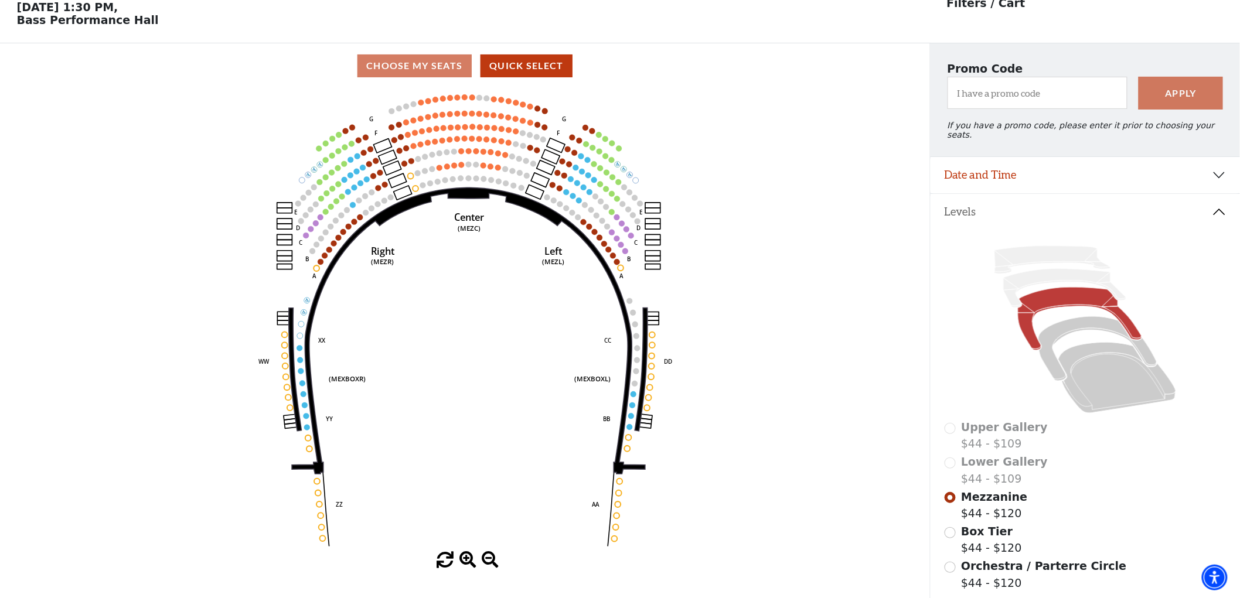
click at [959, 565] on div "Orchestra / Parterre Circle $44 - $120" at bounding box center [1085, 574] width 282 height 33
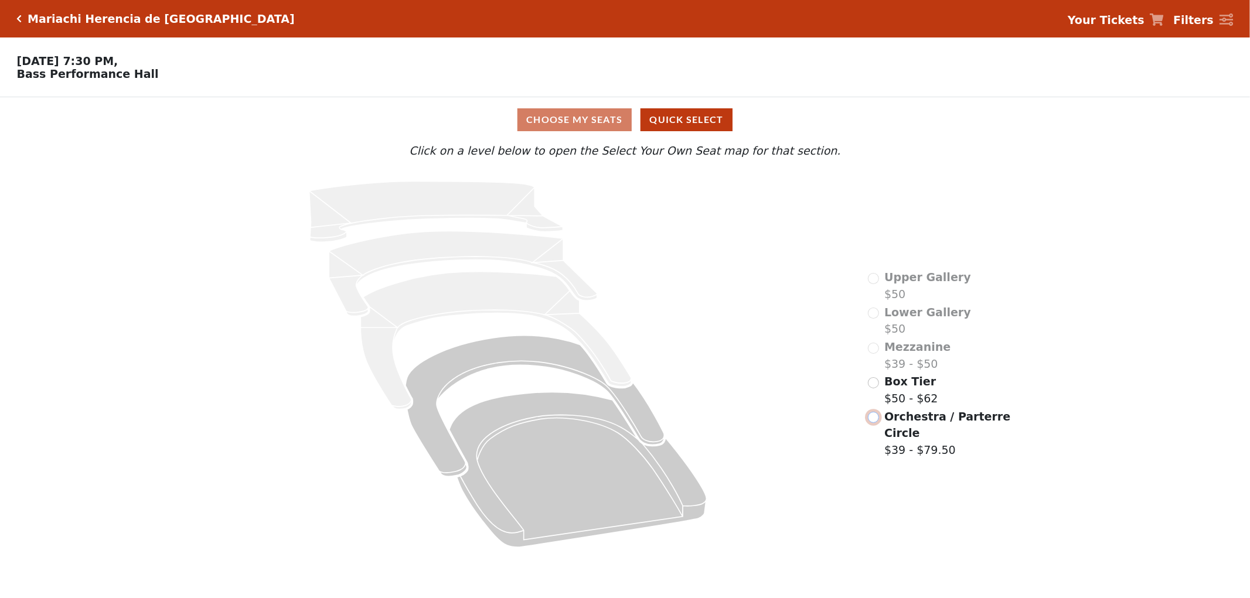
click at [876, 412] on input "radio" at bounding box center [873, 417] width 11 height 11
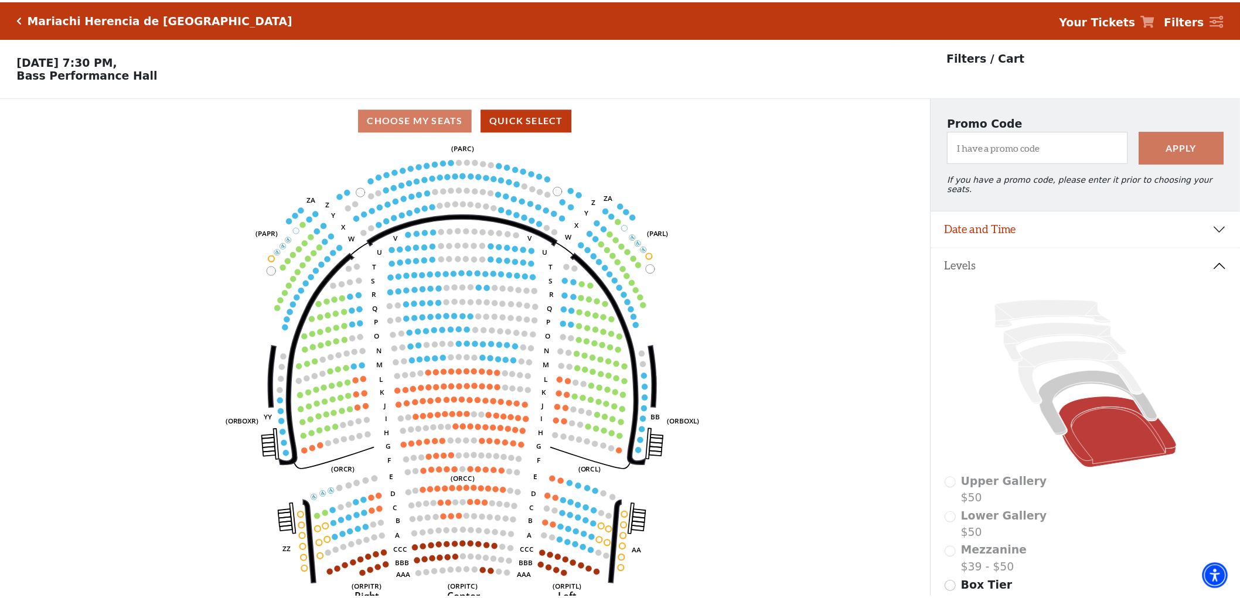
scroll to position [54, 0]
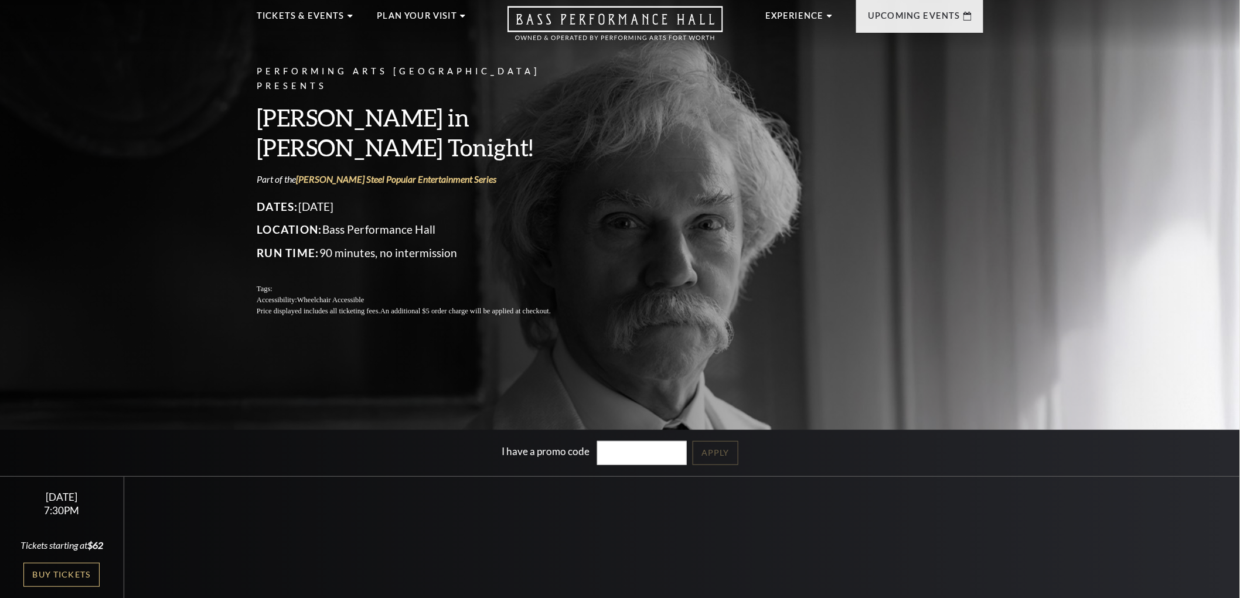
scroll to position [65, 0]
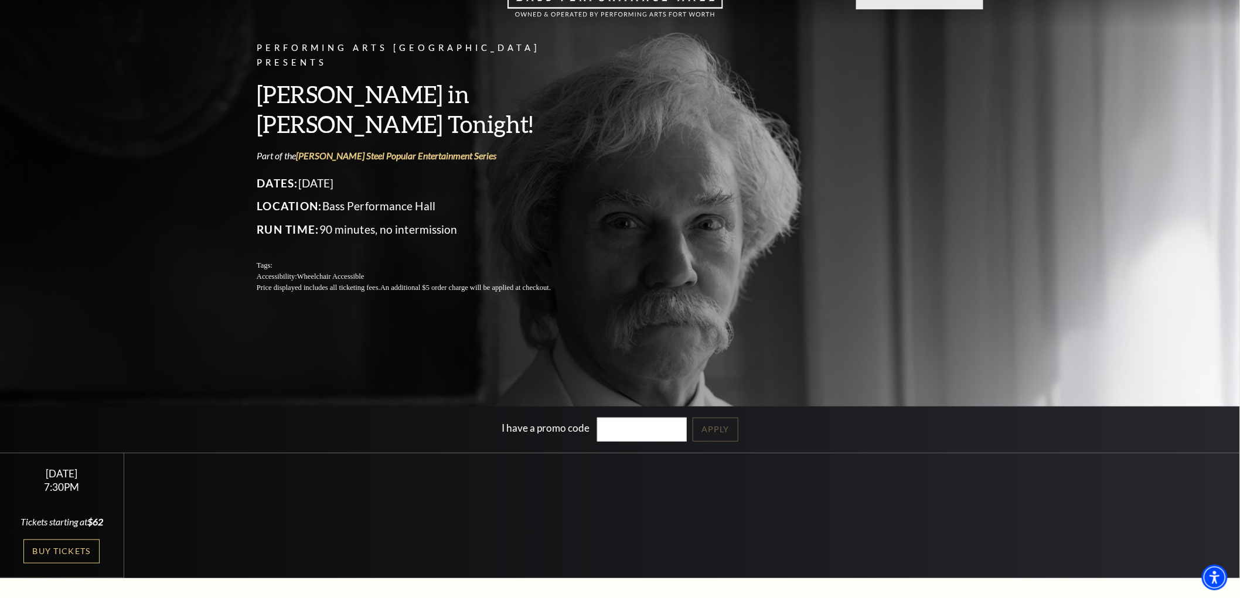
click at [57, 563] on div "[DATE] 7:30PM Tickets starting at $62 Buy Tickets" at bounding box center [62, 515] width 124 height 125
click at [73, 551] on link "Buy Tickets" at bounding box center [61, 552] width 76 height 24
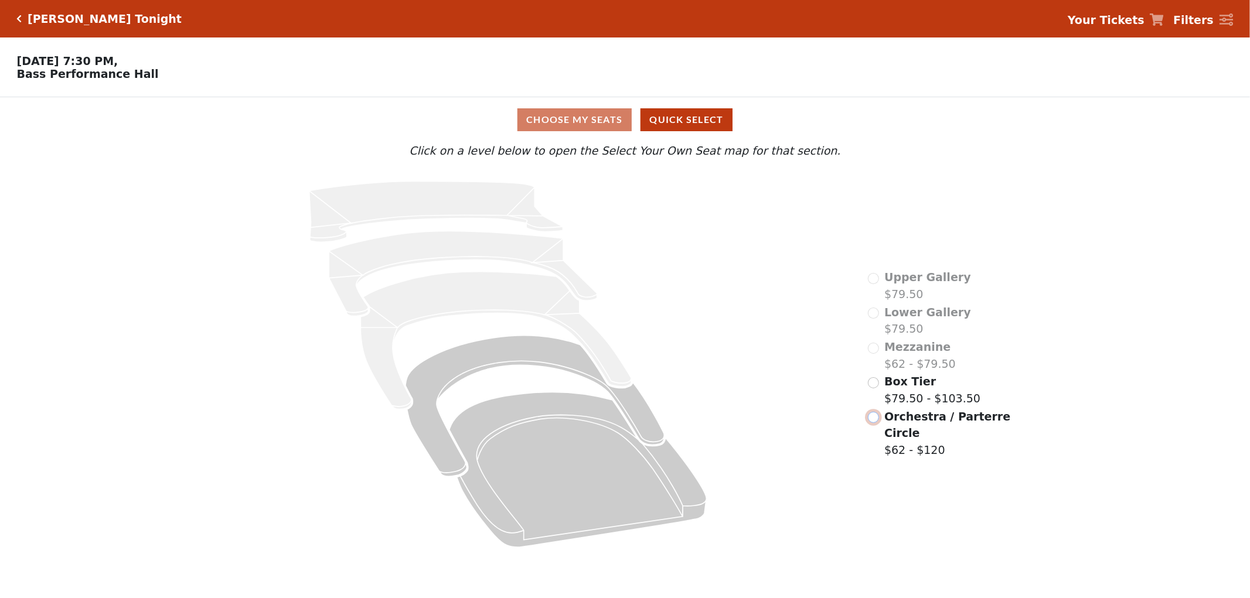
click at [876, 422] on input "radio" at bounding box center [873, 417] width 11 height 11
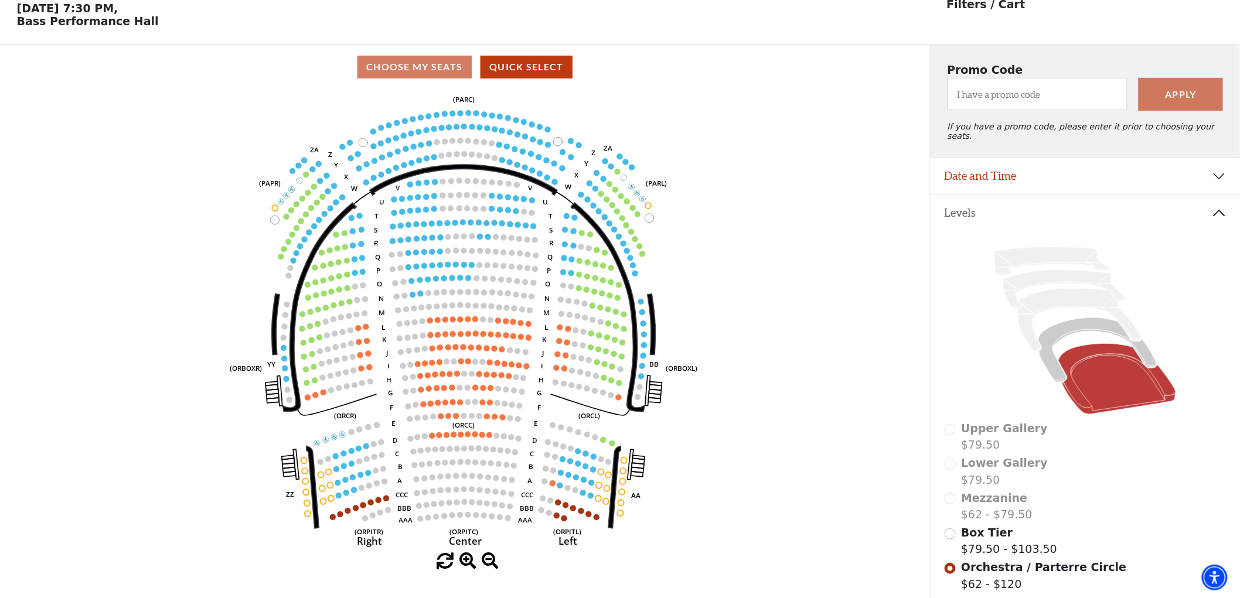
scroll to position [54, 0]
